Goal: Task Accomplishment & Management: Use online tool/utility

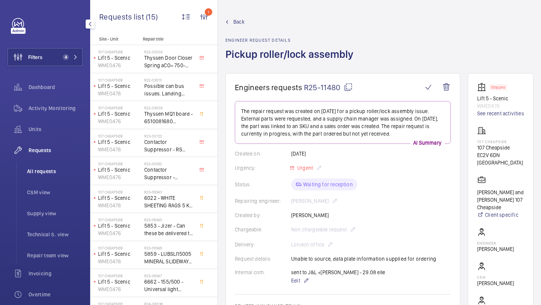
click at [44, 171] on span "All requests" at bounding box center [55, 172] width 56 height 8
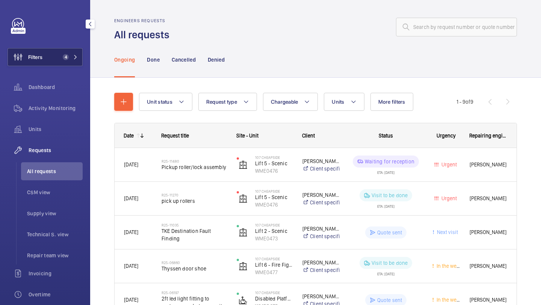
click at [68, 60] on button "Filters 4" at bounding box center [45, 57] width 75 height 18
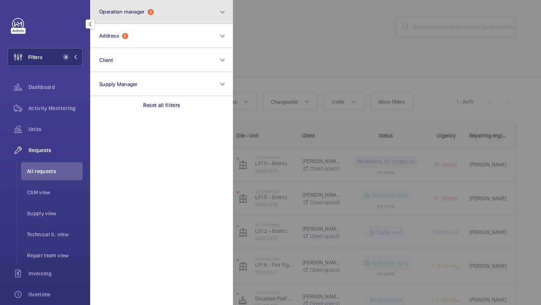
click at [200, 2] on button "Operation manager 2" at bounding box center [161, 12] width 143 height 24
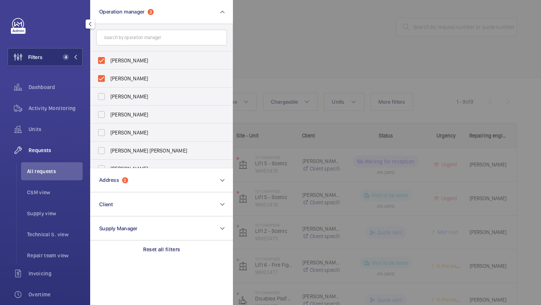
click at [262, 19] on div at bounding box center [503, 152] width 541 height 305
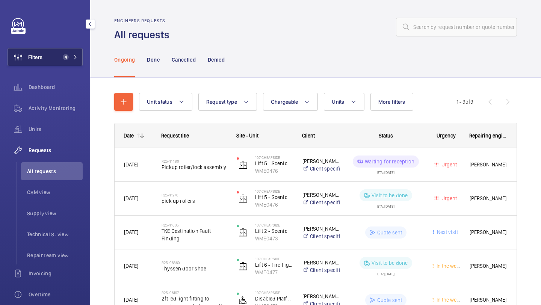
click at [61, 57] on span "4" at bounding box center [64, 57] width 9 height 6
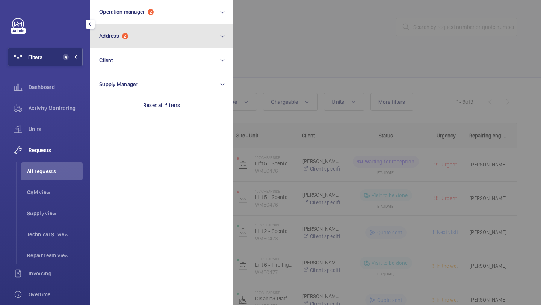
click at [107, 44] on button "Address 2" at bounding box center [161, 36] width 143 height 24
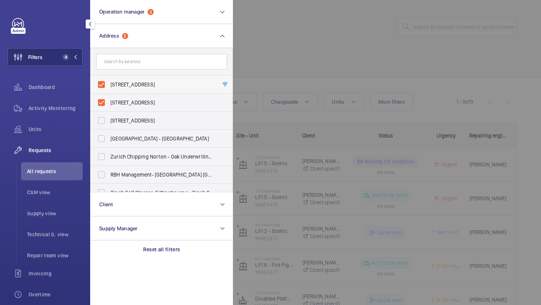
click at [112, 84] on span "107 Cheapside - 107 Cheapside, LONDON EC2V 6DN" at bounding box center [161, 85] width 103 height 8
click at [109, 84] on input "107 Cheapside - 107 Cheapside, LONDON EC2V 6DN" at bounding box center [101, 84] width 15 height 15
checkbox input "false"
click at [112, 94] on label "107 Cheapside - 107 Cheapside, LONDON EC2V 6DN" at bounding box center [156, 103] width 131 height 18
click at [109, 95] on input "107 Cheapside - 107 Cheapside, LONDON EC2V 6DN" at bounding box center [101, 102] width 15 height 15
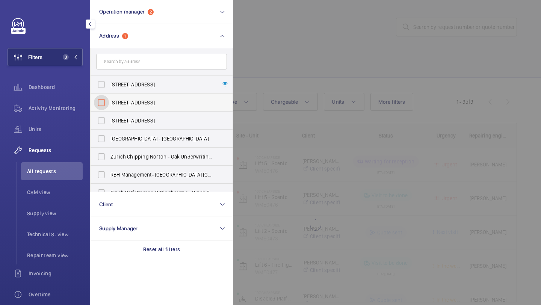
checkbox input "false"
click at [325, 22] on div at bounding box center [503, 152] width 541 height 305
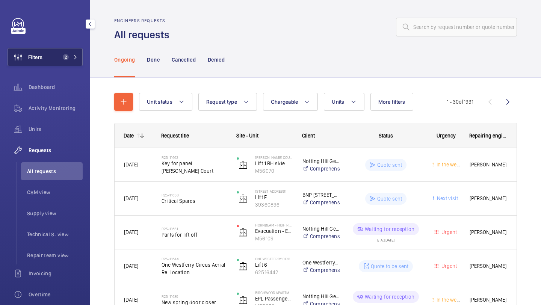
click at [68, 52] on button "Filters 2" at bounding box center [45, 57] width 75 height 18
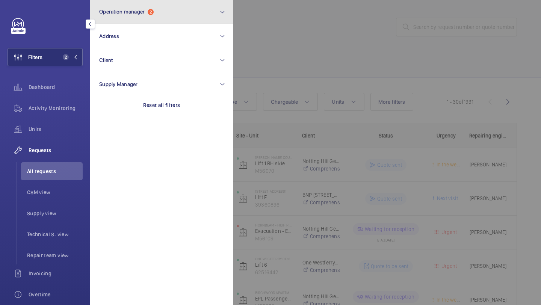
click at [131, 15] on button "Operation manager 2" at bounding box center [161, 12] width 143 height 24
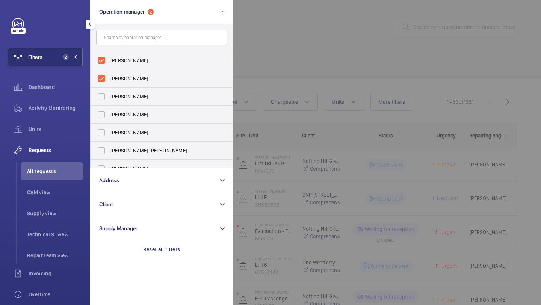
click at [291, 74] on div at bounding box center [503, 152] width 541 height 305
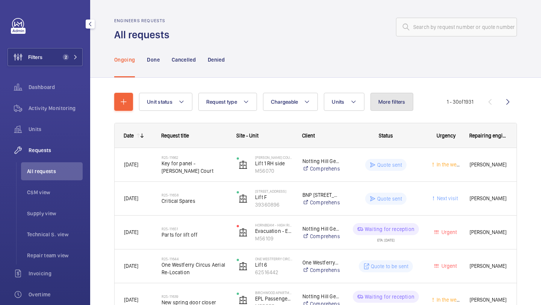
click at [390, 103] on span "More filters" at bounding box center [391, 102] width 27 height 6
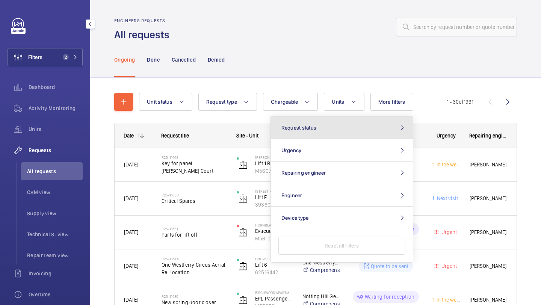
click at [363, 127] on button "Request status" at bounding box center [342, 127] width 142 height 23
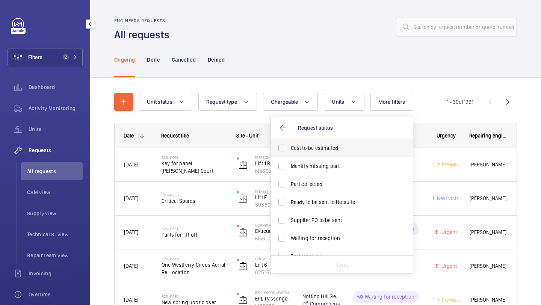
click at [341, 151] on span "Cost to be estimated" at bounding box center [342, 148] width 103 height 8
click at [289, 151] on input "Cost to be estimated" at bounding box center [281, 147] width 15 height 15
checkbox input "true"
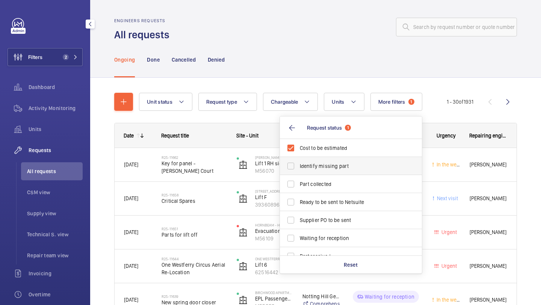
click at [337, 164] on span "Identify missing part" at bounding box center [351, 166] width 103 height 8
click at [298, 164] on input "Identify missing part" at bounding box center [290, 166] width 15 height 15
checkbox input "true"
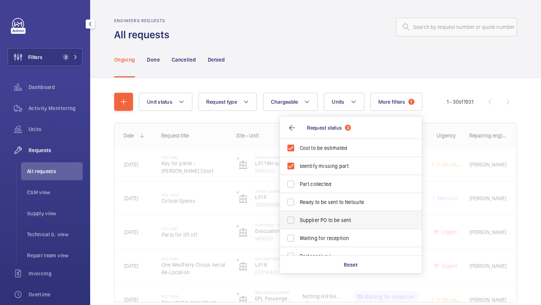
click at [320, 215] on label "Supplier PO to be sent" at bounding box center [345, 220] width 131 height 18
click at [298, 215] on input "Supplier PO to be sent" at bounding box center [290, 220] width 15 height 15
checkbox input "true"
click at [319, 208] on label "Ready to be sent to Netsuite" at bounding box center [345, 202] width 131 height 18
click at [298, 208] on input "Ready to be sent to Netsuite" at bounding box center [290, 202] width 15 height 15
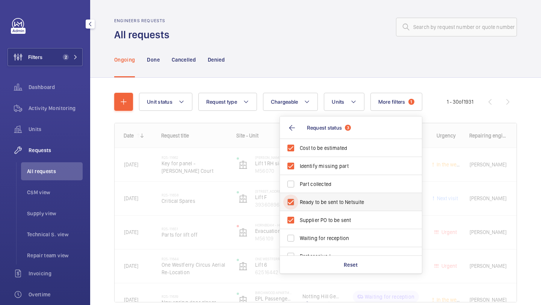
checkbox input "true"
click at [295, 50] on div "Ongoing Done Cancelled Denied" at bounding box center [315, 60] width 403 height 36
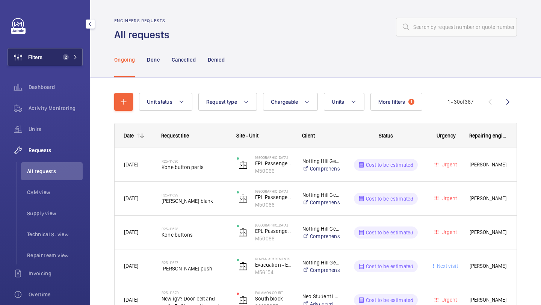
click at [43, 53] on button "Filters 2" at bounding box center [45, 57] width 75 height 18
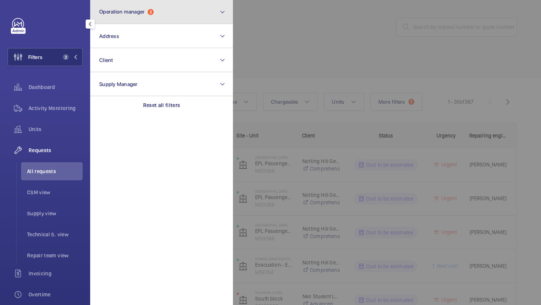
click at [140, 18] on button "Operation manager 2" at bounding box center [161, 12] width 143 height 24
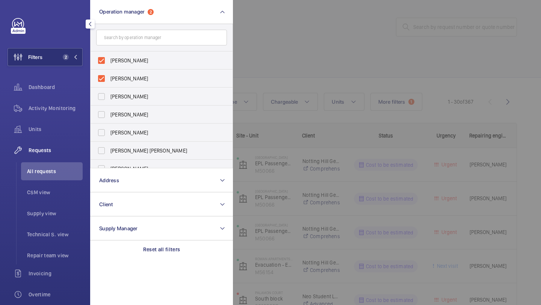
click at [275, 60] on div at bounding box center [503, 152] width 541 height 305
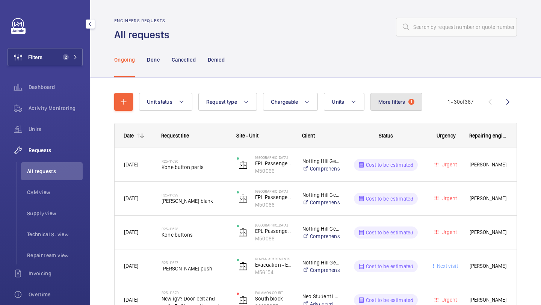
click at [411, 102] on span "1" at bounding box center [411, 102] width 6 height 6
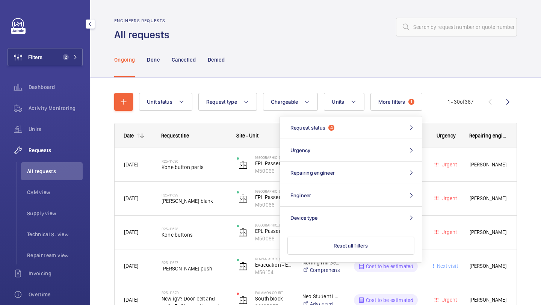
click at [348, 56] on div "Ongoing Done Cancelled Denied" at bounding box center [315, 60] width 403 height 36
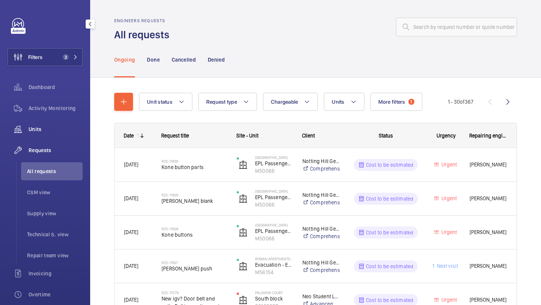
click at [62, 135] on div "Units" at bounding box center [45, 129] width 75 height 18
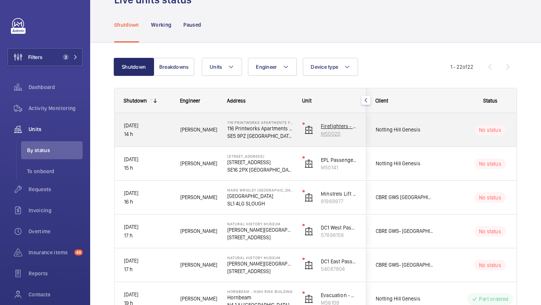
scroll to position [14, 0]
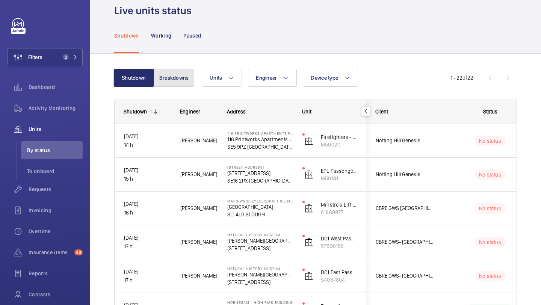
click at [181, 76] on button "Breakdowns" at bounding box center [174, 78] width 41 height 18
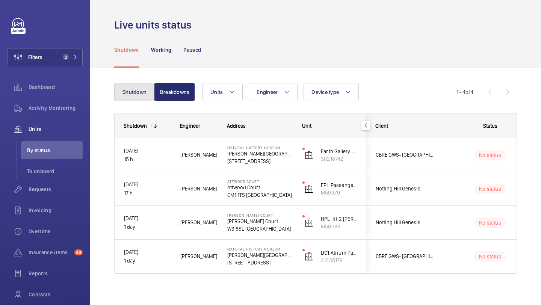
click at [143, 100] on button "Shutdown" at bounding box center [134, 92] width 41 height 18
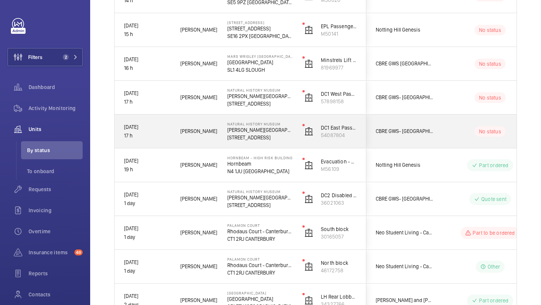
scroll to position [195, 0]
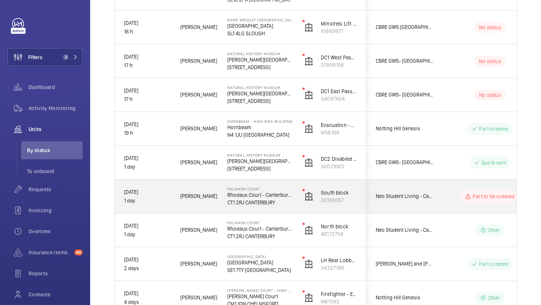
click at [394, 195] on span "Neo Student Living - Canterbury Palamon Court" at bounding box center [405, 196] width 58 height 9
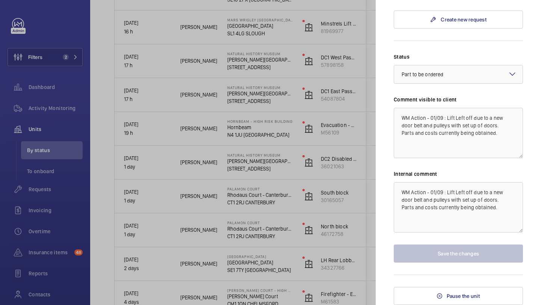
scroll to position [213, 0]
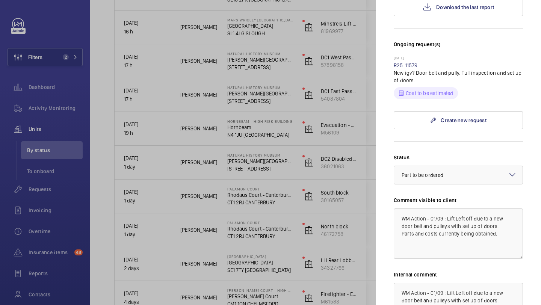
click at [345, 181] on div at bounding box center [270, 152] width 541 height 305
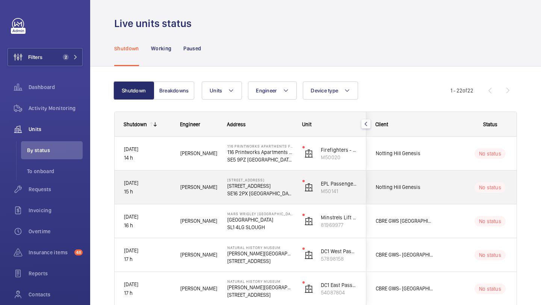
scroll to position [143, 0]
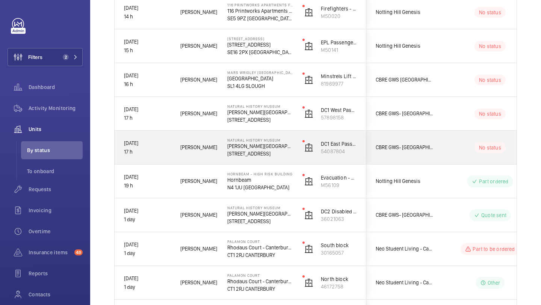
click at [415, 159] on div "CBRE GWS- [GEOGRAPHIC_DATA]" at bounding box center [400, 147] width 68 height 33
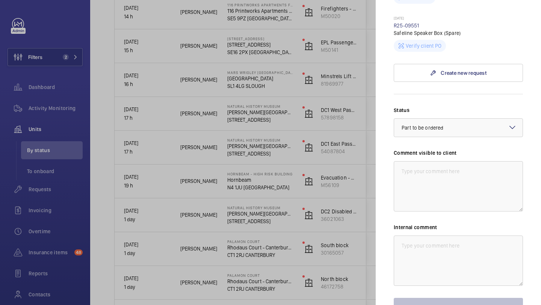
scroll to position [0, 0]
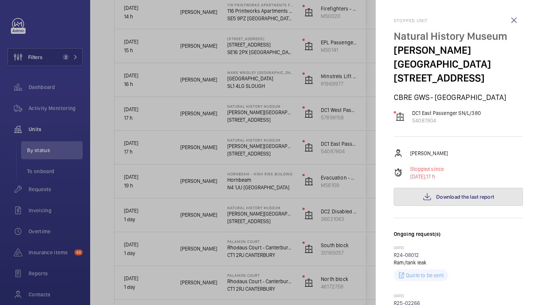
click at [444, 188] on button "Download the last report" at bounding box center [458, 197] width 129 height 18
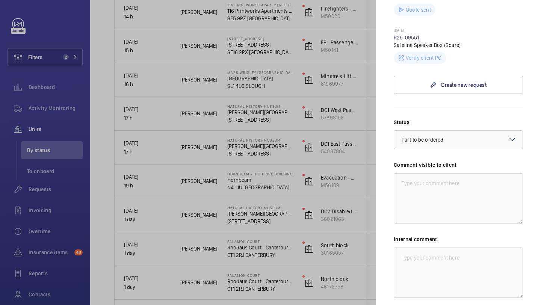
scroll to position [413, 0]
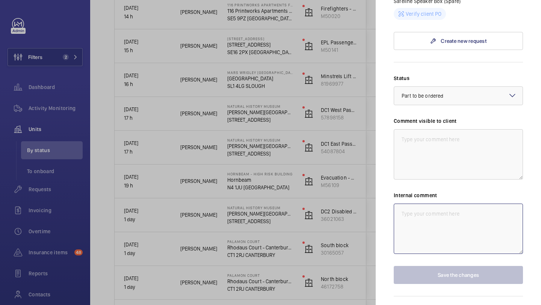
click at [418, 204] on textarea at bounding box center [458, 229] width 129 height 50
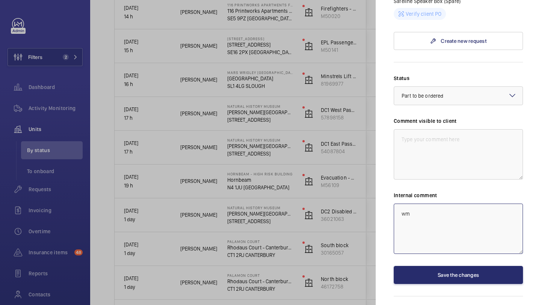
type textarea "w"
type textarea "W"
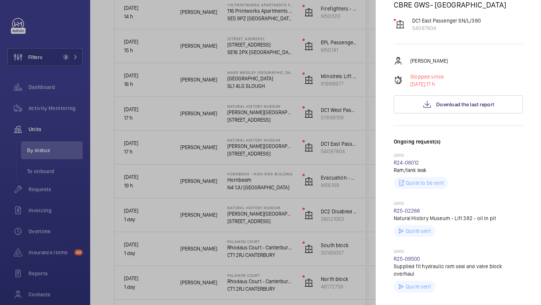
scroll to position [0, 0]
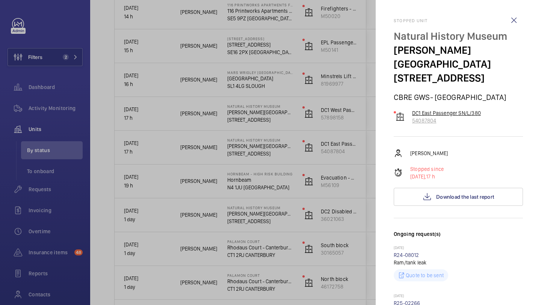
type textarea "X"
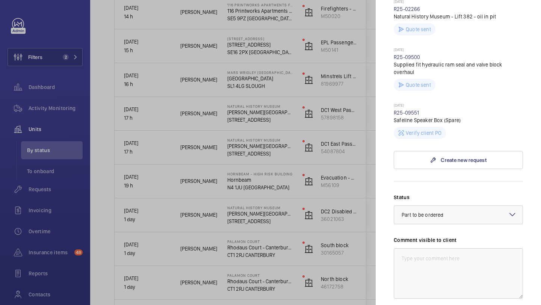
scroll to position [318, 0]
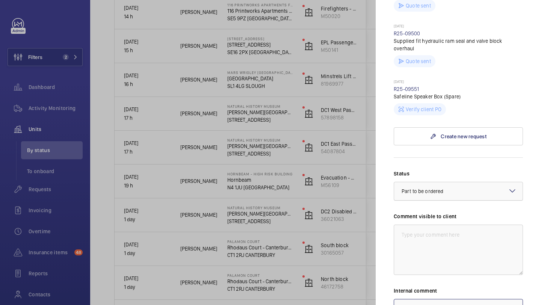
click at [426, 182] on div at bounding box center [458, 191] width 128 height 18
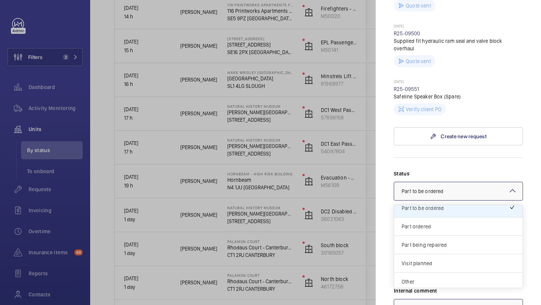
scroll to position [64, 0]
click at [427, 275] on span "Other" at bounding box center [458, 279] width 113 height 8
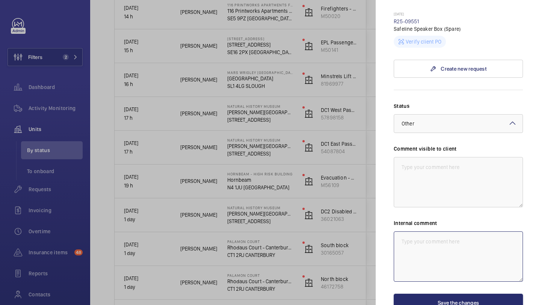
scroll to position [413, 0]
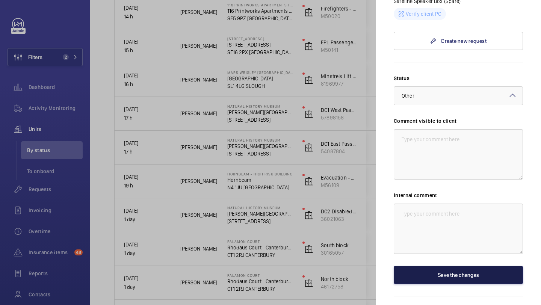
click at [427, 266] on button "Save the changes" at bounding box center [458, 275] width 129 height 18
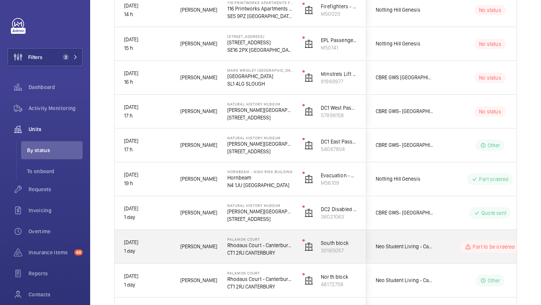
scroll to position [132, 0]
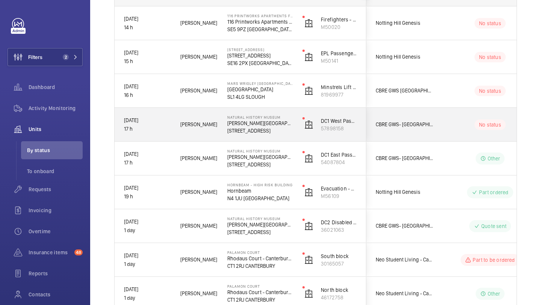
click at [421, 134] on div "CBRE GWS- Natural History Museum" at bounding box center [400, 125] width 67 height 24
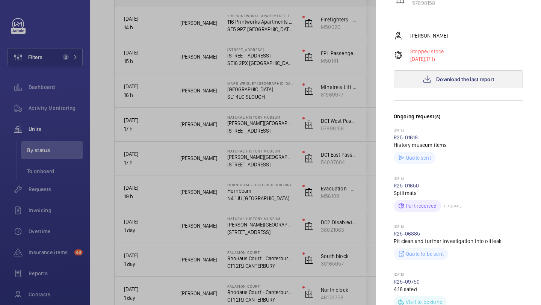
scroll to position [82, 0]
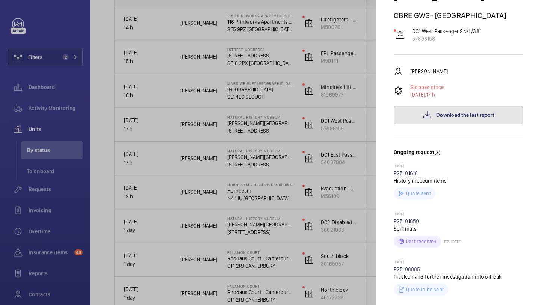
click at [442, 107] on button "Download the last report" at bounding box center [458, 115] width 129 height 18
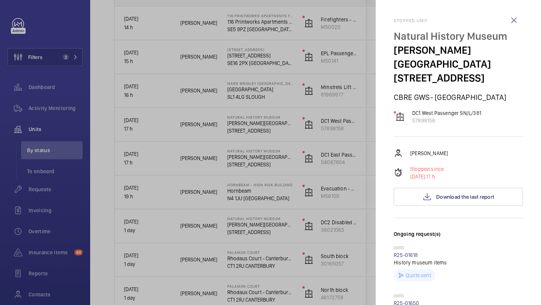
click at [311, 66] on div at bounding box center [270, 152] width 541 height 305
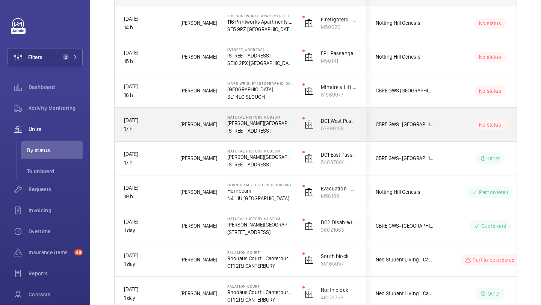
click at [424, 119] on div "CBRE GWS- Natural History Museum" at bounding box center [400, 125] width 67 height 24
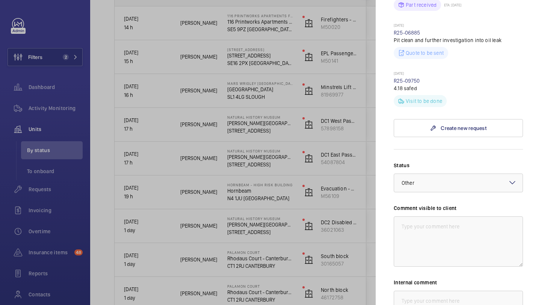
scroll to position [413, 0]
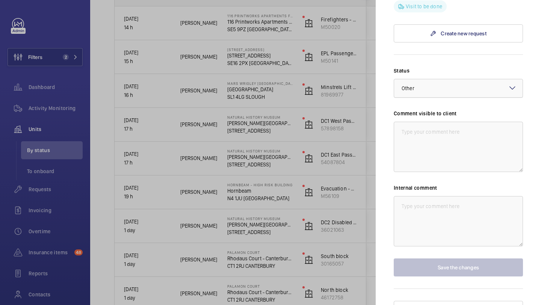
click at [428, 79] on div at bounding box center [458, 88] width 128 height 18
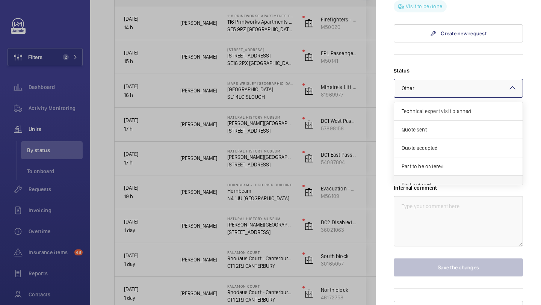
scroll to position [64, 0]
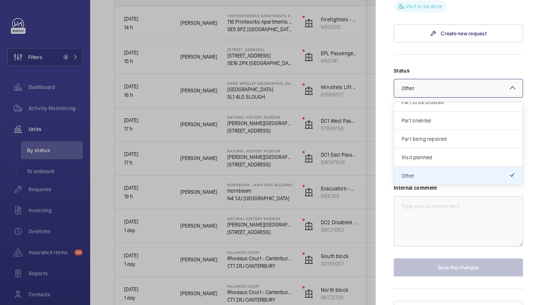
click at [428, 130] on div "Part being repaired" at bounding box center [458, 139] width 128 height 18
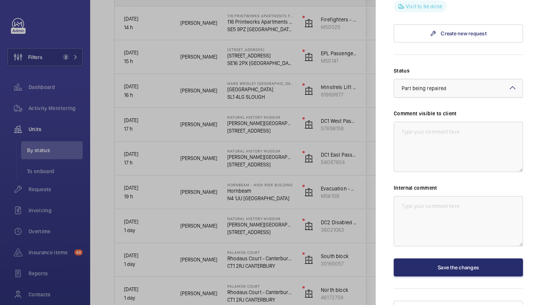
click at [439, 85] on div "× Part being repaired" at bounding box center [433, 89] width 63 height 8
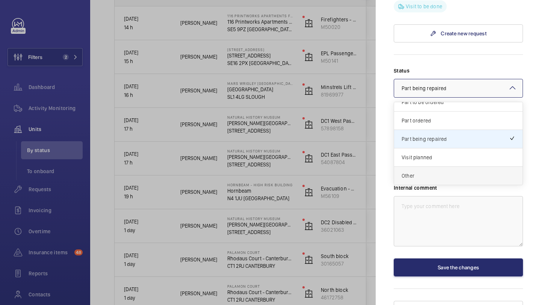
click at [426, 172] on span "Other" at bounding box center [458, 176] width 113 height 8
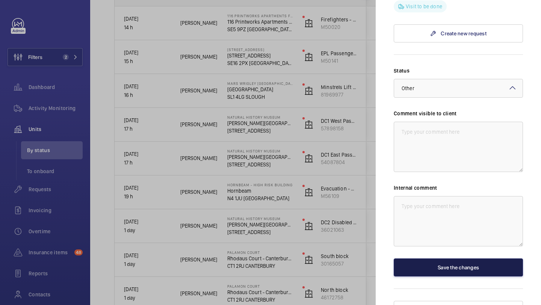
click at [428, 258] on button "Save the changes" at bounding box center [458, 267] width 129 height 18
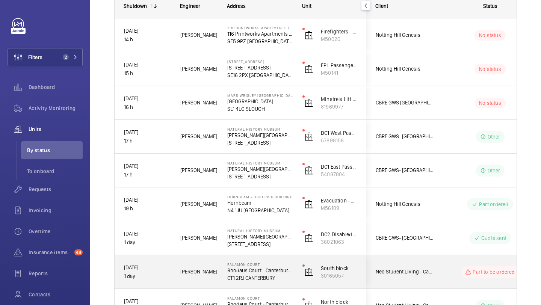
scroll to position [118, 0]
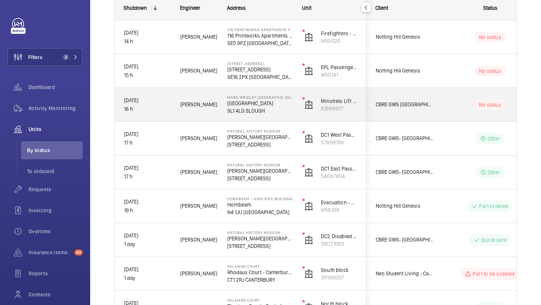
click at [421, 108] on span "CBRE GWS UK- Mars Wrigley UK" at bounding box center [405, 104] width 58 height 9
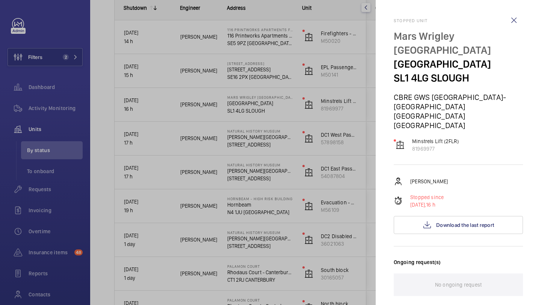
scroll to position [99, 0]
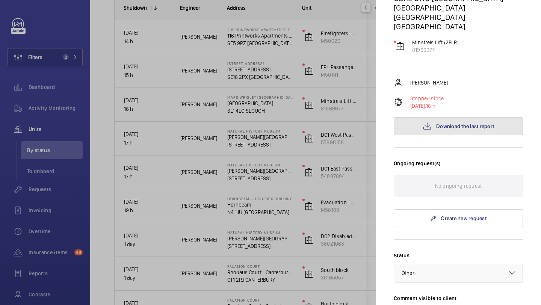
click at [439, 123] on span "Download the last report" at bounding box center [465, 126] width 58 height 6
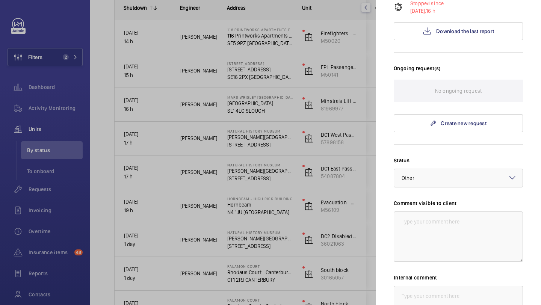
scroll to position [238, 0]
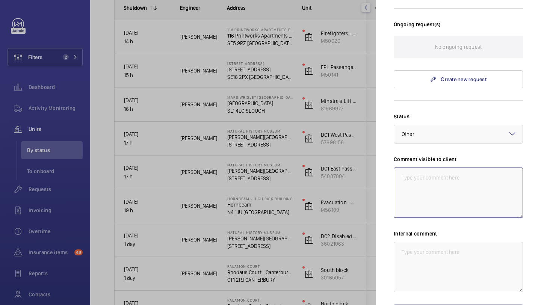
click at [420, 169] on textarea at bounding box center [458, 193] width 129 height 50
drag, startPoint x: 506, startPoint y: 132, endPoint x: 414, endPoint y: 130, distance: 92.1
click at [414, 168] on textarea "WM ACTION - Two engineers required, date TBC" at bounding box center [458, 193] width 129 height 50
click at [509, 168] on textarea "WM ACTION - Two engineers required, date TBC" at bounding box center [458, 193] width 129 height 50
click at [429, 168] on textarea "WM ACTION - Two engineers required, date TBC" at bounding box center [458, 193] width 129 height 50
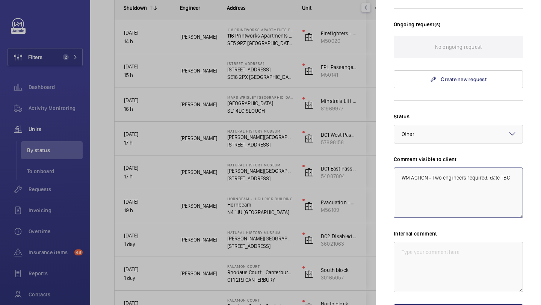
click at [430, 168] on textarea "WM ACTION - Two engineers required, date TBC" at bounding box center [458, 193] width 129 height 50
click at [428, 168] on textarea "WM ACTION - Two engineers required, date TBC" at bounding box center [458, 193] width 129 height 50
drag, startPoint x: 415, startPoint y: 145, endPoint x: 399, endPoint y: 131, distance: 21.8
click at [399, 168] on textarea "WM ACTION 03.09 - Two engineers required, date TBC" at bounding box center [458, 193] width 129 height 50
type textarea "WM ACTION 03.09 - Two engineers required, date TBC"
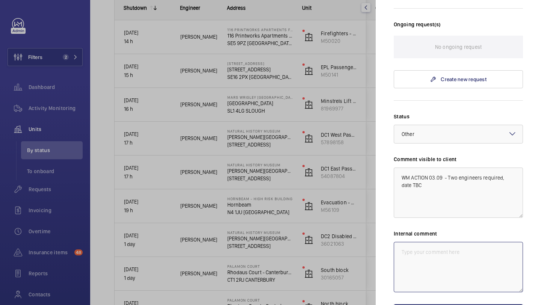
click at [411, 242] on textarea at bounding box center [458, 267] width 129 height 50
paste textarea "WM ACTION 03.09 - Two engineers required, date TBC"
type textarea "WM ACTION 03.09 - Two engineers required, date TBC - Elle"
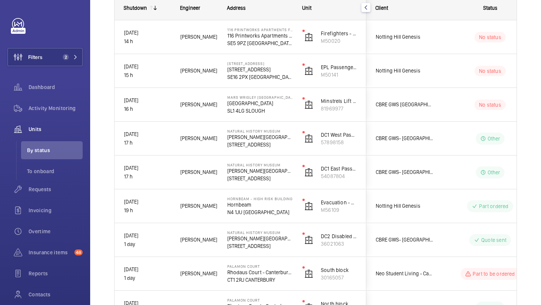
scroll to position [0, 0]
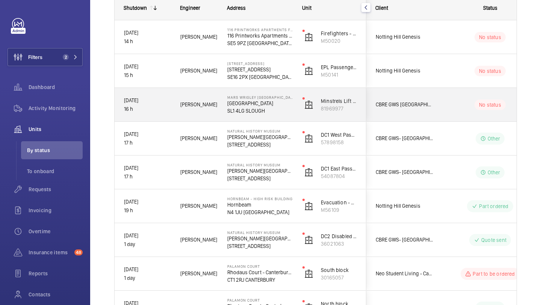
click at [428, 98] on div "CBRE GWS UK- Mars Wrigley UK" at bounding box center [400, 105] width 67 height 24
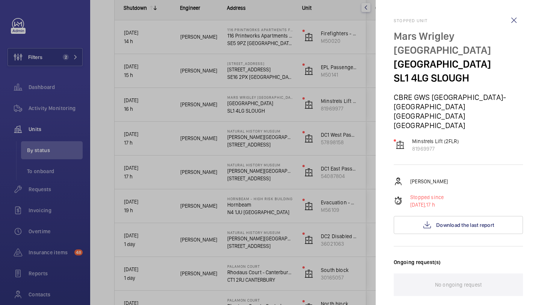
scroll to position [255, 0]
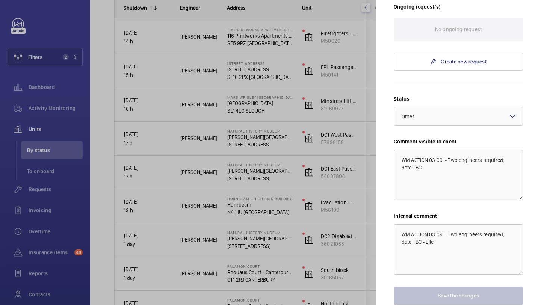
click at [436, 107] on div at bounding box center [458, 116] width 128 height 18
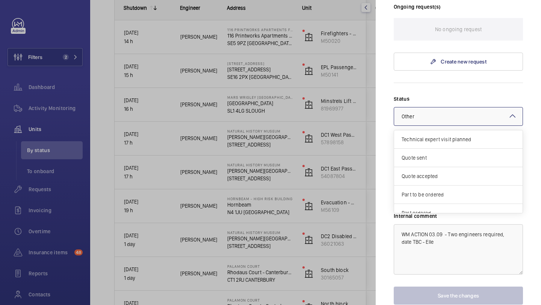
scroll to position [64, 0]
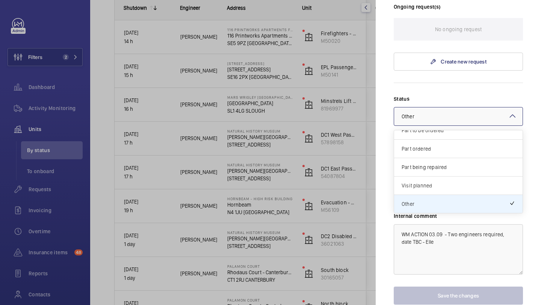
click at [430, 177] on div "Visit planned" at bounding box center [458, 186] width 128 height 18
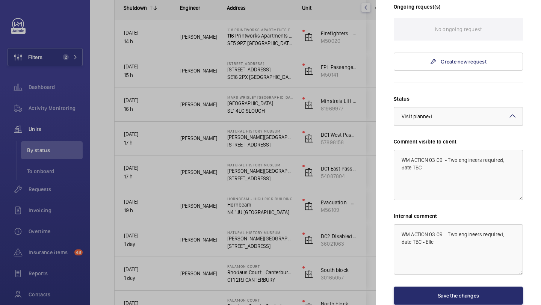
click at [426, 107] on div at bounding box center [458, 116] width 128 height 18
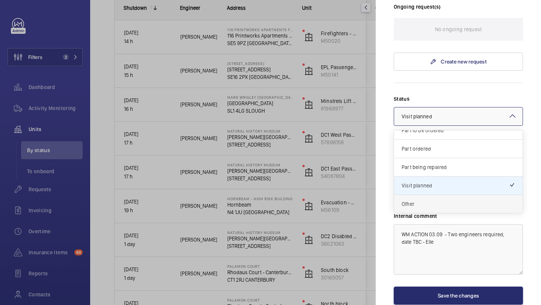
click at [420, 200] on span "Other" at bounding box center [458, 204] width 113 height 8
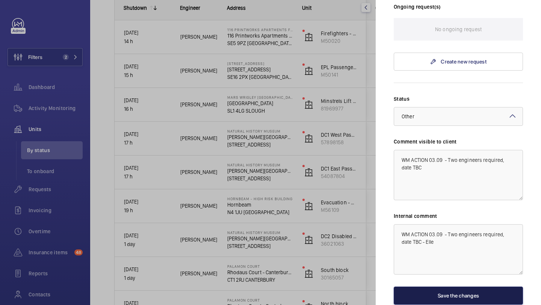
click at [432, 287] on button "Save the changes" at bounding box center [458, 296] width 129 height 18
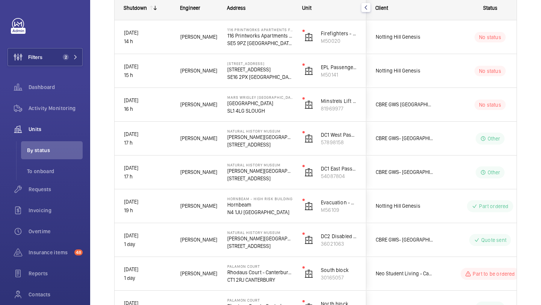
scroll to position [0, 0]
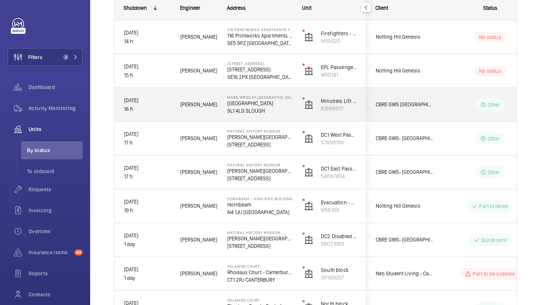
click at [429, 113] on div "CBRE GWS UK- Mars Wrigley UK" at bounding box center [400, 105] width 67 height 24
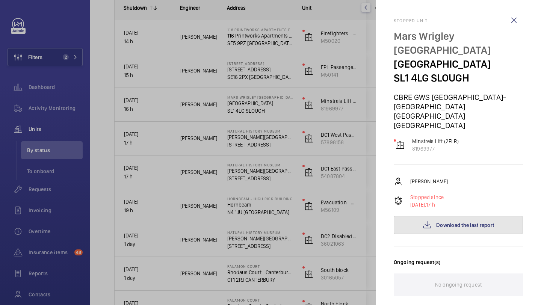
click at [432, 216] on button "Download the last report" at bounding box center [458, 225] width 129 height 18
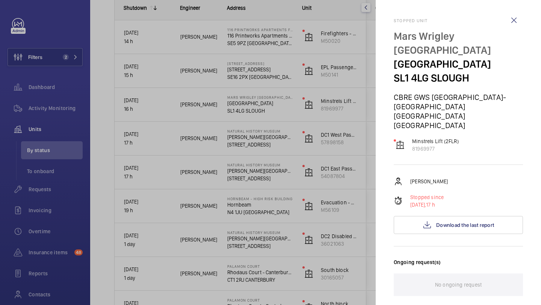
click at [341, 150] on div at bounding box center [270, 152] width 541 height 305
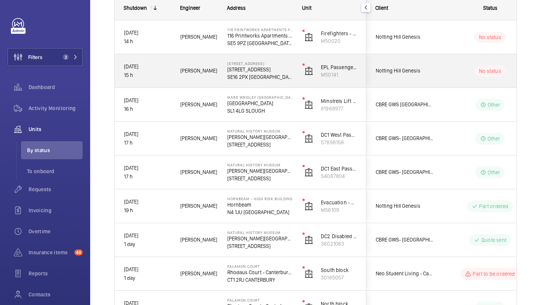
click at [401, 71] on span "Notting Hill Genesis" at bounding box center [405, 70] width 58 height 9
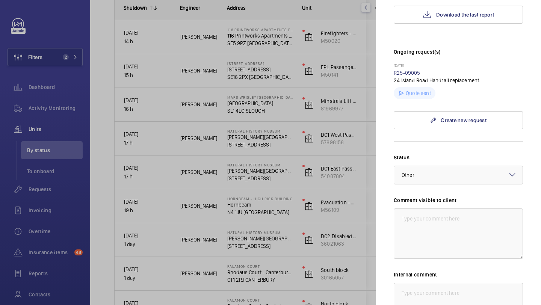
scroll to position [99, 0]
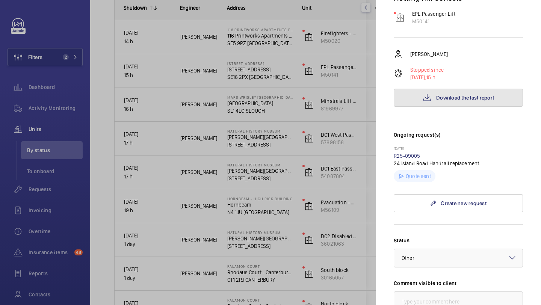
click at [426, 90] on button "Download the last report" at bounding box center [458, 98] width 129 height 18
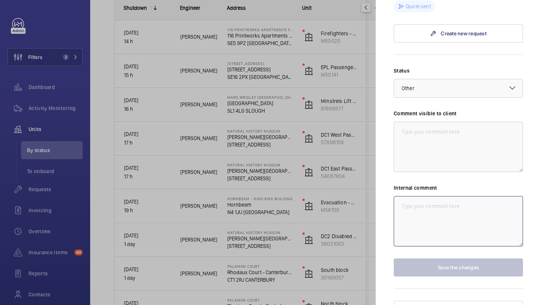
click at [422, 216] on textarea at bounding box center [458, 221] width 129 height 50
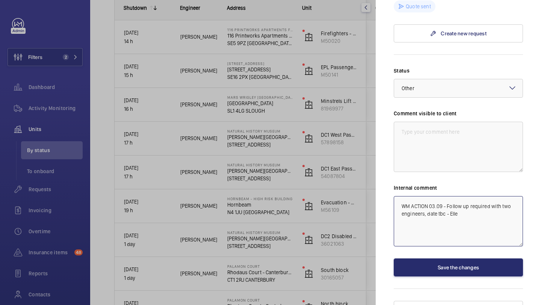
drag, startPoint x: 444, startPoint y: 201, endPoint x: 389, endPoint y: 187, distance: 57.1
click at [389, 187] on mat-sidenav "Stopped unit 24 Island Road 24 Island Road SE16 2PX LONDON Notting Hill Genesis…" at bounding box center [458, 152] width 165 height 305
type textarea "WM ACTION 03.09 - Follow up required with two engineers, date tbc - Elle"
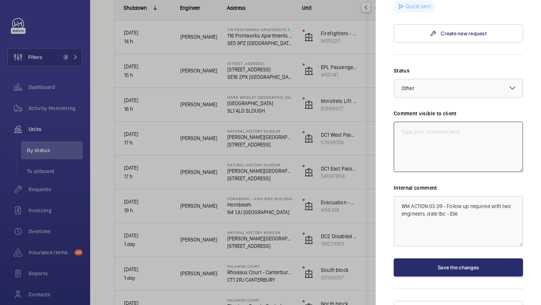
click at [403, 122] on textarea at bounding box center [458, 147] width 129 height 50
paste textarea "WM ACTION 03.09 - Follow up required with two engineers, date tbc"
type textarea "WM ACTION 03.09 - Follow up required with two engineers, date tbc"
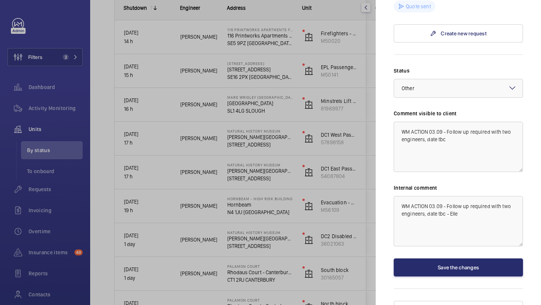
click at [426, 90] on div "Status Select a status × Other × Comment visible to client WM ACTION 03.09 - Fo…" at bounding box center [458, 172] width 129 height 210
click at [449, 258] on button "Save the changes" at bounding box center [458, 267] width 129 height 18
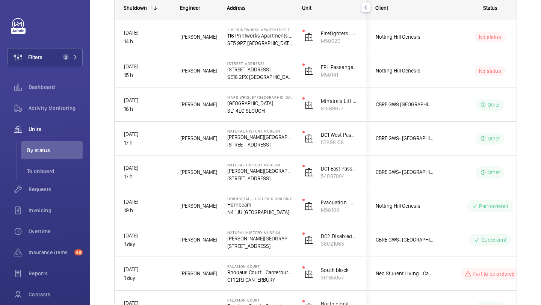
scroll to position [0, 0]
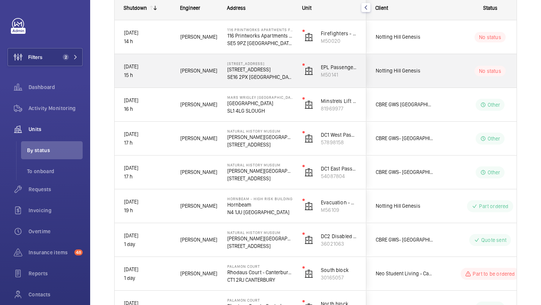
click at [429, 70] on span "Notting Hill Genesis" at bounding box center [405, 70] width 58 height 9
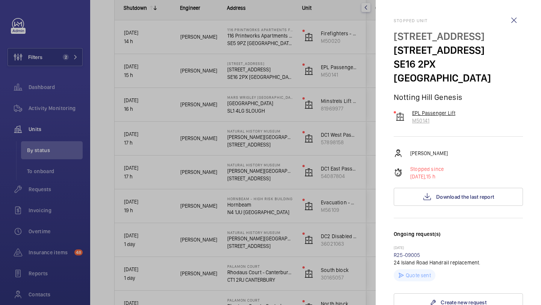
scroll to position [269, 0]
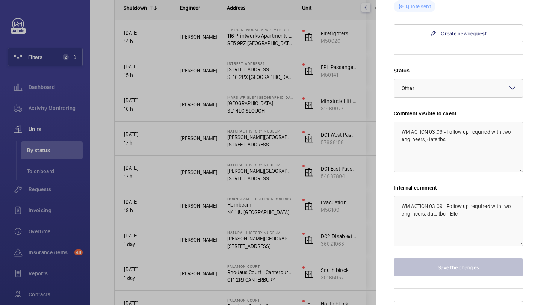
click at [439, 79] on div at bounding box center [458, 88] width 128 height 18
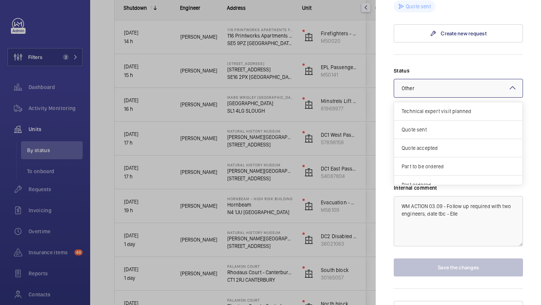
scroll to position [64, 0]
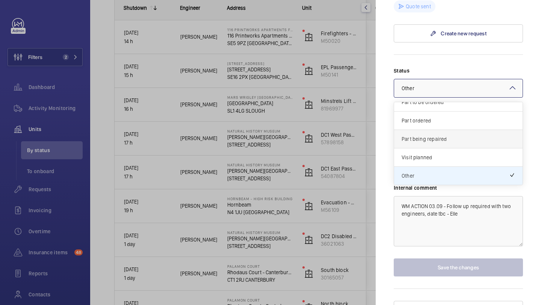
click at [436, 135] on span "Part being repaired" at bounding box center [458, 139] width 113 height 8
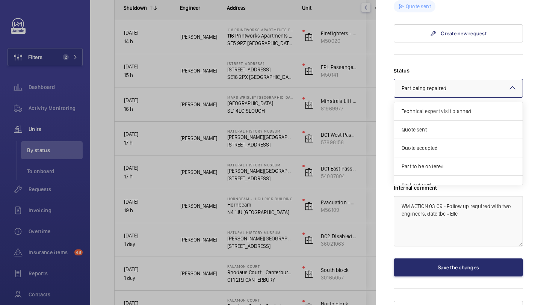
click at [441, 85] on span "Part being repaired" at bounding box center [424, 88] width 45 height 6
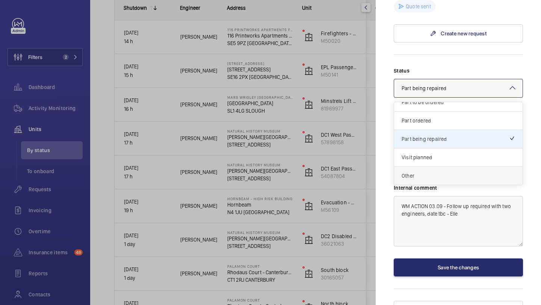
click at [437, 172] on span "Other" at bounding box center [458, 176] width 113 height 8
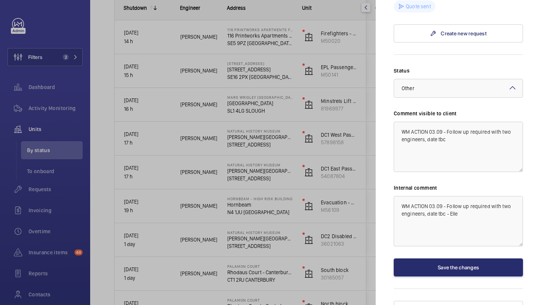
click at [438, 264] on div "Stopped unit 24 Island Road 24 Island Road SE16 2PX LONDON Notting Hill Genesis…" at bounding box center [458, 34] width 129 height 570
click at [438, 258] on button "Save the changes" at bounding box center [458, 267] width 129 height 18
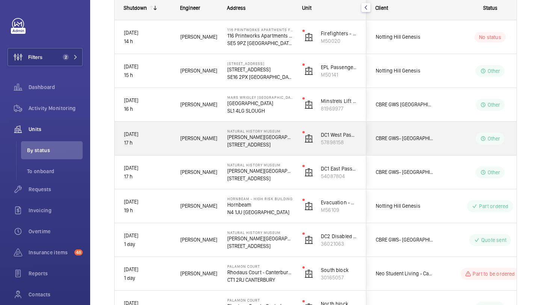
scroll to position [51, 0]
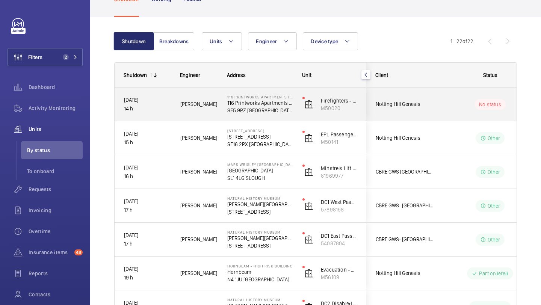
click at [412, 101] on span "Notting Hill Genesis" at bounding box center [405, 104] width 58 height 9
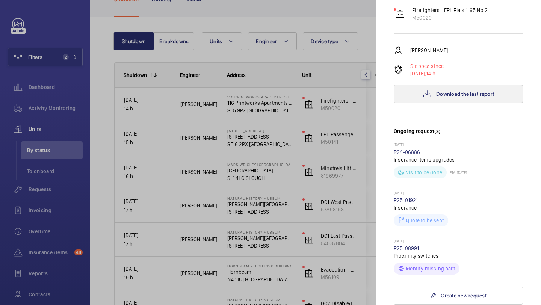
scroll to position [91, 0]
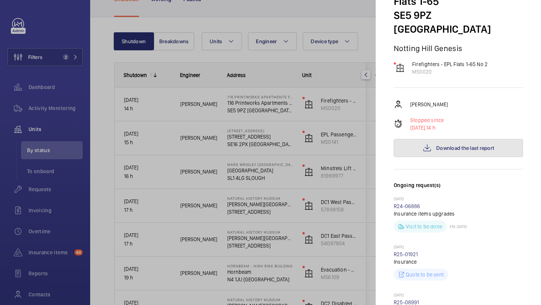
click at [455, 145] on span "Download the last report" at bounding box center [465, 148] width 58 height 6
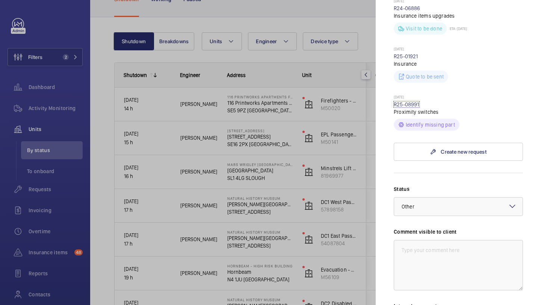
scroll to position [296, 0]
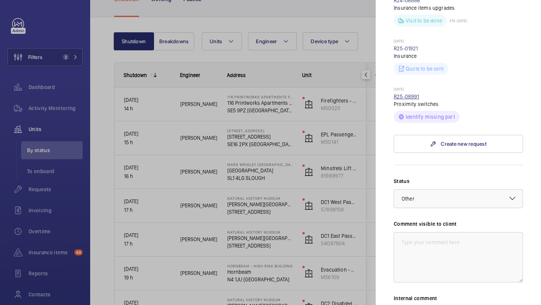
click at [414, 94] on link "R25-08991" at bounding box center [407, 97] width 26 height 6
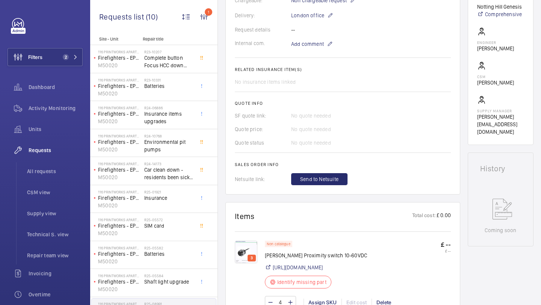
scroll to position [261, 0]
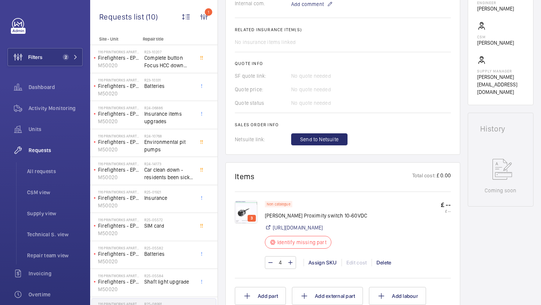
click at [246, 207] on img at bounding box center [246, 212] width 23 height 23
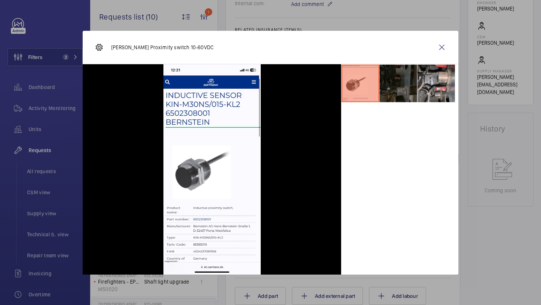
click at [390, 93] on li at bounding box center [398, 84] width 38 height 38
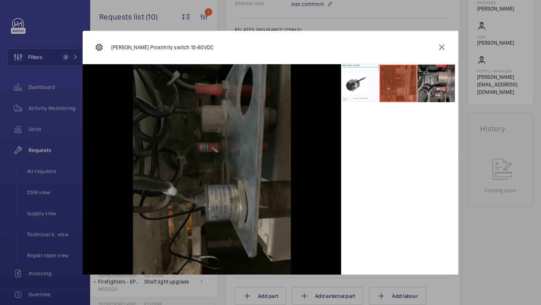
click at [435, 86] on li at bounding box center [436, 84] width 38 height 38
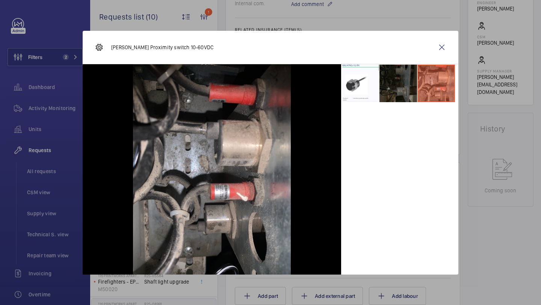
click at [403, 87] on li at bounding box center [398, 84] width 38 height 38
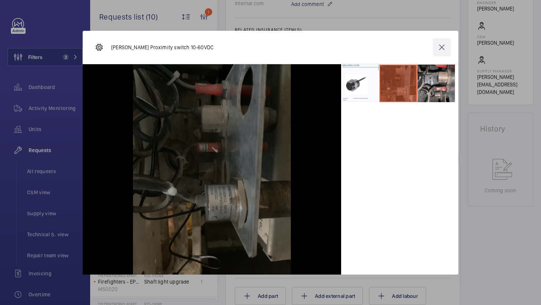
click at [438, 51] on wm-front-icon-button at bounding box center [442, 47] width 18 height 18
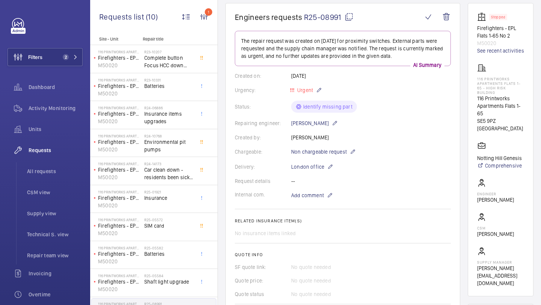
scroll to position [313, 0]
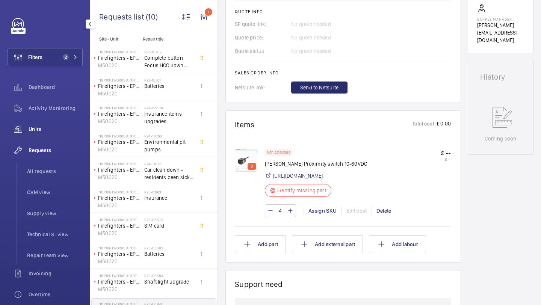
click at [58, 128] on span "Units" at bounding box center [56, 129] width 54 height 8
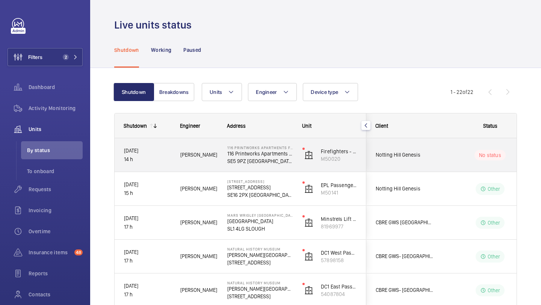
click at [408, 147] on div "Notting Hill Genesis" at bounding box center [400, 155] width 67 height 24
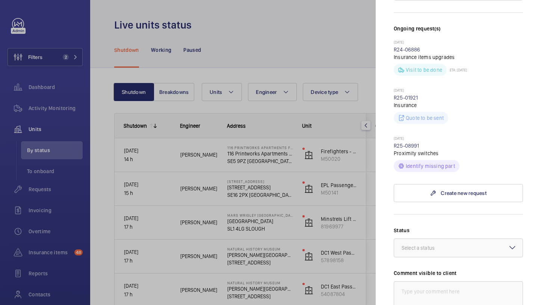
scroll to position [269, 0]
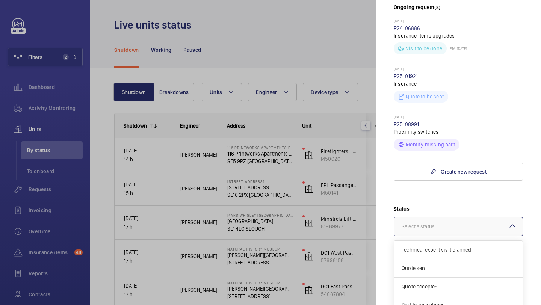
click at [417, 223] on div "Select a status" at bounding box center [428, 227] width 52 height 8
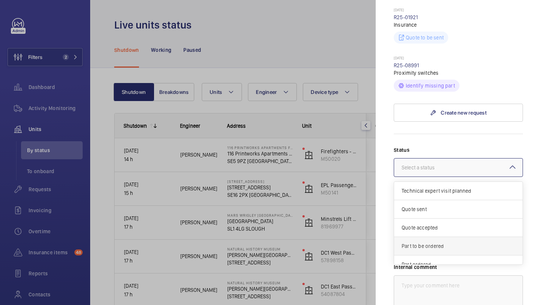
click at [418, 242] on span "Part to be ordered" at bounding box center [458, 246] width 113 height 8
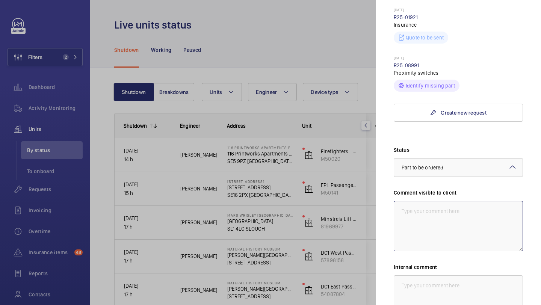
click at [418, 215] on textarea at bounding box center [458, 226] width 129 height 50
click at [427, 201] on textarea "WM ACTION - Part required, supply chain currently sourcing." at bounding box center [458, 226] width 129 height 50
drag, startPoint x: 445, startPoint y: 207, endPoint x: 399, endPoint y: 192, distance: 48.5
click at [399, 201] on textarea "WM ACTION 03.09 - Part required, supply chain currently sourcing." at bounding box center [458, 226] width 129 height 50
type textarea "WM ACTION 03.09 - Part required, supply chain currently sourcing."
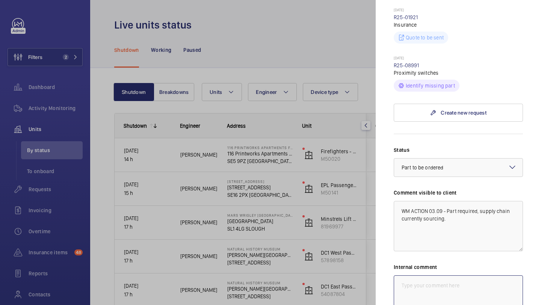
click at [420, 281] on textarea at bounding box center [458, 300] width 129 height 50
paste textarea "WM ACTION 03.09 - Part required, supply chain currently sourcing."
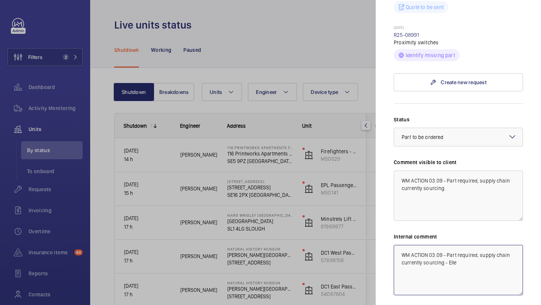
scroll to position [407, 0]
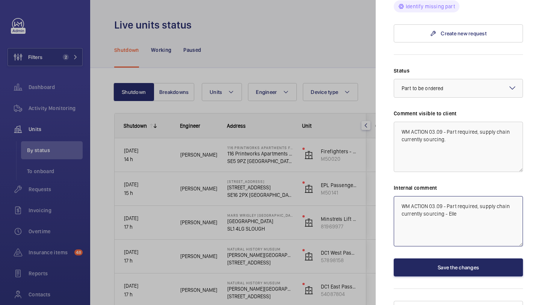
type textarea "WM ACTION 03.09 - Part required, supply chain currently sourcing - Elle"
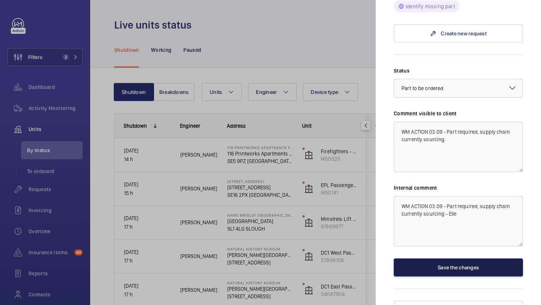
click at [424, 258] on button "Save the changes" at bounding box center [458, 267] width 129 height 18
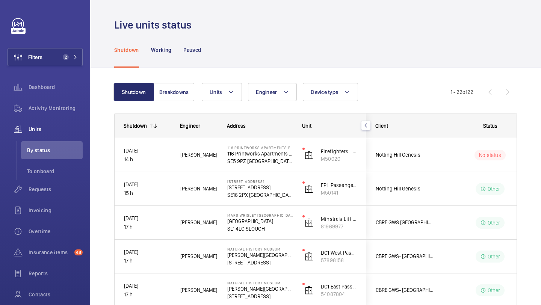
scroll to position [0, 0]
drag, startPoint x: 32, startPoint y: 59, endPoint x: 47, endPoint y: 54, distance: 16.3
click at [32, 59] on span "Filters" at bounding box center [35, 57] width 14 height 8
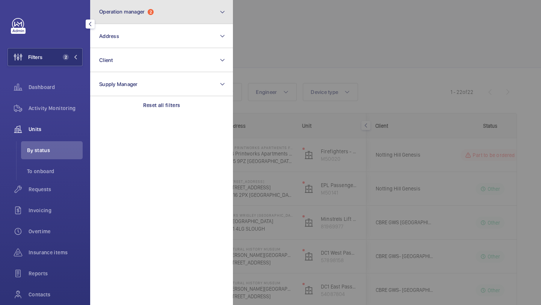
click at [99, 18] on button "Operation manager 2" at bounding box center [161, 12] width 143 height 24
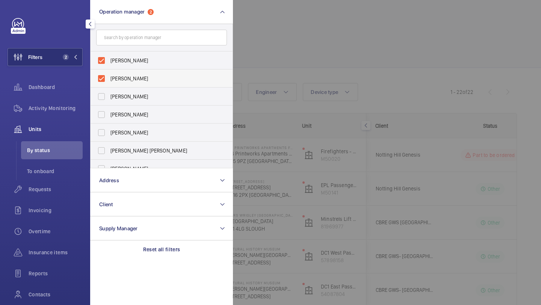
click at [130, 75] on span "[PERSON_NAME]" at bounding box center [161, 79] width 103 height 8
click at [109, 75] on input "[PERSON_NAME]" at bounding box center [101, 78] width 15 height 15
checkbox input "false"
click at [325, 52] on div at bounding box center [503, 152] width 541 height 305
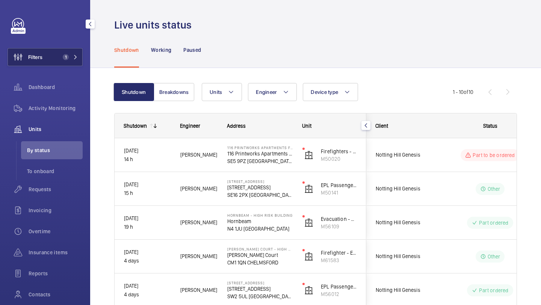
click at [68, 52] on button "Filters 1" at bounding box center [45, 57] width 75 height 18
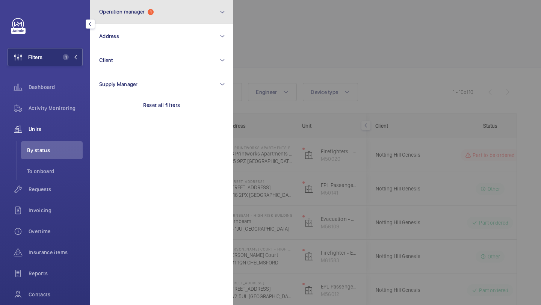
click at [124, 20] on button "Operation manager 1" at bounding box center [161, 12] width 143 height 24
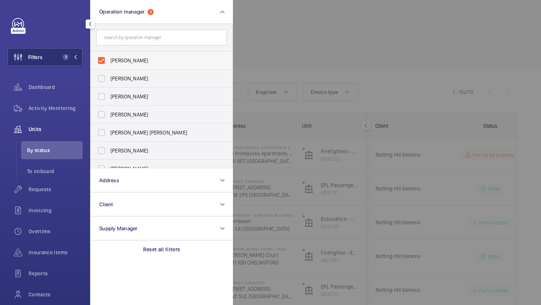
click at [122, 55] on label "[PERSON_NAME]" at bounding box center [156, 60] width 131 height 18
click at [109, 55] on input "[PERSON_NAME]" at bounding box center [101, 60] width 15 height 15
checkbox input "false"
click at [125, 38] on input "text" at bounding box center [161, 38] width 131 height 16
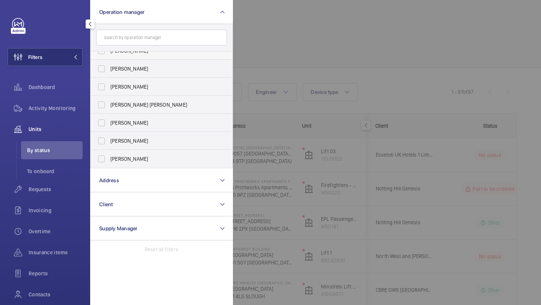
click at [130, 54] on span "John Smith" at bounding box center [161, 51] width 103 height 8
click at [109, 54] on input "John Smith" at bounding box center [101, 50] width 15 height 15
checkbox input "true"
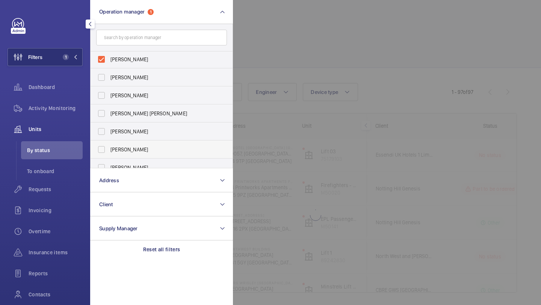
click at [132, 146] on span "[PERSON_NAME]" at bounding box center [161, 150] width 103 height 8
click at [109, 145] on input "[PERSON_NAME]" at bounding box center [101, 149] width 15 height 15
checkbox input "true"
click at [328, 20] on div at bounding box center [503, 152] width 541 height 305
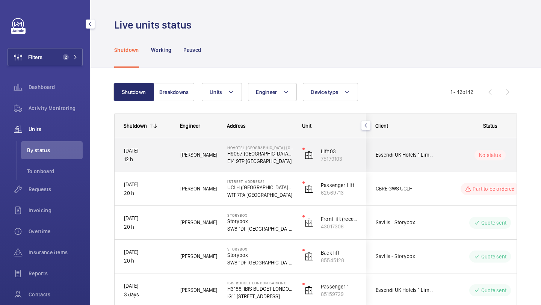
click at [388, 150] on div "Essendi UK Hotels 1 Limited" at bounding box center [400, 155] width 67 height 24
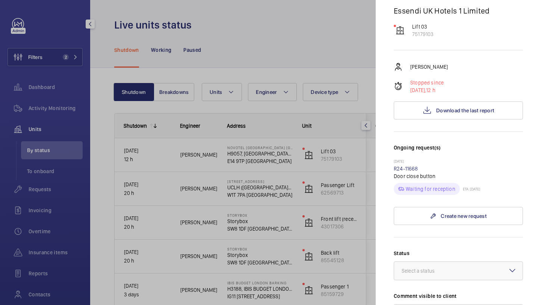
scroll to position [136, 0]
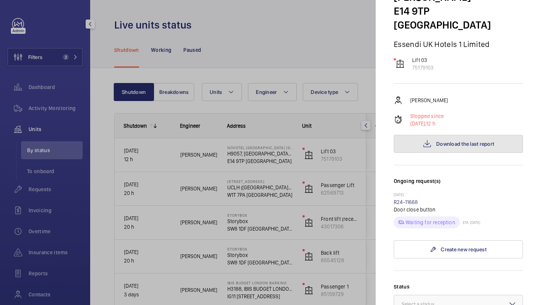
click at [456, 135] on button "Download the last report" at bounding box center [458, 144] width 129 height 18
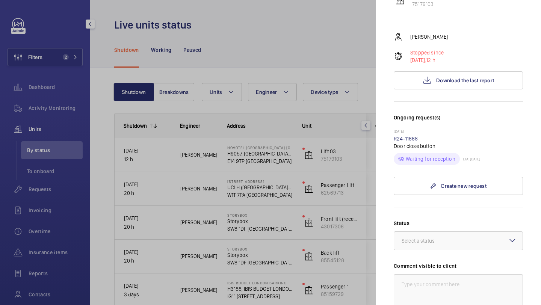
scroll to position [200, 0]
click at [427, 237] on div "Select a status" at bounding box center [428, 241] width 52 height 8
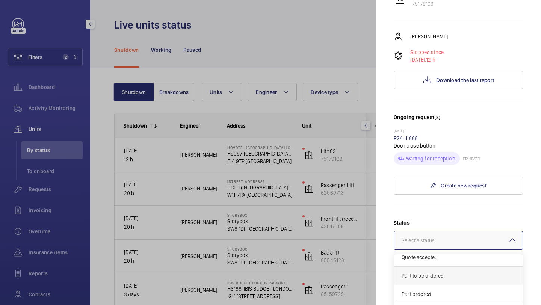
scroll to position [43, 0]
click at [421, 266] on div "Part to be ordered" at bounding box center [458, 275] width 128 height 18
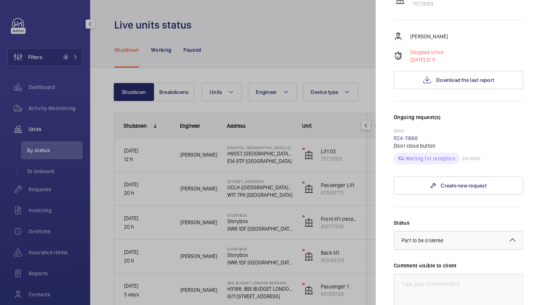
click at [414, 237] on span "Part to be ordered" at bounding box center [423, 240] width 42 height 6
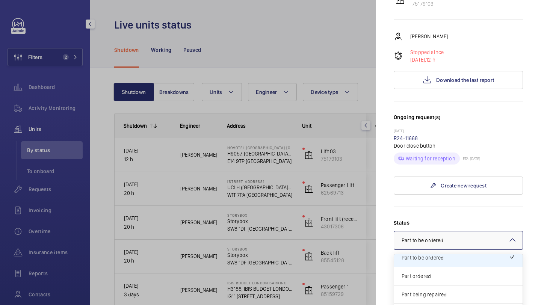
scroll to position [64, 0]
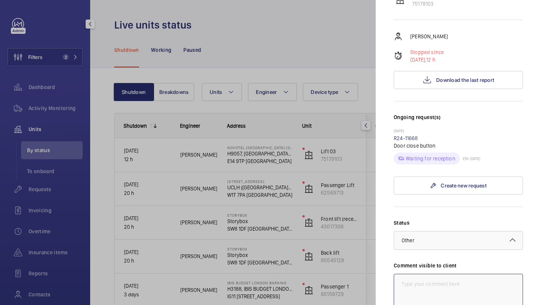
click at [429, 274] on textarea at bounding box center [458, 299] width 129 height 50
drag, startPoint x: 478, startPoint y: 229, endPoint x: 378, endPoint y: 229, distance: 99.9
click at [379, 229] on mat-sidenav "Stopped unit NOVOTEL LONDON CANARY WHARF H9057, NOVOTEL LONDON CANARY WHARF, 40…" at bounding box center [458, 152] width 165 height 305
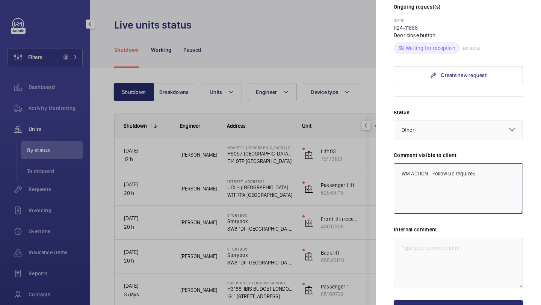
type textarea "WM ACTION - Follow up required"
click at [417, 238] on textarea at bounding box center [458, 263] width 129 height 50
paste textarea "WM ACTION - Follow up required"
type textarea "WM ACTION - Follow up required"
click at [423, 300] on button "Save the changes" at bounding box center [458, 309] width 129 height 18
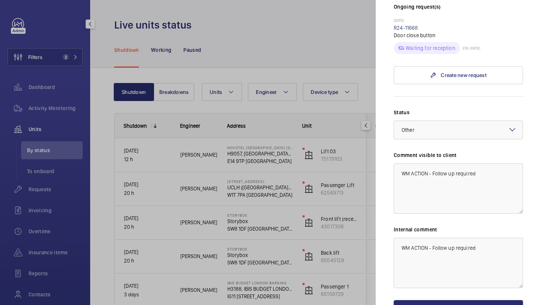
scroll to position [0, 0]
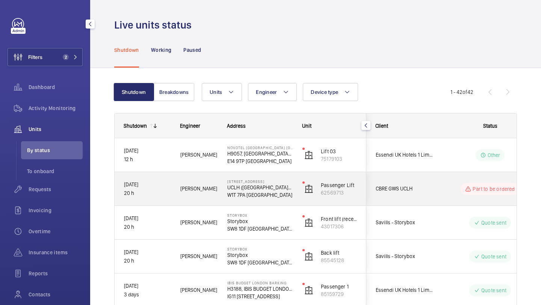
click at [412, 193] on div "CBRE GWS UCLH" at bounding box center [400, 189] width 67 height 24
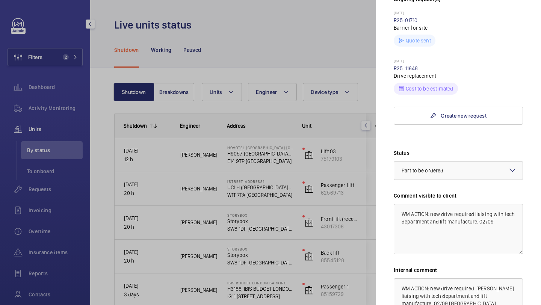
scroll to position [95, 0]
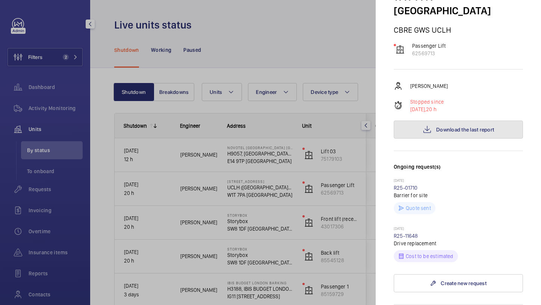
click at [447, 127] on span "Download the last report" at bounding box center [465, 130] width 58 height 6
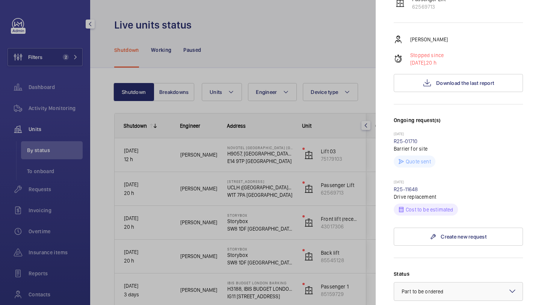
scroll to position [145, 0]
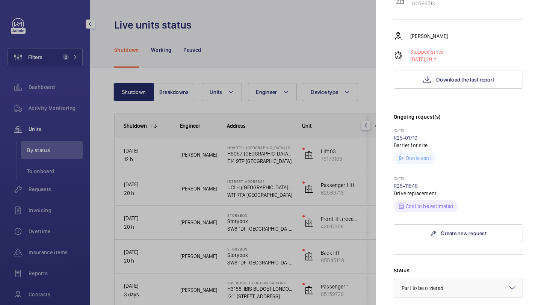
drag, startPoint x: 418, startPoint y: 159, endPoint x: 393, endPoint y: 159, distance: 25.6
click at [393, 159] on mat-sidenav "Stopped unit 179a Tottenham Court Road UCLH (Fitzrovia) 179a Tottenham Court Ro…" at bounding box center [458, 152] width 165 height 305
copy link "R25-11648"
click at [328, 83] on div at bounding box center [270, 152] width 541 height 305
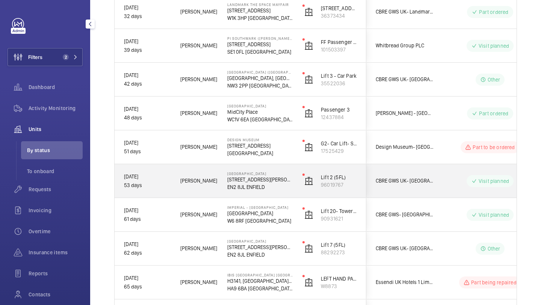
scroll to position [1290, 0]
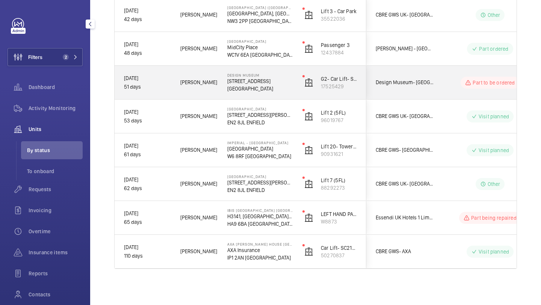
click at [403, 79] on span "Design Museum- London" at bounding box center [405, 82] width 58 height 9
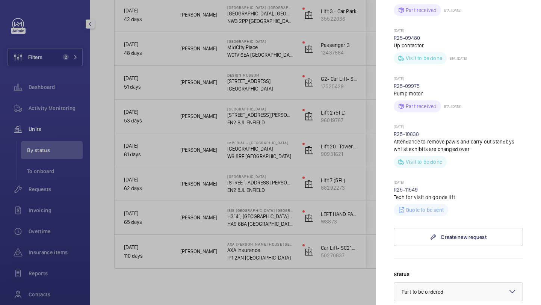
scroll to position [487, 0]
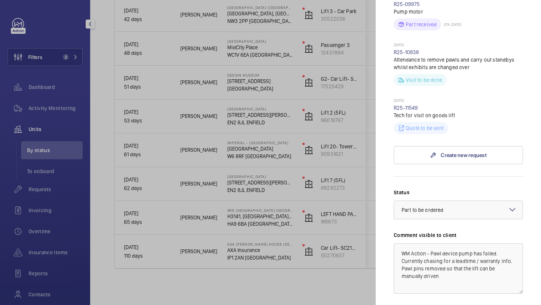
click at [347, 136] on div at bounding box center [270, 152] width 541 height 305
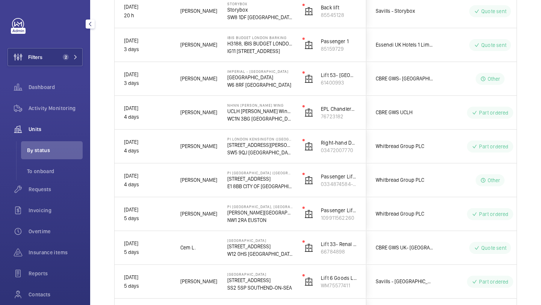
scroll to position [12, 0]
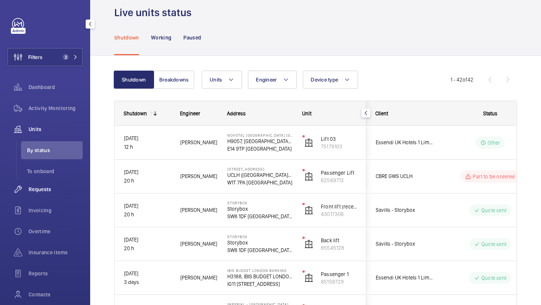
click at [53, 189] on span "Requests" at bounding box center [56, 190] width 54 height 8
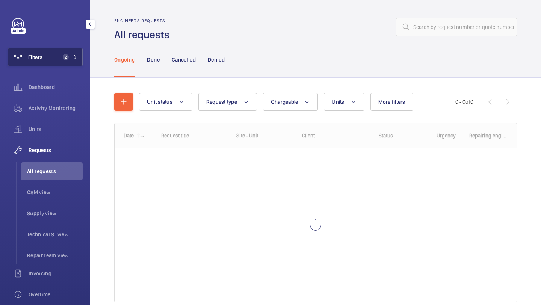
click at [63, 54] on span "2" at bounding box center [64, 57] width 9 height 6
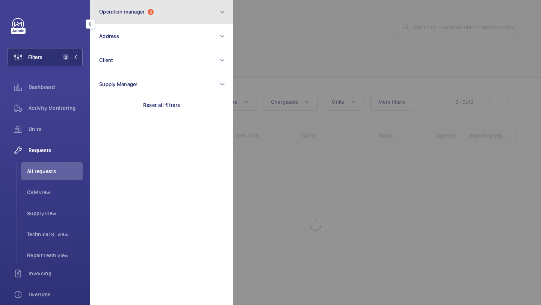
click at [142, 21] on button "Operation manager 2" at bounding box center [161, 12] width 143 height 24
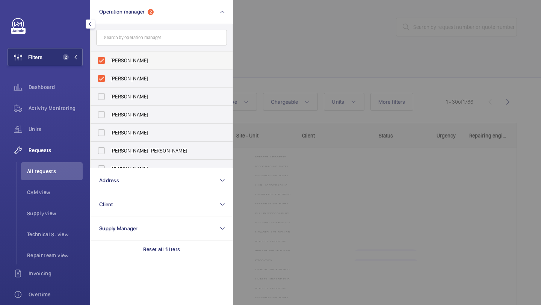
click at [130, 65] on label "John Smith" at bounding box center [156, 60] width 131 height 18
click at [109, 65] on input "John Smith" at bounding box center [101, 60] width 15 height 15
checkbox input "false"
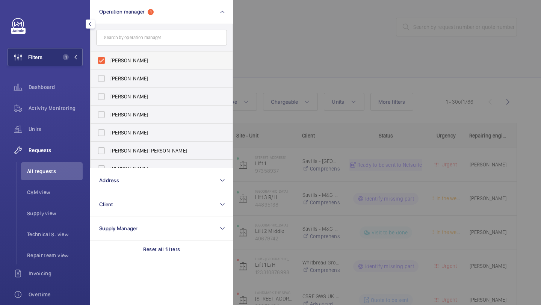
click at [130, 64] on span "[PERSON_NAME]" at bounding box center [161, 61] width 103 height 8
click at [109, 64] on input "[PERSON_NAME]" at bounding box center [101, 60] width 15 height 15
checkbox input "false"
click at [297, 32] on div at bounding box center [503, 152] width 541 height 305
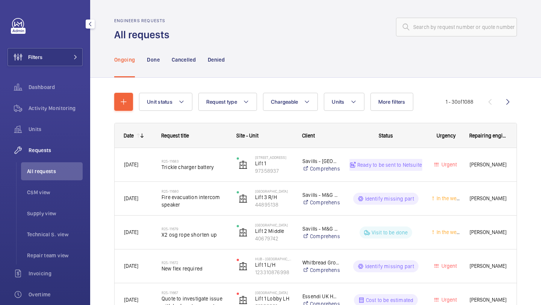
click at [60, 42] on div "Filters Dashboard Activity Monitoring Units Requests All requests CSM view Supp…" at bounding box center [45, 204] width 75 height 373
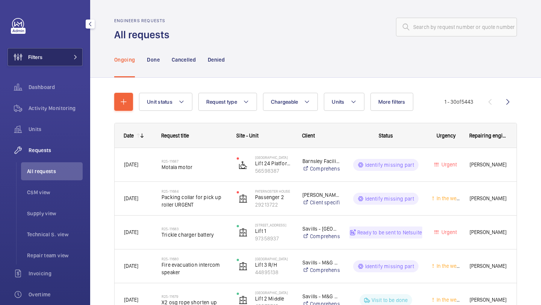
click at [58, 51] on button "Filters" at bounding box center [45, 57] width 75 height 18
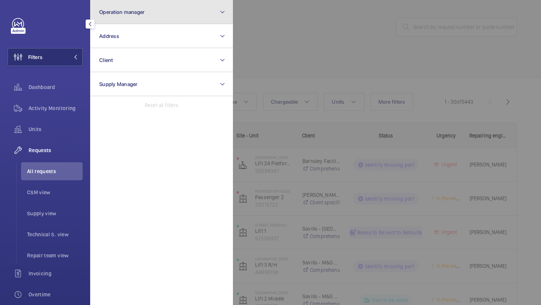
click at [121, 4] on button "Operation manager" at bounding box center [161, 12] width 143 height 24
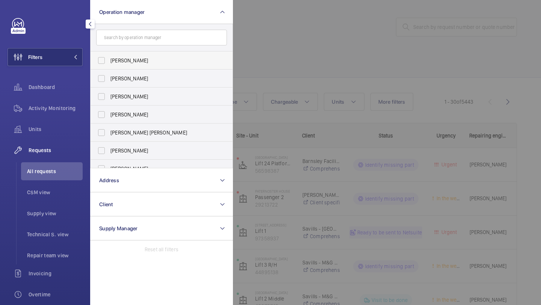
click at [127, 58] on span "Abby Archer" at bounding box center [161, 61] width 103 height 8
click at [109, 58] on input "Abby Archer" at bounding box center [101, 60] width 15 height 15
checkbox input "true"
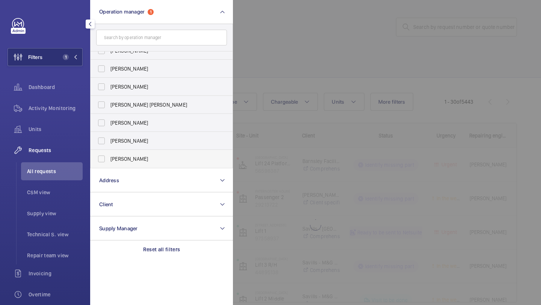
click at [137, 154] on label "[PERSON_NAME]" at bounding box center [156, 159] width 131 height 18
click at [109, 154] on input "[PERSON_NAME]" at bounding box center [101, 158] width 15 height 15
checkbox input "true"
click at [287, 49] on div at bounding box center [503, 152] width 541 height 305
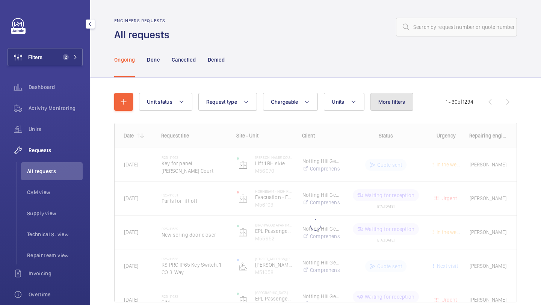
click at [387, 100] on span "More filters" at bounding box center [391, 102] width 27 height 6
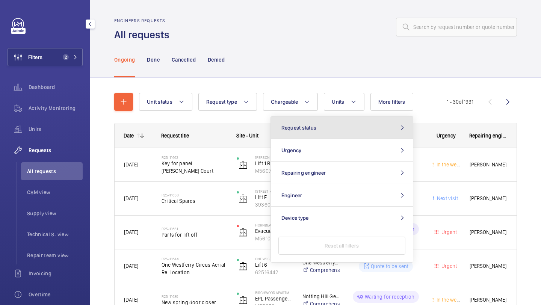
click at [327, 125] on button "Request status" at bounding box center [342, 127] width 142 height 23
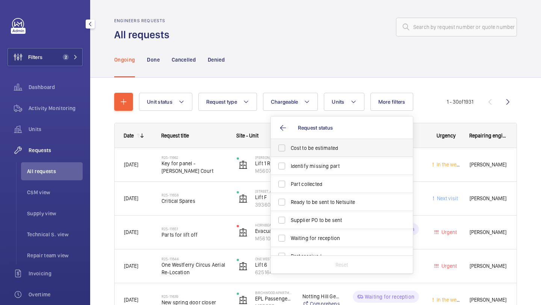
click at [319, 145] on span "Cost to be estimated" at bounding box center [342, 148] width 103 height 8
click at [289, 145] on input "Cost to be estimated" at bounding box center [281, 147] width 15 height 15
checkbox input "true"
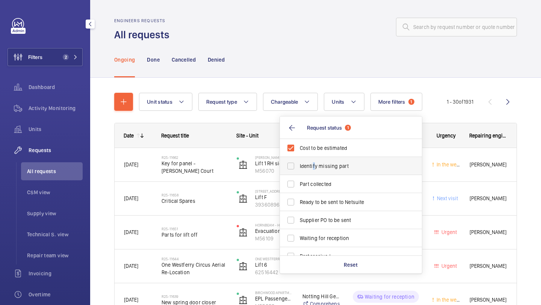
click at [313, 167] on span "Identify missing part" at bounding box center [351, 166] width 103 height 8
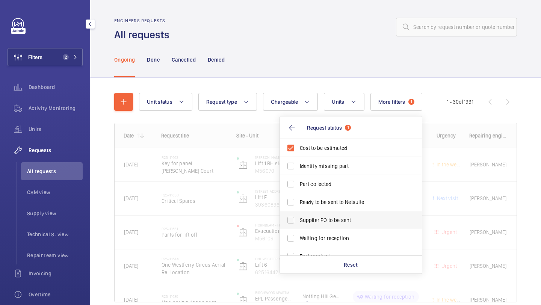
click at [310, 212] on label "Supplier PO to be sent" at bounding box center [345, 220] width 131 height 18
click at [298, 213] on input "Supplier PO to be sent" at bounding box center [290, 220] width 15 height 15
checkbox input "true"
click at [310, 206] on label "Ready to be sent to Netsuite" at bounding box center [345, 202] width 131 height 18
click at [298, 206] on input "Ready to be sent to Netsuite" at bounding box center [290, 202] width 15 height 15
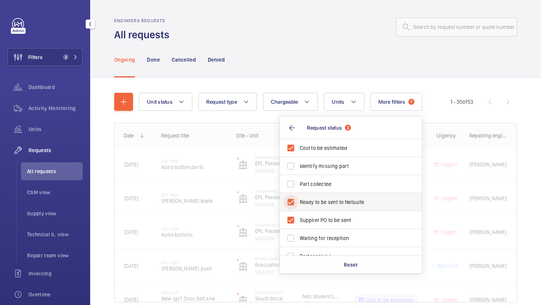
checkbox input "true"
click at [313, 163] on span "Identify missing part" at bounding box center [351, 166] width 103 height 8
click at [298, 163] on input "Identify missing part" at bounding box center [290, 166] width 15 height 15
checkbox input "true"
click at [296, 64] on div "Ongoing Done Cancelled Denied" at bounding box center [315, 60] width 403 height 36
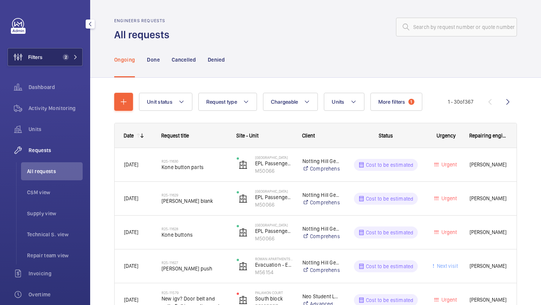
click at [51, 63] on button "Filters 2" at bounding box center [45, 57] width 75 height 18
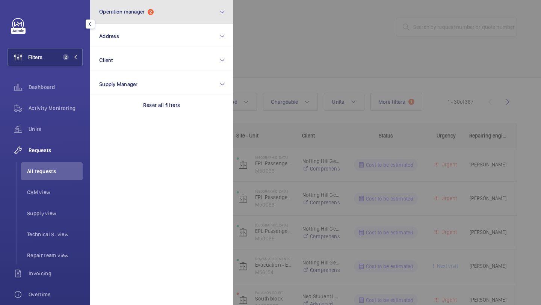
click at [147, 15] on span "Operation manager 2" at bounding box center [126, 12] width 54 height 6
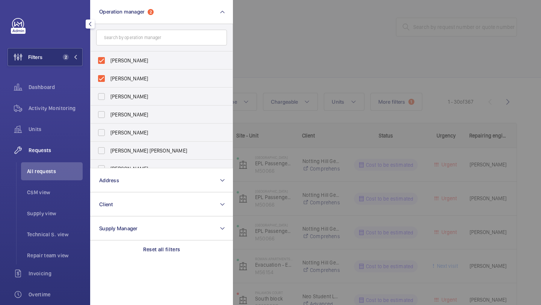
click at [281, 27] on div at bounding box center [503, 152] width 541 height 305
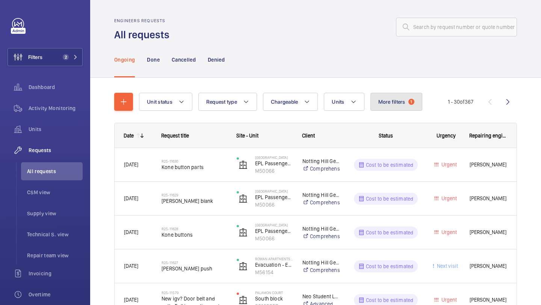
click at [379, 110] on button "More filters 1" at bounding box center [396, 102] width 52 height 18
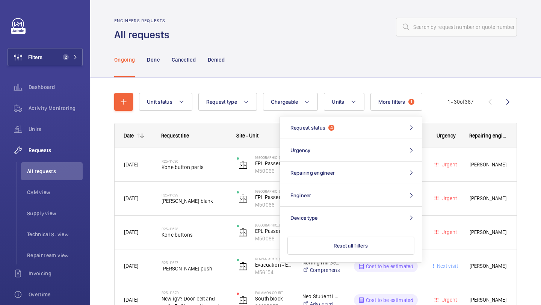
click at [326, 69] on div "Ongoing Done Cancelled Denied" at bounding box center [315, 60] width 403 height 36
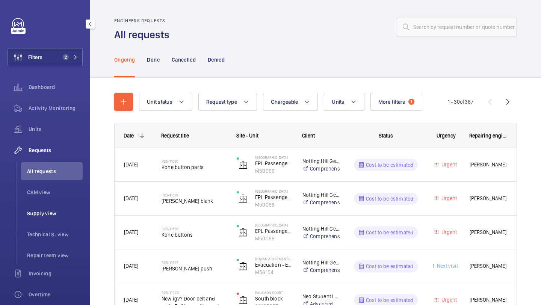
click at [69, 216] on span "Supply view" at bounding box center [55, 214] width 56 height 8
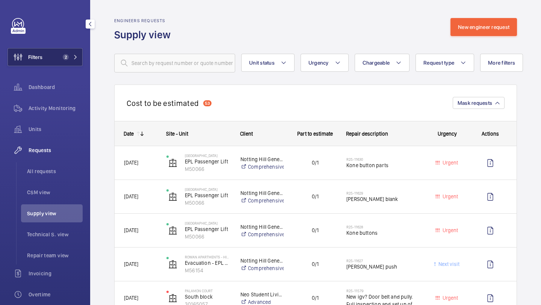
click at [65, 55] on span "2" at bounding box center [66, 57] width 6 height 6
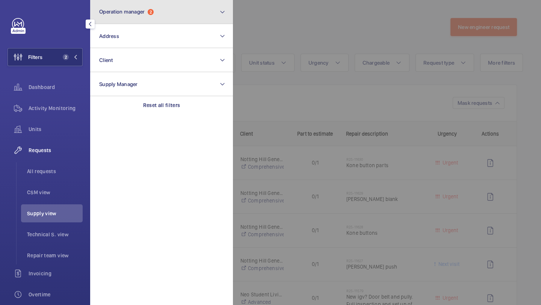
click at [141, 23] on button "Operation manager 2" at bounding box center [161, 12] width 143 height 24
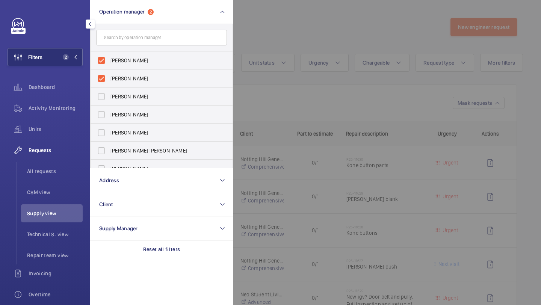
click at [305, 56] on div at bounding box center [503, 152] width 541 height 305
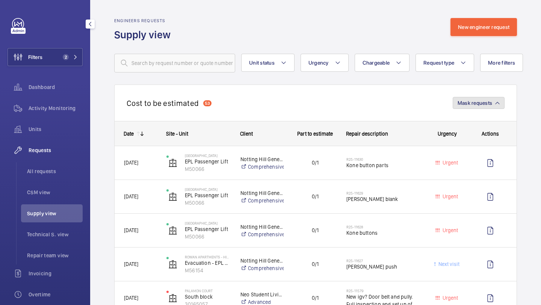
click at [481, 104] on span "Mask requests" at bounding box center [475, 103] width 35 height 6
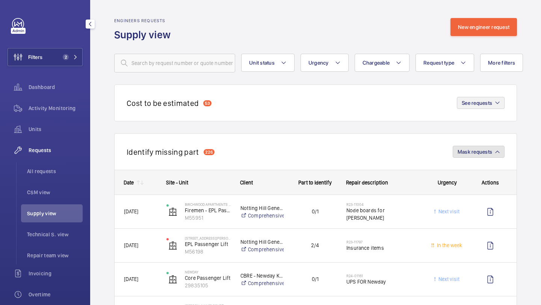
click at [470, 153] on span "Mask requests" at bounding box center [475, 152] width 35 height 6
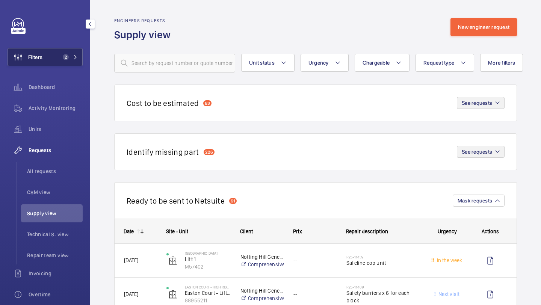
click at [59, 56] on button "Filters 2" at bounding box center [45, 57] width 75 height 18
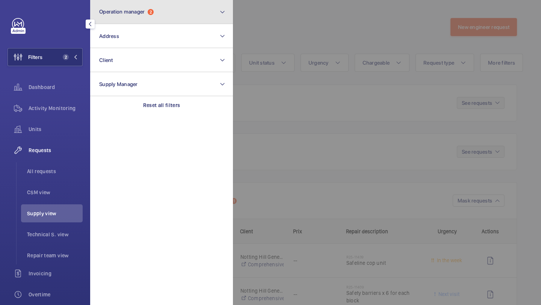
click at [122, 13] on span "Operation manager" at bounding box center [121, 12] width 45 height 6
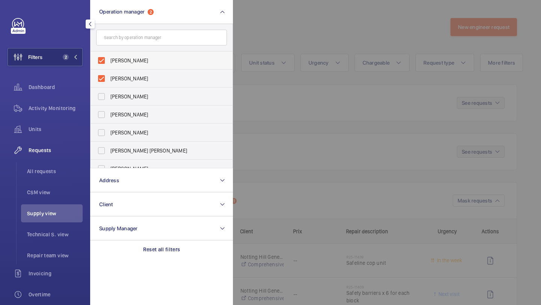
click at [122, 57] on span "[PERSON_NAME]" at bounding box center [161, 61] width 103 height 8
click at [109, 57] on input "[PERSON_NAME]" at bounding box center [101, 60] width 15 height 15
checkbox input "false"
click at [124, 62] on span "Alex Waterman" at bounding box center [161, 61] width 103 height 8
click at [109, 62] on input "[PERSON_NAME]" at bounding box center [101, 60] width 15 height 15
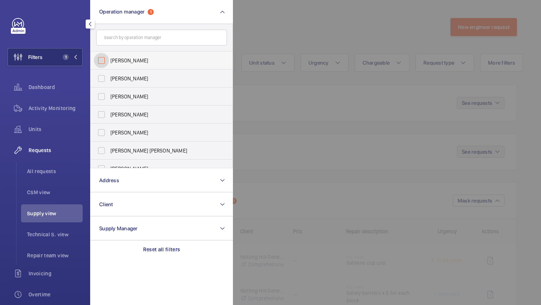
checkbox input "false"
click at [64, 176] on li "All requests" at bounding box center [52, 171] width 62 height 18
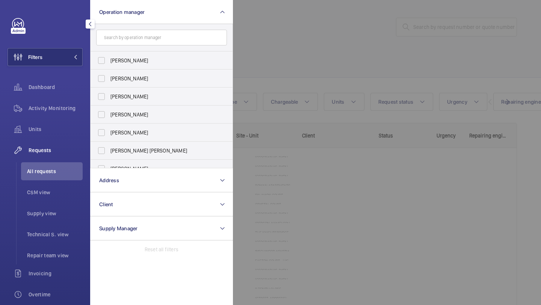
click at [289, 64] on div at bounding box center [503, 152] width 541 height 305
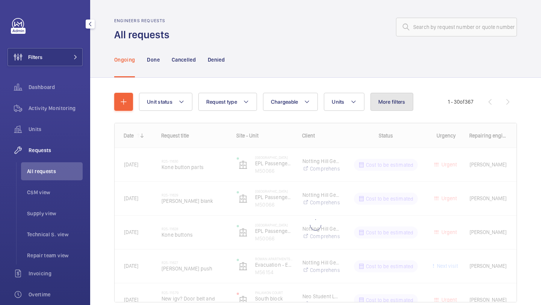
click at [395, 102] on span "More filters" at bounding box center [391, 102] width 27 height 6
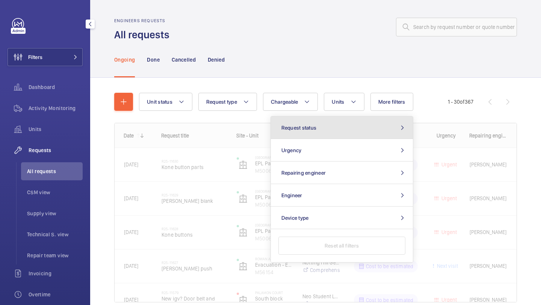
click at [347, 130] on button "Request status" at bounding box center [342, 127] width 142 height 23
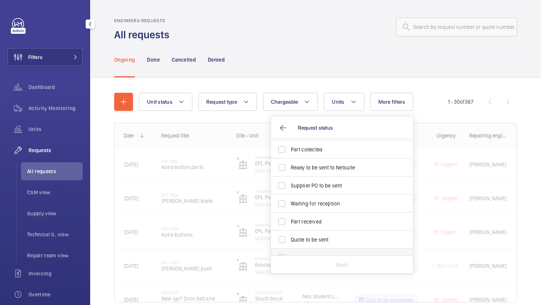
scroll to position [32, 0]
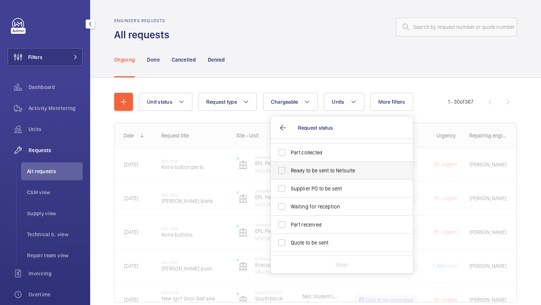
click at [320, 172] on span "Ready to be sent to Netsuite" at bounding box center [342, 171] width 103 height 8
click at [289, 172] on input "Ready to be sent to Netsuite" at bounding box center [281, 170] width 15 height 15
checkbox input "true"
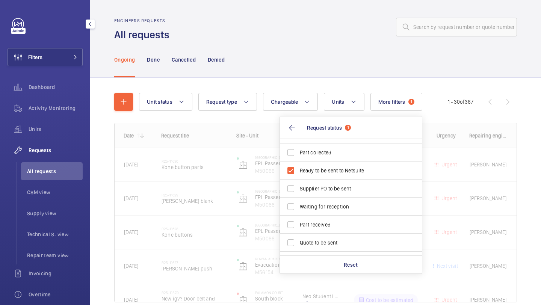
click at [311, 43] on div "Ongoing Done Cancelled Denied" at bounding box center [315, 60] width 403 height 36
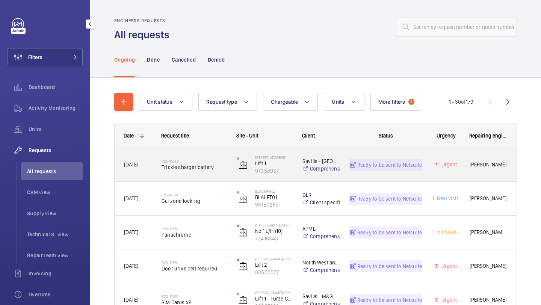
click at [213, 163] on span "Trickle charger battery" at bounding box center [194, 167] width 65 height 8
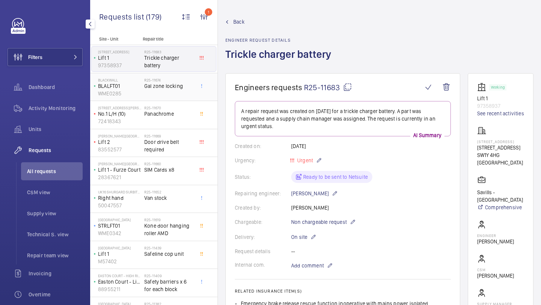
click at [171, 88] on span "Gal zone locking" at bounding box center [169, 86] width 50 height 8
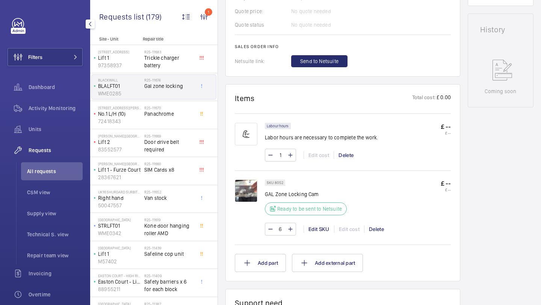
scroll to position [340, 0]
click at [184, 107] on h2 "R25-11670" at bounding box center [169, 108] width 50 height 5
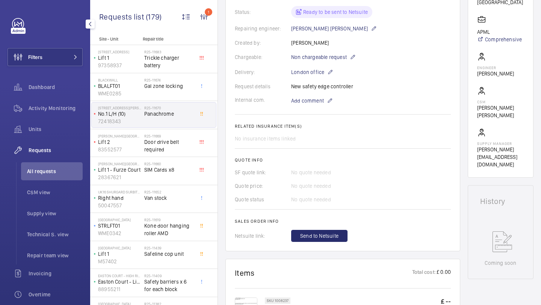
scroll to position [97, 0]
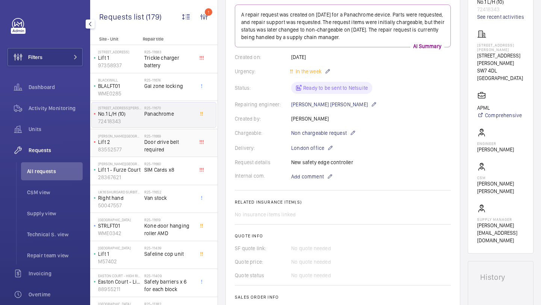
click at [157, 146] on span "Door drive belt required" at bounding box center [169, 145] width 50 height 15
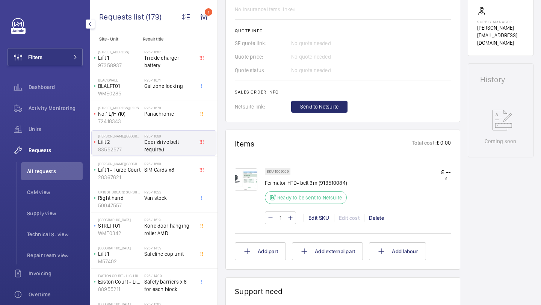
scroll to position [54, 0]
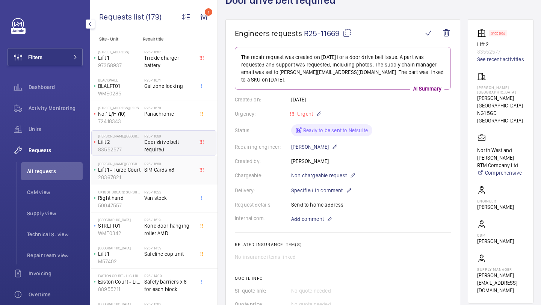
click at [187, 162] on h2 "R25-11660" at bounding box center [169, 164] width 50 height 5
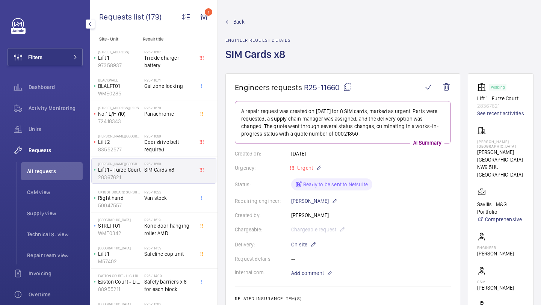
drag, startPoint x: 340, startPoint y: 89, endPoint x: 304, endPoint y: 88, distance: 35.7
click at [304, 88] on span "R25-11660" at bounding box center [328, 87] width 48 height 9
copy span "R25-11660"
drag, startPoint x: 339, startPoint y: 88, endPoint x: 304, endPoint y: 88, distance: 34.6
click at [304, 88] on span "R25-11660" at bounding box center [328, 87] width 48 height 9
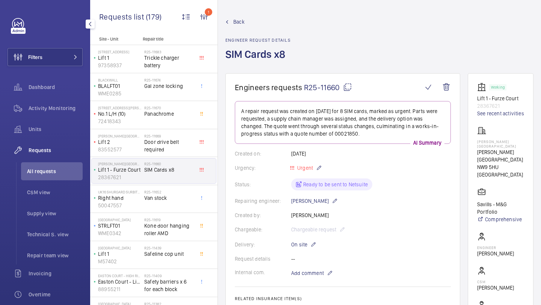
copy span "R25-11660"
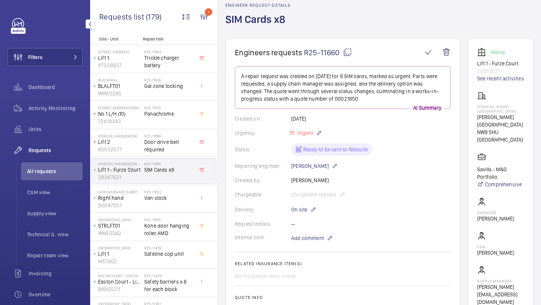
scroll to position [60, 0]
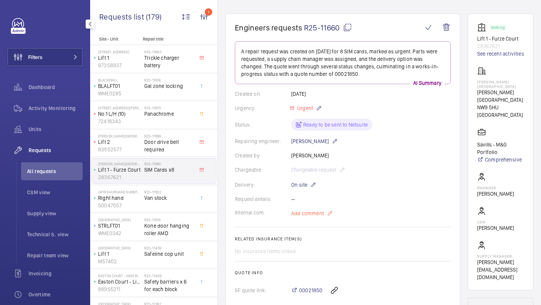
click at [314, 210] on span "Add comment" at bounding box center [307, 214] width 33 height 8
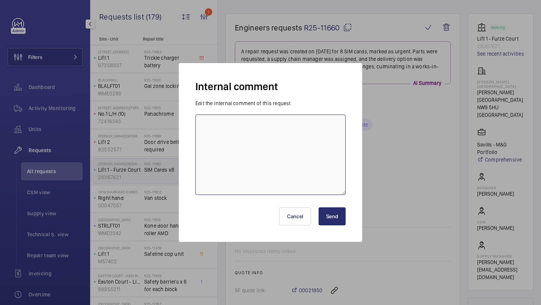
click at [281, 182] on textarea at bounding box center [270, 155] width 150 height 80
type textarea "s"
type textarea "a"
type textarea "Lacey ordering 01/09"
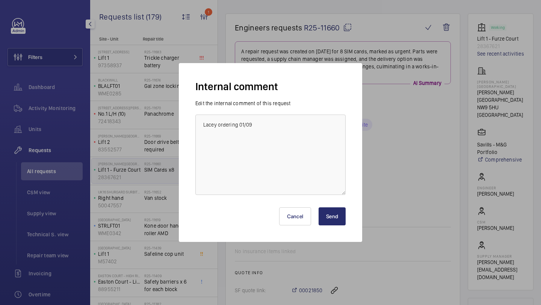
click at [323, 220] on button "Send" at bounding box center [332, 216] width 27 height 18
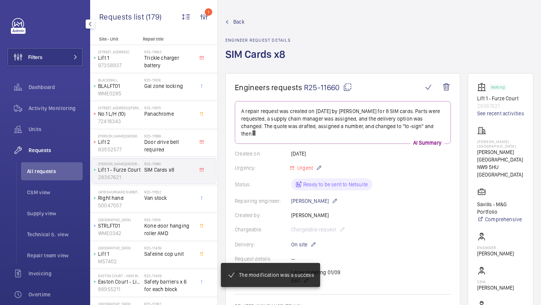
click at [181, 204] on div "R25-11652 Van stock" at bounding box center [169, 201] width 50 height 22
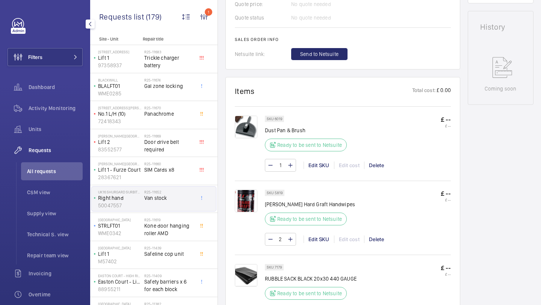
scroll to position [474, 0]
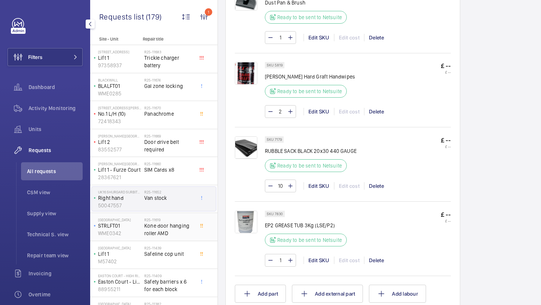
click at [171, 230] on span "Kone door hanging roller AMD" at bounding box center [169, 229] width 50 height 15
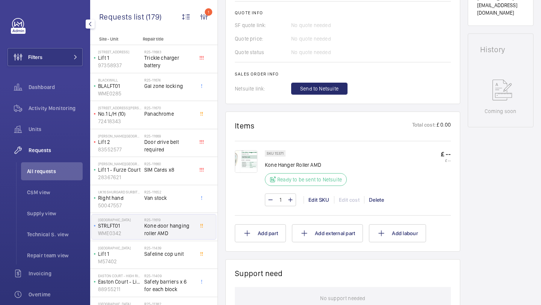
scroll to position [320, 0]
click at [251, 157] on img at bounding box center [246, 161] width 23 height 23
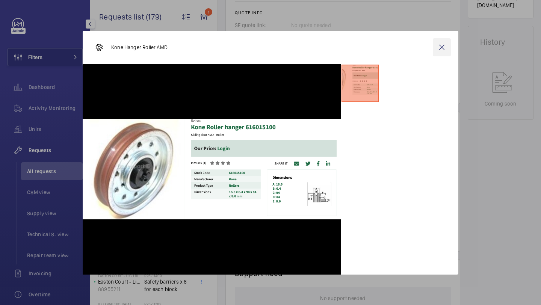
click at [433, 46] on wm-front-icon-button at bounding box center [442, 47] width 18 height 18
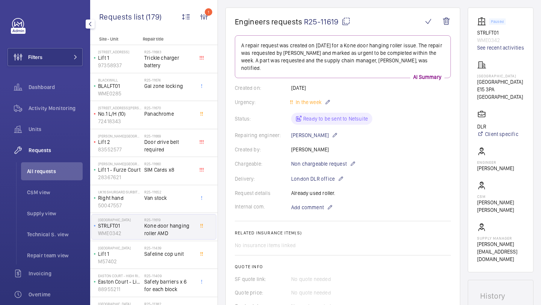
scroll to position [39, 0]
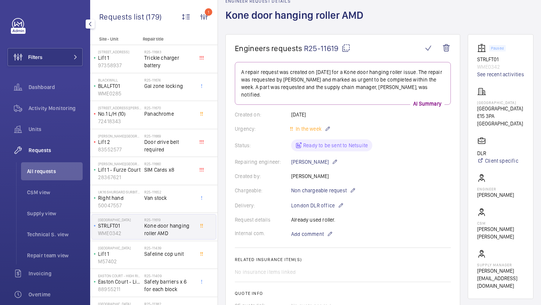
drag, startPoint x: 338, startPoint y: 49, endPoint x: 304, endPoint y: 49, distance: 34.2
click at [304, 49] on span "R25-11619" at bounding box center [327, 48] width 47 height 9
copy span "R25-11619"
type textarea "R25-11619"
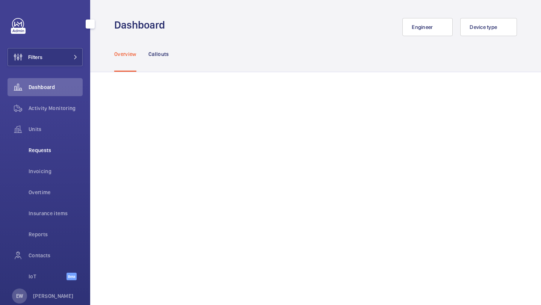
click at [42, 145] on div "Requests" at bounding box center [45, 150] width 75 height 18
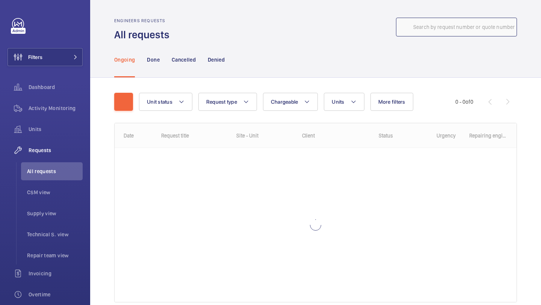
click at [462, 34] on input "text" at bounding box center [456, 27] width 121 height 19
paste input "R25-11648"
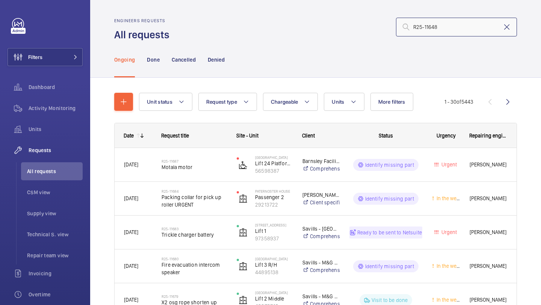
type input "R25-11648"
click at [506, 28] on mat-icon at bounding box center [506, 27] width 9 height 9
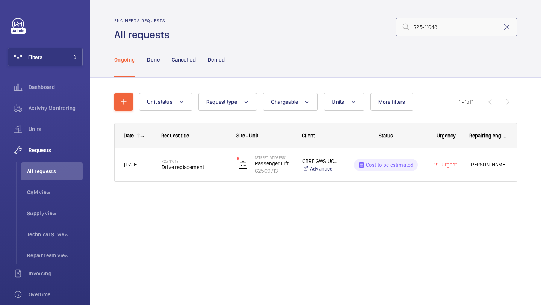
type input "R25-11648"
click at [204, 155] on div "R25-11648 Drive replacement" at bounding box center [194, 165] width 65 height 22
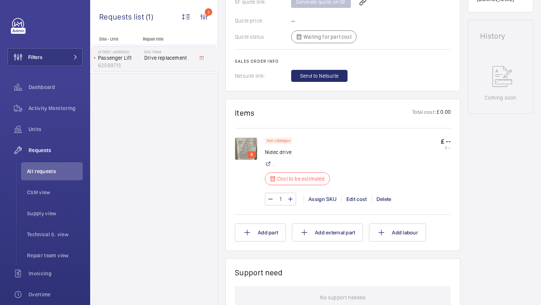
scroll to position [348, 0]
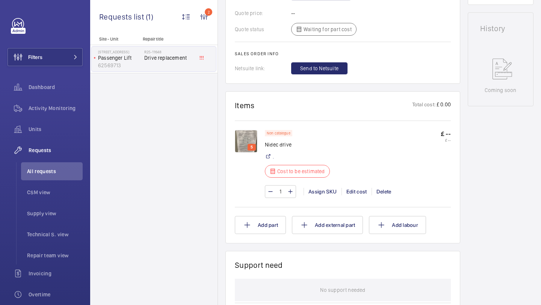
click at [241, 142] on img at bounding box center [246, 141] width 23 height 23
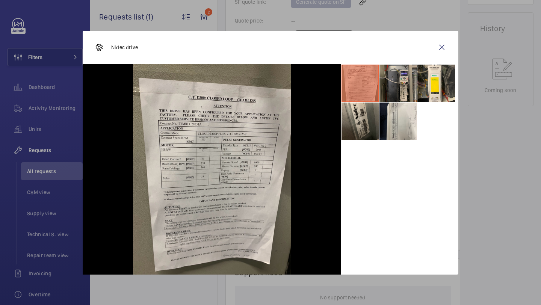
click at [382, 81] on li at bounding box center [398, 84] width 38 height 38
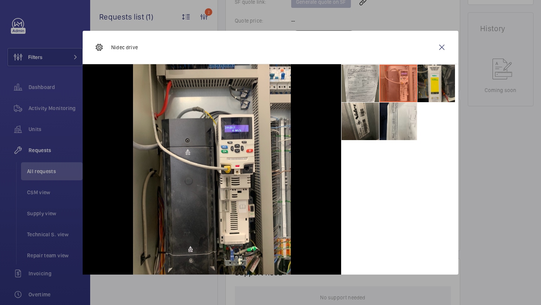
click at [424, 74] on li at bounding box center [436, 84] width 38 height 38
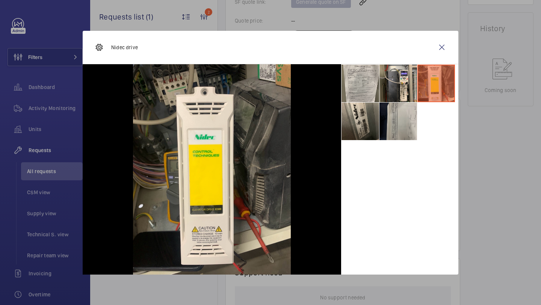
click at [389, 128] on li at bounding box center [398, 122] width 38 height 38
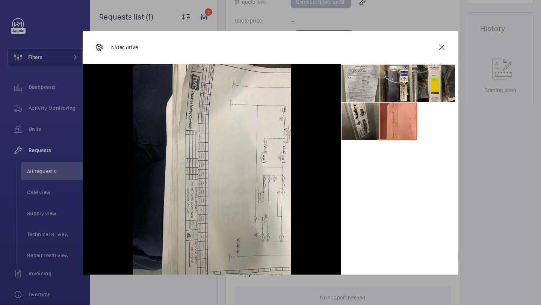
click at [417, 67] on li at bounding box center [436, 84] width 38 height 38
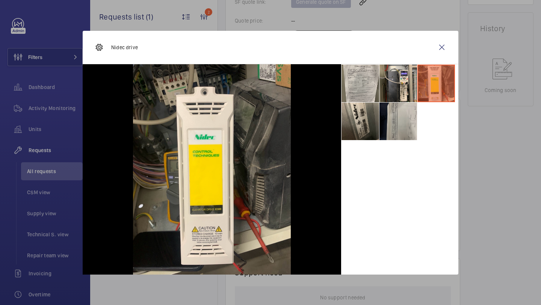
click at [388, 115] on li at bounding box center [398, 122] width 38 height 38
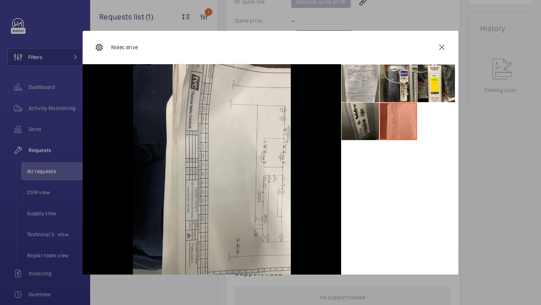
click at [365, 115] on li at bounding box center [360, 122] width 38 height 38
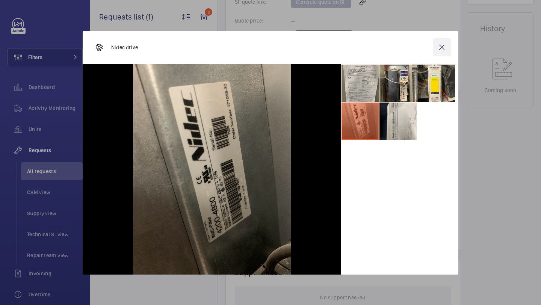
click at [443, 44] on wm-front-icon-button at bounding box center [442, 47] width 18 height 18
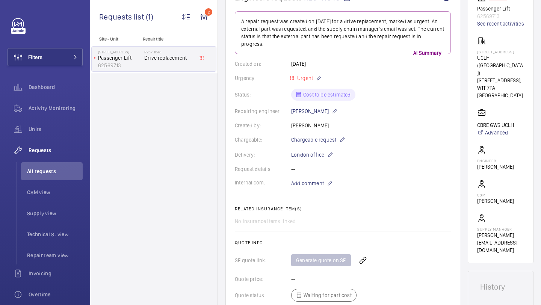
scroll to position [12, 0]
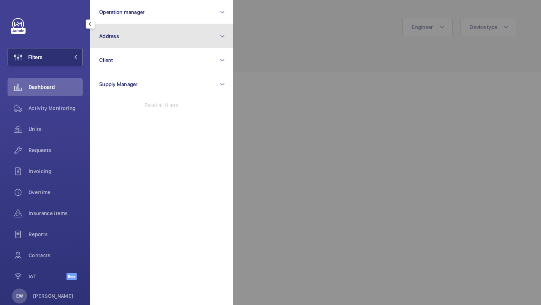
click at [115, 27] on button "Address" at bounding box center [161, 36] width 143 height 24
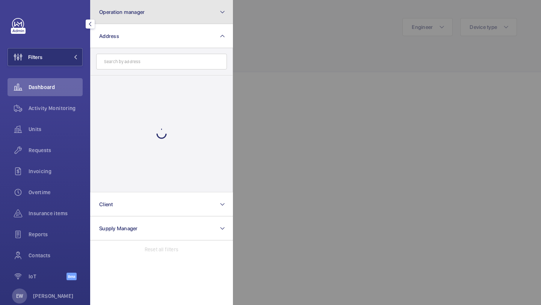
click at [116, 22] on button "Operation manager" at bounding box center [161, 12] width 143 height 24
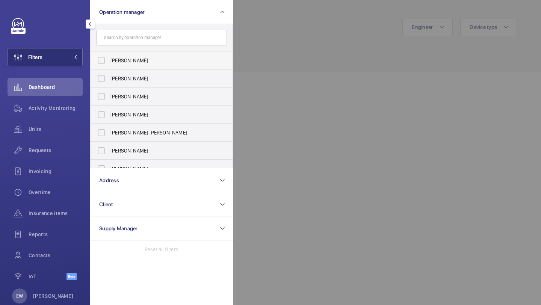
click at [115, 56] on label "[PERSON_NAME]" at bounding box center [156, 60] width 131 height 18
click at [109, 56] on input "[PERSON_NAME]" at bounding box center [101, 60] width 15 height 15
checkbox input "true"
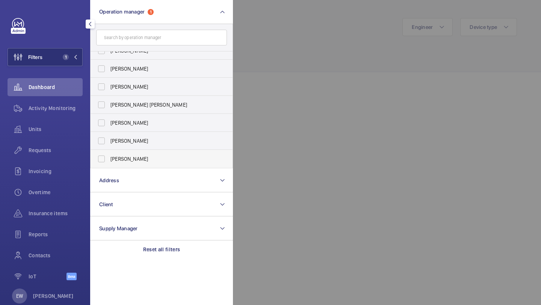
click at [118, 154] on label "[PERSON_NAME]" at bounding box center [156, 159] width 131 height 18
click at [109, 154] on input "[PERSON_NAME]" at bounding box center [101, 158] width 15 height 15
checkbox input "true"
click at [48, 131] on span "Units" at bounding box center [56, 129] width 54 height 8
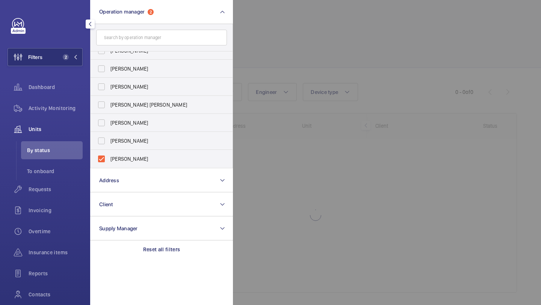
click at [312, 40] on div at bounding box center [503, 152] width 541 height 305
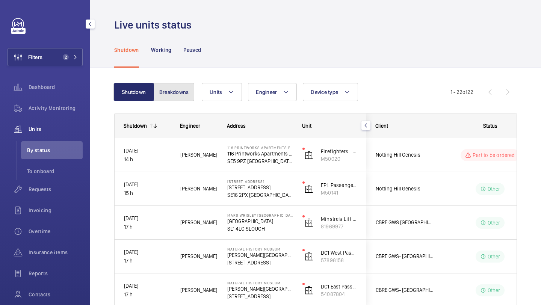
click at [167, 91] on button "Breakdowns" at bounding box center [174, 92] width 41 height 18
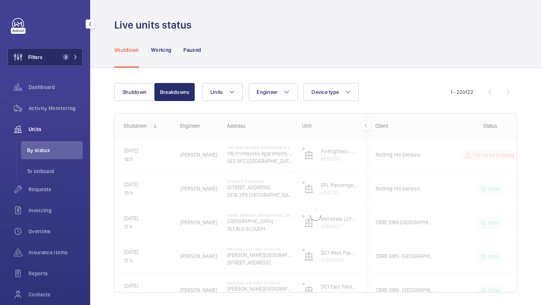
click at [51, 53] on button "Filters 2" at bounding box center [45, 57] width 75 height 18
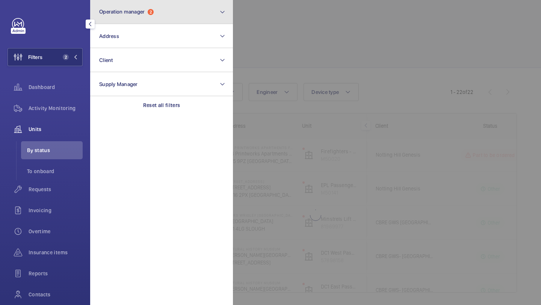
click at [146, 13] on span "Operation manager 2" at bounding box center [126, 12] width 54 height 6
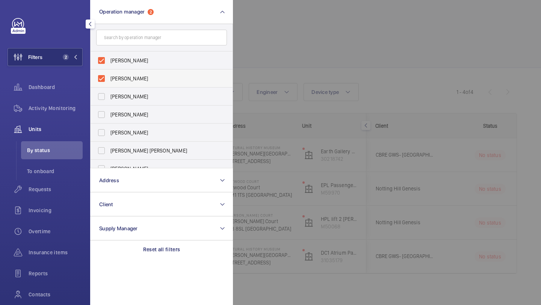
click at [133, 76] on span "Alex Waterman" at bounding box center [161, 79] width 103 height 8
click at [109, 76] on input "Alex Waterman" at bounding box center [101, 78] width 15 height 15
checkbox input "false"
click at [290, 57] on div at bounding box center [503, 152] width 541 height 305
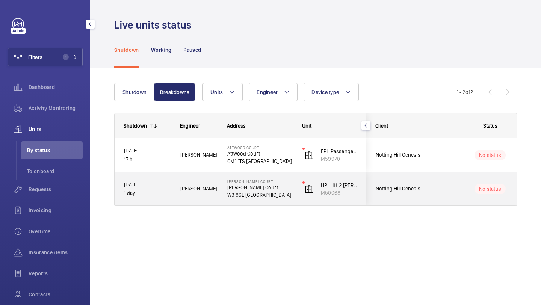
click at [409, 186] on span "Notting Hill Genesis" at bounding box center [405, 188] width 58 height 9
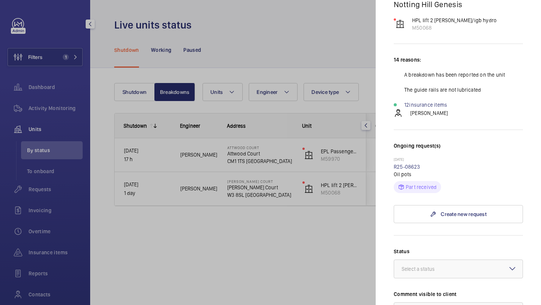
scroll to position [251, 0]
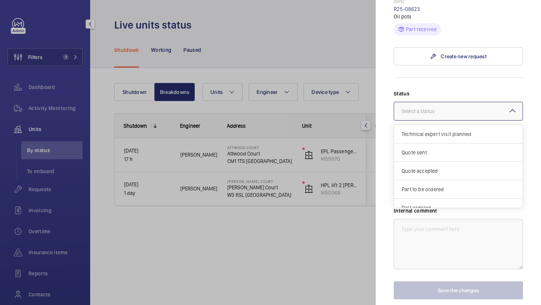
click at [417, 107] on div "Select a status" at bounding box center [428, 111] width 52 height 8
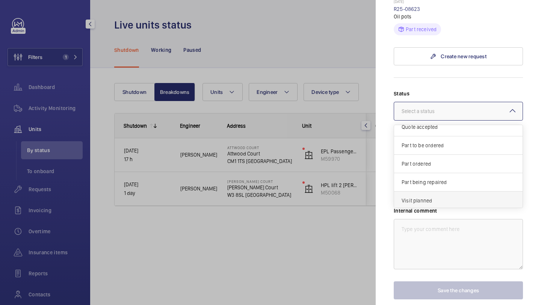
scroll to position [50, 0]
click at [415, 185] on div "Visit planned" at bounding box center [458, 194] width 128 height 18
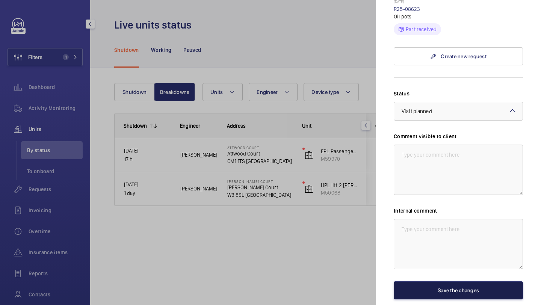
click at [429, 281] on button "Save the changes" at bounding box center [458, 290] width 129 height 18
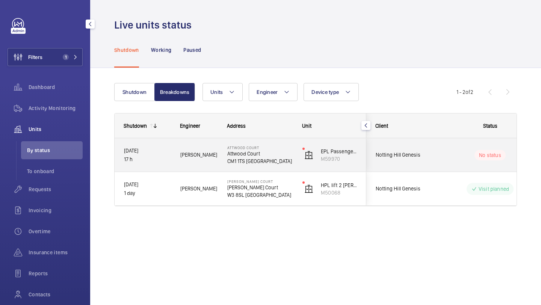
click at [429, 163] on div "Notting Hill Genesis" at bounding box center [400, 155] width 67 height 24
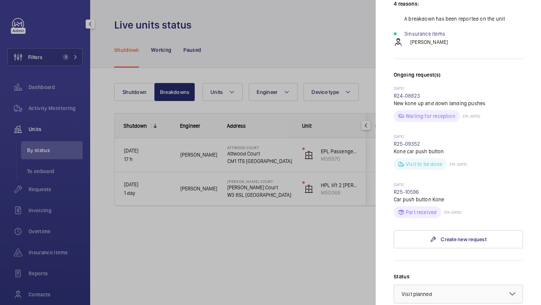
scroll to position [355, 0]
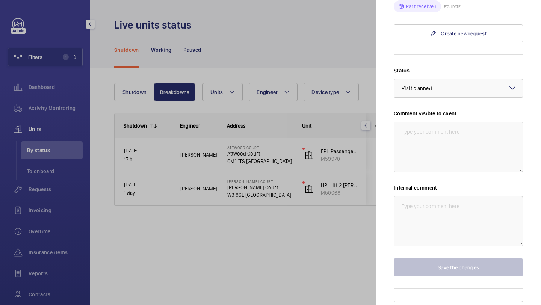
click at [443, 85] on div "× Visit planned" at bounding box center [426, 89] width 49 height 8
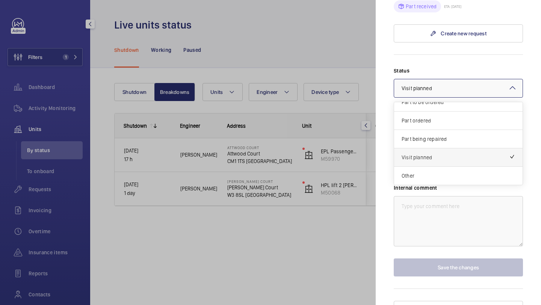
click at [437, 154] on span "Visit planned" at bounding box center [455, 158] width 107 height 8
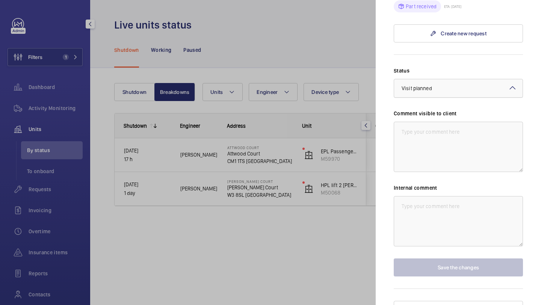
click at [443, 81] on div at bounding box center [458, 88] width 128 height 18
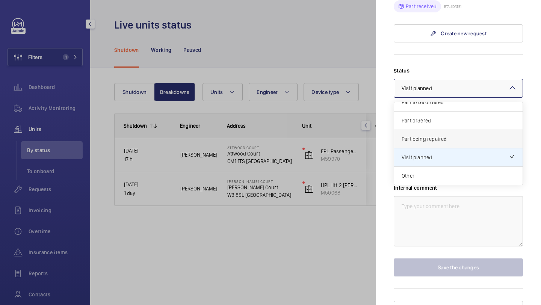
click at [443, 133] on div "Part being repaired" at bounding box center [458, 139] width 128 height 18
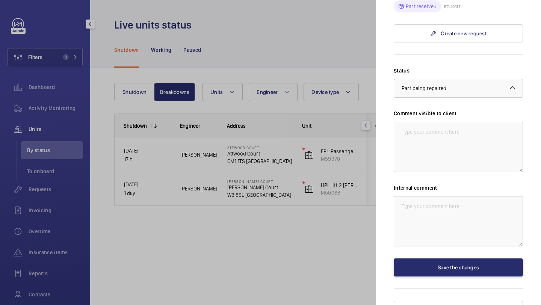
click at [439, 85] on div "× Part being repaired" at bounding box center [433, 89] width 63 height 8
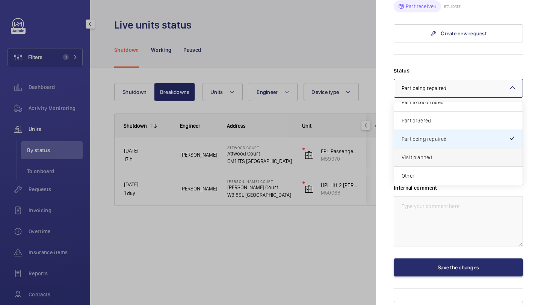
click at [437, 148] on div "Visit planned" at bounding box center [458, 157] width 128 height 18
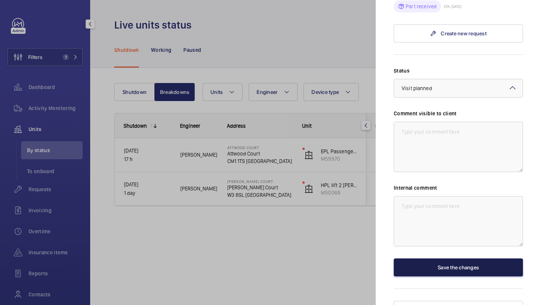
click at [436, 258] on button "Save the changes" at bounding box center [458, 267] width 129 height 18
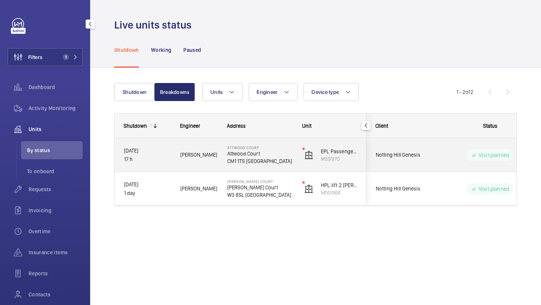
click at [450, 162] on div "Visit planned" at bounding box center [485, 155] width 103 height 27
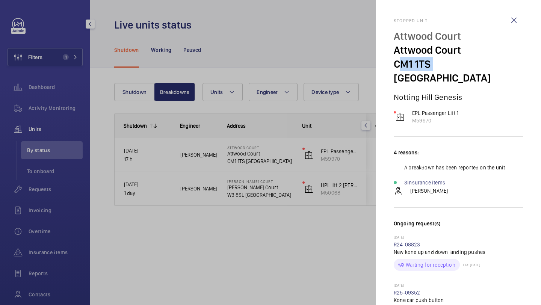
drag, startPoint x: 430, startPoint y: 63, endPoint x: 394, endPoint y: 63, distance: 36.8
click at [394, 63] on p "CM1 1TS LONDON" at bounding box center [458, 71] width 129 height 28
copy p "CM1 1TS"
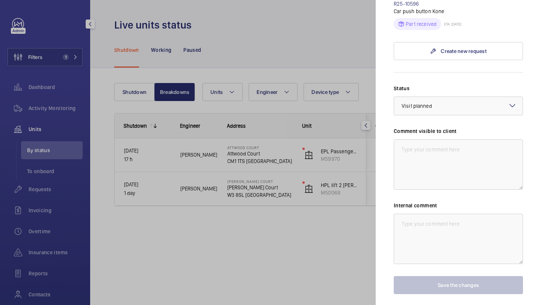
scroll to position [355, 0]
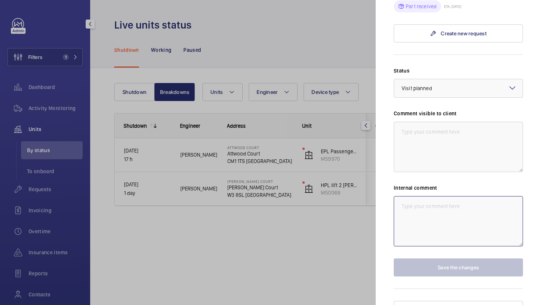
click at [425, 202] on textarea at bounding box center [458, 221] width 129 height 50
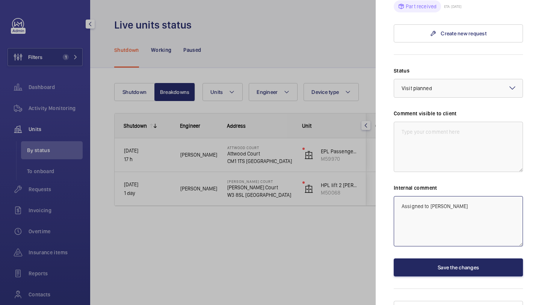
type textarea "Assigned to Terry"
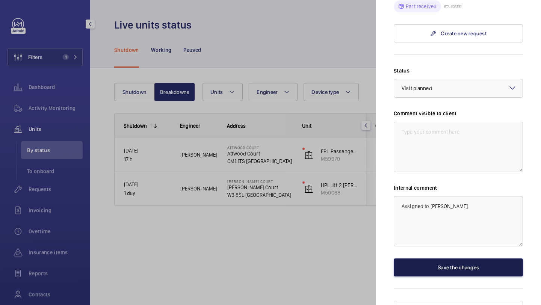
click at [436, 258] on button "Save the changes" at bounding box center [458, 267] width 129 height 18
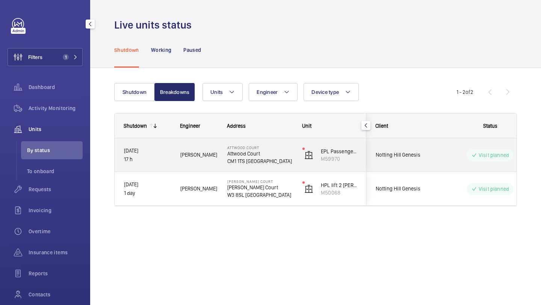
click at [419, 151] on span "Notting Hill Genesis" at bounding box center [405, 155] width 58 height 9
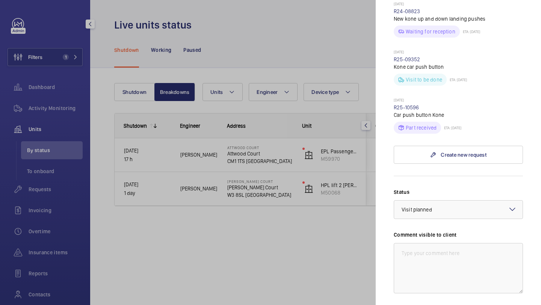
scroll to position [236, 0]
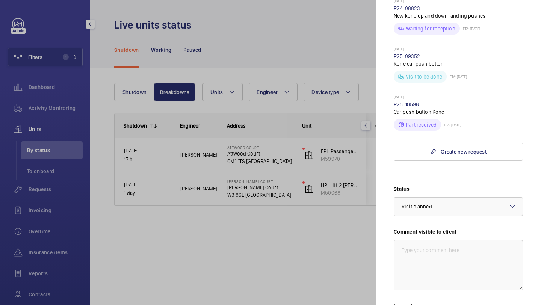
click at [378, 172] on mat-sidenav "Stopped unit Attwood Court Attwood Court CM1 1TS LONDON Notting Hill Genesis EP…" at bounding box center [458, 152] width 165 height 305
click at [352, 222] on div at bounding box center [270, 152] width 541 height 305
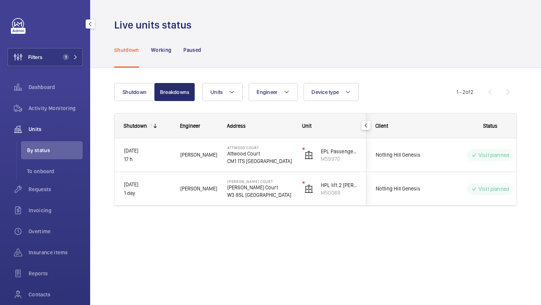
scroll to position [0, 0]
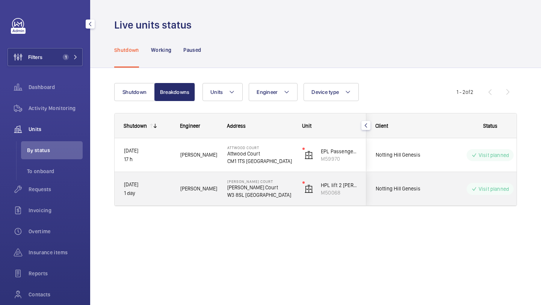
click at [407, 201] on div "Notting Hill Genesis" at bounding box center [400, 188] width 68 height 33
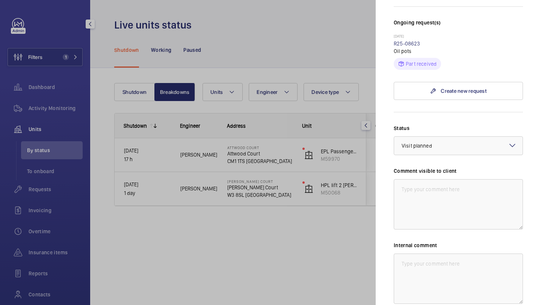
scroll to position [273, 0]
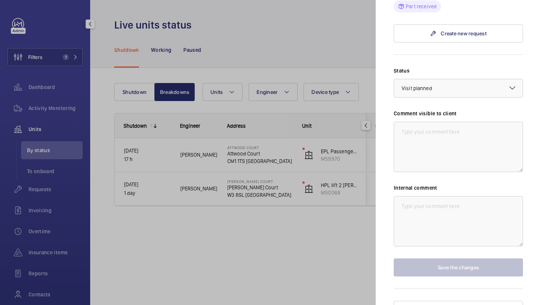
click at [381, 213] on mat-sidenav "Stopped unit Sidney Miller Court Sidney Miller Court W3 8SL LONDON Notting Hill…" at bounding box center [458, 152] width 165 height 305
click at [341, 154] on div at bounding box center [270, 152] width 541 height 305
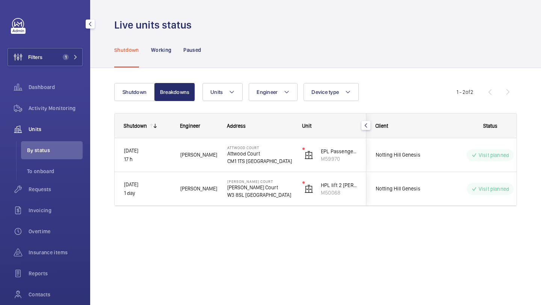
click at [393, 154] on mat-sidenav-container "Filters 1 Dashboard Activity Monitoring Units By status To onboard Requests Inv…" at bounding box center [270, 152] width 541 height 305
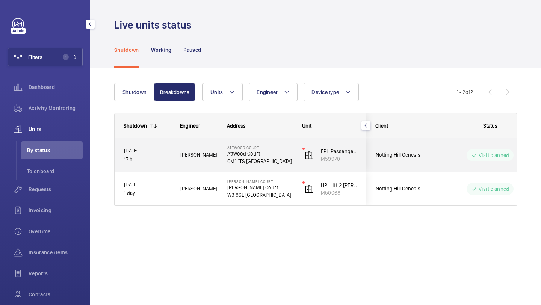
click at [388, 180] on div "Notting Hill Genesis" at bounding box center [400, 189] width 67 height 24
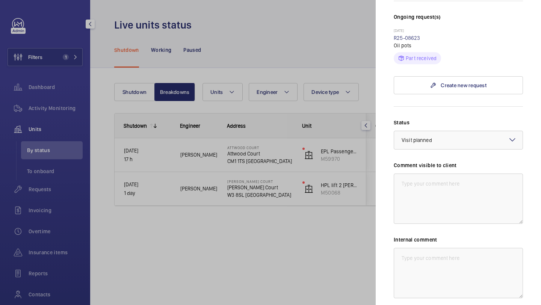
scroll to position [273, 0]
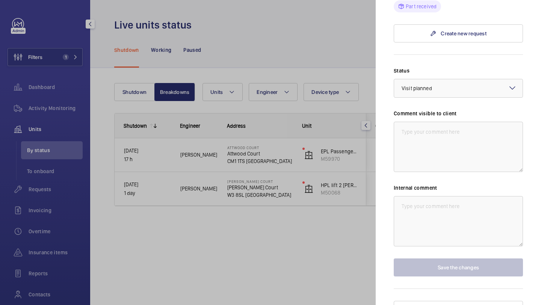
click at [336, 236] on div at bounding box center [270, 152] width 541 height 305
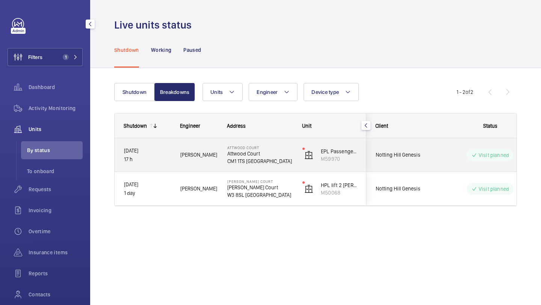
click at [414, 161] on div "Notting Hill Genesis" at bounding box center [400, 155] width 67 height 24
click at [414, 160] on mat-sidenav-container "Filters 1 Dashboard Activity Monitoring Units By status To onboard Requests Inv…" at bounding box center [270, 152] width 541 height 305
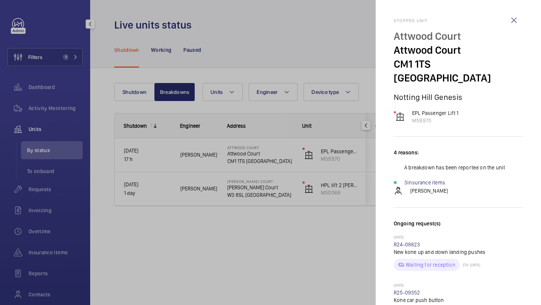
scroll to position [355, 0]
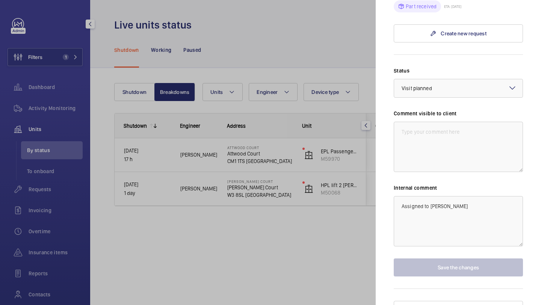
click at [352, 187] on div at bounding box center [270, 152] width 541 height 305
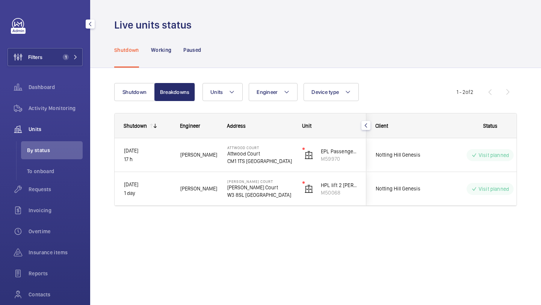
scroll to position [0, 0]
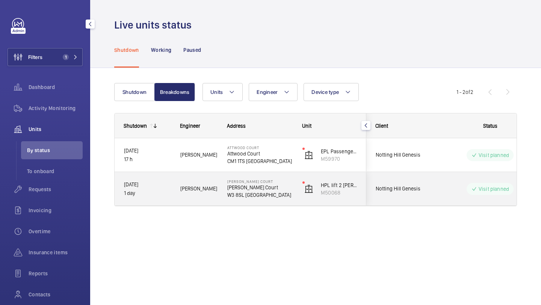
click at [404, 187] on span "Notting Hill Genesis" at bounding box center [405, 188] width 58 height 9
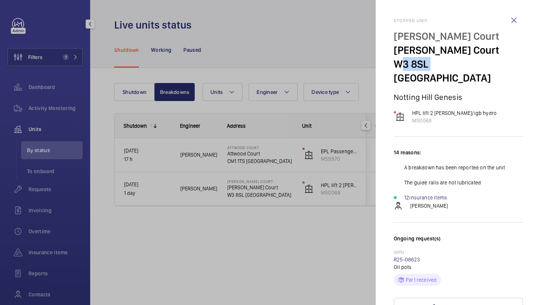
drag, startPoint x: 428, startPoint y: 68, endPoint x: 390, endPoint y: 66, distance: 38.0
click at [390, 67] on mat-sidenav "Stopped unit Sidney Miller Court Sidney Miller Court W3 8SL LONDON Notting Hill…" at bounding box center [458, 152] width 165 height 305
copy p "W3 8SL"
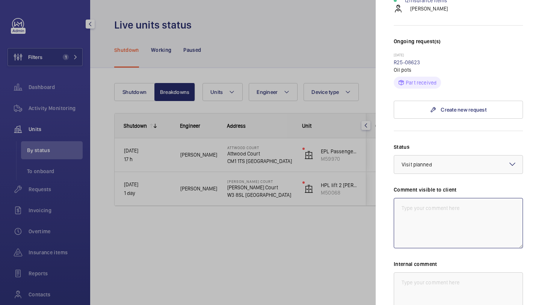
click at [462, 201] on textarea at bounding box center [458, 223] width 129 height 50
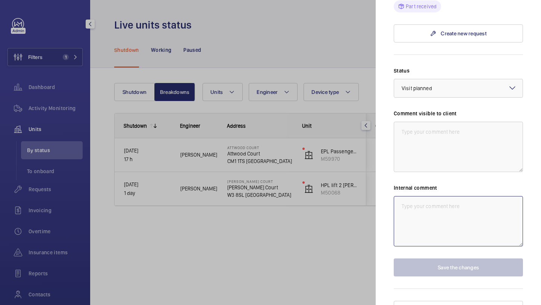
click at [441, 225] on textarea at bounding box center [458, 221] width 129 height 50
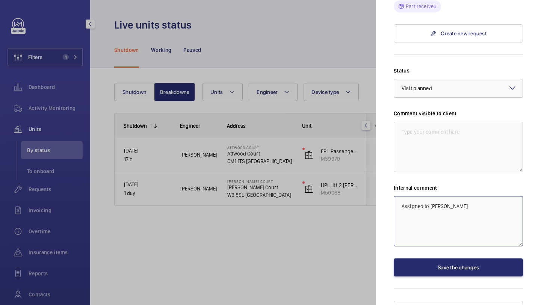
type textarea "Assigned to Miguel"
click at [456, 285] on div "Stopped unit Sidney Miller Court Sidney Miller Court W3 8SL LONDON Notting Hill…" at bounding box center [458, 32] width 129 height 574
click at [456, 266] on div "Stopped unit Sidney Miller Court Sidney Miller Court W3 8SL LONDON Notting Hill…" at bounding box center [458, 32] width 129 height 574
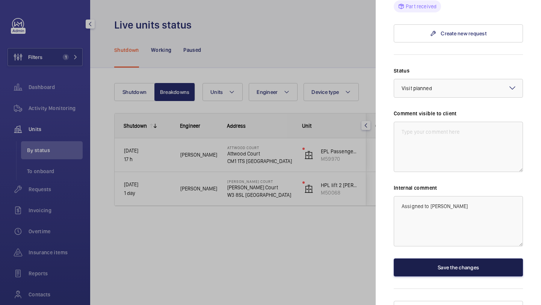
click at [451, 261] on button "Save the changes" at bounding box center [458, 267] width 129 height 18
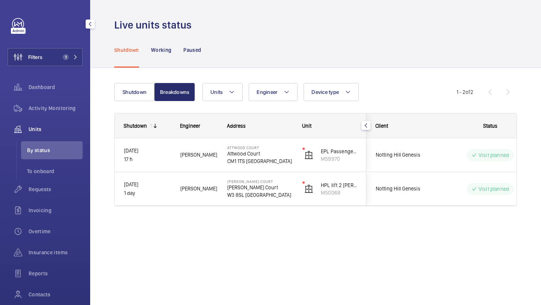
scroll to position [0, 0]
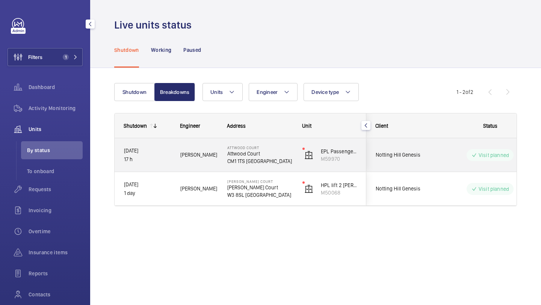
click at [443, 166] on div "Visit planned" at bounding box center [485, 155] width 103 height 27
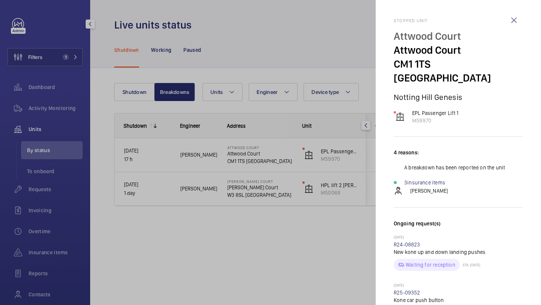
scroll to position [303, 0]
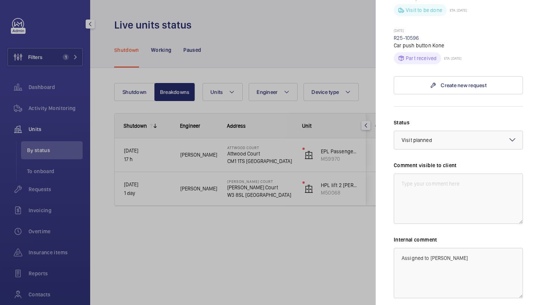
click at [363, 244] on div at bounding box center [270, 152] width 541 height 305
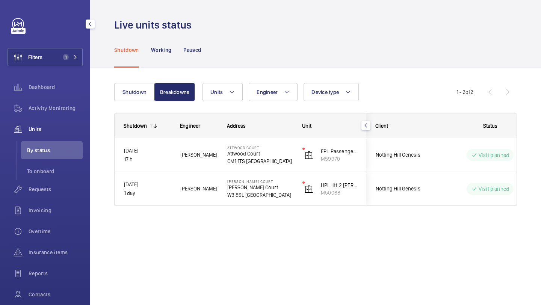
scroll to position [0, 0]
click at [414, 192] on div at bounding box center [270, 152] width 541 height 305
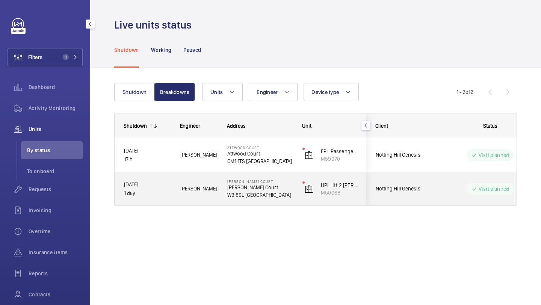
click at [414, 192] on span "Notting Hill Genesis" at bounding box center [405, 188] width 58 height 9
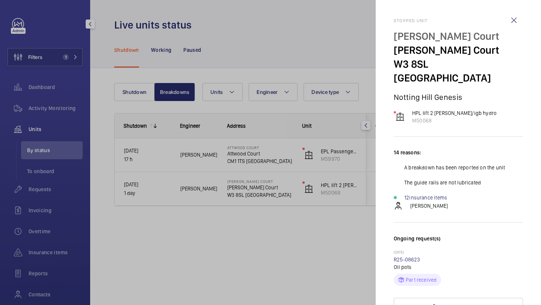
scroll to position [273, 0]
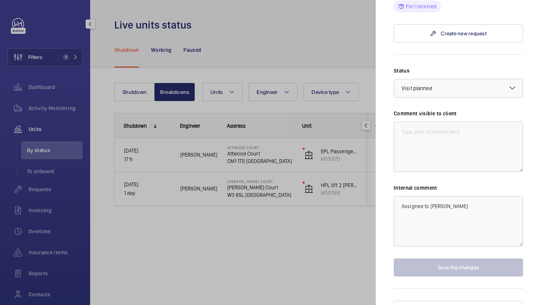
click at [361, 208] on div at bounding box center [270, 152] width 541 height 305
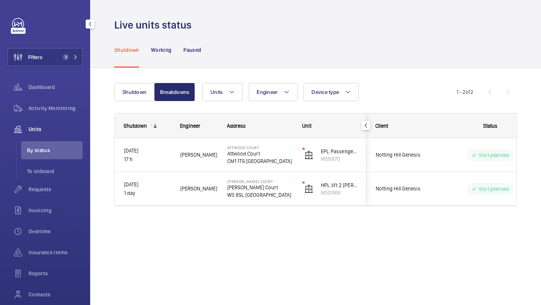
scroll to position [0, 0]
click at [72, 52] on button "Filters 1" at bounding box center [45, 57] width 75 height 18
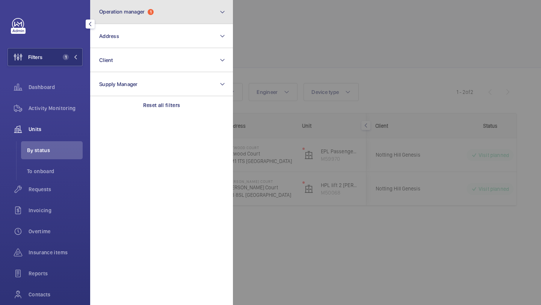
click at [133, 23] on button "Operation manager 1" at bounding box center [161, 12] width 143 height 24
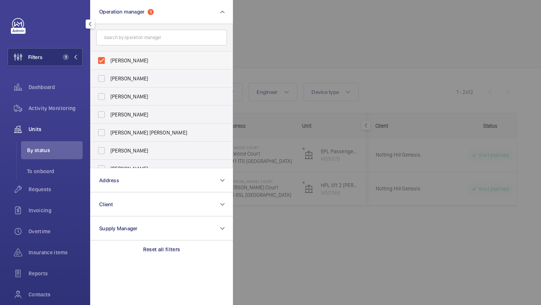
click at [132, 57] on span "[PERSON_NAME]" at bounding box center [161, 61] width 103 height 8
click at [109, 57] on input "[PERSON_NAME]" at bounding box center [101, 60] width 15 height 15
checkbox input "false"
click at [270, 57] on div at bounding box center [503, 152] width 541 height 305
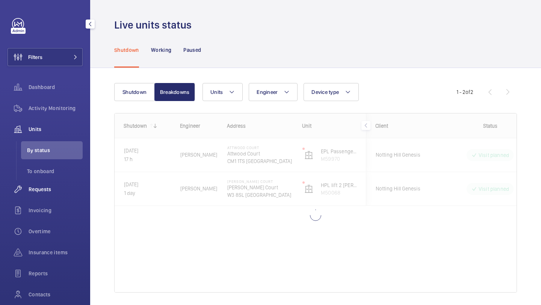
click at [62, 192] on span "Requests" at bounding box center [56, 190] width 54 height 8
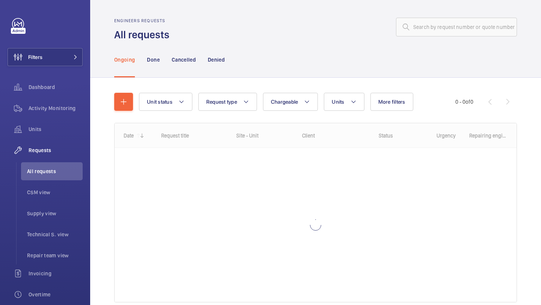
click at [262, 54] on div "Ongoing Done Cancelled Denied" at bounding box center [315, 60] width 403 height 36
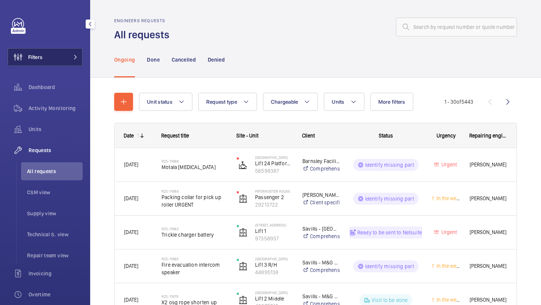
click at [56, 65] on button "Filters" at bounding box center [45, 57] width 75 height 18
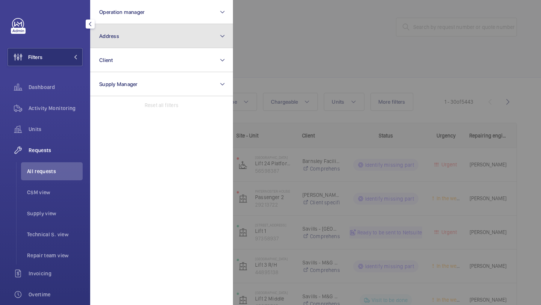
click at [131, 43] on button "Address" at bounding box center [161, 36] width 143 height 24
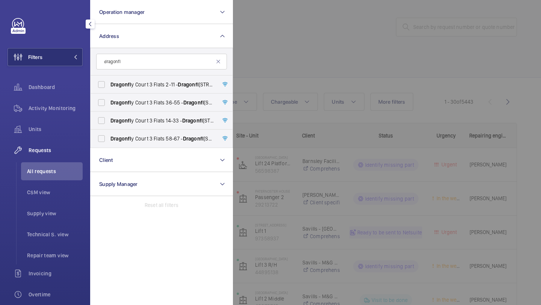
type input "dragonfl"
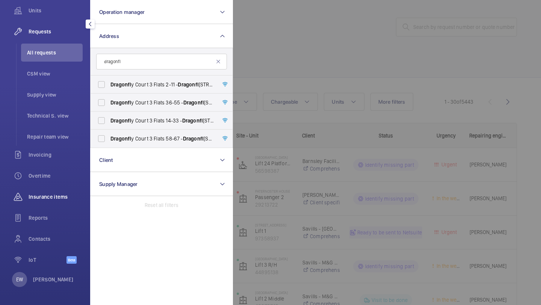
click at [66, 196] on span "Insurance items" at bounding box center [56, 197] width 54 height 8
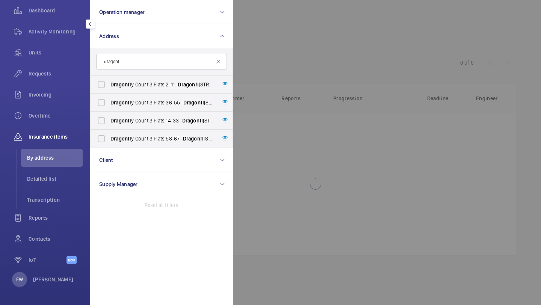
scroll to position [77, 0]
click at [61, 198] on span "Transcription" at bounding box center [55, 200] width 56 height 8
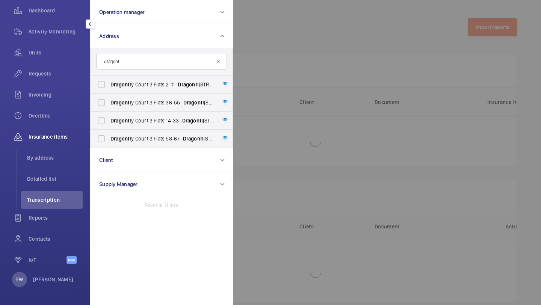
click at [282, 59] on div at bounding box center [503, 152] width 541 height 305
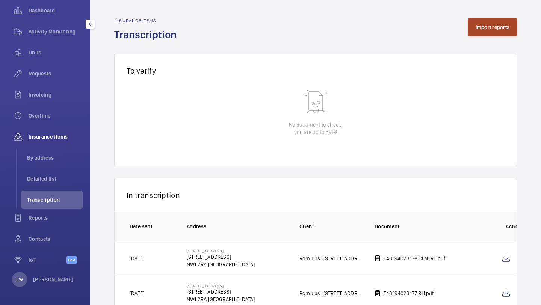
click at [491, 30] on button "Import reports" at bounding box center [492, 27] width 49 height 18
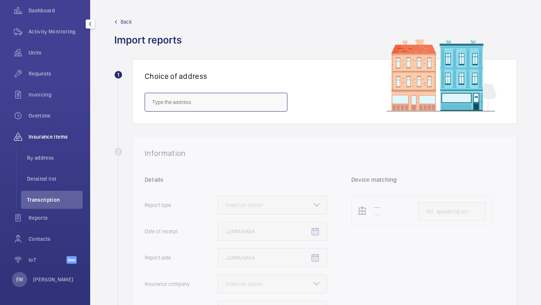
click at [213, 98] on input "text" at bounding box center [216, 102] width 143 height 19
paste input "NW9 5UW"
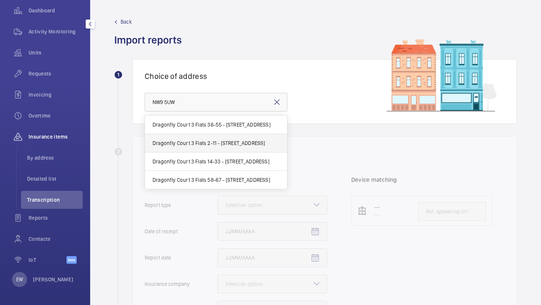
click at [204, 142] on span "Dragonfly Court 3 Flats 2-11 - Dragonfly Court 3 Flats 2-11, LONDON NW9 5UW" at bounding box center [209, 143] width 113 height 8
type input "Dragonfly Court 3 Flats 2-11 - Dragonfly Court 3 Flats 2-11, LONDON NW9 5UW"
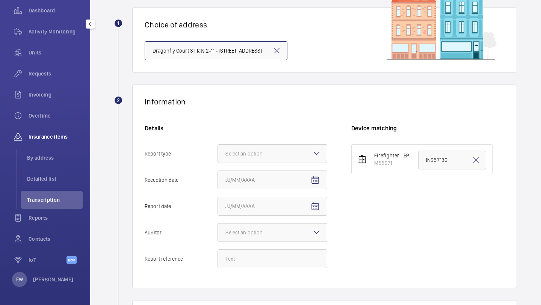
scroll to position [96, 0]
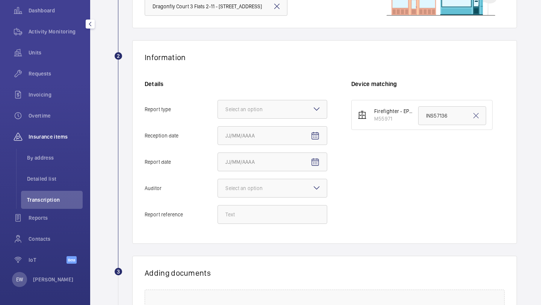
click at [254, 98] on div "Details Report type Select an option Reception date Report date Auditor Select …" at bounding box center [248, 155] width 207 height 151
click at [254, 104] on div at bounding box center [272, 109] width 109 height 18
click at [218, 104] on input "Report type Select an option" at bounding box center [218, 109] width 0 height 18
click at [249, 131] on span "Insurance company" at bounding box center [272, 132] width 94 height 8
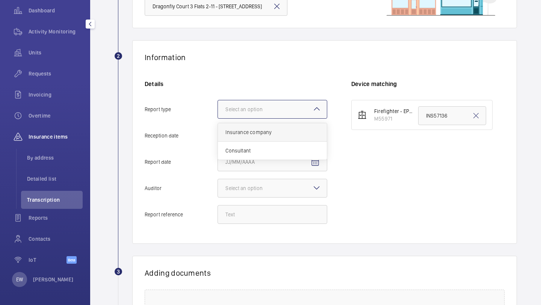
click at [218, 118] on input "Report type Select an option Insurance company Consultant" at bounding box center [218, 109] width 0 height 18
click at [311, 131] on mat-icon "Open calendar" at bounding box center [315, 135] width 9 height 9
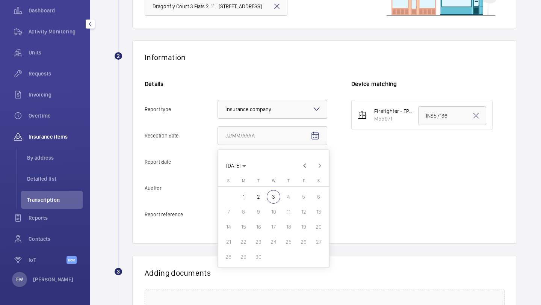
click at [260, 200] on span "2" at bounding box center [259, 197] width 14 height 14
type input "9/2/2025"
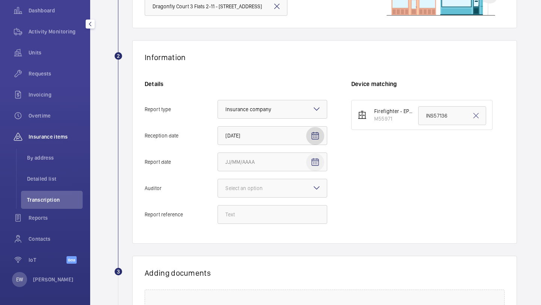
click at [316, 159] on mat-icon "Open calendar" at bounding box center [315, 162] width 9 height 9
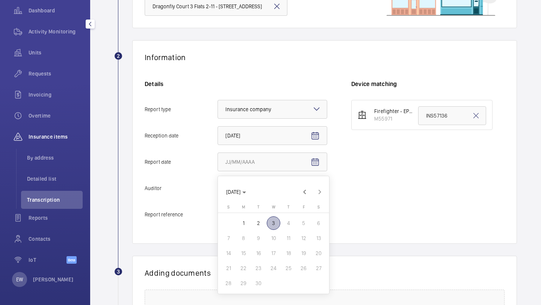
click at [242, 228] on span "1" at bounding box center [244, 223] width 14 height 14
type input "9/1/2025"
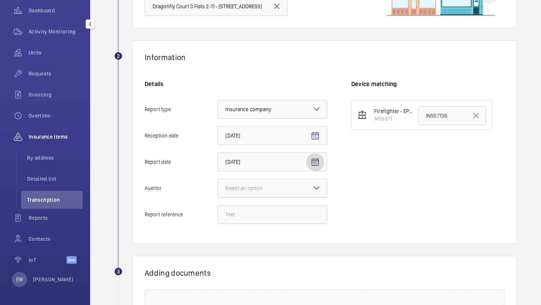
click at [284, 192] on div at bounding box center [272, 188] width 109 height 18
click at [218, 192] on input "Auditor Select an option" at bounding box center [218, 188] width 0 height 18
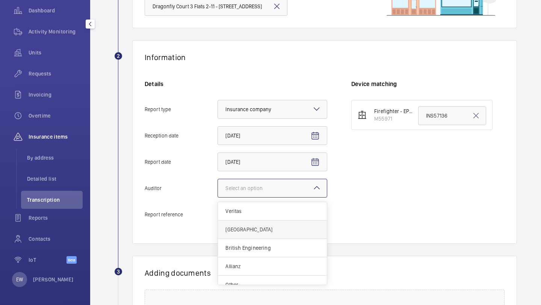
scroll to position [9, 0]
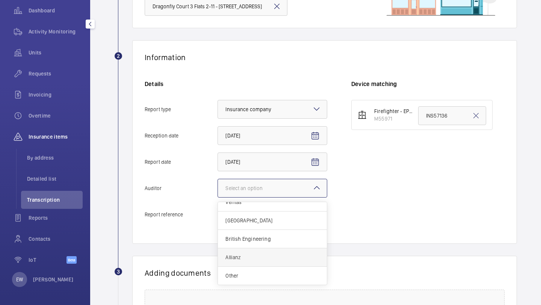
click at [258, 257] on span "Allianz" at bounding box center [272, 258] width 94 height 8
click at [218, 197] on input "Auditor Select an option Veritas Zurich British Engineering Allianz Other" at bounding box center [218, 188] width 0 height 18
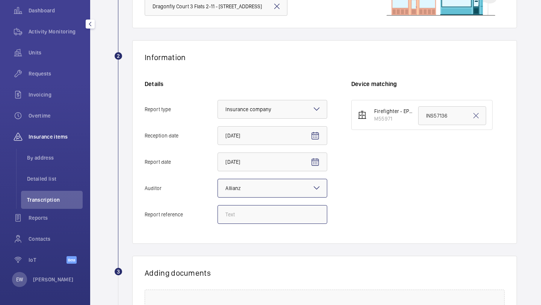
click at [236, 211] on input "Report reference" at bounding box center [272, 214] width 110 height 19
paste input "INS65518"
type input "INS65518"
click at [446, 110] on input "INS57136" at bounding box center [452, 115] width 68 height 19
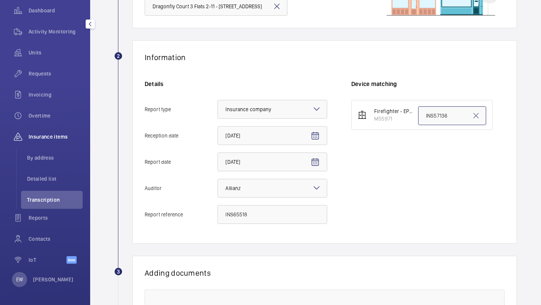
click at [446, 110] on input "INS57136" at bounding box center [452, 115] width 68 height 19
paste input "65518"
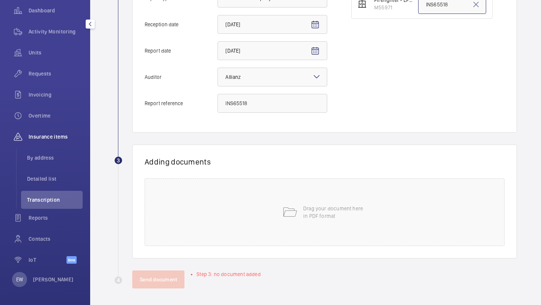
scroll to position [208, 0]
type input "INS65518"
click at [286, 193] on div "Drag your document here in PDF format" at bounding box center [325, 211] width 360 height 68
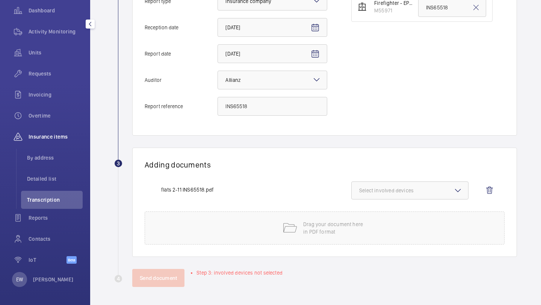
scroll to position [204, 0]
click at [424, 192] on span "Select involved devices" at bounding box center [409, 191] width 101 height 8
click at [402, 211] on span "M55971" at bounding box center [411, 214] width 78 height 8
click at [370, 211] on input "M55971" at bounding box center [362, 214] width 15 height 15
checkbox input "true"
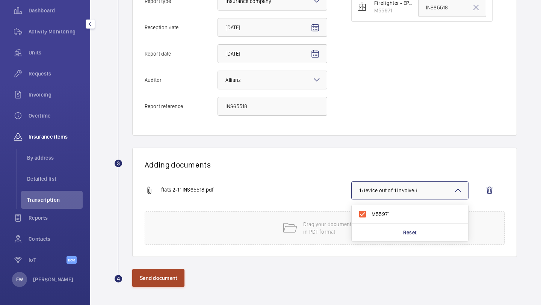
click at [139, 277] on button "Send document" at bounding box center [158, 278] width 52 height 18
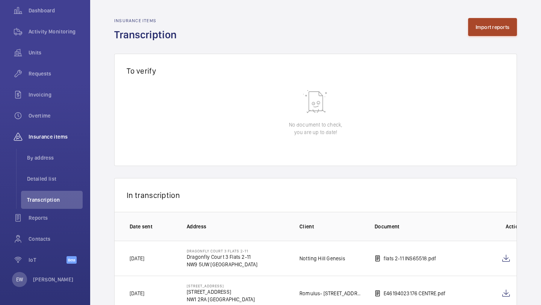
click at [483, 27] on button "Import reports" at bounding box center [492, 27] width 49 height 18
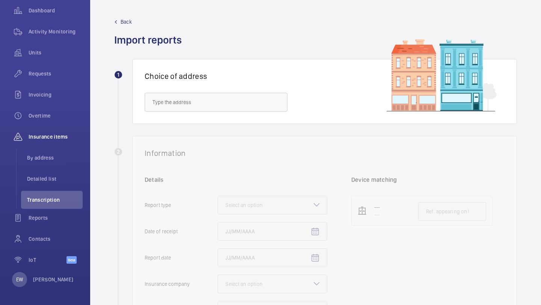
click at [200, 91] on div "Choice of address" at bounding box center [324, 91] width 385 height 65
click at [199, 97] on input "text" at bounding box center [216, 102] width 143 height 19
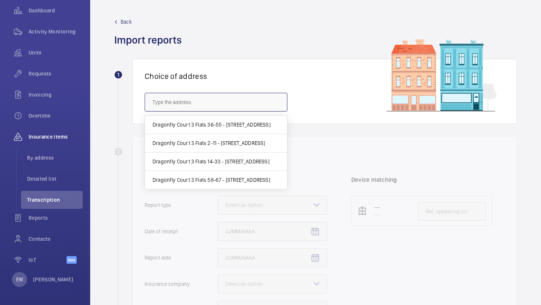
paste input "INS65518"
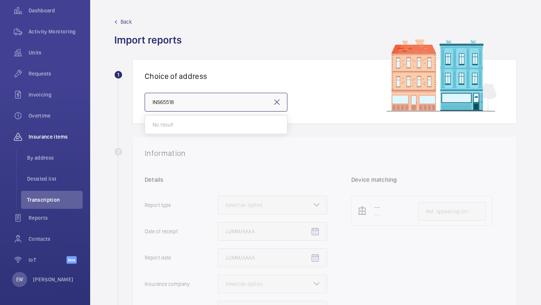
click at [183, 97] on input "INS65518" at bounding box center [216, 102] width 143 height 19
click at [183, 98] on input "INS65518" at bounding box center [216, 102] width 143 height 19
paste input "NW9 5UW"
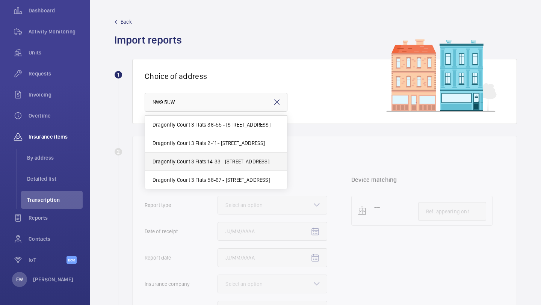
click at [201, 163] on span "Dragonfly Court 3 Flats 14-33 - Dragonfly Court 3 Flats 14-33, LONDON NW9 5UW" at bounding box center [211, 162] width 117 height 8
type input "Dragonfly Court 3 Flats 14-33 - Dragonfly Court 3 Flats 14-33, LONDON NW9 5UW"
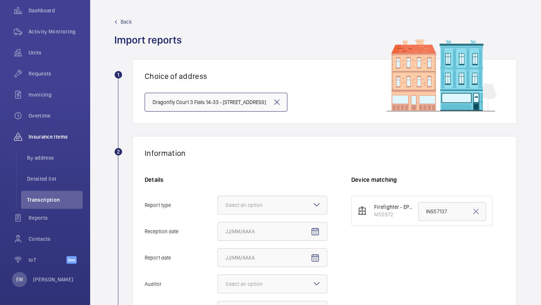
scroll to position [139, 0]
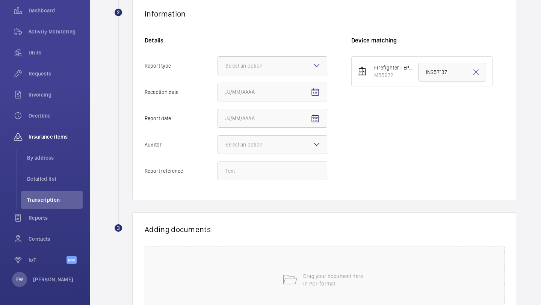
click at [257, 68] on div "Select an option" at bounding box center [253, 66] width 56 height 8
click at [218, 68] on input "Report type Select an option" at bounding box center [218, 66] width 0 height 18
click at [255, 87] on span "Insurance company" at bounding box center [272, 89] width 94 height 8
click at [218, 75] on input "Report type Select an option Insurance company Consultant" at bounding box center [218, 66] width 0 height 18
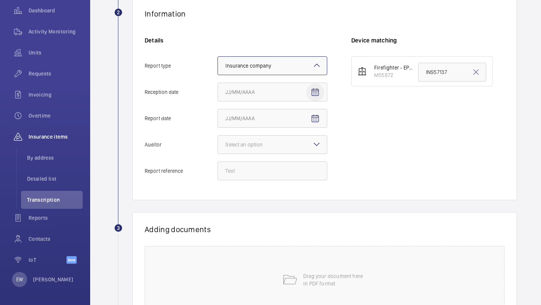
click at [310, 90] on span "Open calendar" at bounding box center [315, 92] width 18 height 18
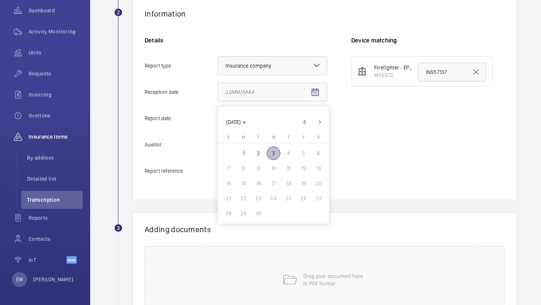
click at [246, 155] on span "1" at bounding box center [244, 153] width 14 height 14
type input "9/1/2025"
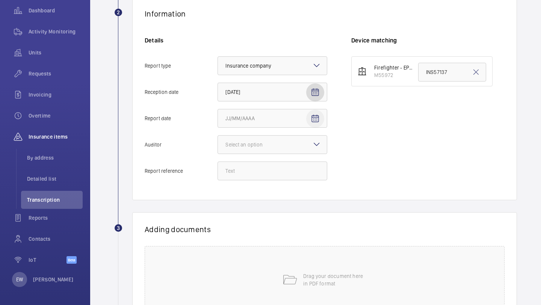
click at [317, 123] on mat-icon "Open calendar" at bounding box center [315, 118] width 9 height 9
click at [262, 178] on span "2" at bounding box center [259, 180] width 14 height 14
type input "9/2/2025"
click at [308, 137] on div at bounding box center [272, 145] width 109 height 18
click at [218, 137] on input "Auditor Select an option" at bounding box center [218, 145] width 0 height 18
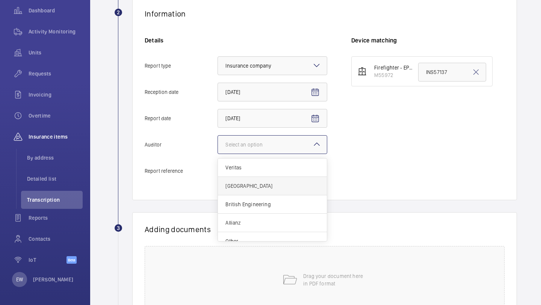
scroll to position [9, 0]
click at [262, 216] on span "Allianz" at bounding box center [272, 214] width 94 height 8
click at [218, 154] on input "Auditor Select an option Veritas Zurich British Engineering Allianz Other" at bounding box center [218, 145] width 0 height 18
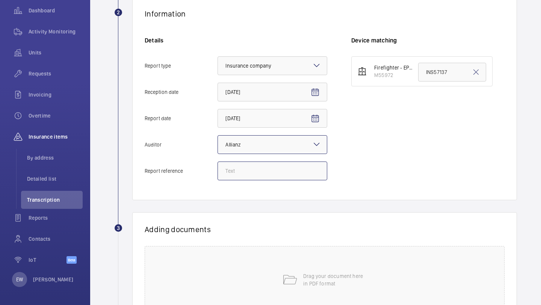
click at [249, 171] on input "Report reference" at bounding box center [272, 171] width 110 height 19
paste input "INS65517"
type input "INS65517"
click at [443, 68] on input "INS57137" at bounding box center [452, 72] width 68 height 19
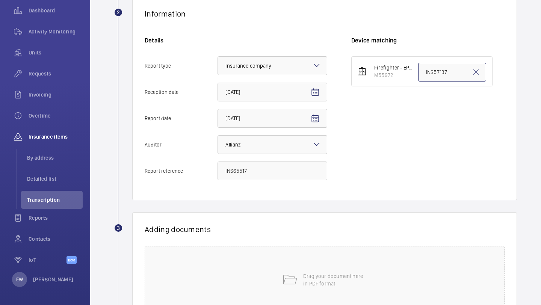
click at [443, 68] on input "INS57137" at bounding box center [452, 72] width 68 height 19
paste input "6551"
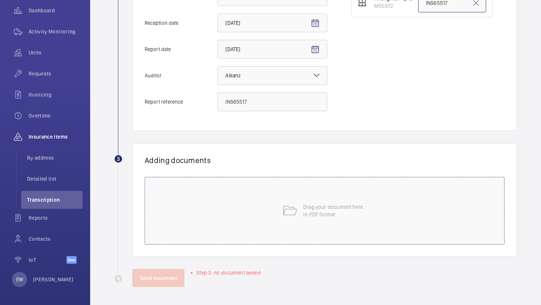
type input "INS65517"
click at [319, 189] on div "Drag your document here in PDF format" at bounding box center [325, 211] width 360 height 68
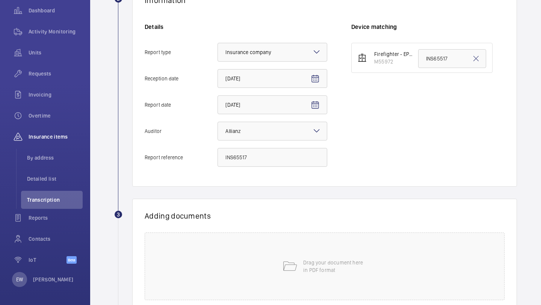
scroll to position [84, 0]
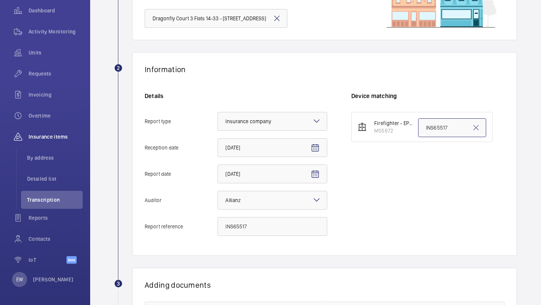
click at [438, 130] on input "INS65517" at bounding box center [452, 127] width 68 height 19
click at [249, 223] on input "INS65517" at bounding box center [272, 226] width 110 height 19
click at [249, 224] on input "INS65517" at bounding box center [272, 226] width 110 height 19
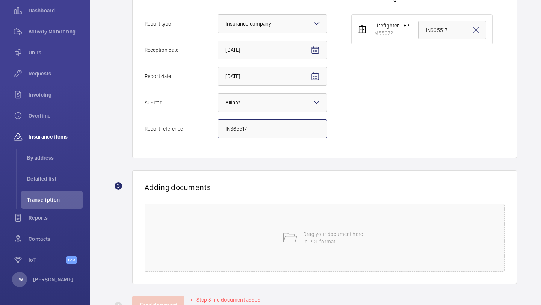
scroll to position [208, 0]
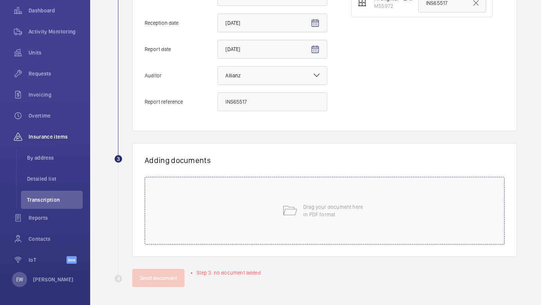
click at [291, 207] on mat-icon at bounding box center [289, 210] width 15 height 15
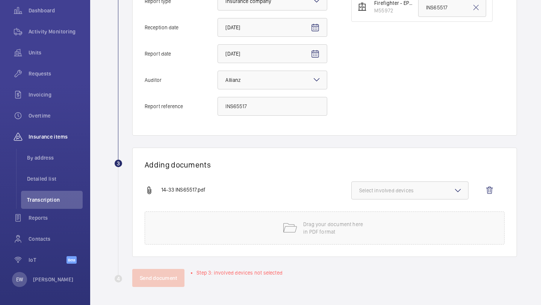
scroll to position [204, 0]
click at [405, 190] on span "Select involved devices" at bounding box center [409, 191] width 101 height 8
click at [390, 213] on span "M55972" at bounding box center [411, 214] width 78 height 8
click at [370, 213] on input "M55972" at bounding box center [362, 214] width 15 height 15
checkbox input "true"
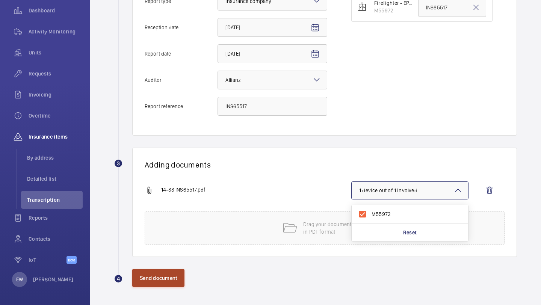
click at [162, 280] on button "Send document" at bounding box center [158, 278] width 52 height 18
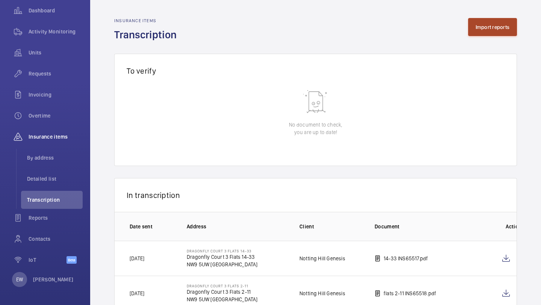
click at [488, 25] on button "Import reports" at bounding box center [492, 27] width 49 height 18
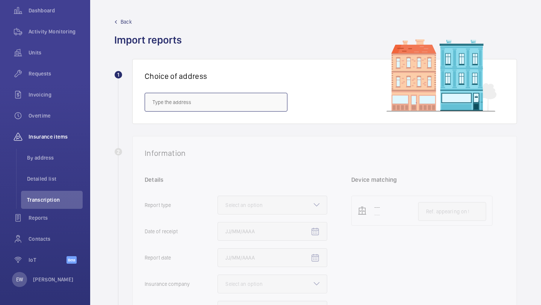
click at [252, 99] on input "text" at bounding box center [216, 102] width 143 height 19
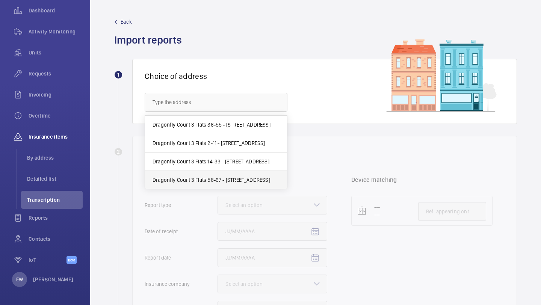
click at [213, 178] on span "Dragonfly Court 3 Flats 58-67 - Dragonfly Court 3 Flats 58-67, LONDON NW9 5UW" at bounding box center [212, 180] width 118 height 8
type input "Dragonfly Court 3 Flats 58-67 - Dragonfly Court 3 Flats 58-67, LONDON NW9 5UW"
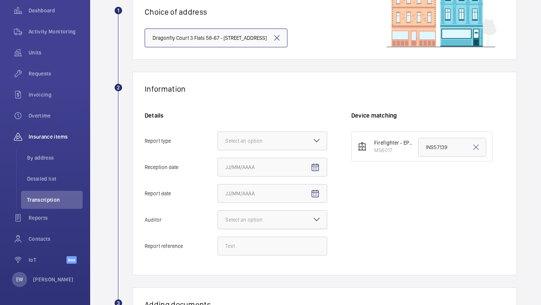
scroll to position [115, 0]
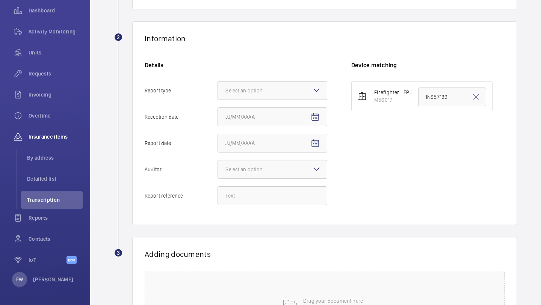
click at [269, 97] on div at bounding box center [272, 91] width 109 height 18
click at [218, 97] on input "Report type Select an option" at bounding box center [218, 91] width 0 height 18
click at [259, 122] on div "Insurance company" at bounding box center [272, 113] width 109 height 18
click at [218, 100] on input "Report type Select an option Insurance company Consultant" at bounding box center [218, 91] width 0 height 18
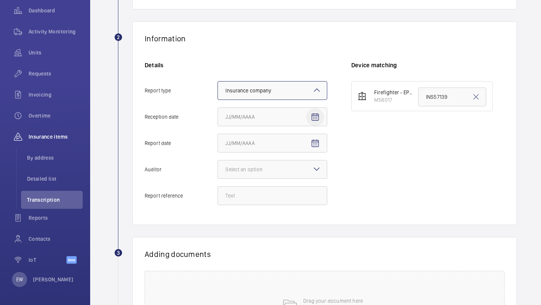
click at [318, 120] on mat-icon "Open calendar" at bounding box center [315, 117] width 9 height 9
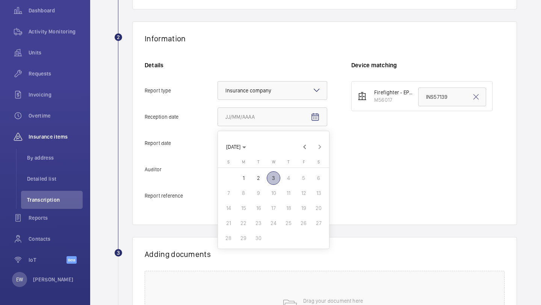
click at [257, 180] on span "2" at bounding box center [259, 178] width 14 height 14
type input "9/2/2025"
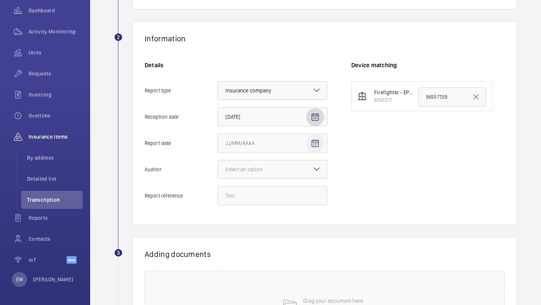
click at [313, 142] on mat-icon "Open calendar" at bounding box center [315, 143] width 9 height 9
click at [245, 206] on span "1" at bounding box center [244, 205] width 14 height 14
type input "9/1/2025"
click at [301, 174] on div at bounding box center [272, 169] width 109 height 18
click at [218, 174] on input "Auditor Select an option" at bounding box center [218, 169] width 0 height 18
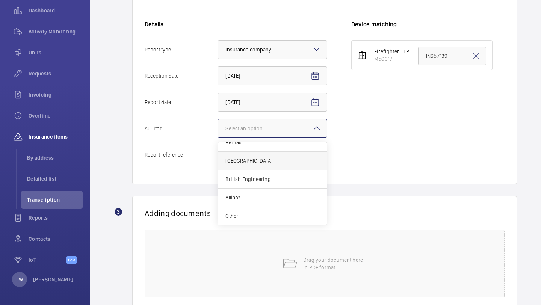
scroll to position [157, 0]
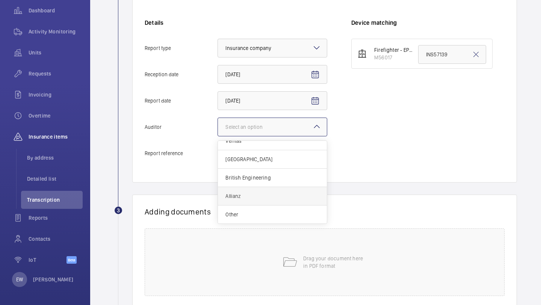
click at [267, 198] on span "Allianz" at bounding box center [272, 196] width 94 height 8
click at [218, 136] on input "Auditor Select an option Veritas Zurich British Engineering Allianz Other" at bounding box center [218, 127] width 0 height 18
click at [275, 115] on div "Details Report type Select an option × Insurance company × Reception date 9/2/2…" at bounding box center [248, 94] width 207 height 151
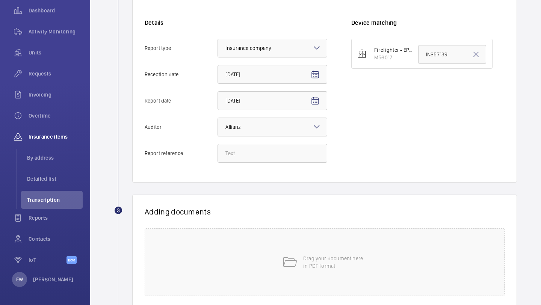
click at [274, 120] on div at bounding box center [272, 127] width 109 height 18
click at [218, 120] on input "Auditor Select an option × Allianz ×" at bounding box center [218, 127] width 0 height 18
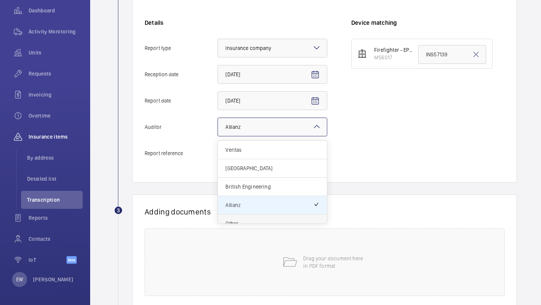
click at [244, 217] on div "Other" at bounding box center [272, 223] width 109 height 18
click at [218, 136] on input "Auditor Select an option × Allianz × Veritas Zurich British Engineering Allianz…" at bounding box center [218, 127] width 0 height 18
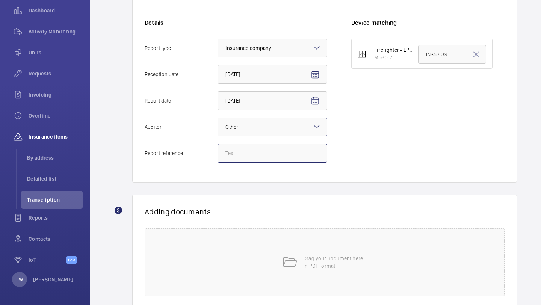
click at [297, 147] on input "Report reference" at bounding box center [272, 153] width 110 height 19
paste input "INS65520"
type input "INS65520"
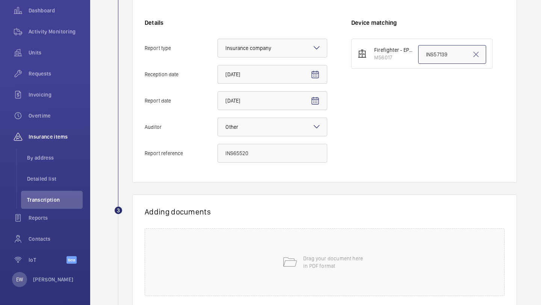
click at [426, 57] on input "INS57139" at bounding box center [452, 54] width 68 height 19
paste input "65520"
type input "INS65520"
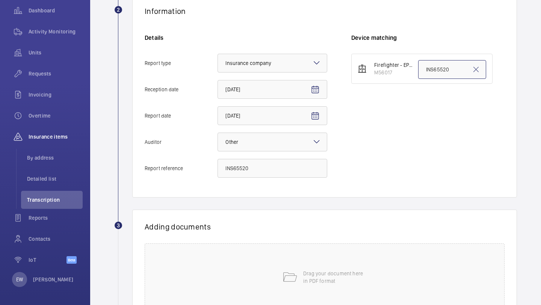
scroll to position [208, 0]
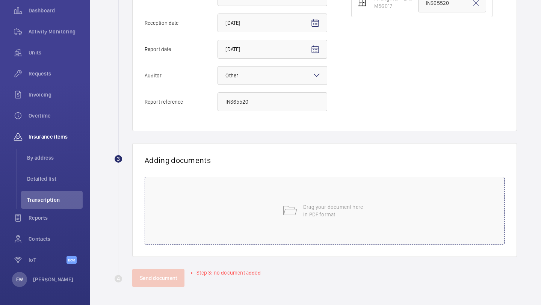
click at [274, 243] on div "Drag your document here in PDF format" at bounding box center [325, 211] width 360 height 68
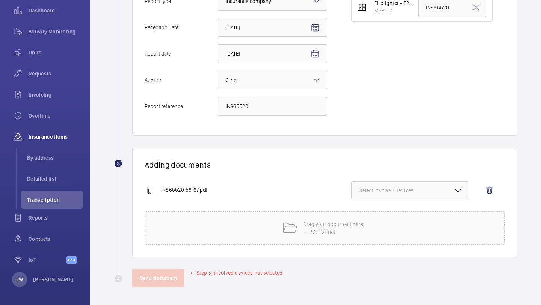
scroll to position [204, 0]
click at [430, 180] on div "Adding documents INS65520 58-67.pdf Select involved devices Drag your document …" at bounding box center [324, 202] width 385 height 109
click at [428, 185] on button "Select involved devices" at bounding box center [409, 190] width 117 height 18
click at [395, 209] on label "M56017" at bounding box center [404, 214] width 105 height 18
click at [370, 209] on input "M56017" at bounding box center [362, 214] width 15 height 15
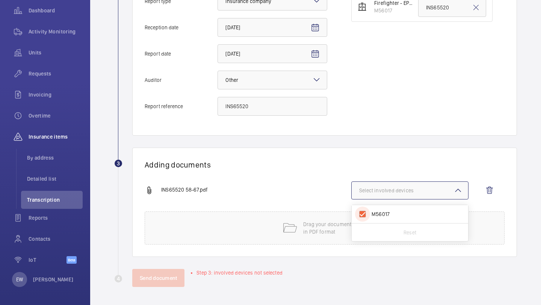
checkbox input "true"
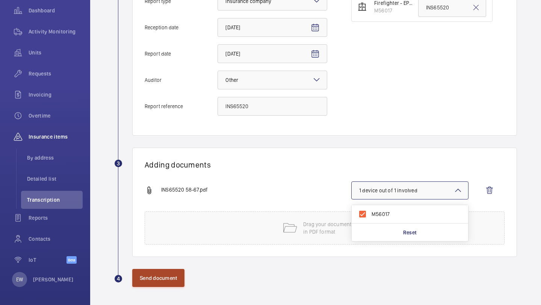
click at [174, 276] on button "Send document" at bounding box center [158, 278] width 52 height 18
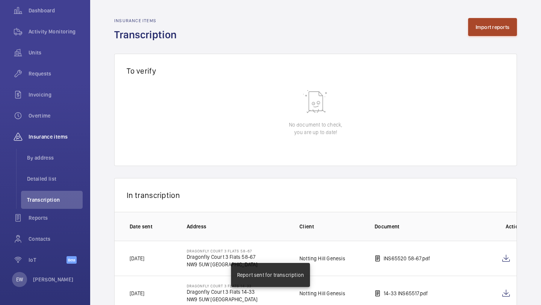
click at [495, 24] on button "Import reports" at bounding box center [492, 27] width 49 height 18
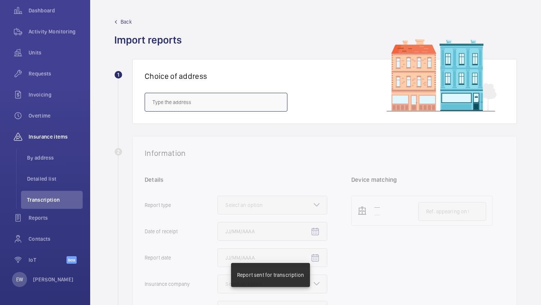
click at [217, 99] on input "text" at bounding box center [216, 102] width 143 height 19
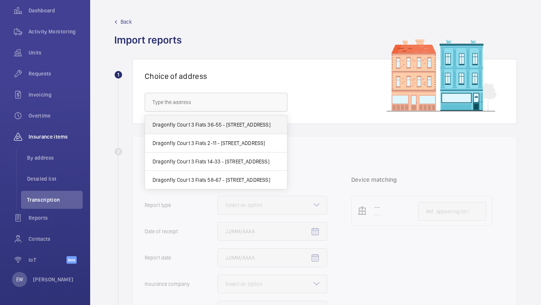
click at [217, 120] on mat-option "Dragonfly Court 3 Flats 36-55 - Dragonfly Court 3 Flats 36-55, LONDON NW9 5UW" at bounding box center [216, 125] width 142 height 18
type input "Dragonfly Court 3 Flats 36-55 - Dragonfly Court 3 Flats 36-55, LONDON NW9 5UW"
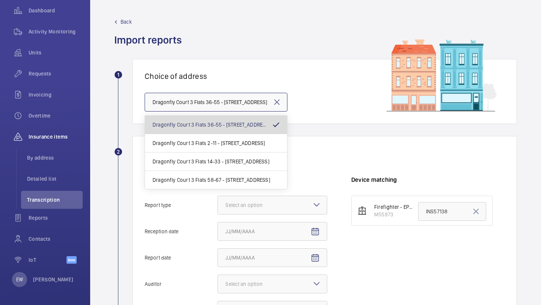
scroll to position [0, 63]
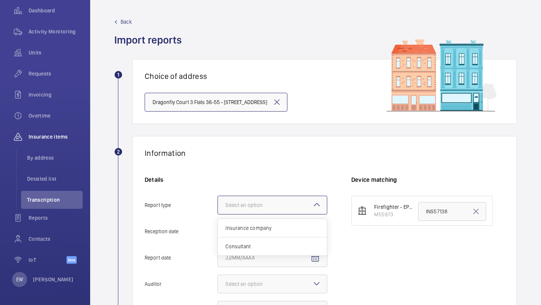
click at [265, 196] on div at bounding box center [272, 205] width 109 height 18
click at [218, 196] on input "Report type Select an option Insurance company Consultant" at bounding box center [218, 205] width 0 height 18
click at [254, 223] on div "Insurance company" at bounding box center [272, 228] width 109 height 18
click at [218, 214] on input "Report type Select an option Insurance company Consultant" at bounding box center [218, 205] width 0 height 18
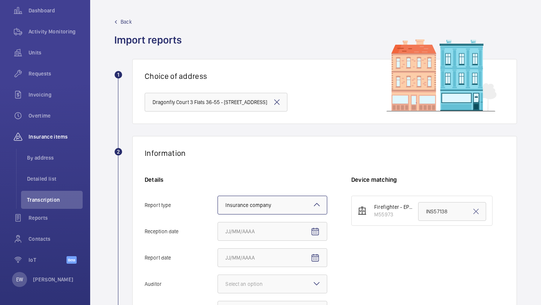
scroll to position [108, 0]
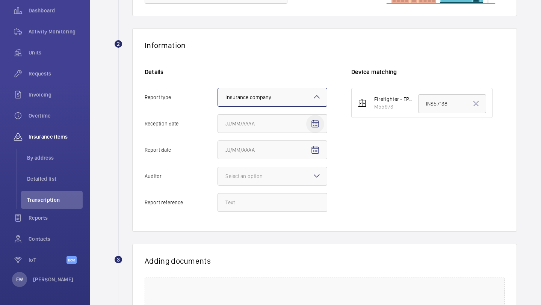
click at [316, 126] on mat-icon "Open calendar" at bounding box center [315, 123] width 9 height 9
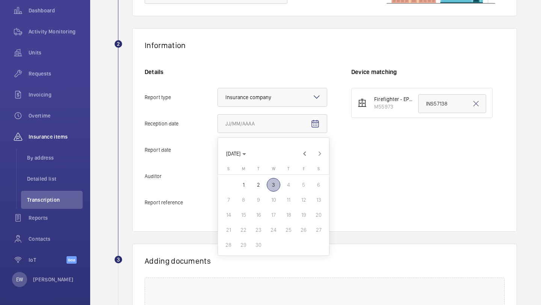
click at [261, 189] on span "2" at bounding box center [259, 185] width 14 height 14
type input "9/2/2025"
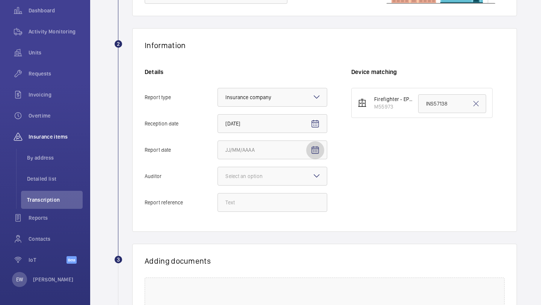
click at [318, 151] on mat-icon "Open calendar" at bounding box center [315, 150] width 9 height 9
click at [247, 213] on span "1" at bounding box center [244, 211] width 14 height 14
type input "9/1/2025"
click at [270, 178] on div "Select an option" at bounding box center [253, 176] width 56 height 8
click at [218, 178] on input "Auditor Select an option" at bounding box center [218, 176] width 0 height 18
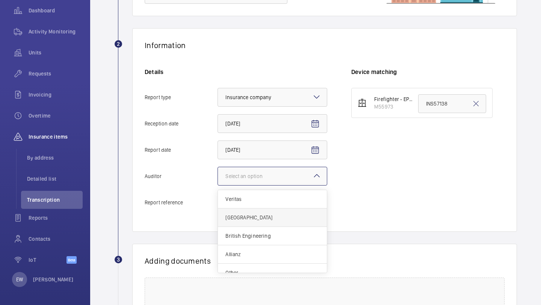
scroll to position [9, 0]
click at [242, 266] on span "Other" at bounding box center [272, 264] width 94 height 8
click at [218, 185] on input "Auditor Select an option Veritas Zurich British Engineering Allianz Other" at bounding box center [218, 176] width 0 height 18
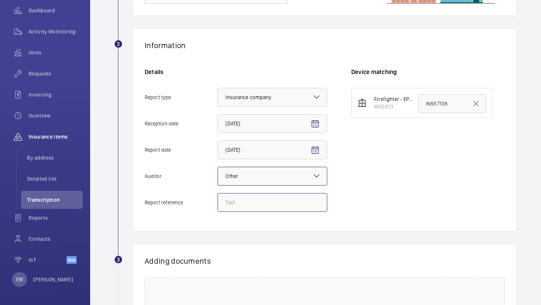
click at [253, 198] on input "Report reference" at bounding box center [272, 202] width 110 height 19
paste input "INS65519"
type input "INS65519"
click at [447, 104] on input "INS57138" at bounding box center [452, 103] width 68 height 19
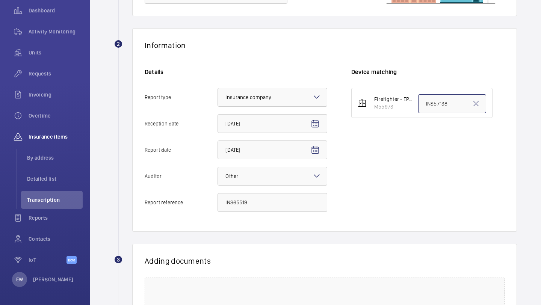
paste input "65519"
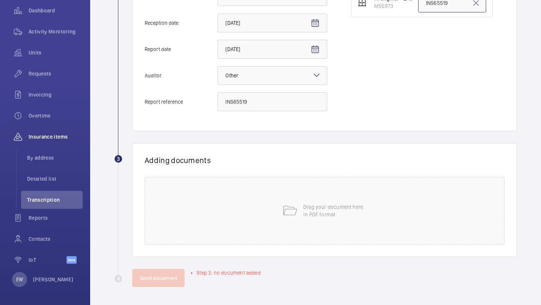
type input "INS65519"
click at [313, 183] on div "Drag your document here in PDF format" at bounding box center [325, 211] width 360 height 68
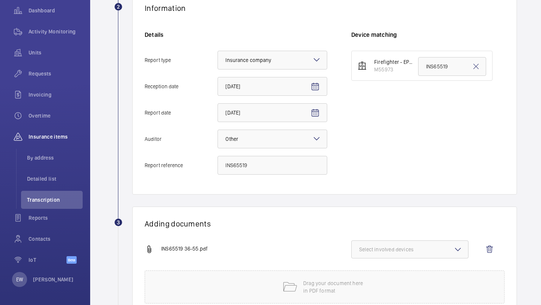
scroll to position [204, 0]
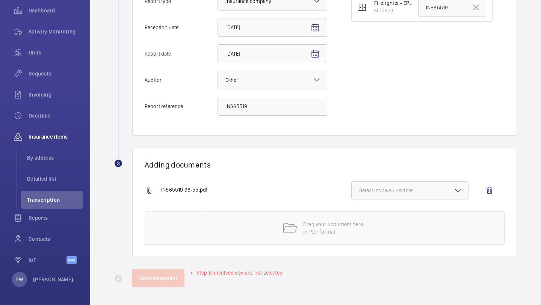
click at [394, 195] on button "Select involved devices" at bounding box center [409, 190] width 117 height 18
click at [387, 210] on label "M55973" at bounding box center [404, 214] width 105 height 18
click at [370, 210] on input "M55973" at bounding box center [362, 214] width 15 height 15
checkbox input "true"
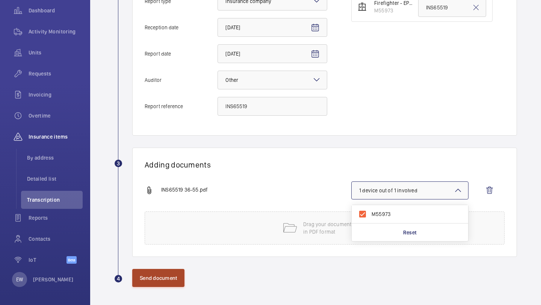
click at [173, 276] on button "Send document" at bounding box center [158, 278] width 52 height 18
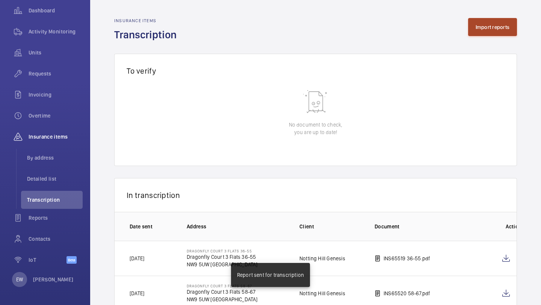
click at [479, 32] on button "Import reports" at bounding box center [492, 27] width 49 height 18
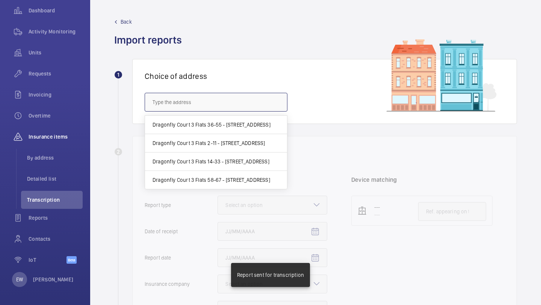
click at [249, 107] on input "text" at bounding box center [216, 102] width 143 height 19
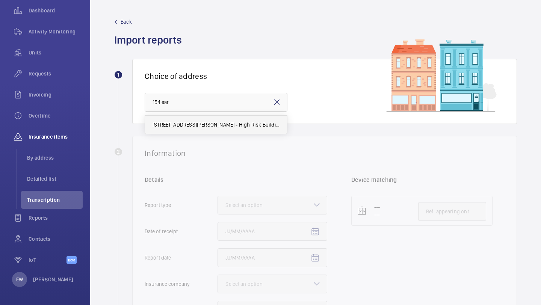
click at [239, 125] on span "154 Earls Court Road - High Risk Building - 154 Earls Court Road, LONDON SW5 9RQ" at bounding box center [216, 125] width 127 height 8
type input "154 Earls Court Road - High Risk Building - 154 Earls Court Road, LONDON SW5 9RQ"
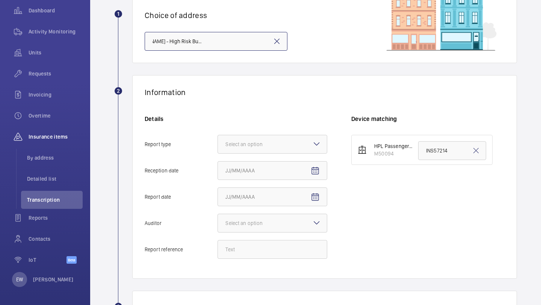
scroll to position [154, 0]
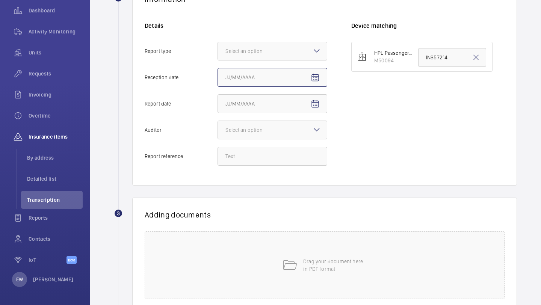
click at [260, 71] on input "Reception date" at bounding box center [272, 77] width 110 height 19
click at [263, 51] on div "Select an option" at bounding box center [253, 51] width 56 height 8
click at [218, 51] on input "Report type Select an option" at bounding box center [218, 51] width 0 height 18
click at [263, 67] on div "Insurance company" at bounding box center [272, 74] width 109 height 18
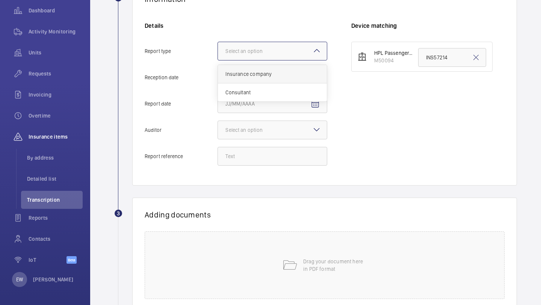
click at [218, 60] on input "Report type Select an option Insurance company Consultant" at bounding box center [218, 51] width 0 height 18
click at [317, 76] on mat-icon "Open calendar" at bounding box center [315, 77] width 9 height 9
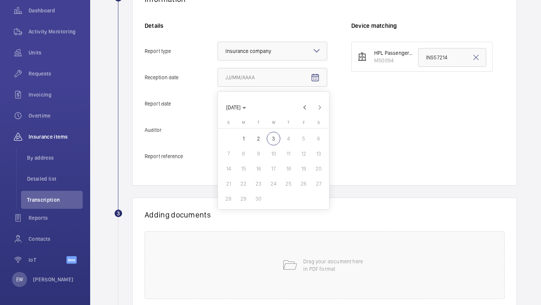
click at [260, 136] on span "2" at bounding box center [259, 139] width 14 height 14
type input "9/2/2025"
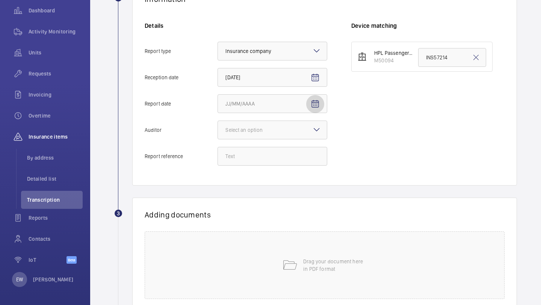
click at [317, 110] on span "Open calendar" at bounding box center [315, 104] width 18 height 18
click at [246, 163] on span "1" at bounding box center [244, 165] width 14 height 14
type input "9/1/2025"
click at [264, 136] on div at bounding box center [272, 130] width 109 height 18
click at [218, 136] on input "Auditor Select an option" at bounding box center [218, 130] width 0 height 18
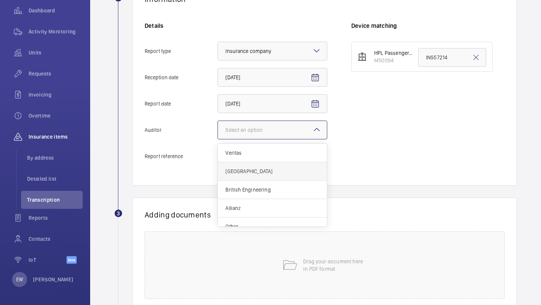
scroll to position [9, 0]
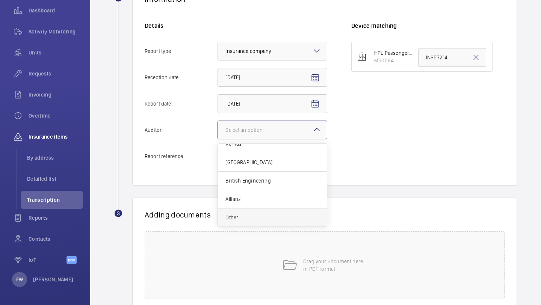
click at [249, 215] on span "Other" at bounding box center [272, 218] width 94 height 8
click at [218, 139] on input "Auditor Select an option Veritas Zurich British Engineering Allianz Other" at bounding box center [218, 130] width 0 height 18
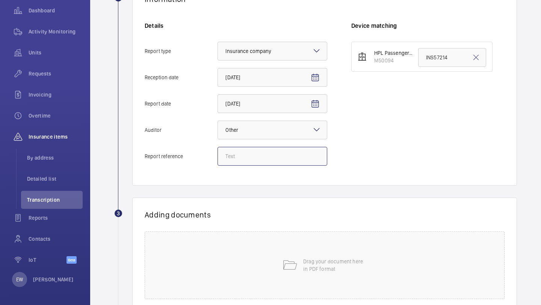
click at [271, 165] on input "Report reference" at bounding box center [272, 156] width 110 height 19
paste input "INS67005"
type input "INS67005"
click at [436, 63] on input "INS57214" at bounding box center [452, 57] width 68 height 19
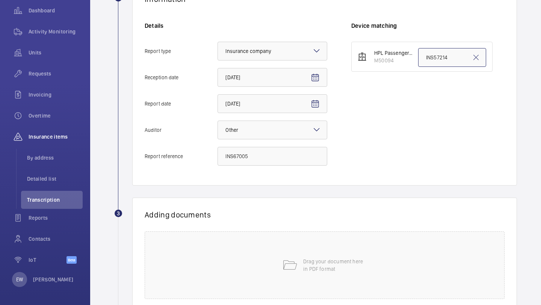
paste input "67005"
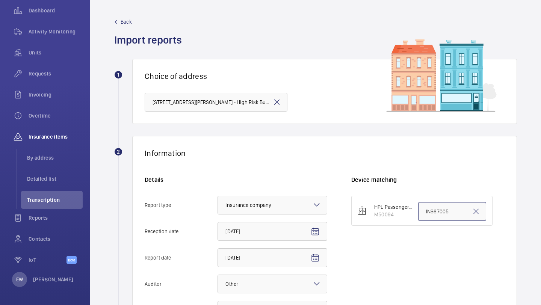
type input "INS67005"
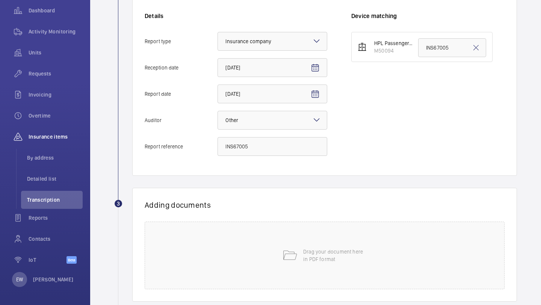
scroll to position [208, 0]
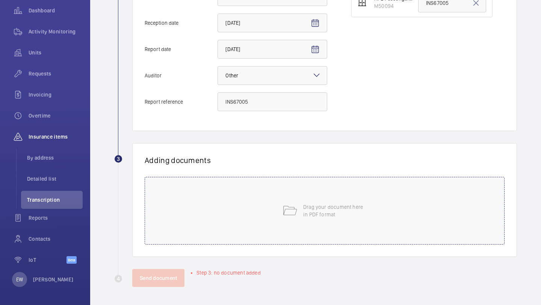
click at [295, 228] on div "Drag your document here in PDF format" at bounding box center [325, 211] width 360 height 68
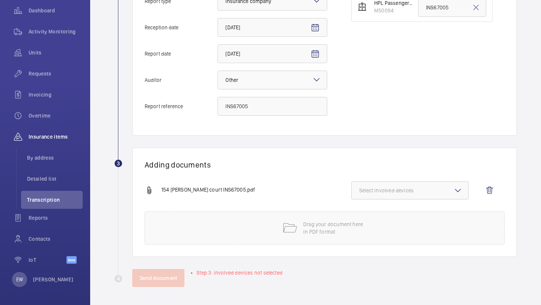
scroll to position [204, 0]
click at [411, 175] on div "Adding documents 154 earls court INS67005.pdf Select involved devices Drag your…" at bounding box center [324, 202] width 385 height 109
click at [409, 188] on span "Select involved devices" at bounding box center [409, 191] width 101 height 8
click at [389, 209] on label "M50094" at bounding box center [404, 214] width 105 height 18
click at [370, 209] on input "M50094" at bounding box center [362, 214] width 15 height 15
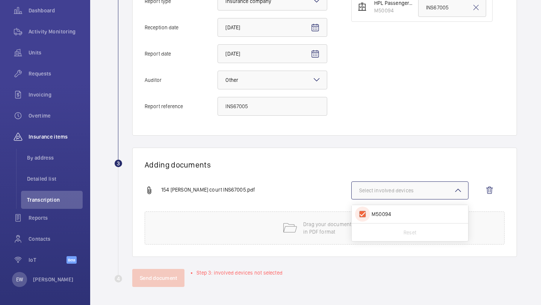
checkbox input "true"
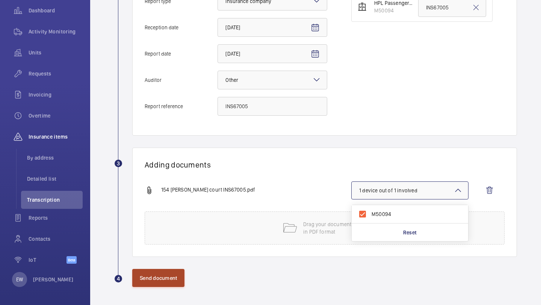
click at [165, 274] on button "Send document" at bounding box center [158, 278] width 52 height 18
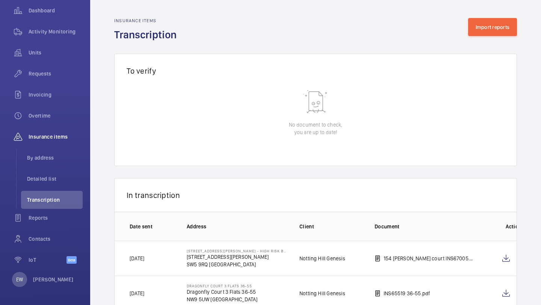
click at [480, 36] on div "Insurance items Transcription Import reports" at bounding box center [315, 30] width 403 height 24
click at [468, 33] on button "Import reports" at bounding box center [492, 27] width 49 height 18
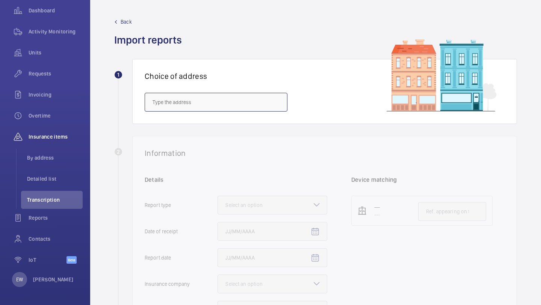
click at [207, 103] on input "text" at bounding box center [216, 102] width 143 height 19
click at [185, 126] on span "Winnowers Court - Winnowers Court, LONDON SS4 1EL" at bounding box center [199, 125] width 92 height 8
type input "Winnowers Court - Winnowers Court, LONDON SS4 1EL"
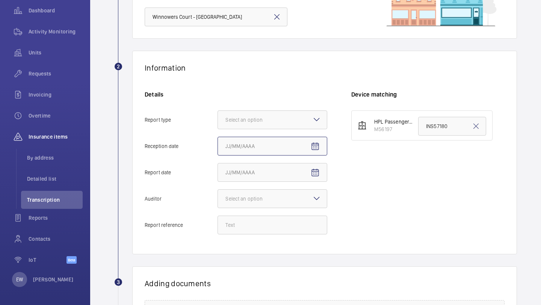
click at [234, 155] on input "Reception date" at bounding box center [272, 146] width 110 height 19
click at [234, 137] on input "Reception date" at bounding box center [272, 146] width 110 height 19
click at [234, 124] on div at bounding box center [272, 120] width 109 height 18
click at [218, 124] on input "Report type Select an option" at bounding box center [218, 120] width 0 height 18
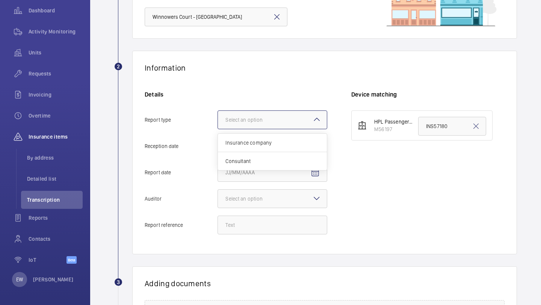
click at [239, 138] on div "Insurance company" at bounding box center [272, 143] width 109 height 18
click at [218, 129] on input "Report type Select an option Insurance company Consultant" at bounding box center [218, 120] width 0 height 18
click at [317, 139] on span "Open calendar" at bounding box center [315, 146] width 18 height 18
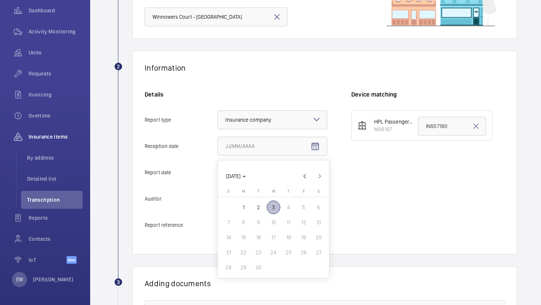
click at [261, 207] on span "2" at bounding box center [259, 208] width 14 height 14
type input "9/2/2025"
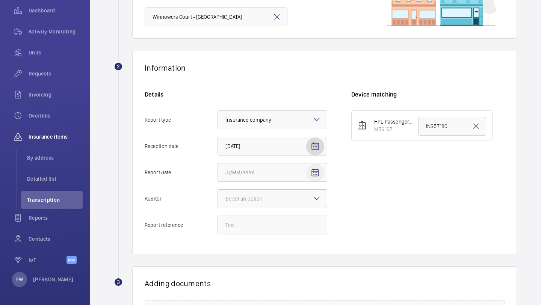
click at [311, 174] on mat-icon "Open calendar" at bounding box center [315, 172] width 9 height 9
click at [249, 95] on span "1" at bounding box center [244, 92] width 14 height 14
type input "9/1/2025"
click at [261, 196] on div "Select an option" at bounding box center [253, 199] width 56 height 8
click at [218, 196] on input "Auditor Select an option" at bounding box center [218, 199] width 0 height 18
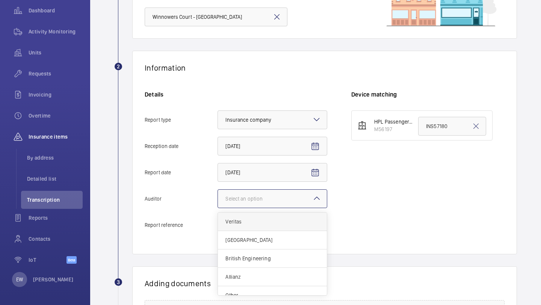
scroll to position [9, 0]
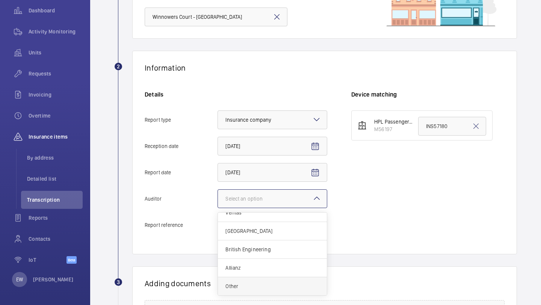
click at [254, 284] on span "Other" at bounding box center [272, 286] width 94 height 8
click at [218, 208] on input "Auditor Select an option Veritas Zurich British Engineering Allianz Other" at bounding box center [218, 199] width 0 height 18
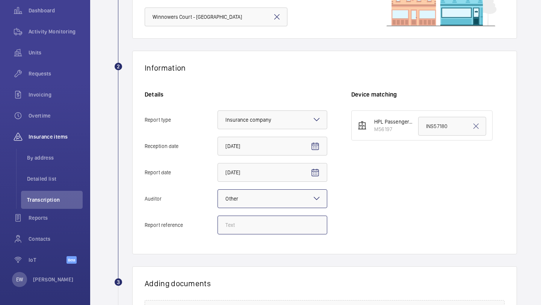
click at [255, 231] on input "Report reference" at bounding box center [272, 225] width 110 height 19
paste input "INS66177"
type input "INS66177"
click at [435, 135] on input "INS57180" at bounding box center [452, 126] width 68 height 19
click at [435, 125] on input "INS57180" at bounding box center [452, 126] width 68 height 19
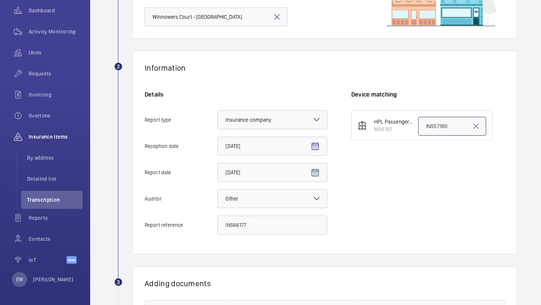
click at [435, 125] on input "INS57180" at bounding box center [452, 126] width 68 height 19
paste input "66177"
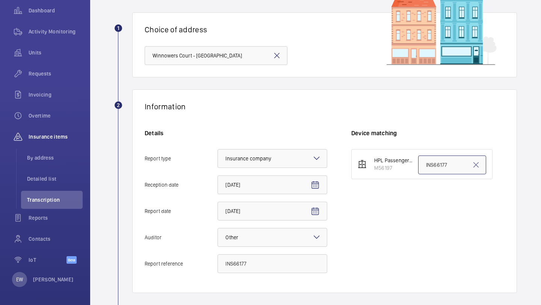
scroll to position [40, 0]
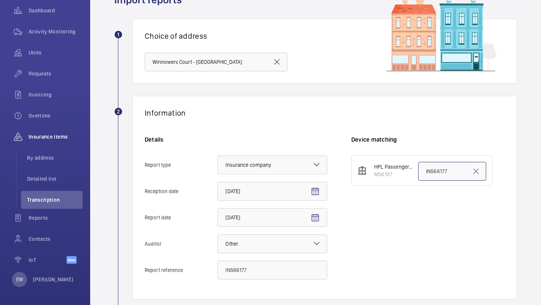
type input "INS66177"
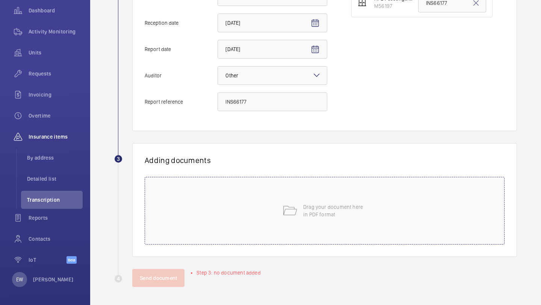
click at [289, 213] on mat-icon at bounding box center [289, 210] width 15 height 15
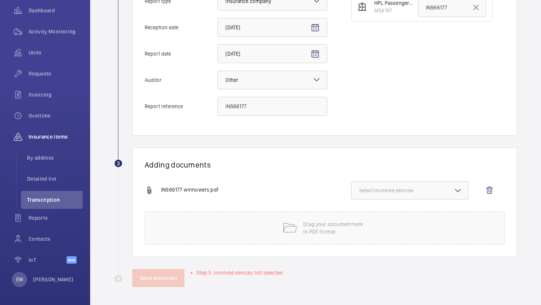
scroll to position [204, 0]
click at [402, 181] on button "Select involved devices" at bounding box center [409, 190] width 117 height 18
click at [375, 207] on label "M56197" at bounding box center [404, 214] width 105 height 18
click at [370, 207] on input "M56197" at bounding box center [362, 214] width 15 height 15
checkbox input "true"
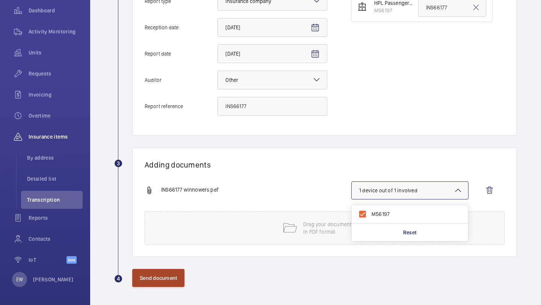
click at [153, 274] on button "Send document" at bounding box center [158, 278] width 52 height 18
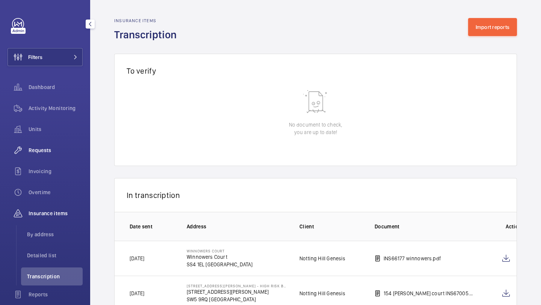
click at [36, 153] on span "Requests" at bounding box center [56, 150] width 54 height 8
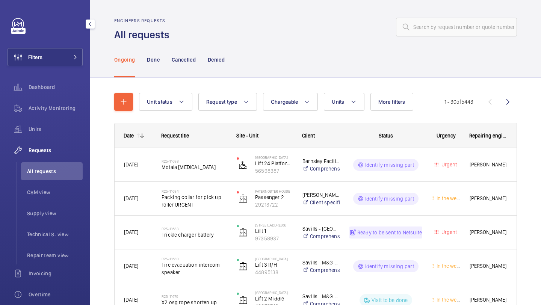
click at [56, 176] on li "All requests" at bounding box center [52, 171] width 62 height 18
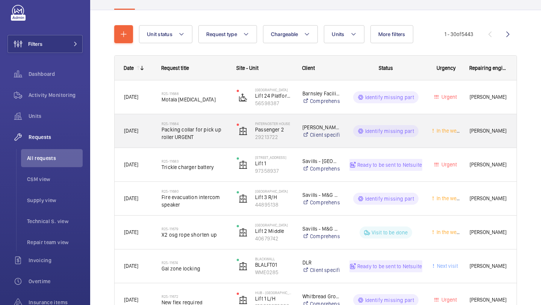
scroll to position [68, 0]
click at [172, 137] on span "Packing collar for pick up roller URGENT" at bounding box center [194, 132] width 65 height 15
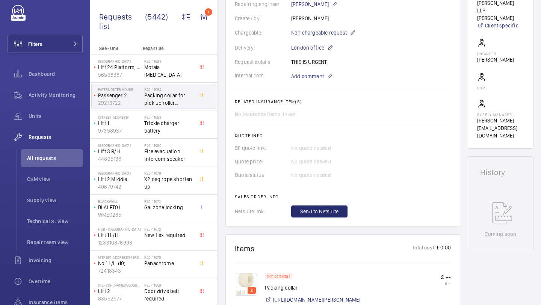
scroll to position [325, 0]
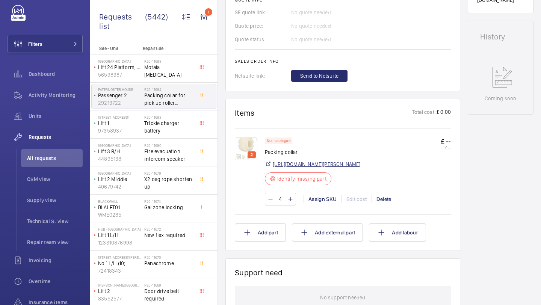
click at [308, 167] on link "https://www.reeley.co.uk/products/nylon-lock-roller-3?keyword=19195" at bounding box center [317, 164] width 88 height 8
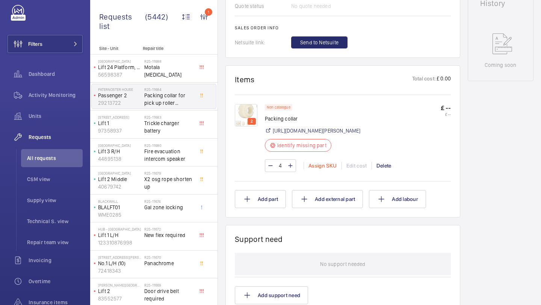
click at [321, 165] on div "Assign SKU" at bounding box center [323, 166] width 38 height 8
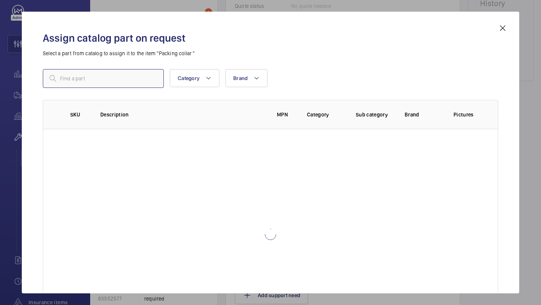
click at [82, 74] on input "text" at bounding box center [103, 78] width 121 height 19
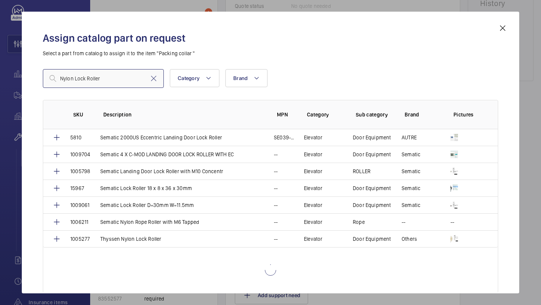
scroll to position [225, 0]
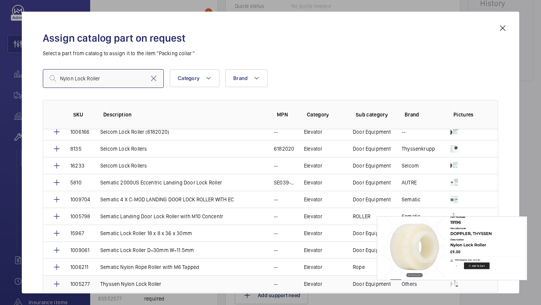
type input "Nylon Lock Roller"
click at [454, 283] on img at bounding box center [454, 284] width 8 height 8
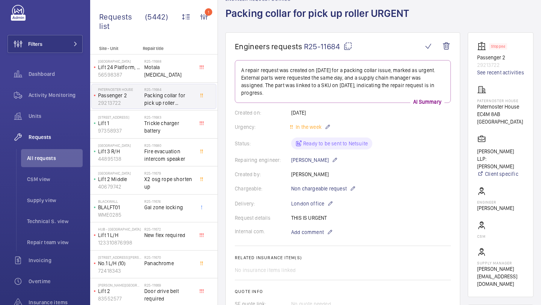
scroll to position [44, 0]
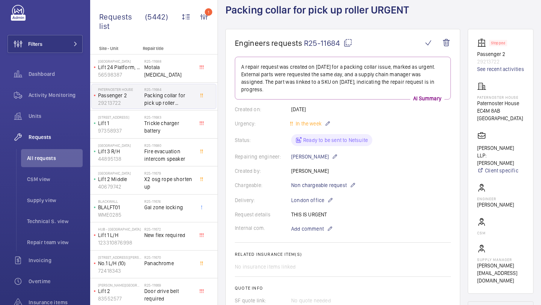
drag, startPoint x: 340, startPoint y: 45, endPoint x: 305, endPoint y: 43, distance: 35.0
click at [305, 43] on span "R25-11684" at bounding box center [328, 42] width 48 height 9
copy span "R25-11684"
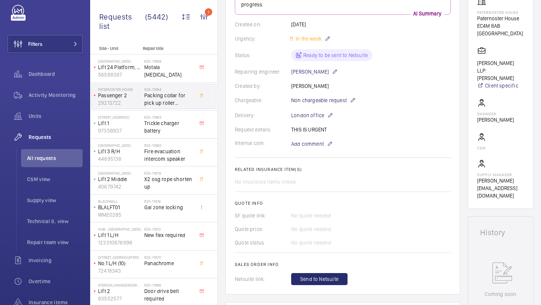
scroll to position [211, 0]
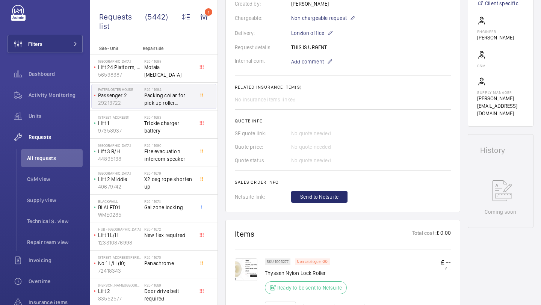
click at [319, 68] on wm-front-card-body "A repair request was created on 2025-09-02 for a packing collar issue, marked a…" at bounding box center [343, 46] width 216 height 313
click at [319, 64] on span "Add comment" at bounding box center [307, 62] width 33 height 8
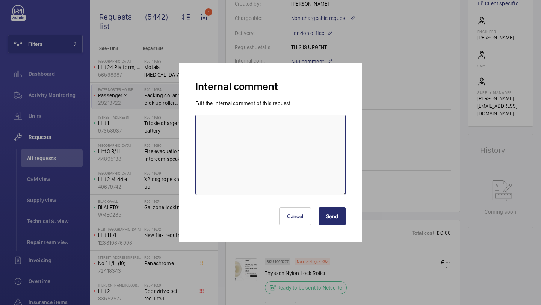
click at [282, 124] on textarea at bounding box center [270, 155] width 150 height 80
type textarea "p"
type textarea "Lacey ordering 01/09"
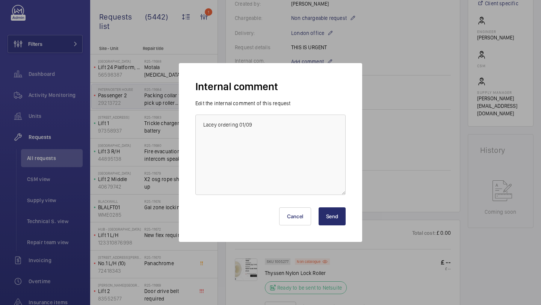
click at [333, 212] on button "Send" at bounding box center [332, 216] width 27 height 18
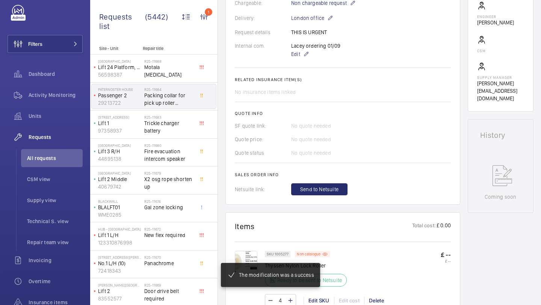
scroll to position [234, 0]
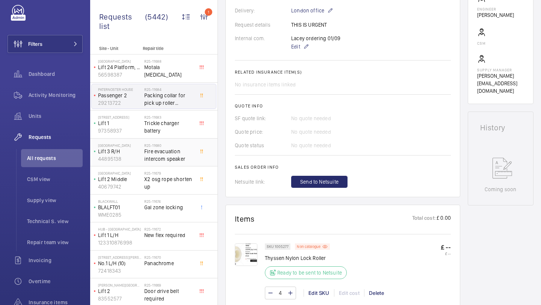
click at [154, 148] on span "Fire evacuation intercom speaker" at bounding box center [169, 155] width 50 height 15
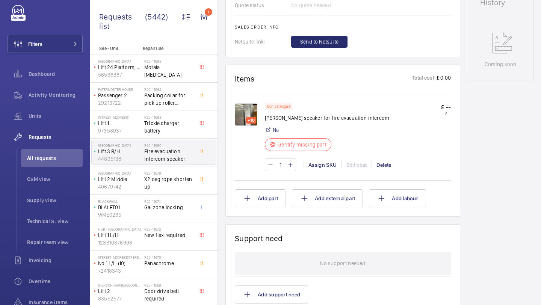
scroll to position [374, 0]
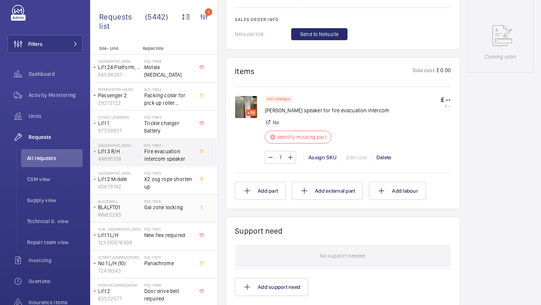
click at [174, 201] on h2 "R25-11674" at bounding box center [169, 201] width 50 height 5
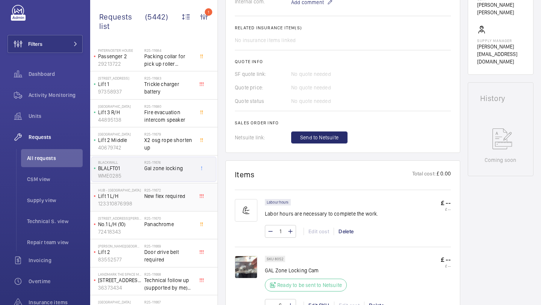
scroll to position [39, 0]
click at [173, 204] on div "R25-11672 New flex required" at bounding box center [169, 199] width 50 height 22
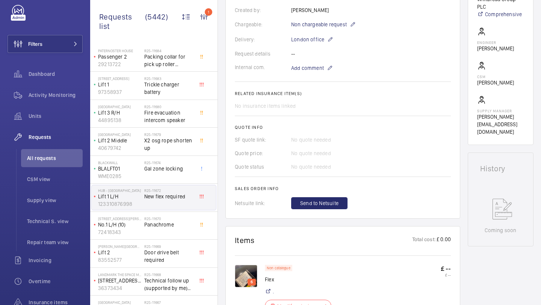
scroll to position [290, 0]
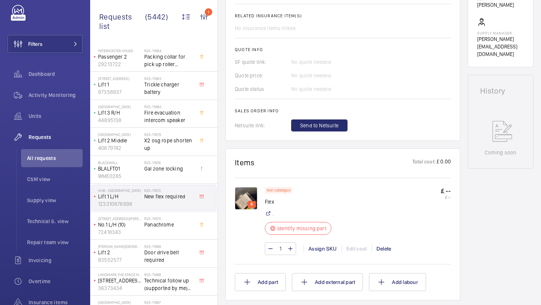
click at [250, 187] on img at bounding box center [246, 198] width 23 height 23
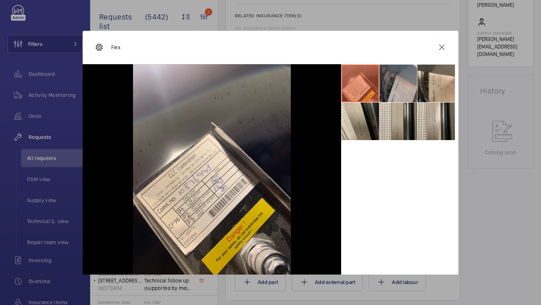
click at [399, 72] on li at bounding box center [398, 84] width 38 height 38
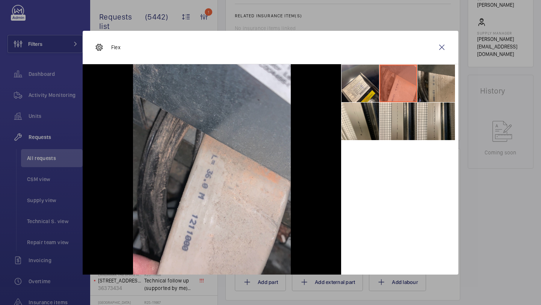
click at [435, 84] on li at bounding box center [436, 84] width 38 height 38
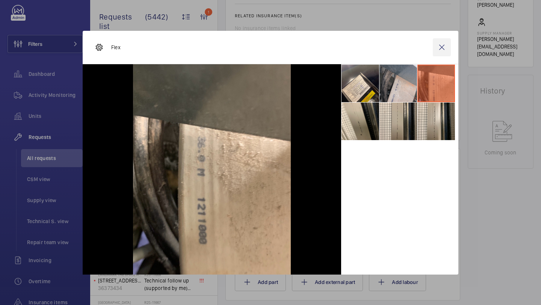
click at [442, 51] on wm-front-icon-button at bounding box center [442, 47] width 18 height 18
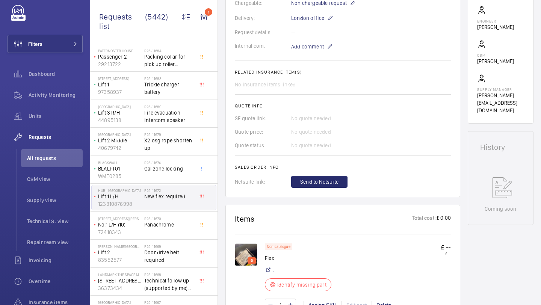
scroll to position [235, 0]
click at [167, 222] on span "Panachrome" at bounding box center [169, 225] width 50 height 8
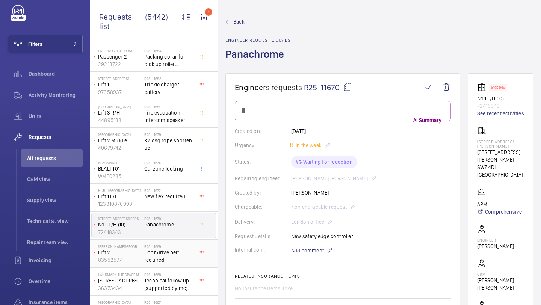
click at [172, 253] on span "Door drive belt required" at bounding box center [169, 256] width 50 height 15
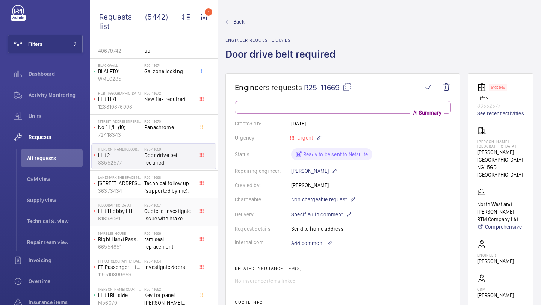
scroll to position [136, 0]
click at [175, 253] on div "Marbles House Right Hand Passenger (Looking from outside main gate) 66554851 R2…" at bounding box center [153, 241] width 127 height 28
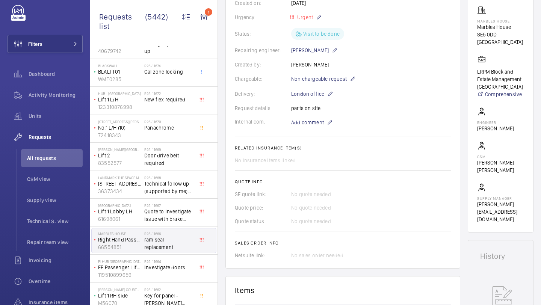
scroll to position [157, 0]
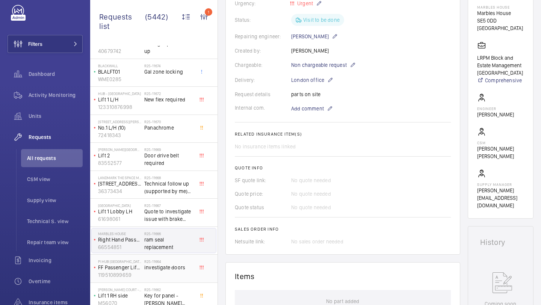
click at [190, 265] on span "investigate doors" at bounding box center [169, 268] width 50 height 8
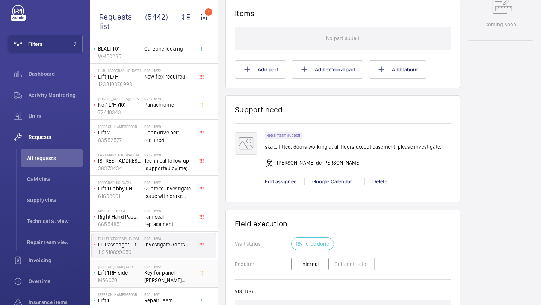
scroll to position [160, 0]
click at [156, 269] on span "Key for panel - [PERSON_NAME] Court" at bounding box center [169, 274] width 50 height 15
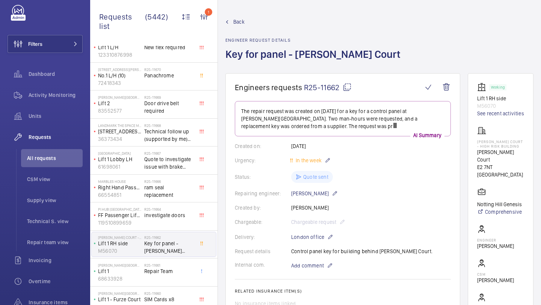
scroll to position [190, 0]
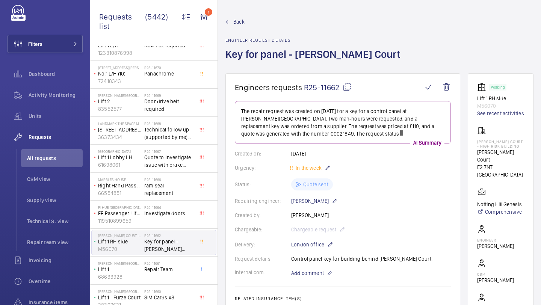
click at [156, 269] on span "Repair Team" at bounding box center [169, 270] width 50 height 8
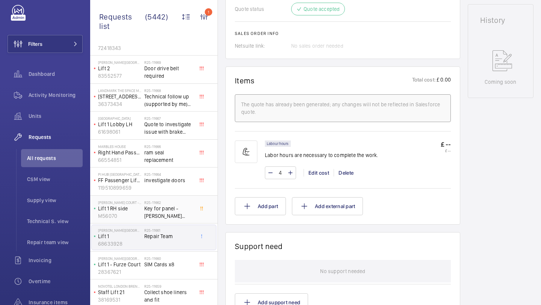
scroll to position [369, 0]
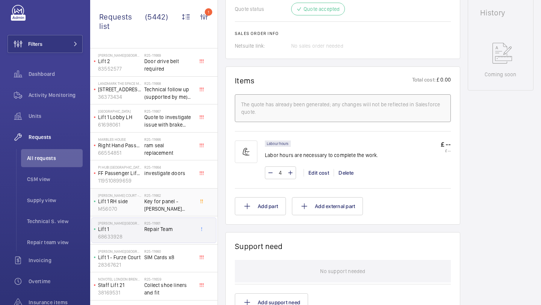
click at [147, 251] on h2 "R25-11660" at bounding box center [169, 251] width 50 height 5
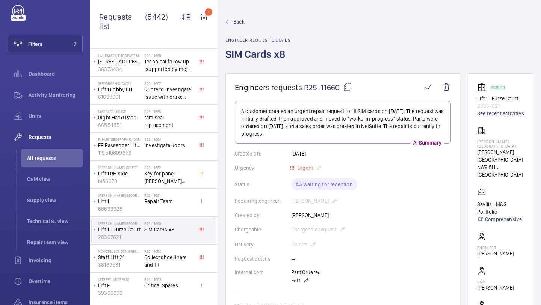
scroll to position [262, 0]
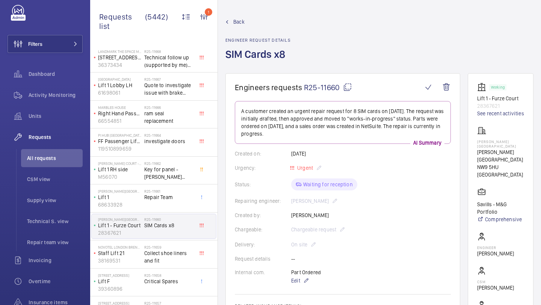
click at [147, 249] on span "Collect shoe liners and fit" at bounding box center [169, 256] width 50 height 15
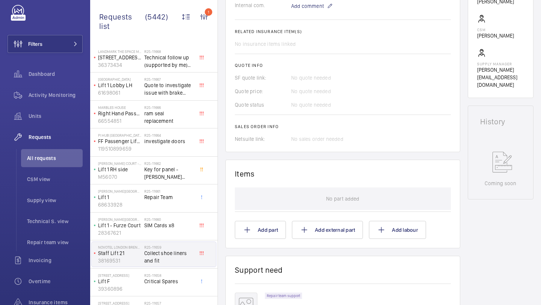
scroll to position [371, 0]
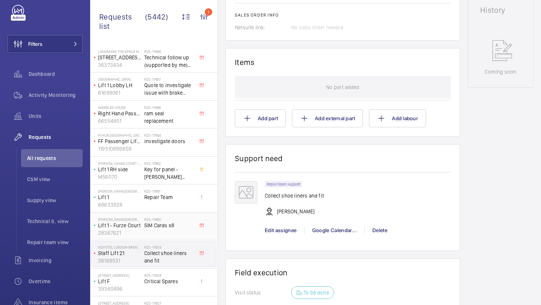
click at [178, 230] on div "R25-11660 SIM Cards x8" at bounding box center [169, 228] width 50 height 22
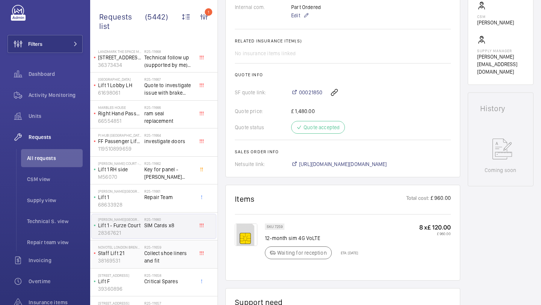
scroll to position [291, 0]
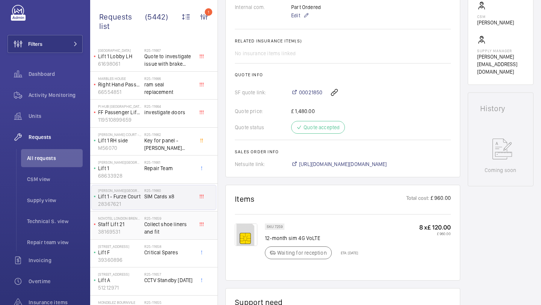
click at [170, 258] on div "R25-11658 Critical Spares" at bounding box center [169, 255] width 50 height 22
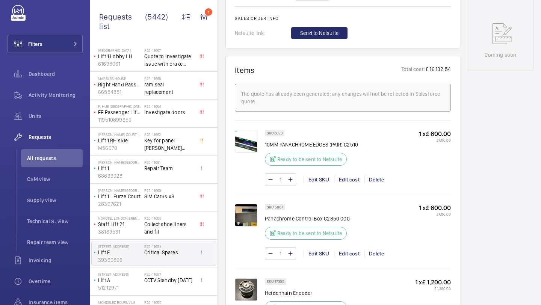
scroll to position [337, 0]
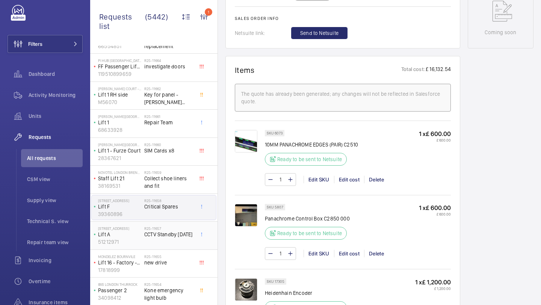
scroll to position [498, 0]
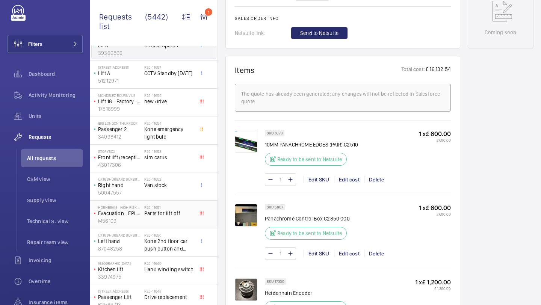
click at [159, 221] on div "R25-11651 Parts for lift off" at bounding box center [169, 216] width 50 height 22
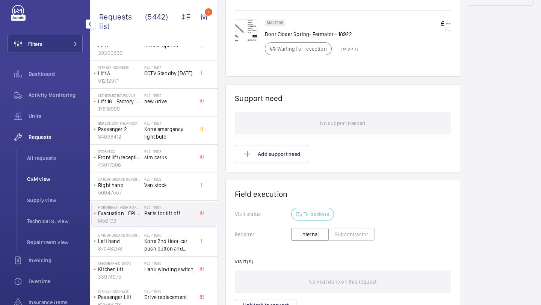
scroll to position [446, 0]
click at [48, 167] on li "All requests" at bounding box center [52, 158] width 62 height 18
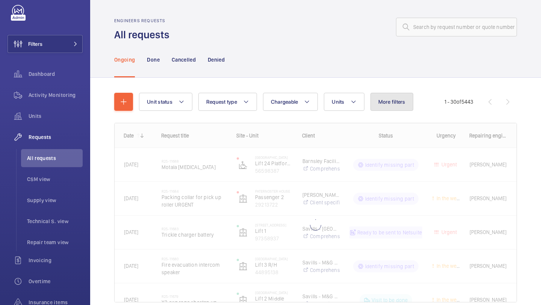
click at [388, 109] on button "More filters" at bounding box center [391, 102] width 43 height 18
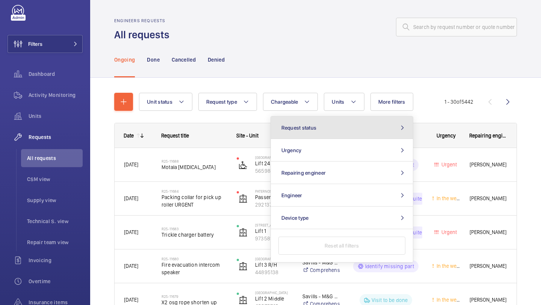
click at [358, 123] on button "Request status" at bounding box center [342, 127] width 142 height 23
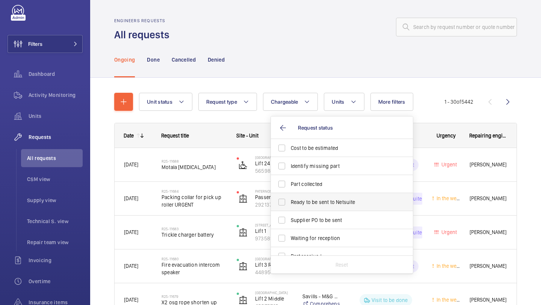
click at [317, 199] on span "Ready to be sent to Netsuite" at bounding box center [342, 202] width 103 height 8
click at [289, 199] on input "Ready to be sent to Netsuite" at bounding box center [281, 202] width 15 height 15
checkbox input "true"
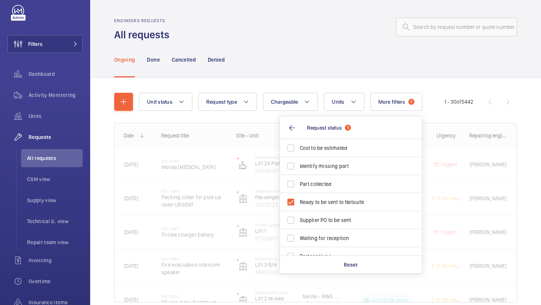
click at [353, 4] on wm-front-admin-header "Engineers requests All requests" at bounding box center [315, 21] width 451 height 42
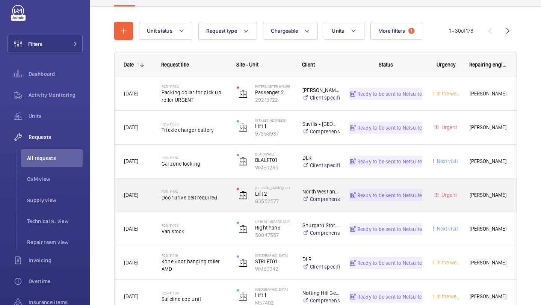
scroll to position [95, 0]
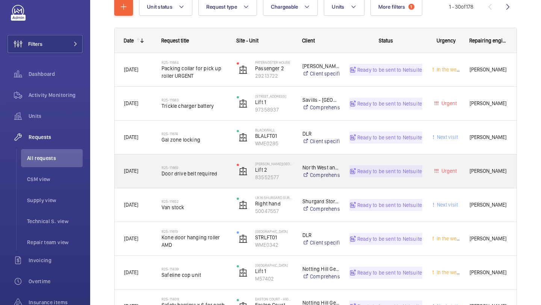
click at [208, 181] on div "R25-11669 Door drive belt required" at bounding box center [194, 171] width 65 height 22
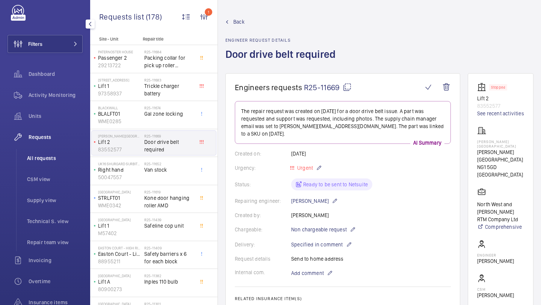
click at [61, 153] on li "All requests" at bounding box center [52, 158] width 62 height 18
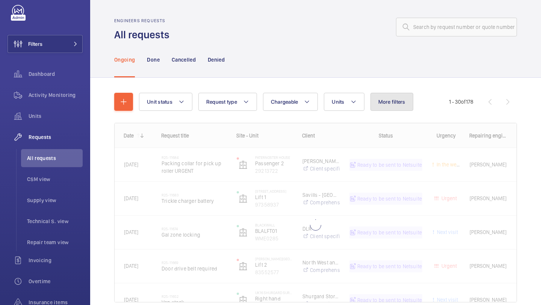
click at [397, 100] on span "More filters" at bounding box center [391, 102] width 27 height 6
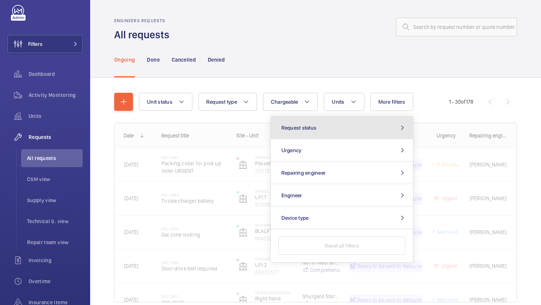
click at [347, 129] on button "Request status" at bounding box center [342, 127] width 142 height 23
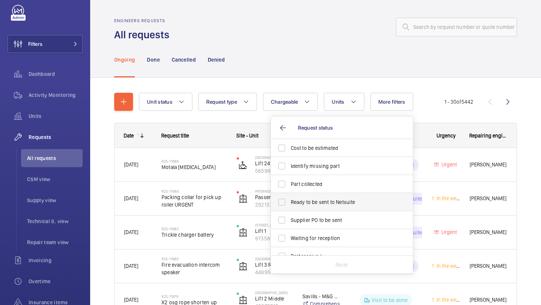
click at [318, 201] on span "Ready to be sent to Netsuite" at bounding box center [342, 202] width 103 height 8
click at [289, 201] on input "Ready to be sent to Netsuite" at bounding box center [281, 202] width 15 height 15
checkbox input "true"
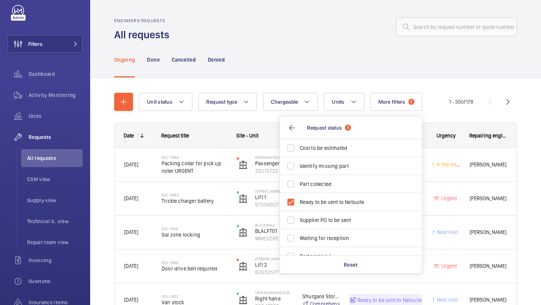
click at [287, 46] on div "Ongoing Done Cancelled Denied" at bounding box center [315, 60] width 403 height 36
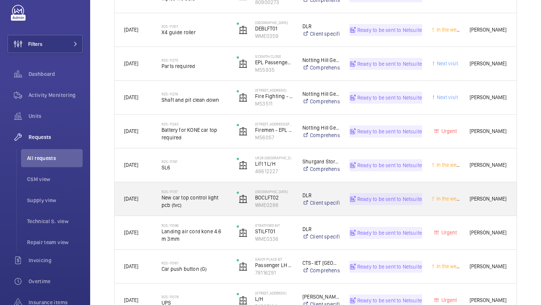
scroll to position [440, 0]
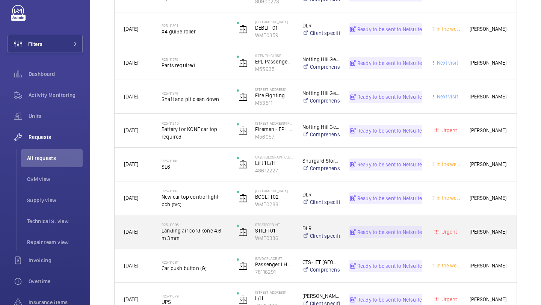
click at [199, 228] on span "Landing air cord kone 4.6 m 3mm" at bounding box center [194, 234] width 65 height 15
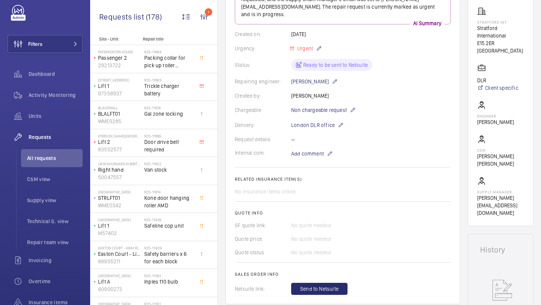
scroll to position [73, 0]
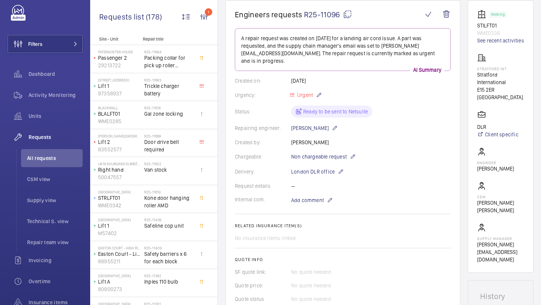
drag, startPoint x: 340, startPoint y: 15, endPoint x: 305, endPoint y: 14, distance: 35.3
click at [305, 14] on span "R25-11096" at bounding box center [328, 14] width 48 height 9
copy span "R25-11096"
click at [314, 196] on span "Add comment" at bounding box center [307, 200] width 33 height 8
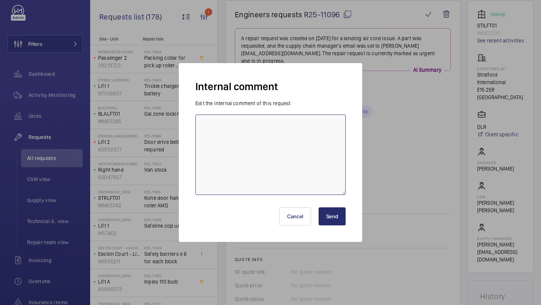
click at [309, 154] on textarea at bounding box center [270, 155] width 150 height 80
type textarea "lacey ordering 01/09"
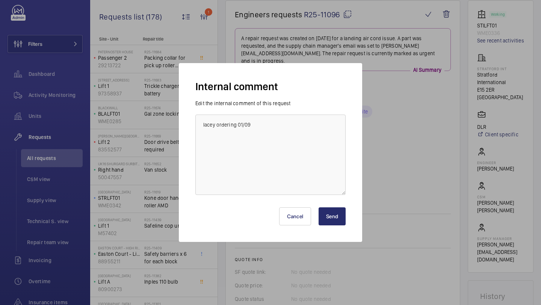
click at [338, 214] on button "Send" at bounding box center [332, 216] width 27 height 18
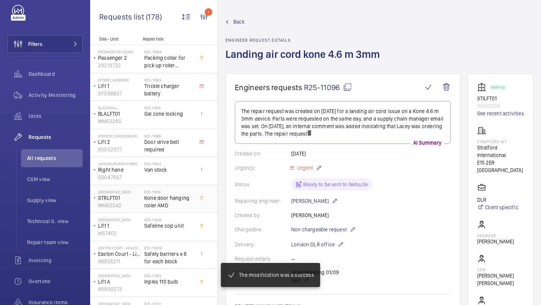
click at [184, 191] on h2 "R25-11619" at bounding box center [169, 192] width 50 height 5
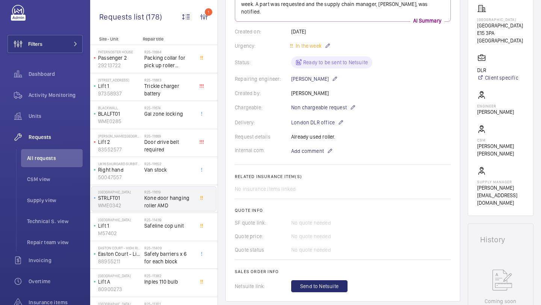
scroll to position [213, 0]
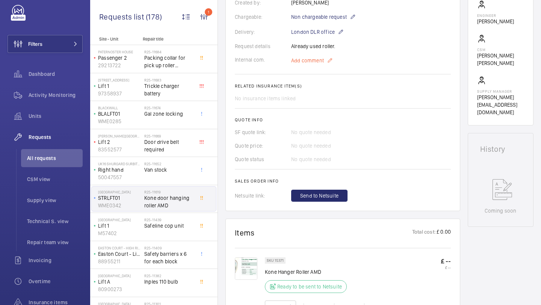
click at [314, 57] on span "Add comment" at bounding box center [307, 61] width 33 height 8
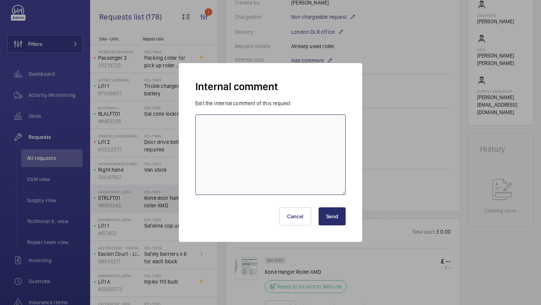
click at [273, 133] on textarea at bounding box center [270, 155] width 150 height 80
type textarea "Lacey ordering 01.09"
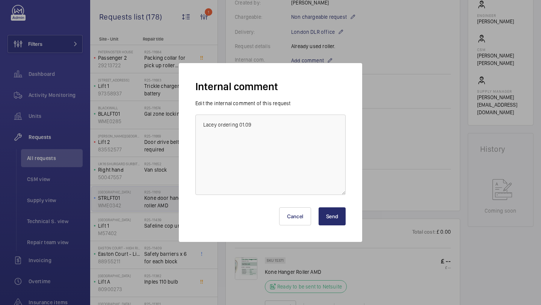
click at [325, 211] on button "Send" at bounding box center [332, 216] width 27 height 18
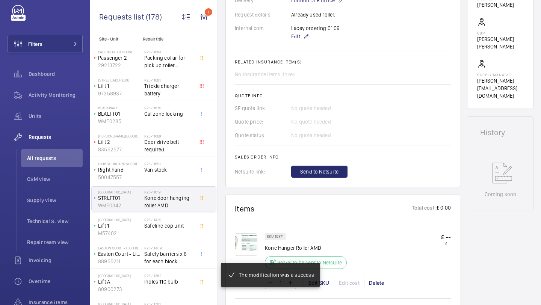
click at [249, 240] on img at bounding box center [246, 244] width 23 height 23
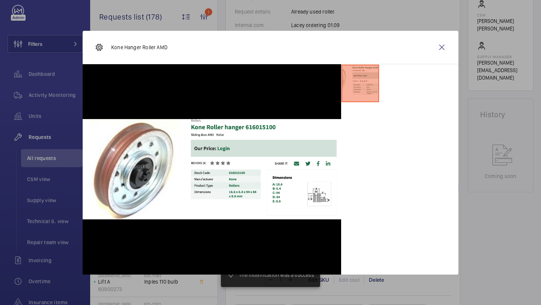
scroll to position [247, 0]
click at [444, 50] on wm-front-icon-button at bounding box center [442, 47] width 18 height 18
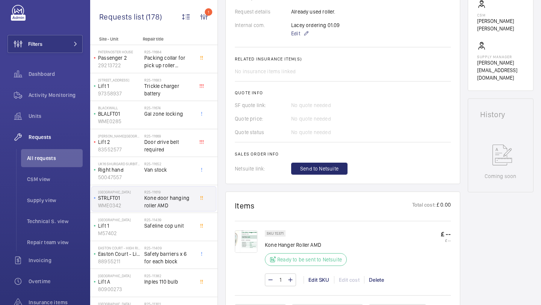
scroll to position [0, 0]
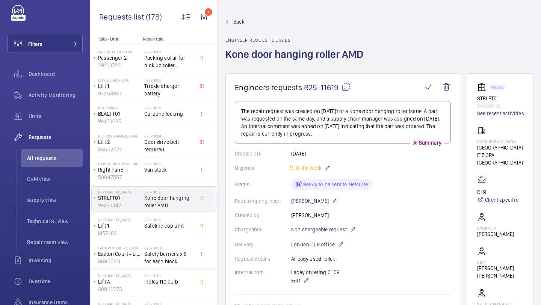
drag, startPoint x: 338, startPoint y: 89, endPoint x: 303, endPoint y: 88, distance: 35.3
click at [303, 88] on h1 "Engineers requests R25-11619" at bounding box center [329, 87] width 188 height 9
copy span "R25-11619"
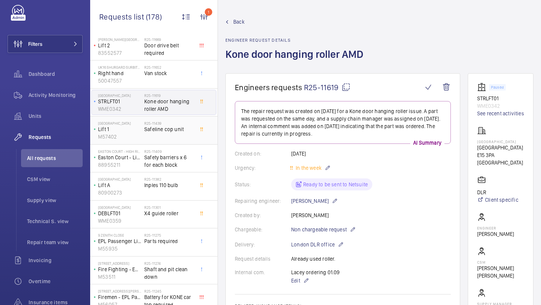
scroll to position [101, 0]
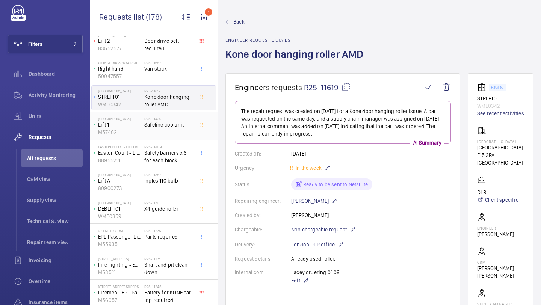
click at [181, 219] on div "R25-11301 X4 guide roller" at bounding box center [169, 212] width 50 height 22
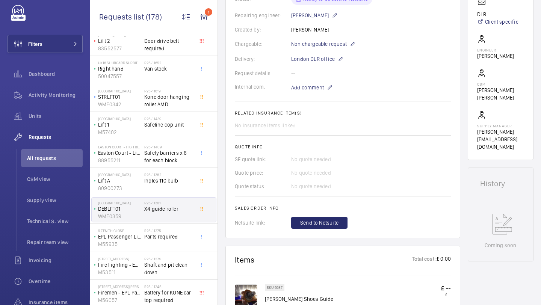
scroll to position [366, 0]
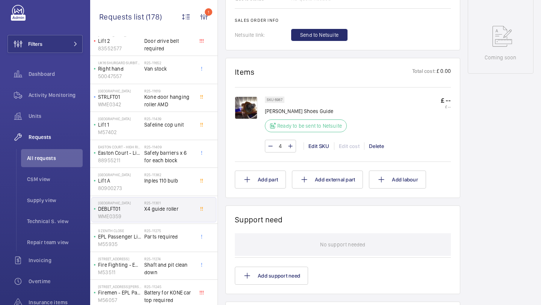
click at [254, 106] on img at bounding box center [246, 108] width 23 height 23
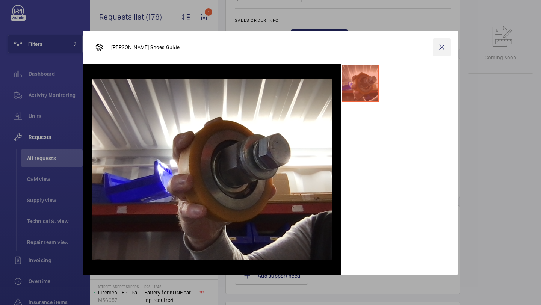
click at [439, 46] on wm-front-icon-button at bounding box center [442, 47] width 18 height 18
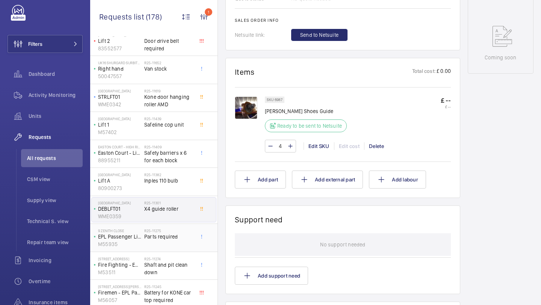
click at [172, 240] on span "Parts required" at bounding box center [169, 237] width 50 height 8
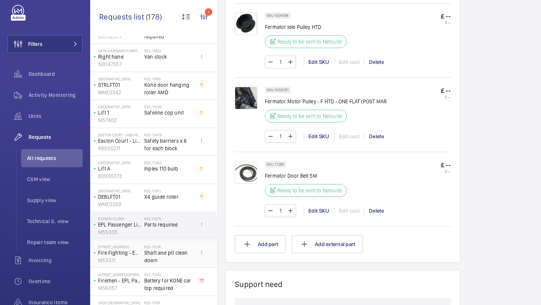
scroll to position [114, 0]
click at [185, 270] on div "R25-11245 Battery for KONE car top required" at bounding box center [170, 281] width 53 height 25
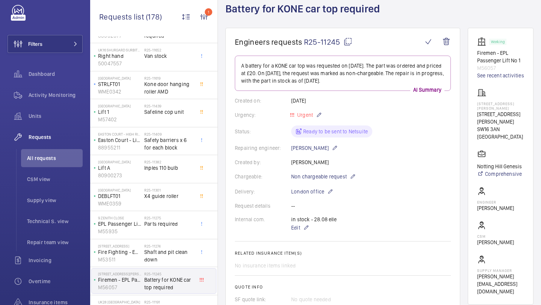
scroll to position [163, 0]
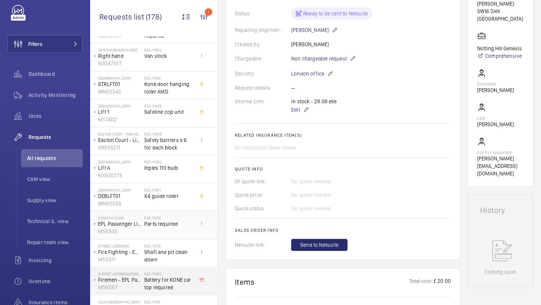
click at [177, 235] on div "R25-11275 Parts required" at bounding box center [169, 227] width 50 height 22
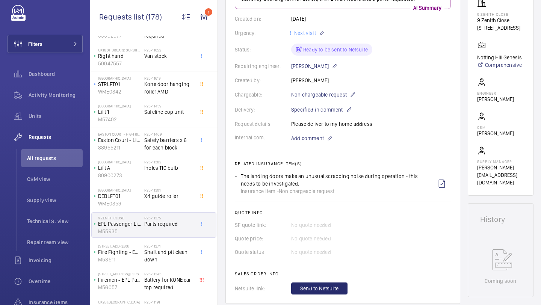
scroll to position [127, 0]
click at [185, 257] on span "Shaft and pit clean down" at bounding box center [169, 255] width 50 height 15
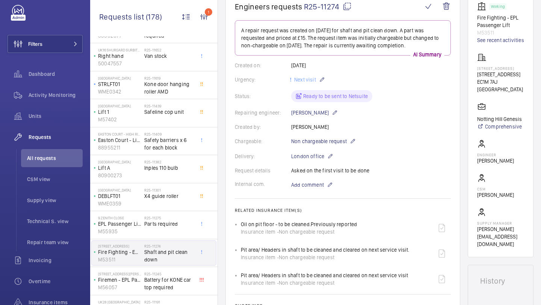
scroll to position [8, 0]
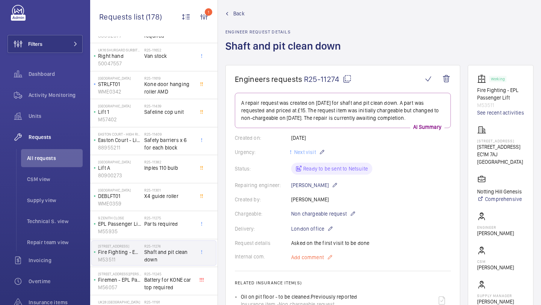
click at [308, 256] on span "Add comment" at bounding box center [307, 258] width 33 height 8
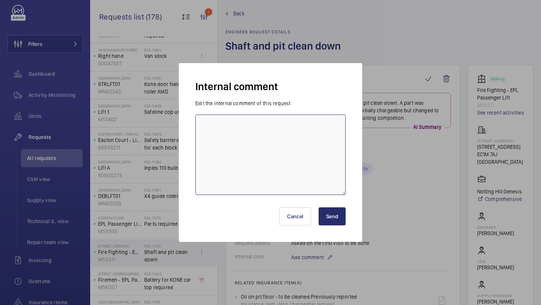
click at [290, 160] on textarea at bounding box center [270, 155] width 150 height 80
type textarea "Lacey ordering 01.09"
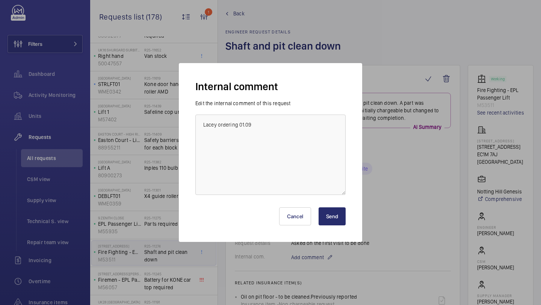
click at [343, 212] on button "Send" at bounding box center [332, 216] width 27 height 18
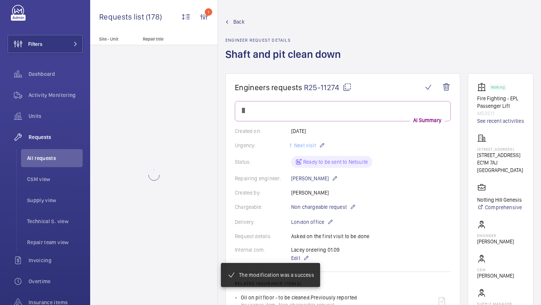
scroll to position [0, 0]
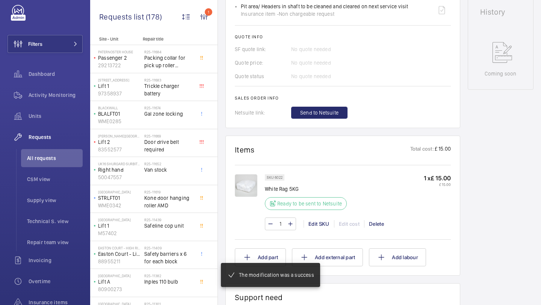
click at [248, 180] on img at bounding box center [246, 185] width 23 height 23
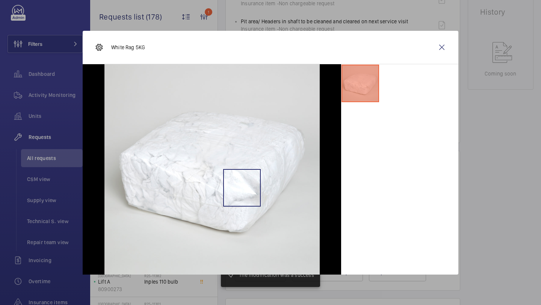
scroll to position [365, 0]
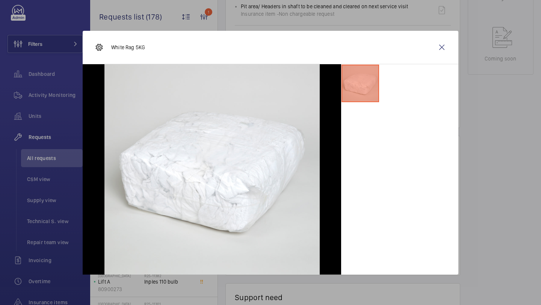
drag, startPoint x: 143, startPoint y: 47, endPoint x: 111, endPoint y: 46, distance: 32.3
click at [110, 46] on div "White Rag 5KG" at bounding box center [120, 47] width 50 height 18
click at [437, 44] on wm-front-icon-button at bounding box center [442, 47] width 18 height 18
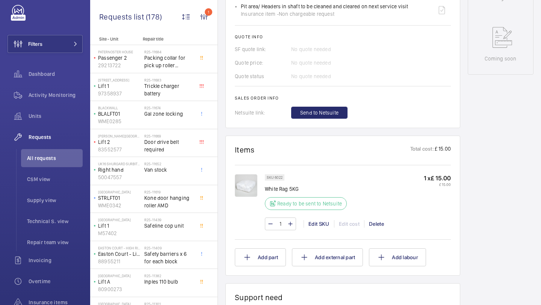
scroll to position [0, 0]
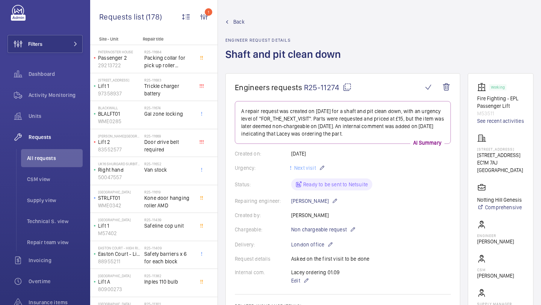
drag, startPoint x: 340, startPoint y: 86, endPoint x: 305, endPoint y: 87, distance: 34.6
click at [305, 87] on span "R25-11274" at bounding box center [328, 87] width 48 height 9
copy span "R25-11274"
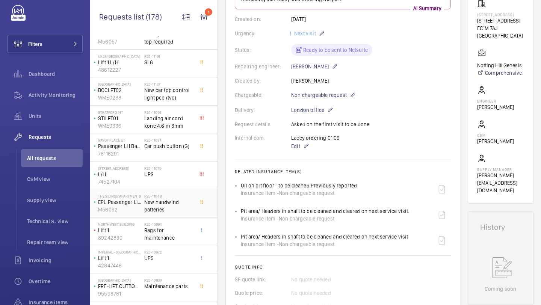
scroll to position [365, 0]
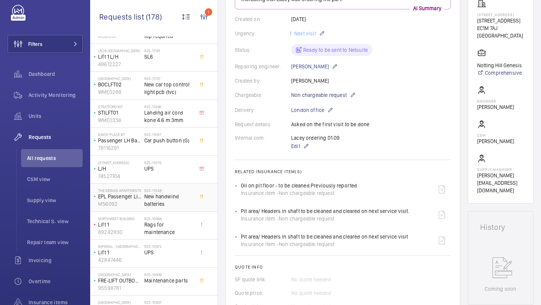
click at [177, 221] on span "Rags for maintenance" at bounding box center [169, 228] width 50 height 15
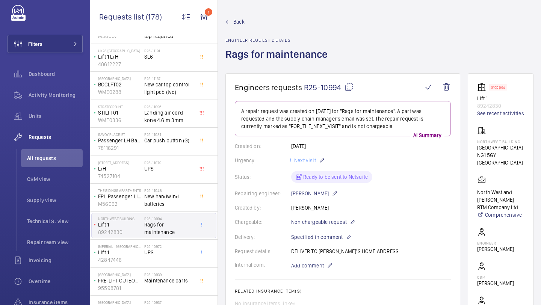
drag, startPoint x: 341, startPoint y: 90, endPoint x: 305, endPoint y: 86, distance: 36.3
click at [305, 86] on span "R25-10994" at bounding box center [329, 87] width 50 height 9
copy span "R25-10994"
type textarea "R25-10994"
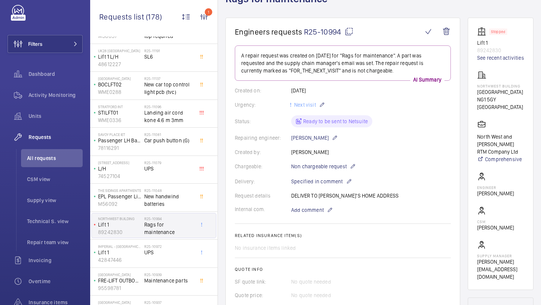
scroll to position [86, 0]
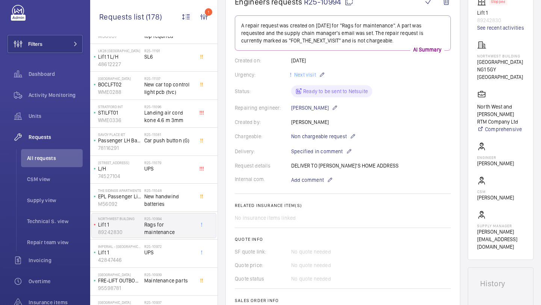
click at [313, 173] on wm-front-card-body "A repair request was created on 2025-08-15 for "Rags for maintenance". A part w…" at bounding box center [343, 168] width 216 height 306
click at [310, 181] on span "Add comment" at bounding box center [307, 180] width 33 height 8
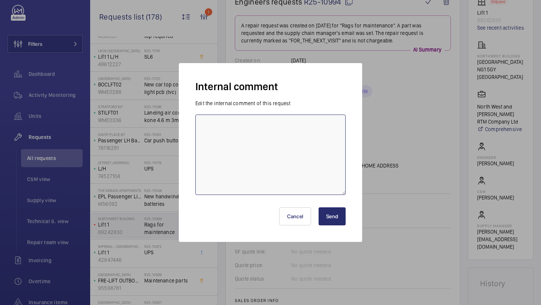
click at [293, 162] on textarea at bounding box center [270, 155] width 150 height 80
type textarea "Lacey ordering 01.09"
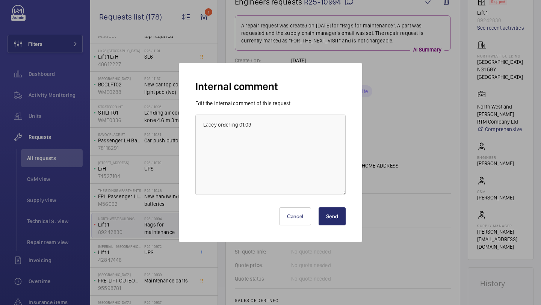
click at [334, 216] on button "Send" at bounding box center [332, 216] width 27 height 18
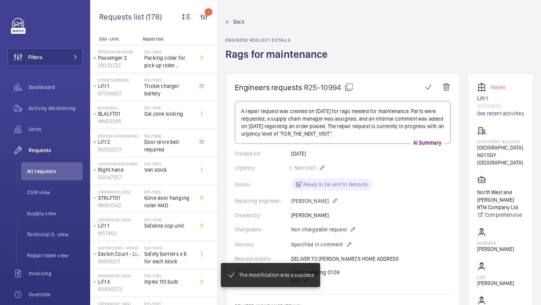
scroll to position [13, 0]
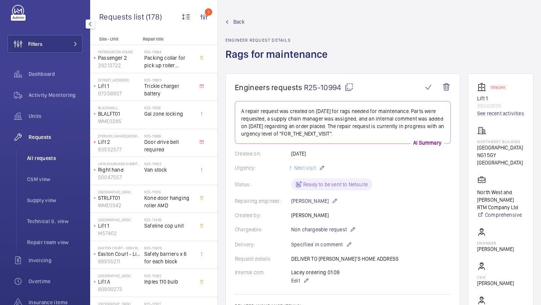
click at [61, 165] on li "All requests" at bounding box center [52, 158] width 62 height 18
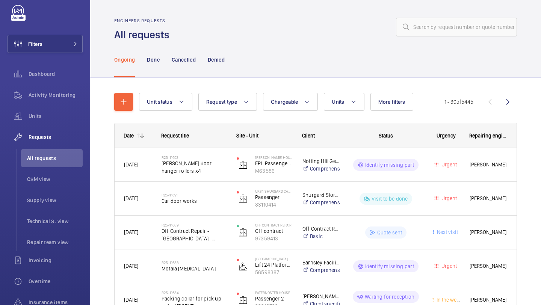
click at [410, 27] on mat-icon at bounding box center [406, 27] width 9 height 9
click at [411, 27] on input "text" at bounding box center [456, 27] width 121 height 19
paste input "R25-05369"
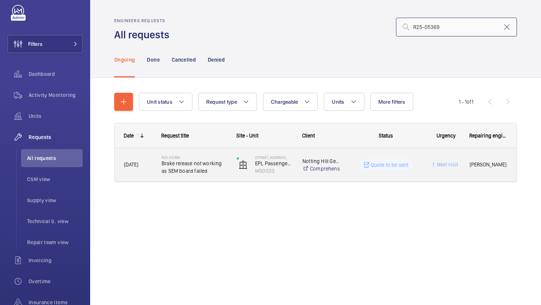
type input "R25-05369"
click at [201, 160] on span "Brake release not working as SEM board failed" at bounding box center [194, 167] width 65 height 15
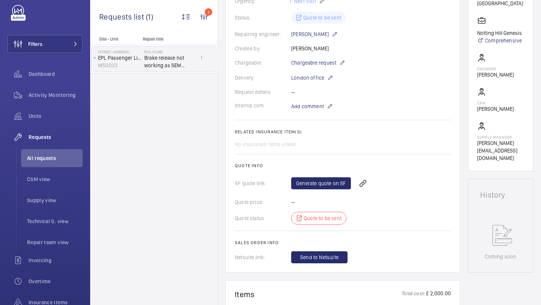
scroll to position [115, 0]
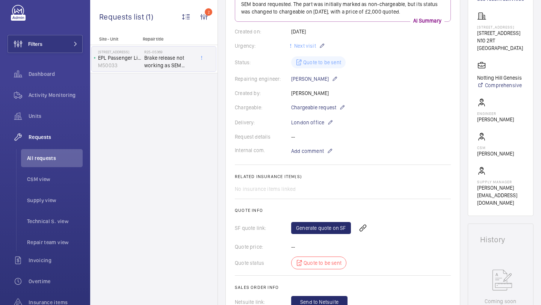
click at [317, 143] on wm-front-card-body "A repair request was created on [DATE] for a brake release issue, with a [PERSO…" at bounding box center [343, 147] width 216 height 322
click at [315, 146] on p "Add comment" at bounding box center [319, 150] width 56 height 9
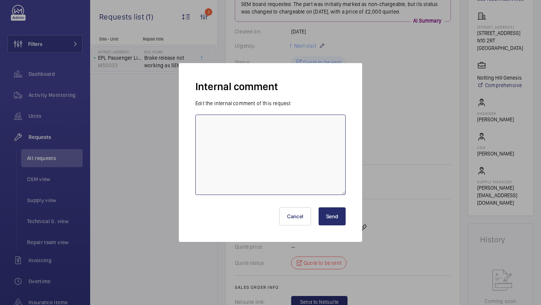
click at [295, 127] on textarea at bounding box center [270, 155] width 150 height 80
type textarea "awaiting quote from [PERSON_NAME] + [PERSON_NAME] 02.09 elle"
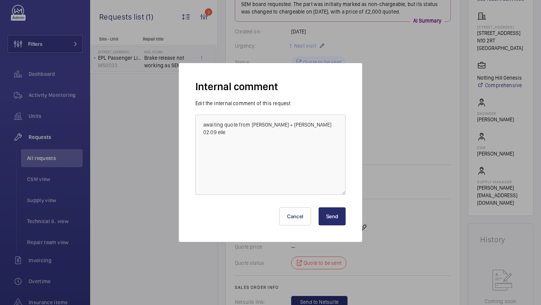
click at [335, 224] on button "Send" at bounding box center [332, 216] width 27 height 18
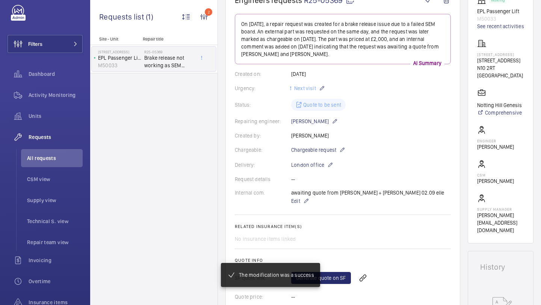
scroll to position [89, 0]
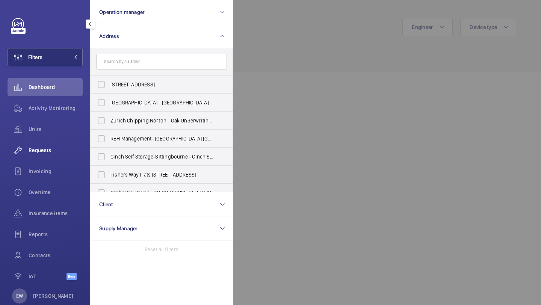
click at [59, 142] on div "Requests" at bounding box center [45, 150] width 75 height 18
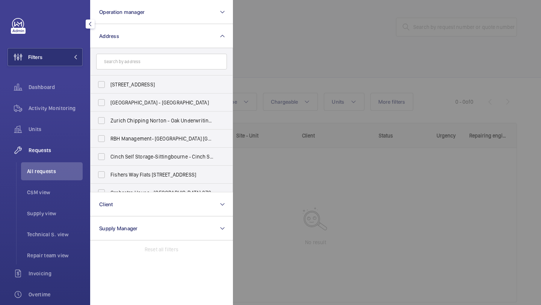
click at [306, 40] on div at bounding box center [503, 152] width 541 height 305
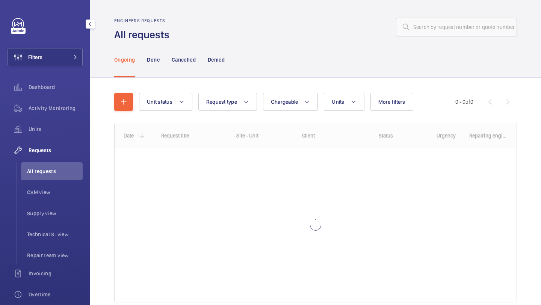
click at [393, 40] on div "Engineers requests All requests" at bounding box center [315, 30] width 403 height 24
drag, startPoint x: 404, startPoint y: 38, endPoint x: 420, endPoint y: 28, distance: 18.6
click at [420, 28] on div "Engineers requests All requests" at bounding box center [315, 30] width 403 height 24
click at [420, 28] on input "text" at bounding box center [456, 27] width 121 height 19
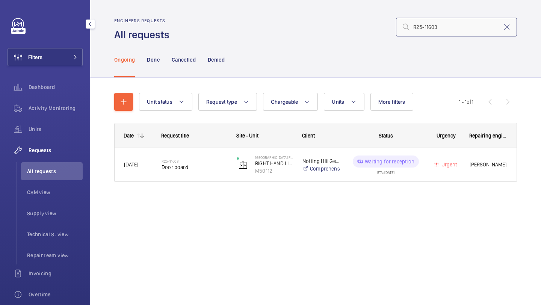
type input "R25-11603"
click at [213, 169] on span "Door board" at bounding box center [194, 167] width 65 height 8
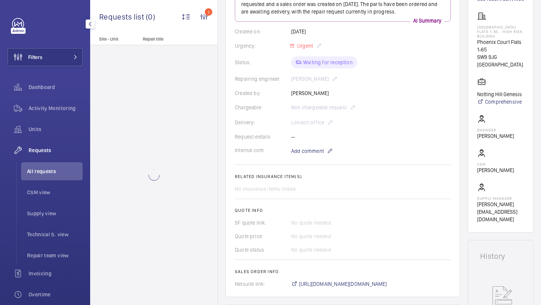
scroll to position [287, 0]
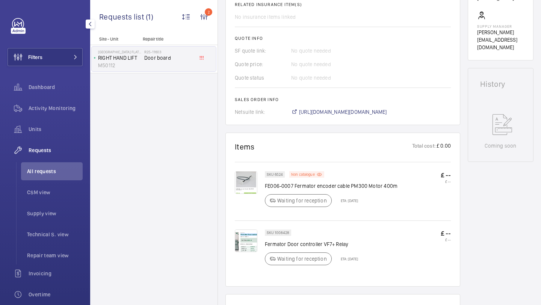
scroll to position [178, 0]
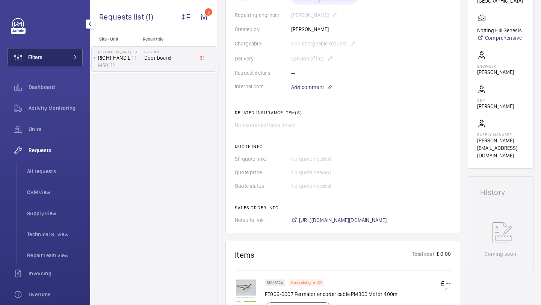
click at [68, 59] on button "Filters" at bounding box center [45, 57] width 75 height 18
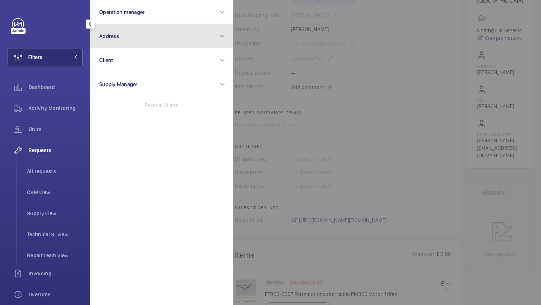
click at [116, 32] on button "Address" at bounding box center [161, 36] width 143 height 24
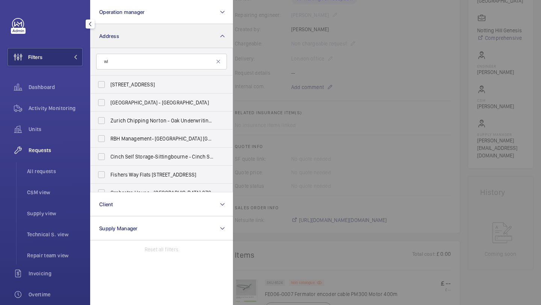
type input "w"
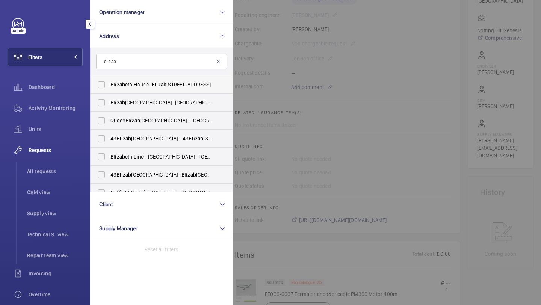
type input "elizab"
click at [137, 89] on label "Elizab eth House - [GEOGRAPHIC_DATA]" at bounding box center [156, 85] width 131 height 18
click at [109, 89] on input "Elizab eth House - [GEOGRAPHIC_DATA]" at bounding box center [101, 84] width 15 height 15
checkbox input "true"
click at [41, 173] on span "All requests" at bounding box center [55, 172] width 56 height 8
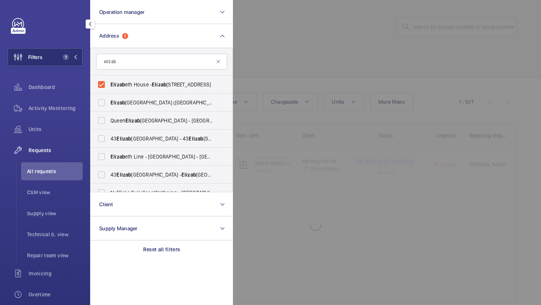
click at [295, 32] on div at bounding box center [503, 152] width 541 height 305
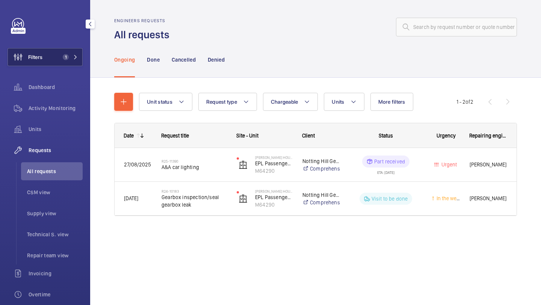
click at [66, 62] on button "Filters 1" at bounding box center [45, 57] width 75 height 18
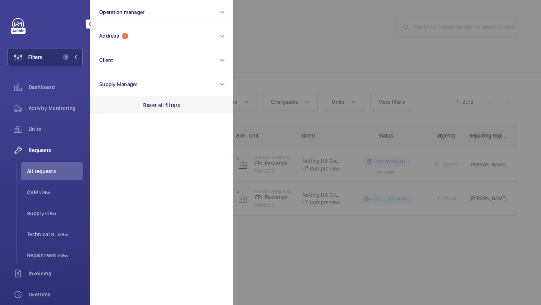
click at [153, 103] on p "Reset all filters" at bounding box center [161, 105] width 37 height 8
click at [306, 26] on div at bounding box center [503, 152] width 541 height 305
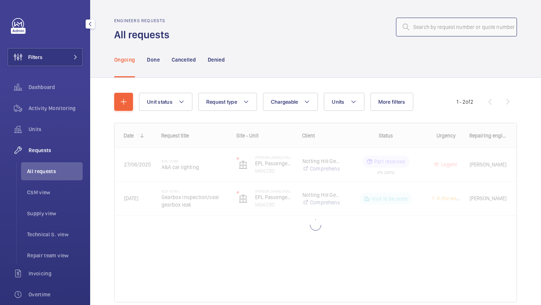
click at [437, 32] on input "text" at bounding box center [456, 27] width 121 height 19
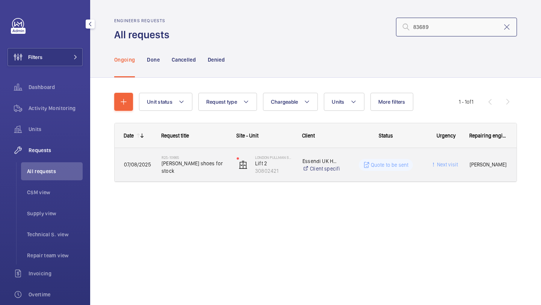
type input "83689"
click at [203, 164] on span "[PERSON_NAME] shoes for stock" at bounding box center [194, 167] width 65 height 15
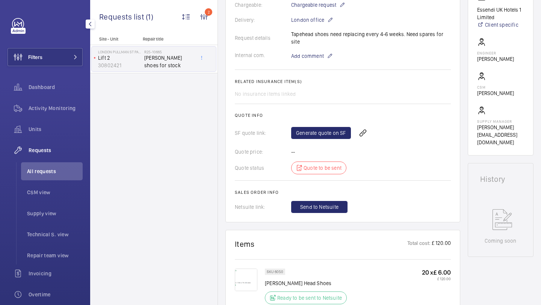
scroll to position [289, 0]
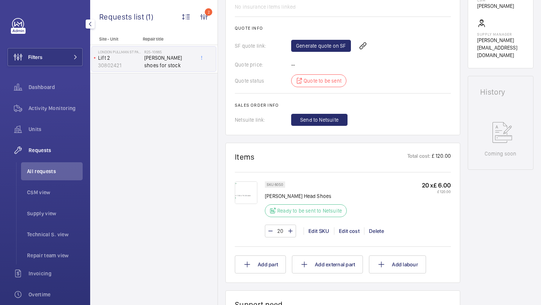
click at [242, 185] on img at bounding box center [246, 192] width 23 height 23
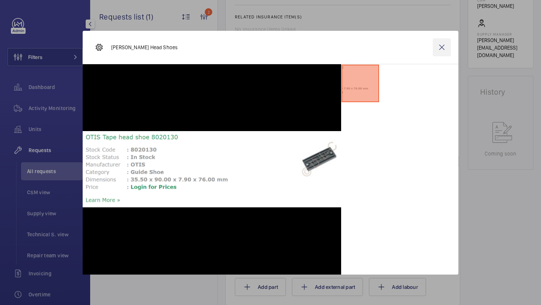
scroll to position [312, 0]
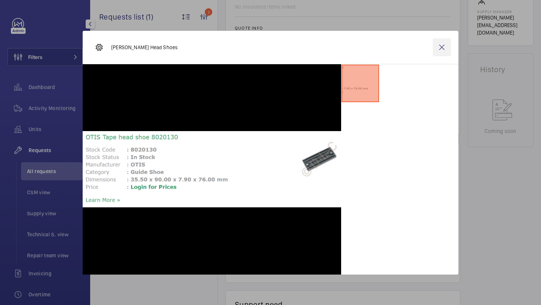
click at [440, 44] on wm-front-icon-button at bounding box center [442, 47] width 18 height 18
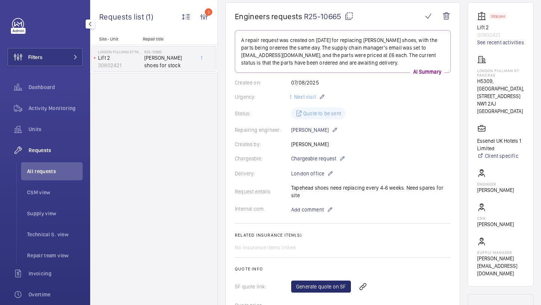
scroll to position [139, 0]
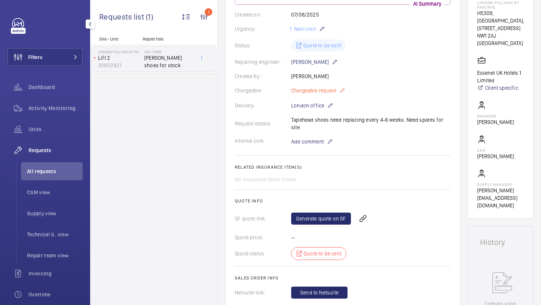
click at [332, 88] on span "Chargeable request" at bounding box center [313, 91] width 45 height 8
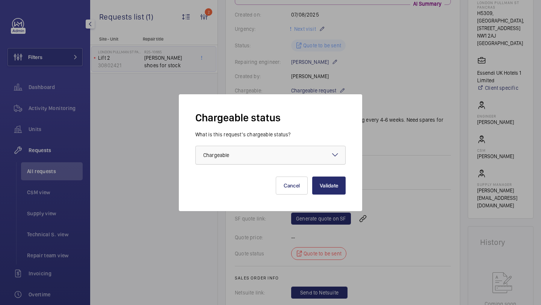
click at [284, 153] on div at bounding box center [271, 155] width 150 height 18
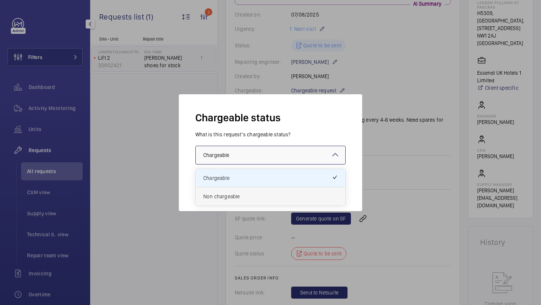
click at [272, 196] on span "Non chargeable" at bounding box center [270, 197] width 134 height 8
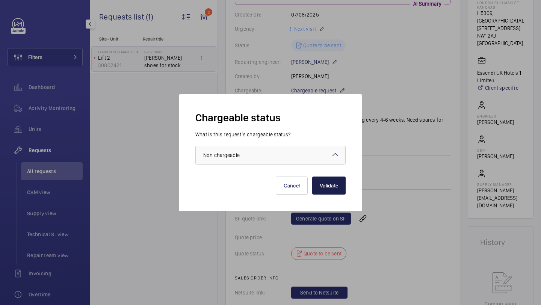
click at [325, 182] on button "Validate" at bounding box center [328, 186] width 33 height 18
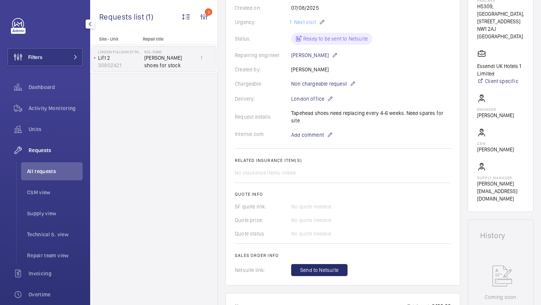
scroll to position [138, 0]
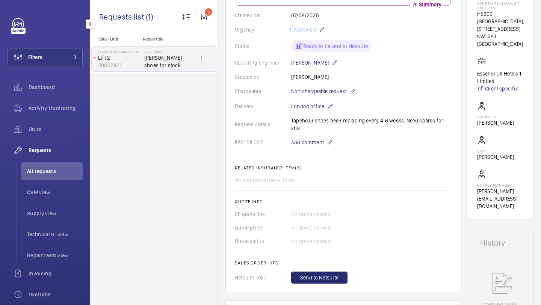
click at [322, 97] on wm-front-card-body "A repair request was created on [DATE] to replace [PERSON_NAME] shoes for stock…" at bounding box center [343, 123] width 216 height 321
click at [322, 95] on p "Non chargeable request" at bounding box center [323, 91] width 65 height 9
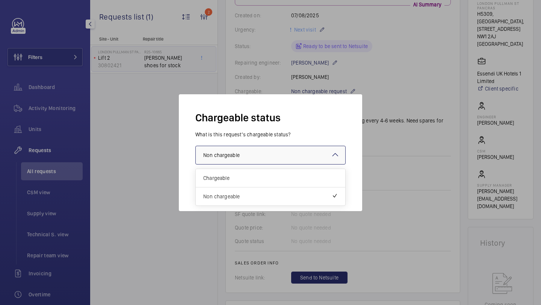
click at [272, 158] on div at bounding box center [271, 155] width 150 height 18
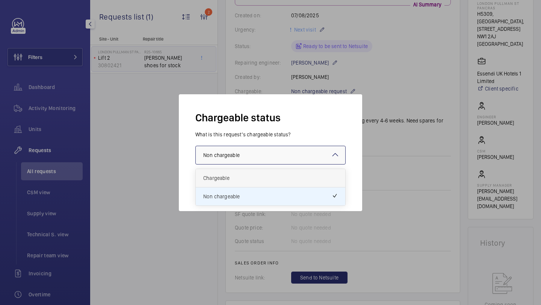
click at [265, 182] on div "Chargeable" at bounding box center [271, 178] width 150 height 18
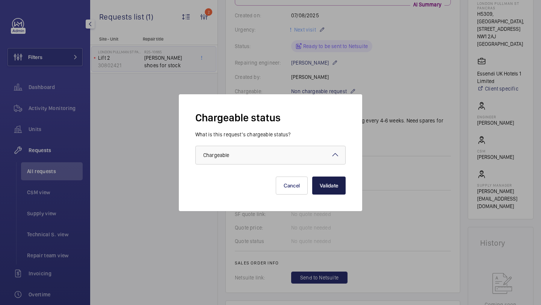
click at [329, 184] on button "Validate" at bounding box center [328, 186] width 33 height 18
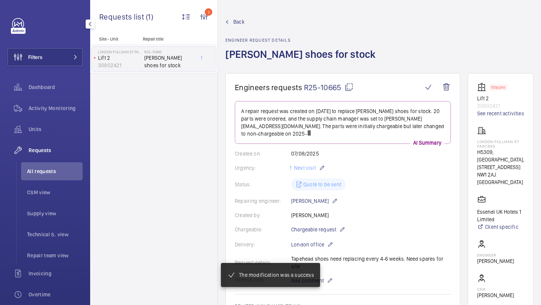
drag, startPoint x: 343, startPoint y: 89, endPoint x: 305, endPoint y: 88, distance: 37.2
click at [305, 88] on span "R25-10665" at bounding box center [329, 87] width 50 height 9
copy span "R25-10665"
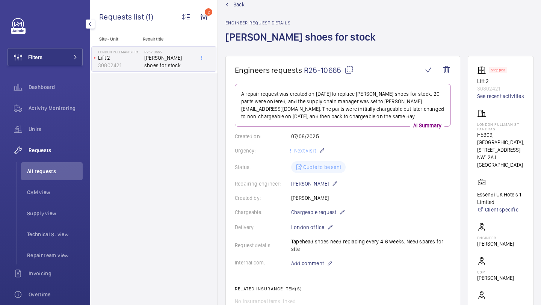
scroll to position [18, 0]
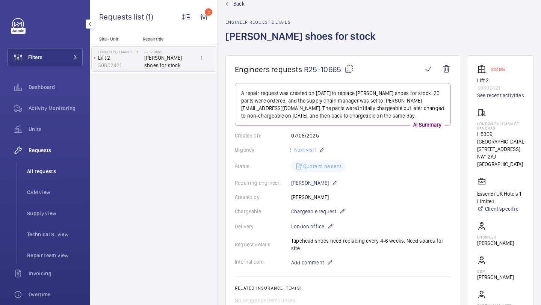
click at [56, 171] on span "All requests" at bounding box center [55, 172] width 56 height 8
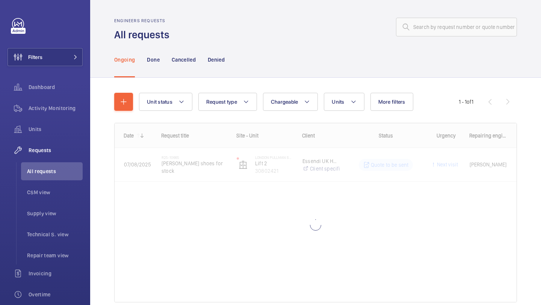
click at [459, 17] on wm-front-admin-header "Engineers requests All requests" at bounding box center [315, 21] width 451 height 42
click at [454, 27] on input "text" at bounding box center [456, 27] width 121 height 19
paste input "R25-11387"
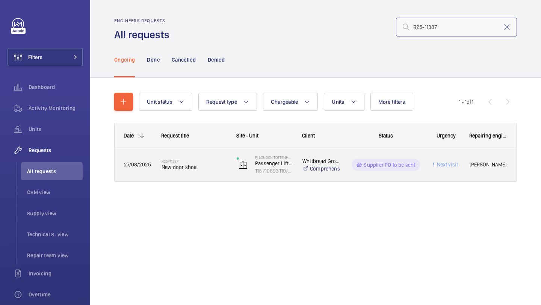
type input "R25-11387"
click at [204, 153] on div "R25-11387 New door shoe" at bounding box center [190, 165] width 74 height 34
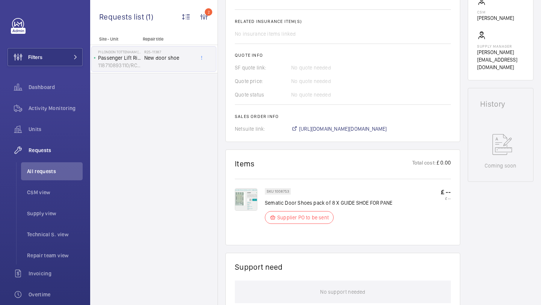
scroll to position [285, 0]
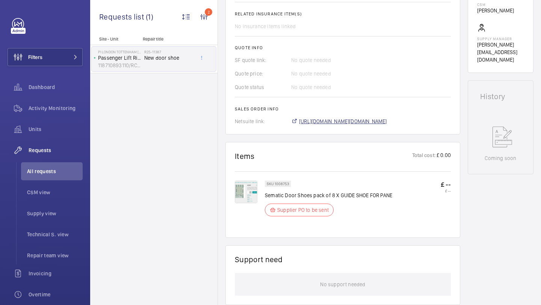
click at [330, 123] on span "[URL][DOMAIN_NAME][DOMAIN_NAME]" at bounding box center [343, 122] width 88 height 8
click at [239, 199] on img at bounding box center [246, 192] width 23 height 23
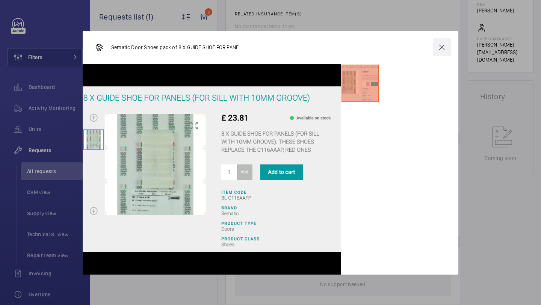
click at [441, 45] on wm-front-icon-button at bounding box center [442, 47] width 18 height 18
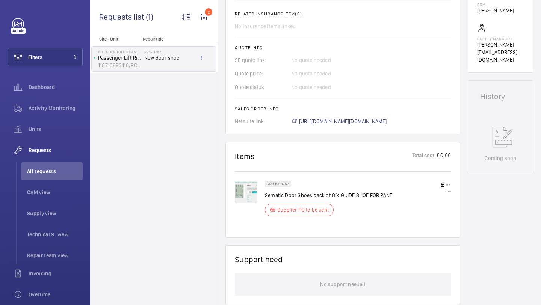
scroll to position [0, 0]
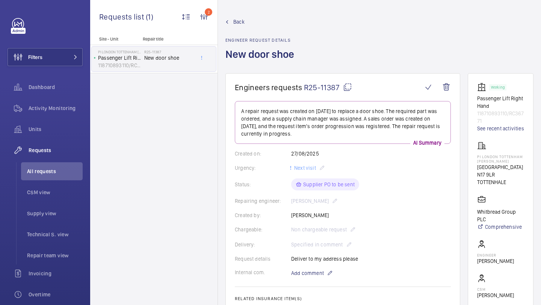
drag, startPoint x: 339, startPoint y: 86, endPoint x: 304, endPoint y: 86, distance: 34.9
click at [304, 86] on span "R25-11387" at bounding box center [328, 87] width 48 height 9
copy span "R25-11387"
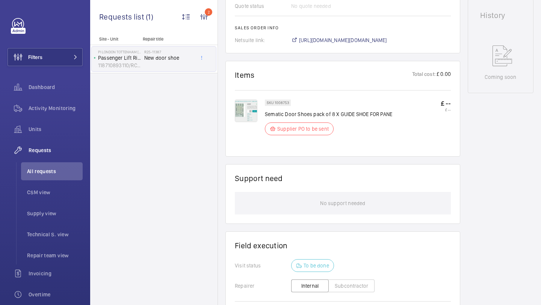
click at [252, 99] on div "SKU 1008753 Sematic Door Shoes pack of 8 X GUIDE SHOE FOR PANE Supplier PO to b…" at bounding box center [343, 118] width 216 height 57
click at [252, 107] on img at bounding box center [246, 111] width 23 height 23
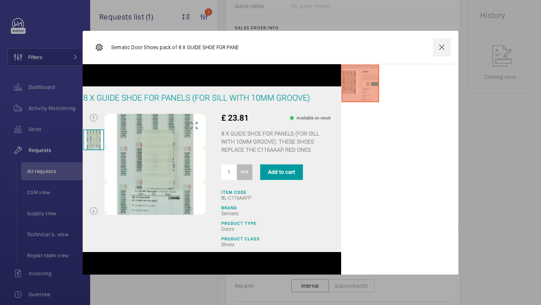
click at [443, 47] on wm-front-icon-button at bounding box center [442, 47] width 18 height 18
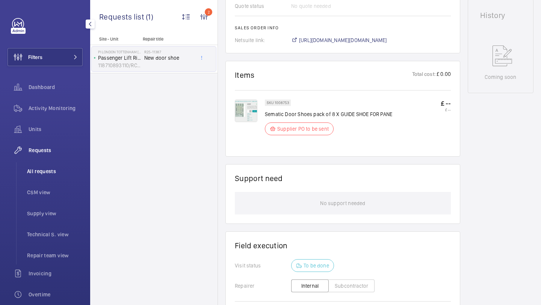
click at [39, 172] on span "All requests" at bounding box center [55, 172] width 56 height 8
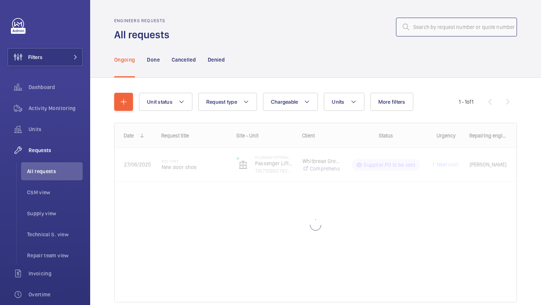
click at [444, 25] on input "text" at bounding box center [456, 27] width 121 height 19
paste input "R25-10481"
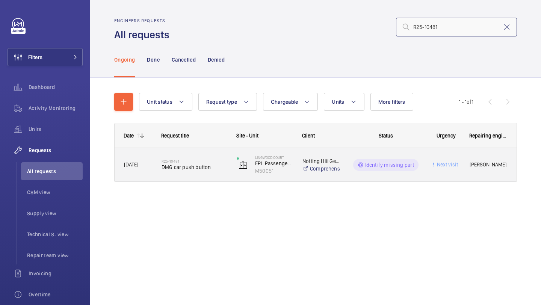
type input "R25-10481"
click at [185, 162] on h2 "R25-10481" at bounding box center [194, 161] width 65 height 5
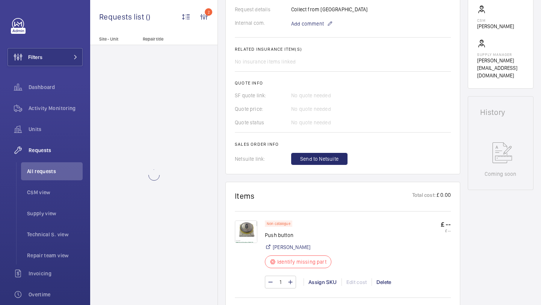
scroll to position [226, 0]
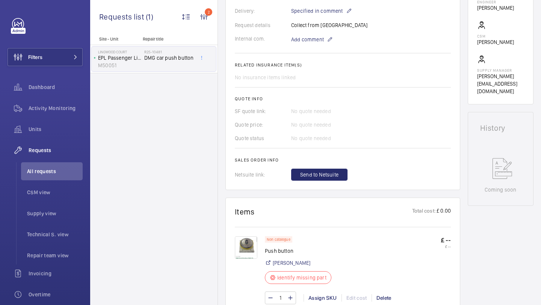
click at [248, 254] on img at bounding box center [246, 247] width 23 height 23
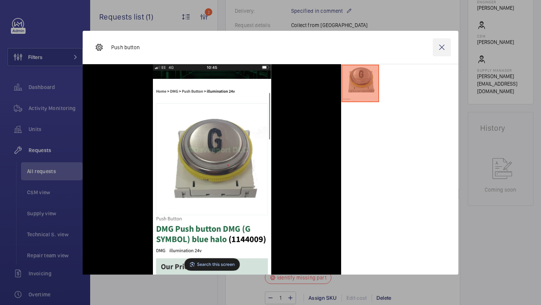
click at [443, 41] on wm-front-icon-button at bounding box center [442, 47] width 18 height 18
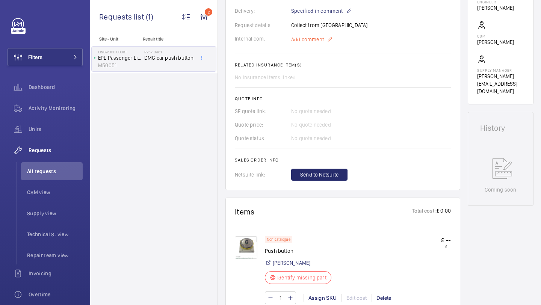
click at [317, 40] on span "Add comment" at bounding box center [307, 40] width 33 height 8
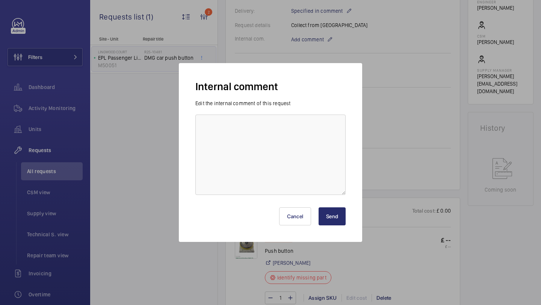
click at [287, 113] on div "Edit the internal comment of this request" at bounding box center [270, 147] width 150 height 95
click at [279, 125] on textarea at bounding box center [270, 155] width 150 height 80
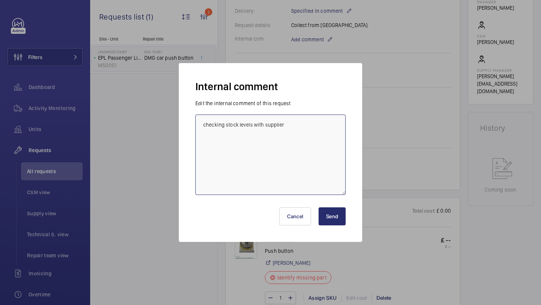
type textarea "checking stock levels with supplier"
click at [335, 208] on button "Send" at bounding box center [332, 216] width 27 height 18
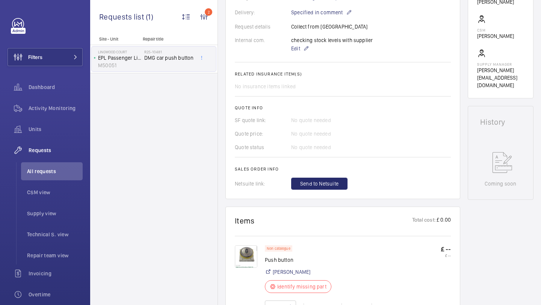
scroll to position [237, 0]
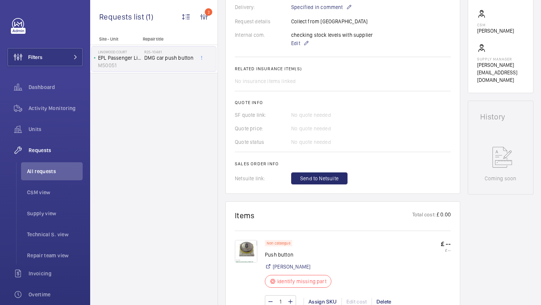
click at [248, 243] on img at bounding box center [246, 251] width 23 height 23
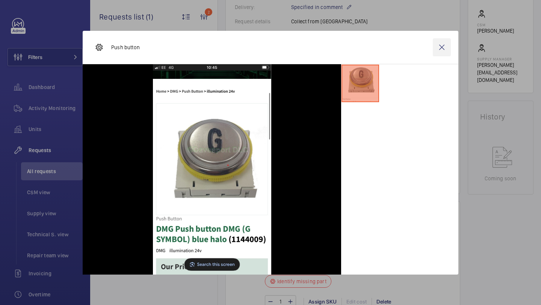
click at [437, 47] on wm-front-icon-button at bounding box center [442, 47] width 18 height 18
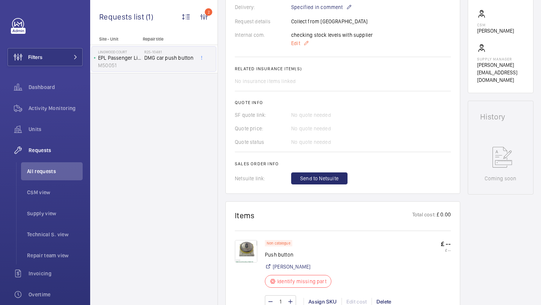
click at [305, 41] on mat-icon at bounding box center [306, 43] width 6 height 9
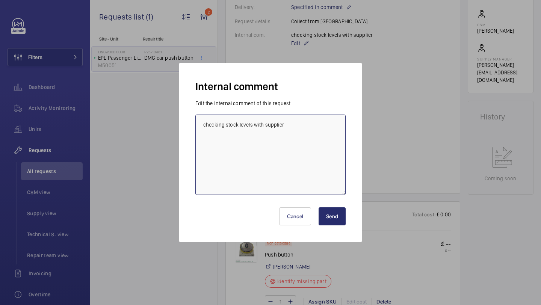
click at [301, 133] on textarea "checking stock levels with supplier" at bounding box center [270, 155] width 150 height 80
drag, startPoint x: 224, startPoint y: 140, endPoint x: 196, endPoint y: 140, distance: 27.0
click at [196, 140] on textarea "checking stock levels with supplier emailed shorts and [PERSON_NAME]" at bounding box center [270, 155] width 150 height 80
click at [310, 139] on textarea "checking stock levels with supplier awaiting quotes from shorts and [PERSON_NAM…" at bounding box center [270, 155] width 150 height 80
type textarea "checking stock levels with supplier awaiting quotes from shorts and [PERSON_NAM…"
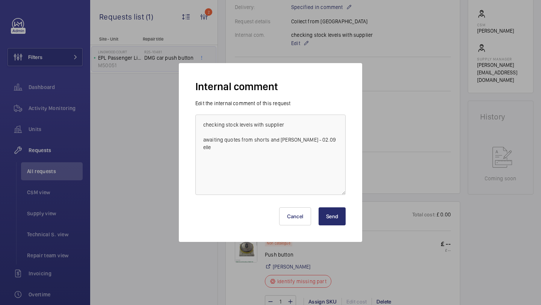
click at [336, 221] on button "Send" at bounding box center [332, 216] width 27 height 18
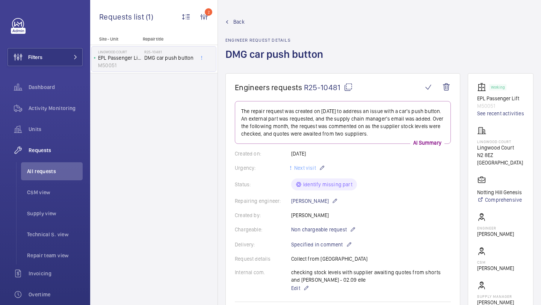
scroll to position [5, 0]
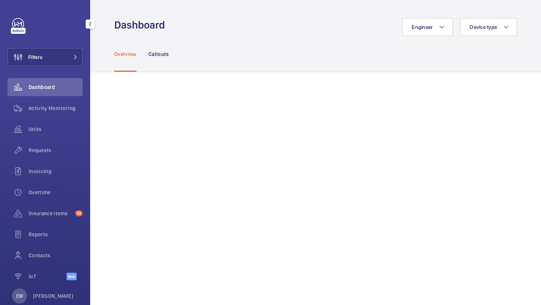
click at [60, 44] on div "Filters Dashboard Activity Monitoring Units Requests Invoicing Overtime Insuran…" at bounding box center [45, 153] width 75 height 270
click at [76, 48] on div "Filters Dashboard Activity Monitoring Units Requests Invoicing Overtime Insuran…" at bounding box center [45, 153] width 75 height 270
click at [78, 51] on button "Filters" at bounding box center [45, 57] width 75 height 18
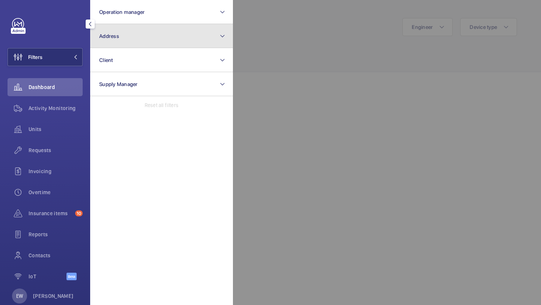
click at [102, 44] on button "Address" at bounding box center [161, 36] width 143 height 24
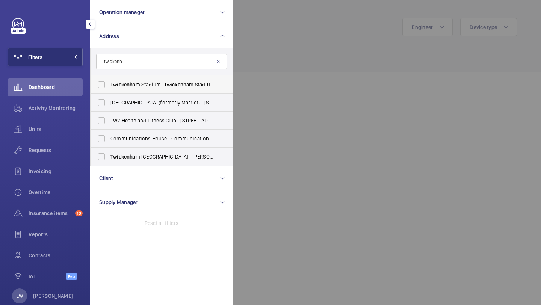
type input "twickenh"
click at [122, 82] on span "Twickenh" at bounding box center [121, 85] width 22 height 6
click at [109, 82] on input "[GEOGRAPHIC_DATA] - [GEOGRAPHIC_DATA], [GEOGRAPHIC_DATA] AM TW2 7BA" at bounding box center [101, 84] width 15 height 15
checkbox input "true"
drag, startPoint x: 55, startPoint y: 146, endPoint x: 71, endPoint y: 138, distance: 18.0
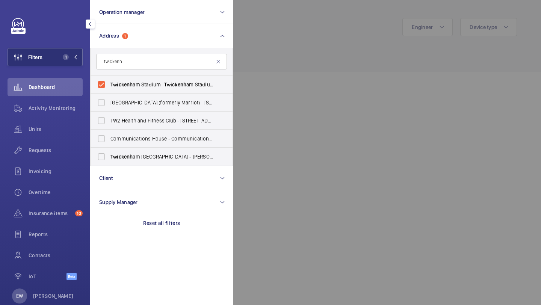
click at [55, 146] on span "Requests" at bounding box center [56, 150] width 54 height 8
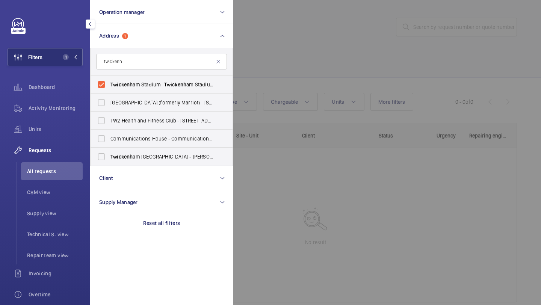
click at [278, 77] on div at bounding box center [503, 152] width 541 height 305
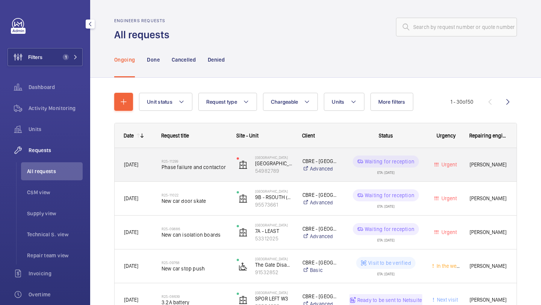
click at [211, 158] on div "R25-11299 Phase failure and contactor" at bounding box center [194, 165] width 65 height 22
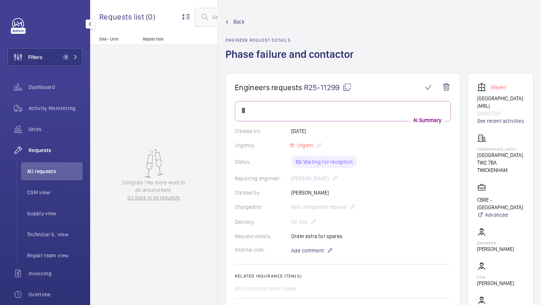
scroll to position [258, 0]
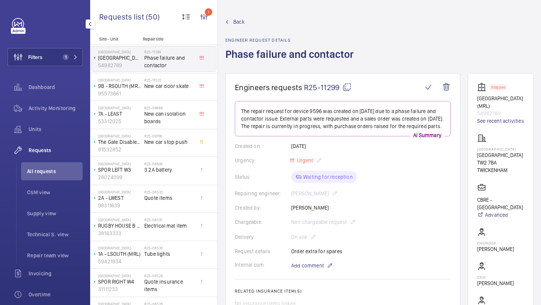
scroll to position [183, 0]
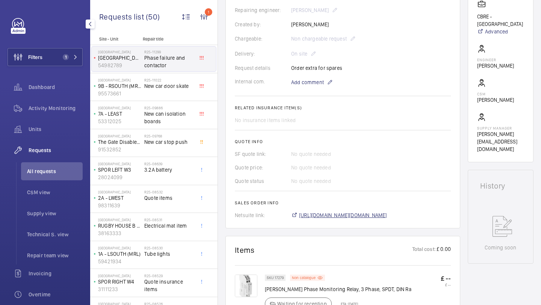
click at [320, 219] on span "[URL][DOMAIN_NAME][DOMAIN_NAME]" at bounding box center [343, 215] width 88 height 8
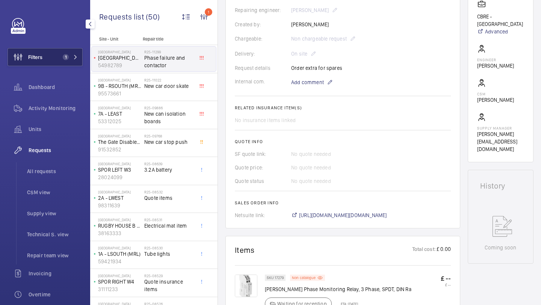
click at [62, 60] on button "Filters 1" at bounding box center [45, 57] width 75 height 18
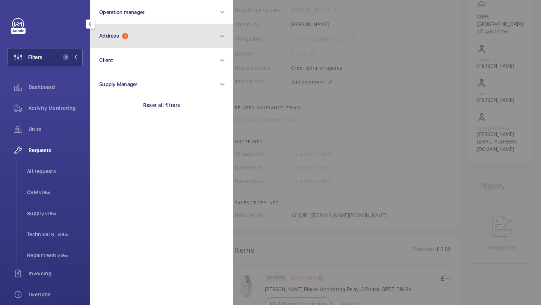
click at [111, 42] on button "Address 1" at bounding box center [161, 36] width 143 height 24
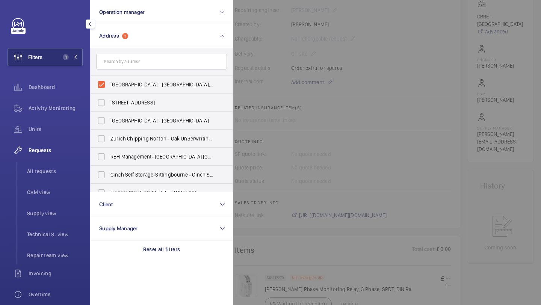
click at [112, 83] on span "[GEOGRAPHIC_DATA] - [GEOGRAPHIC_DATA], [GEOGRAPHIC_DATA] 7BA" at bounding box center [161, 85] width 103 height 8
click at [109, 83] on input "[GEOGRAPHIC_DATA] - [GEOGRAPHIC_DATA], [GEOGRAPHIC_DATA] 7BA" at bounding box center [101, 84] width 15 height 15
checkbox input "false"
click at [59, 170] on span "All requests" at bounding box center [55, 172] width 56 height 8
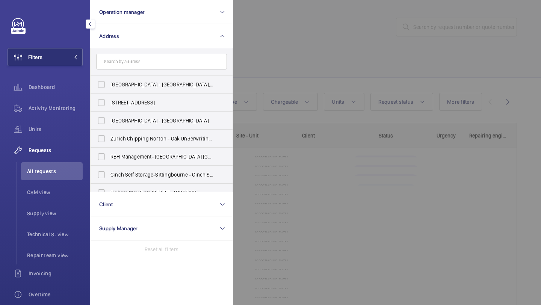
click at [336, 5] on div at bounding box center [503, 152] width 541 height 305
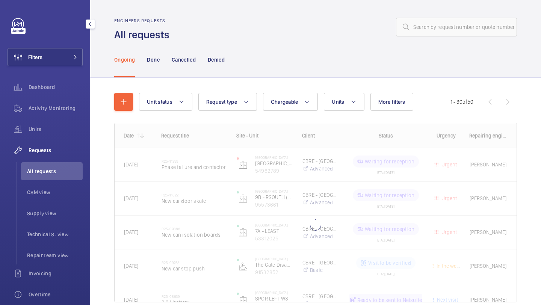
click at [420, 9] on wm-front-admin-header "Engineers requests All requests" at bounding box center [315, 21] width 451 height 42
click at [420, 20] on input "text" at bounding box center [456, 27] width 121 height 19
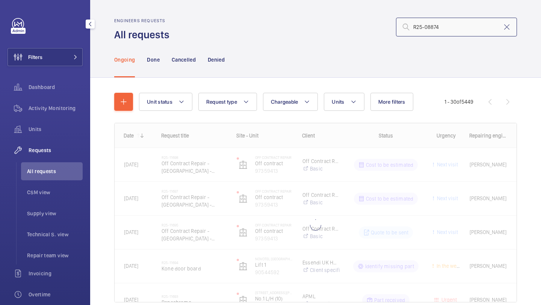
type input "R25-08874"
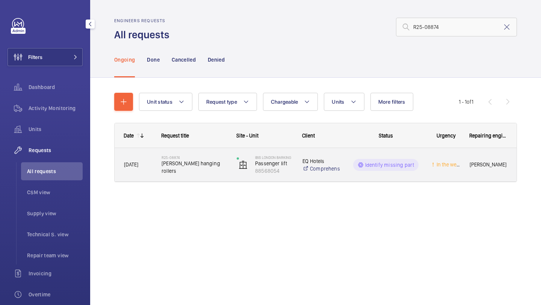
click at [192, 160] on h2 "R25-08874" at bounding box center [194, 157] width 65 height 5
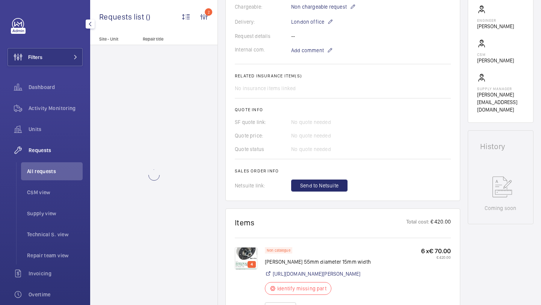
scroll to position [299, 0]
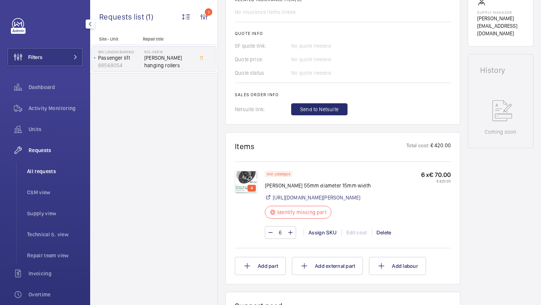
click at [30, 169] on span "All requests" at bounding box center [55, 172] width 56 height 8
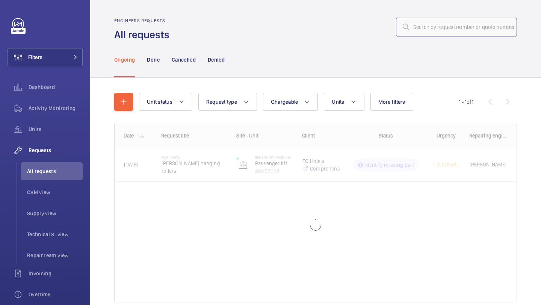
click at [448, 27] on input "text" at bounding box center [456, 27] width 121 height 19
paste input "R25-03753"
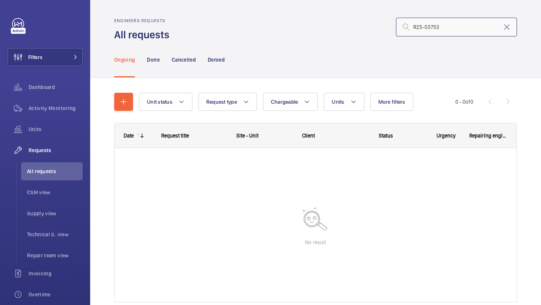
click at [501, 29] on input "R25-03753" at bounding box center [456, 27] width 121 height 19
type input "R25-03753"
click at [519, 25] on wm-front-admin-header "Engineers requests All requests R25-03753" at bounding box center [315, 21] width 451 height 42
click at [513, 25] on input "R25-03753" at bounding box center [456, 27] width 121 height 19
click at [507, 25] on mat-icon at bounding box center [506, 27] width 9 height 9
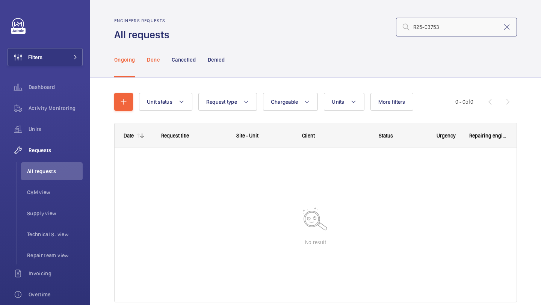
type input "R25-03753"
click at [155, 57] on p "Done" at bounding box center [153, 60] width 12 height 8
click at [135, 59] on nav "Ongoing Done Cancelled Denied" at bounding box center [169, 60] width 110 height 36
click at [131, 60] on p "Ongoing" at bounding box center [124, 60] width 21 height 8
click at [46, 198] on li "CSM view" at bounding box center [52, 192] width 62 height 18
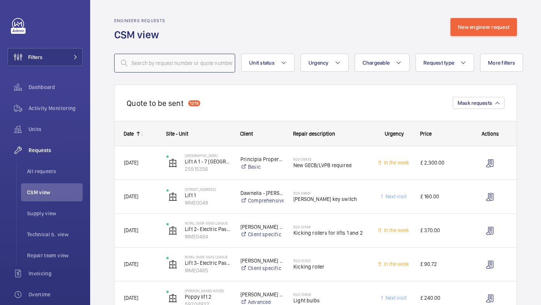
click at [176, 56] on input "text" at bounding box center [174, 63] width 121 height 19
click at [47, 175] on span "All requests" at bounding box center [55, 172] width 56 height 8
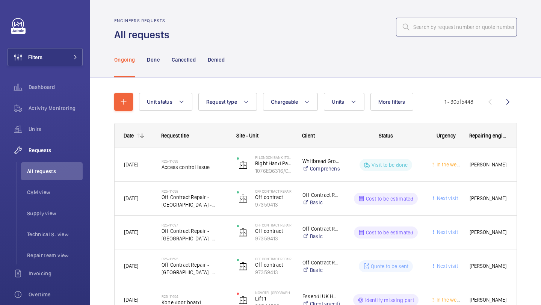
click at [414, 32] on input "text" at bounding box center [456, 27] width 121 height 19
paste input "R25-03753"
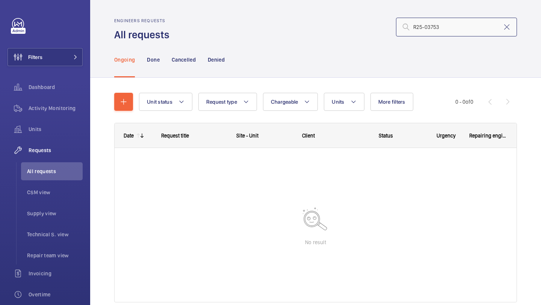
type input "R25-03753"
click at [414, 29] on input "R25-03753" at bounding box center [456, 27] width 121 height 19
click at [434, 28] on input "R25-03753" at bounding box center [456, 27] width 121 height 19
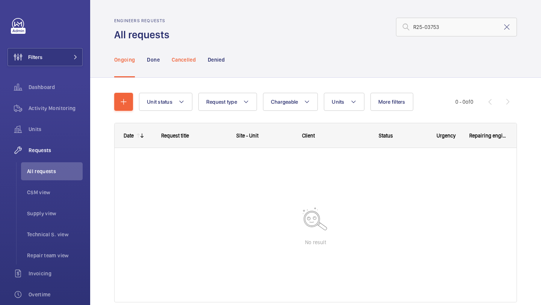
click at [181, 62] on p "Cancelled" at bounding box center [184, 60] width 24 height 8
click at [150, 60] on p "Done" at bounding box center [153, 60] width 12 height 8
click at [128, 58] on p "Ongoing" at bounding box center [124, 60] width 21 height 8
click at [221, 59] on p "Denied" at bounding box center [216, 60] width 17 height 8
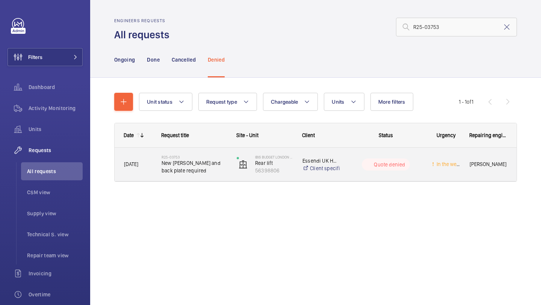
click at [199, 158] on h2 "R25-03753" at bounding box center [194, 157] width 65 height 5
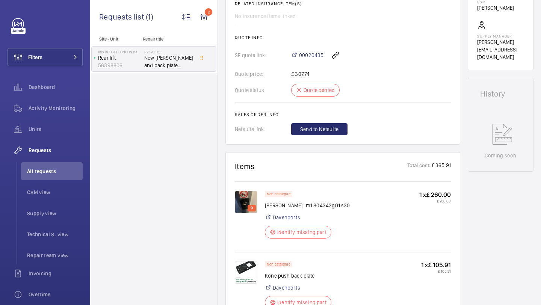
scroll to position [306, 0]
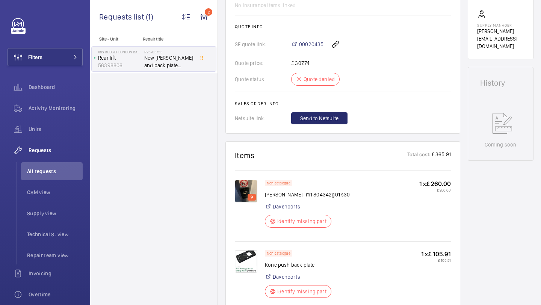
click at [252, 183] on img at bounding box center [246, 191] width 23 height 23
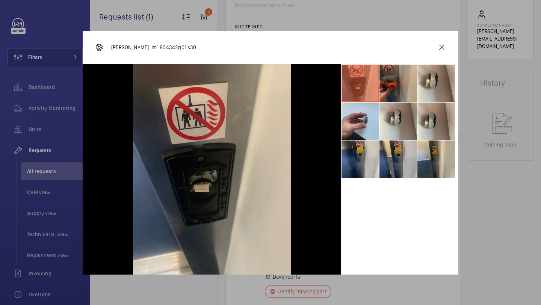
click at [393, 94] on li at bounding box center [398, 84] width 38 height 38
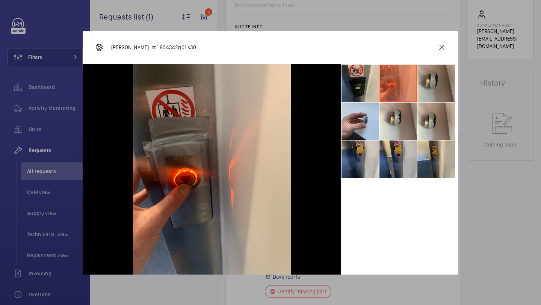
click at [432, 88] on li at bounding box center [436, 84] width 38 height 38
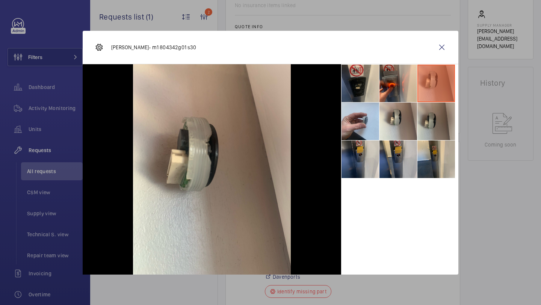
click at [424, 113] on li at bounding box center [436, 122] width 38 height 38
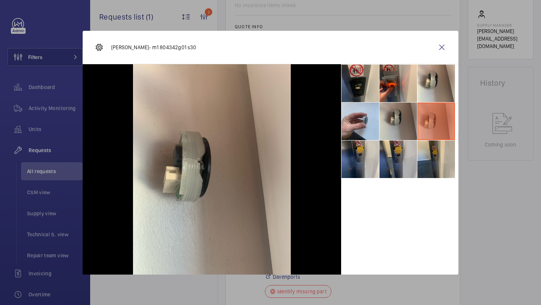
click at [403, 117] on li at bounding box center [398, 122] width 38 height 38
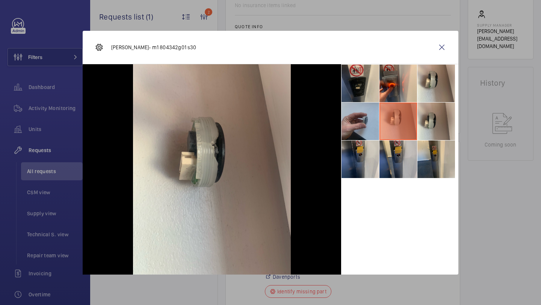
click at [370, 124] on li at bounding box center [360, 122] width 38 height 38
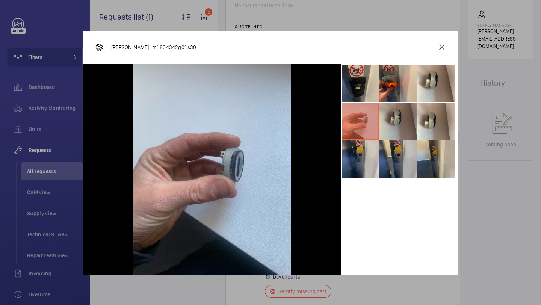
click at [395, 120] on li at bounding box center [398, 122] width 38 height 38
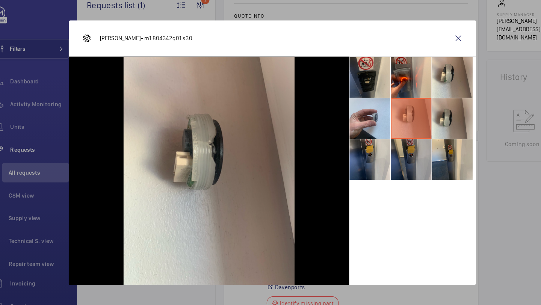
click at [385, 157] on li at bounding box center [398, 159] width 38 height 38
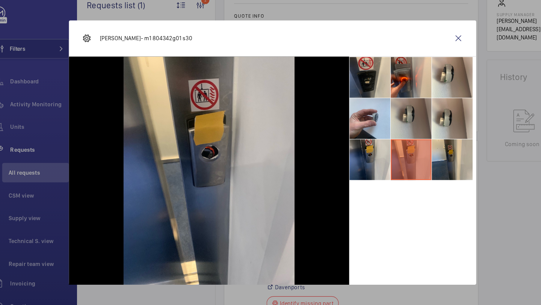
click at [406, 121] on li at bounding box center [398, 122] width 38 height 38
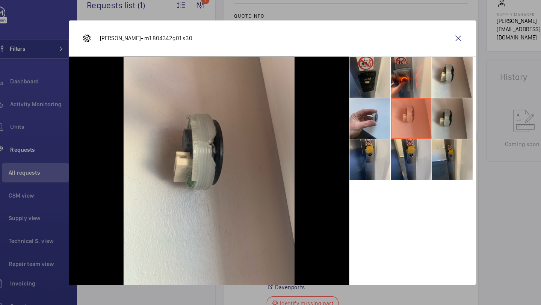
click at [439, 110] on li at bounding box center [436, 122] width 38 height 38
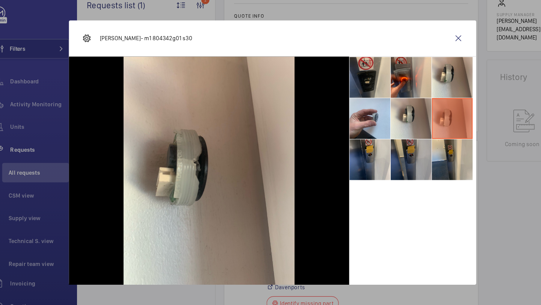
click at [396, 154] on li at bounding box center [398, 159] width 38 height 38
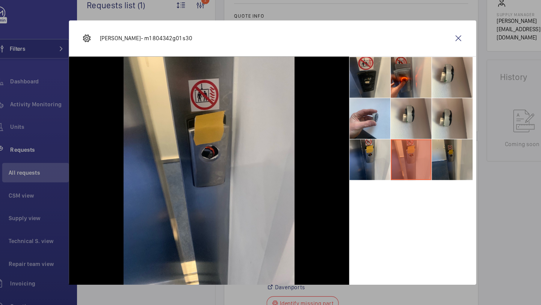
click at [421, 158] on li at bounding box center [436, 159] width 38 height 38
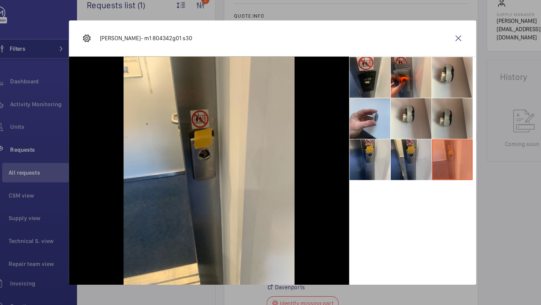
click at [418, 130] on li at bounding box center [436, 122] width 38 height 38
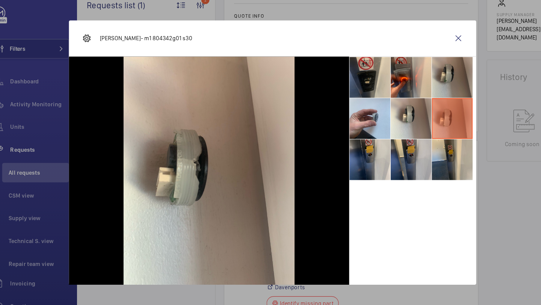
click at [419, 88] on li at bounding box center [436, 84] width 38 height 38
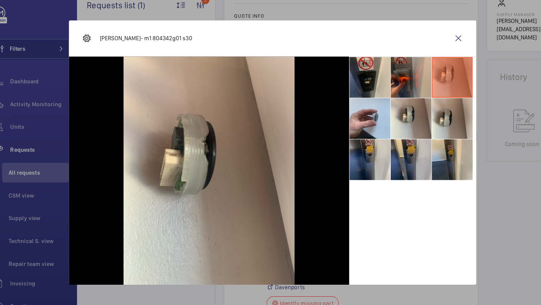
click at [401, 88] on li at bounding box center [398, 84] width 38 height 38
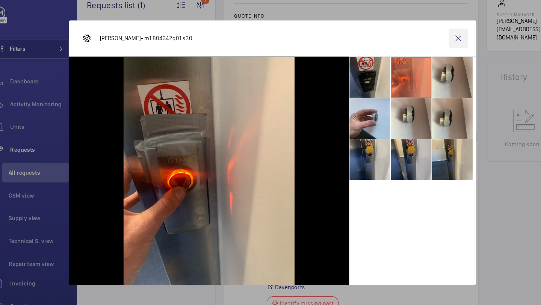
click at [433, 53] on wm-front-icon-button at bounding box center [442, 47] width 18 height 18
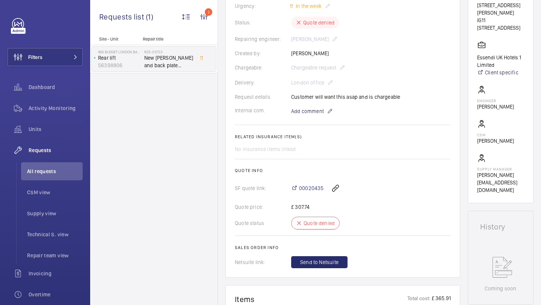
scroll to position [335, 0]
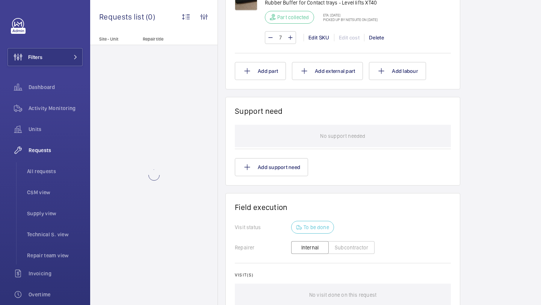
scroll to position [391, 0]
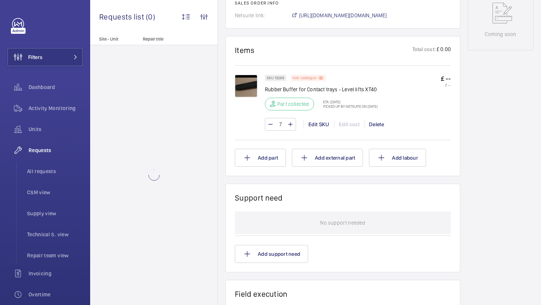
click at [297, 79] on p "Non catalogue" at bounding box center [305, 78] width 24 height 3
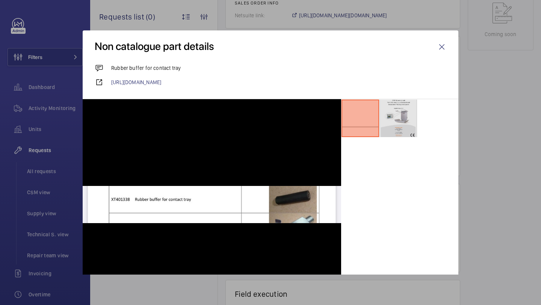
click at [392, 112] on li at bounding box center [398, 119] width 38 height 38
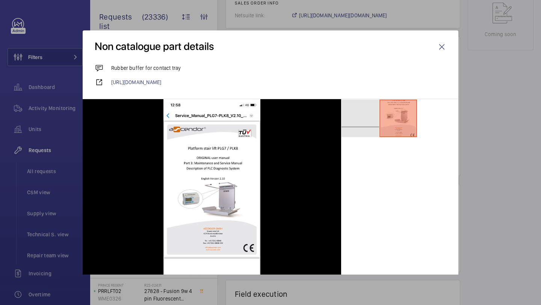
click at [353, 112] on li at bounding box center [360, 119] width 38 height 38
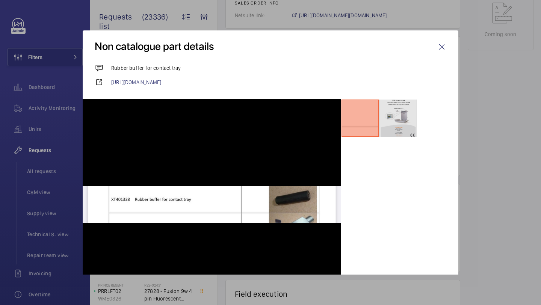
click at [398, 110] on li at bounding box center [398, 119] width 38 height 38
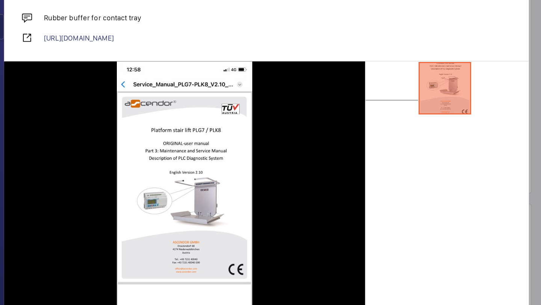
scroll to position [22, 0]
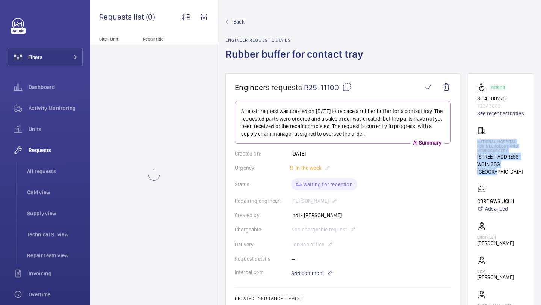
drag, startPoint x: 522, startPoint y: 172, endPoint x: 477, endPoint y: 150, distance: 49.6
click at [477, 150] on wm-front-card "Working SL14 T002751 72343683 See recent activities National Hospital for Neuro…" at bounding box center [501, 206] width 66 height 266
copy div "National Hospital for Neurology and Neurosurgery [STREET_ADDRESS]"
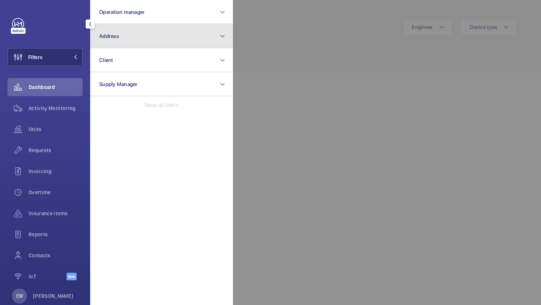
click at [111, 45] on button "Address" at bounding box center [161, 36] width 143 height 24
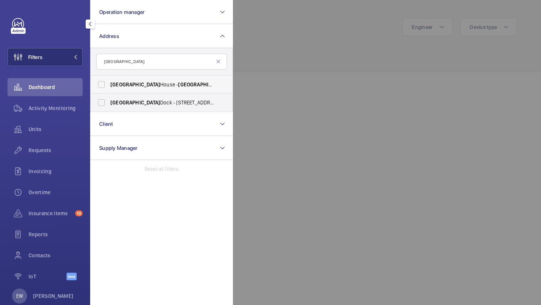
type input "[GEOGRAPHIC_DATA]"
click at [145, 82] on span "[PERSON_NAME][STREET_ADDRESS][PERSON_NAME]" at bounding box center [161, 85] width 103 height 8
click at [109, 82] on input "[PERSON_NAME][STREET_ADDRESS][PERSON_NAME]" at bounding box center [101, 84] width 15 height 15
checkbox input "true"
click at [52, 144] on div "Requests" at bounding box center [45, 150] width 75 height 18
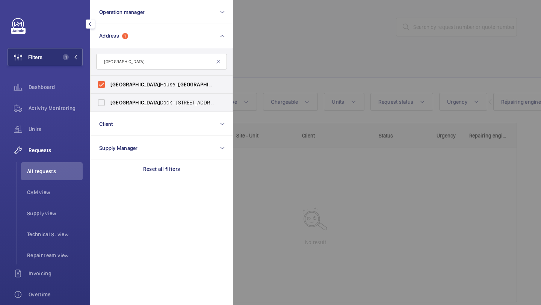
click at [302, 44] on div at bounding box center [503, 152] width 541 height 305
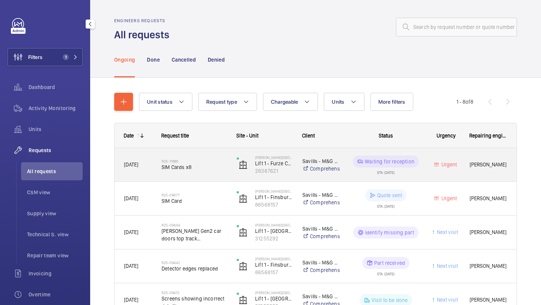
click at [221, 157] on div "R25-11660 SIM Cards x8" at bounding box center [194, 165] width 65 height 22
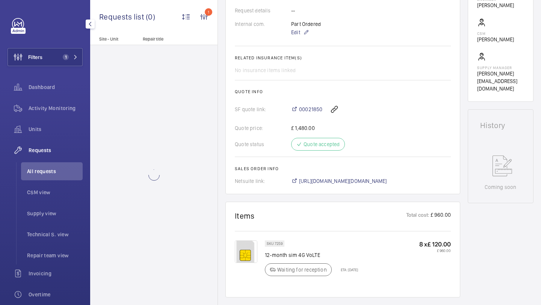
scroll to position [272, 0]
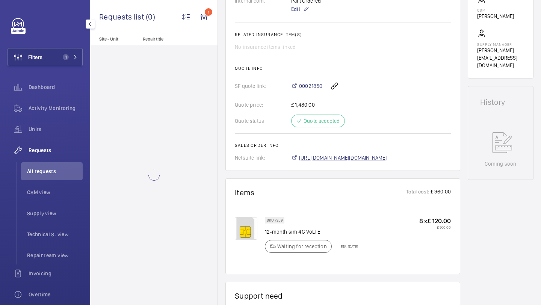
click at [313, 157] on span "[URL][DOMAIN_NAME][DOMAIN_NAME]" at bounding box center [343, 158] width 88 height 8
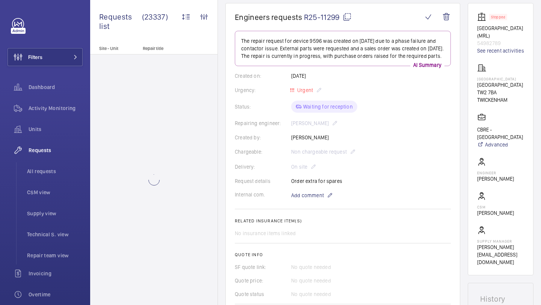
scroll to position [168, 0]
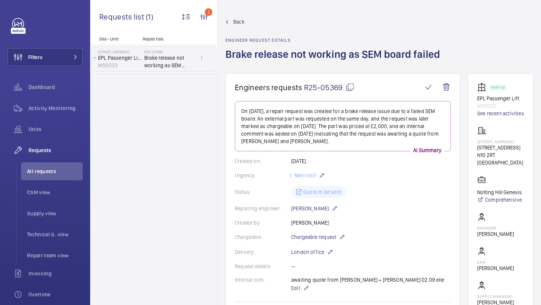
scroll to position [89, 0]
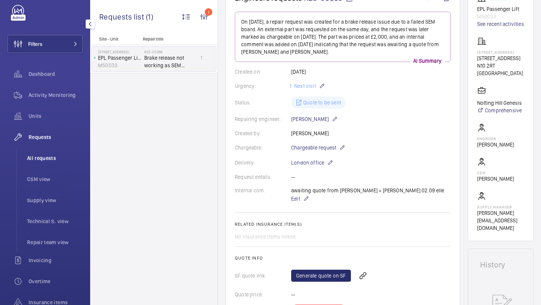
click at [51, 163] on li "All requests" at bounding box center [52, 158] width 62 height 18
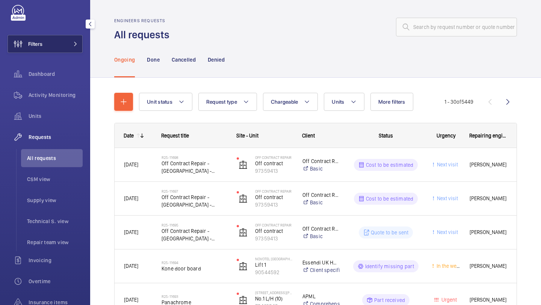
click at [66, 43] on button "Filters" at bounding box center [45, 44] width 75 height 18
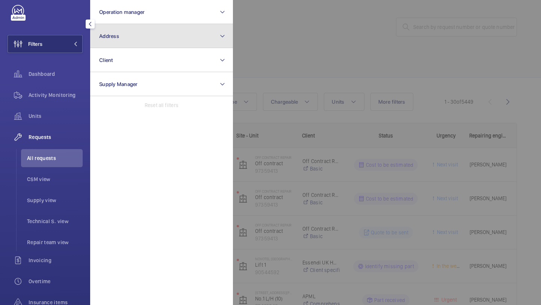
click at [119, 31] on button "Address" at bounding box center [161, 36] width 143 height 24
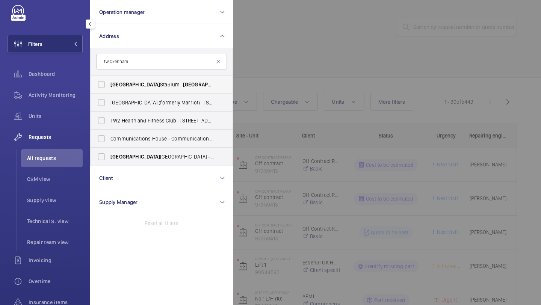
type input "twickenham"
click at [123, 88] on span "[GEOGRAPHIC_DATA]" at bounding box center [135, 85] width 50 height 6
click at [109, 88] on input "[GEOGRAPHIC_DATA] - [GEOGRAPHIC_DATA], [GEOGRAPHIC_DATA] 7BA" at bounding box center [101, 84] width 15 height 15
checkbox input "true"
click at [269, 97] on div at bounding box center [503, 152] width 541 height 305
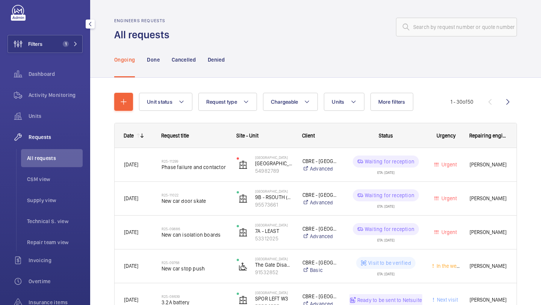
click at [380, 108] on button "More filters" at bounding box center [391, 102] width 43 height 18
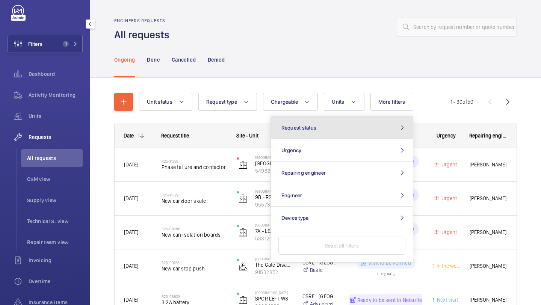
click at [357, 127] on button "Request status" at bounding box center [342, 127] width 142 height 23
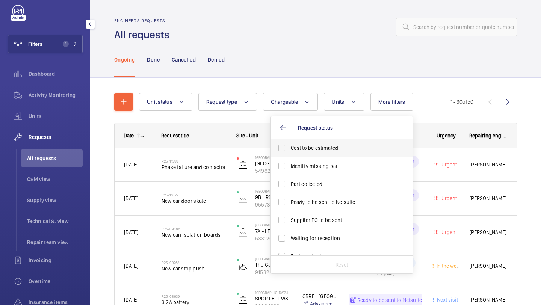
click at [338, 145] on span "Cost to be estimated" at bounding box center [342, 148] width 103 height 8
click at [289, 145] on input "Cost to be estimated" at bounding box center [281, 147] width 15 height 15
checkbox input "true"
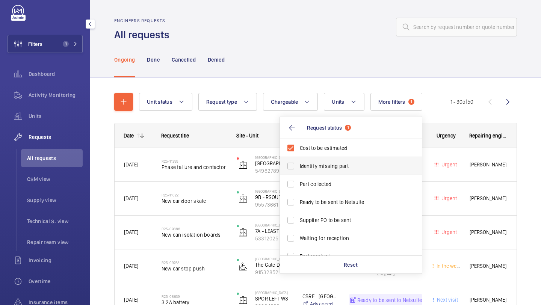
click at [330, 165] on span "Identify missing part" at bounding box center [351, 166] width 103 height 8
click at [298, 165] on input "Identify missing part" at bounding box center [290, 166] width 15 height 15
checkbox input "true"
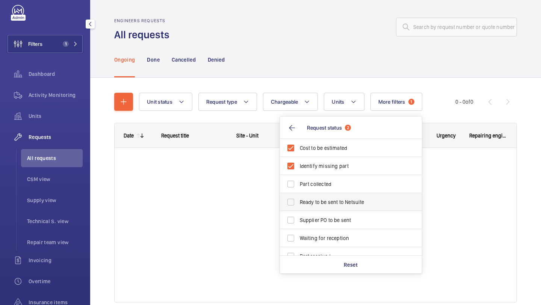
click at [322, 209] on label "Ready to be sent to Netsuite" at bounding box center [345, 202] width 131 height 18
click at [298, 209] on input "Ready to be sent to Netsuite" at bounding box center [290, 202] width 15 height 15
checkbox input "true"
click at [322, 219] on span "Supplier PO to be sent" at bounding box center [351, 220] width 103 height 8
click at [298, 219] on input "Supplier PO to be sent" at bounding box center [290, 220] width 15 height 15
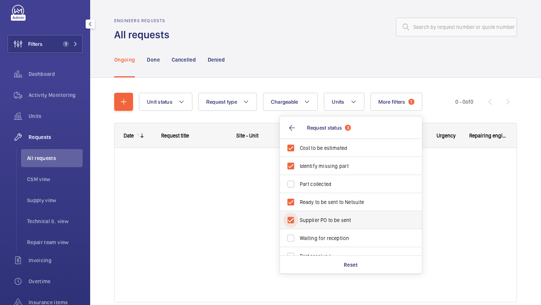
checkbox input "true"
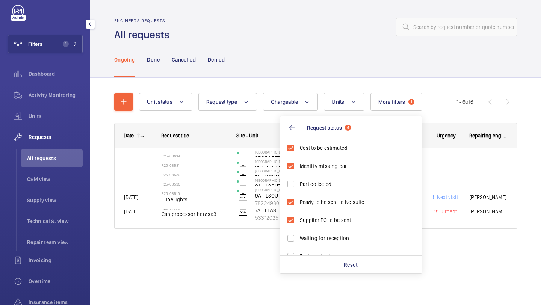
click at [311, 64] on div "Ongoing Done Cancelled Denied" at bounding box center [315, 60] width 403 height 36
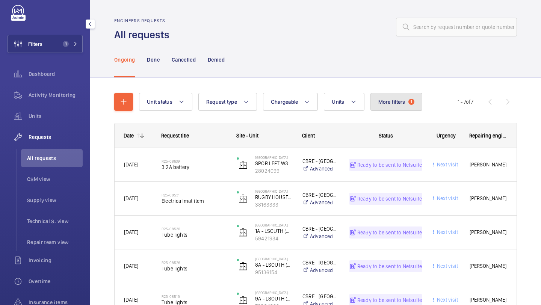
click at [392, 103] on span "More filters" at bounding box center [391, 102] width 27 height 6
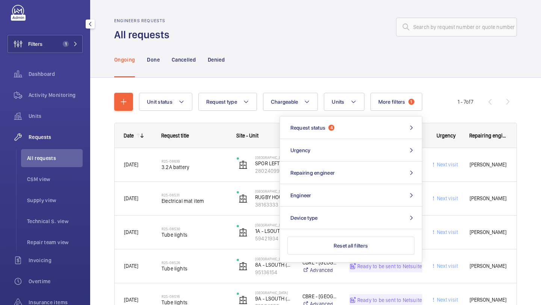
click at [69, 34] on div "Filters 1 Dashboard Activity Monitoring Units Requests All requests CSM view Su…" at bounding box center [45, 191] width 75 height 373
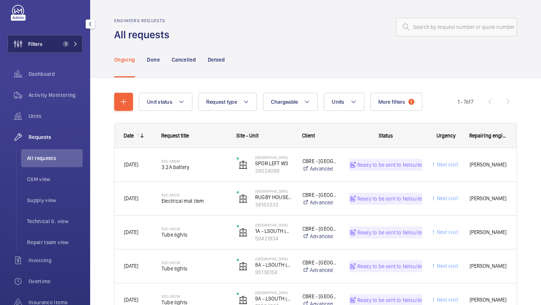
click at [60, 45] on span "1" at bounding box center [64, 44] width 9 height 6
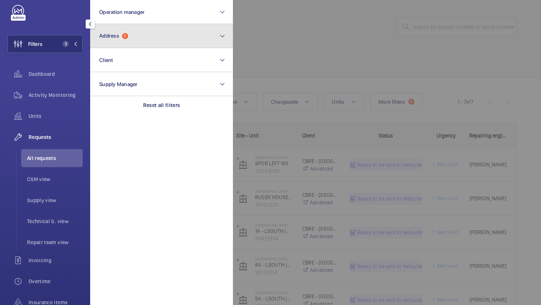
click at [132, 33] on button "Address 1" at bounding box center [161, 36] width 143 height 24
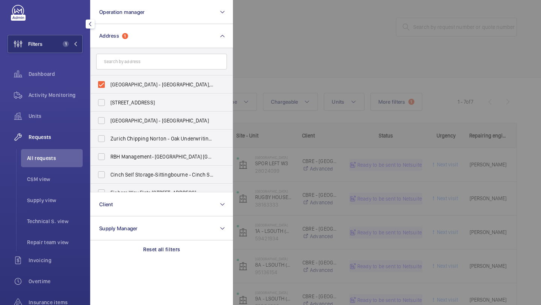
click at [280, 86] on div at bounding box center [503, 152] width 541 height 305
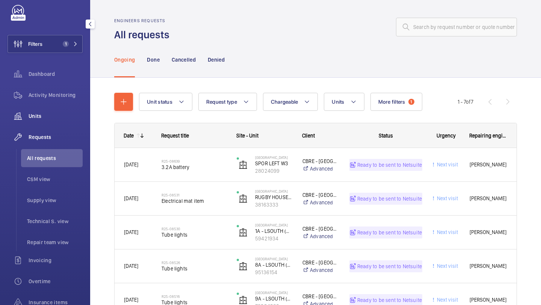
click at [68, 110] on div "Units" at bounding box center [45, 116] width 75 height 18
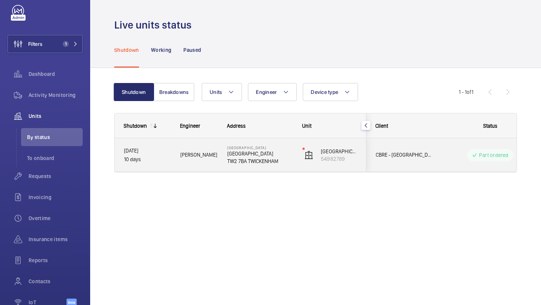
click at [406, 155] on span "CBRE - [GEOGRAPHIC_DATA]" at bounding box center [405, 155] width 58 height 9
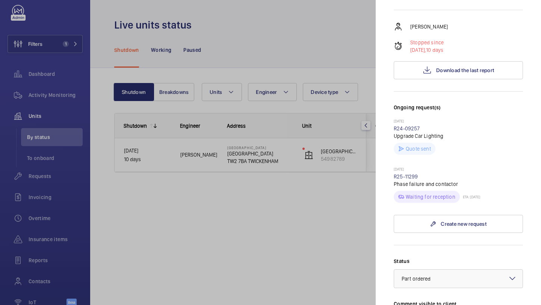
scroll to position [198, 0]
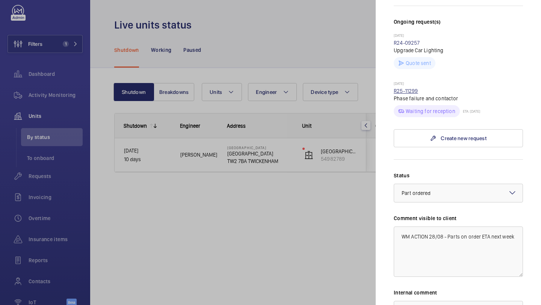
click at [409, 91] on link "R25-11299" at bounding box center [406, 91] width 24 height 6
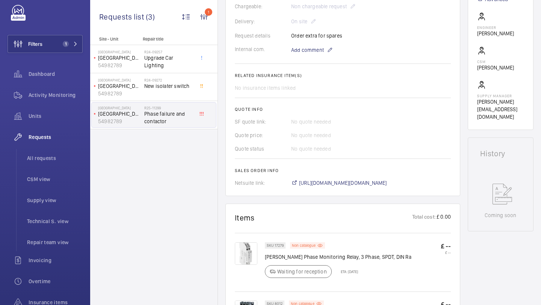
scroll to position [271, 0]
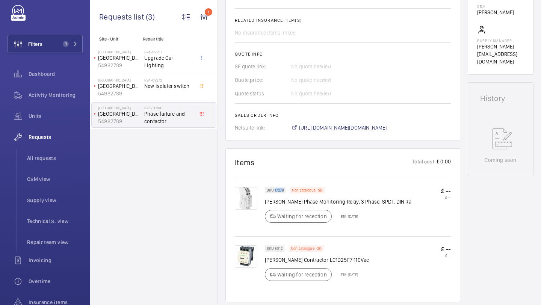
drag, startPoint x: 284, startPoint y: 198, endPoint x: 275, endPoint y: 198, distance: 9.0
click at [275, 192] on p "SKU 17279" at bounding box center [275, 190] width 17 height 3
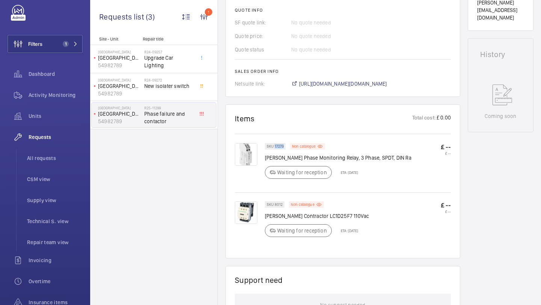
scroll to position [317, 0]
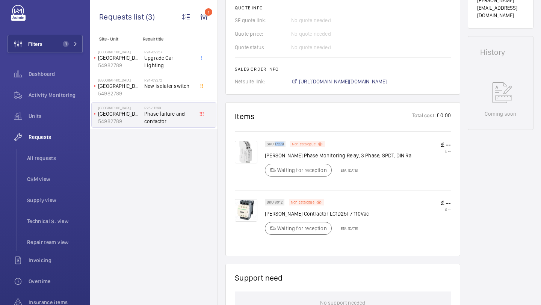
copy p "17279"
click at [330, 85] on span "[URL][DOMAIN_NAME][DOMAIN_NAME]" at bounding box center [343, 82] width 88 height 8
copy p "17279"
drag, startPoint x: 282, startPoint y: 210, endPoint x: 273, endPoint y: 210, distance: 9.0
click at [273, 204] on p "SKU 8012" at bounding box center [275, 202] width 16 height 3
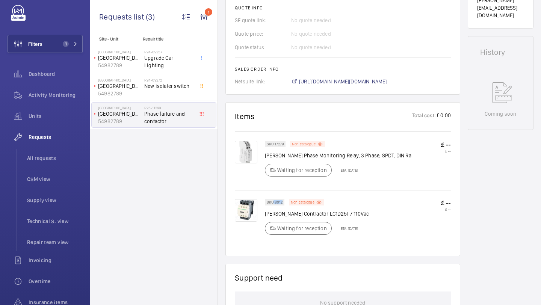
copy p "8012"
click at [62, 163] on li "All requests" at bounding box center [52, 158] width 62 height 18
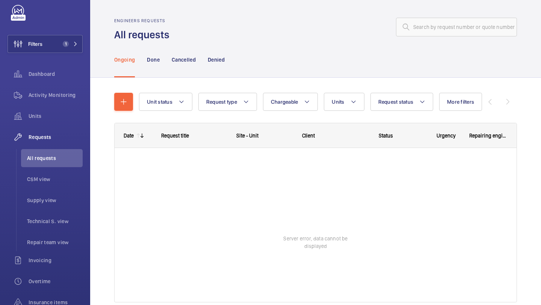
click at [285, 48] on div "Ongoing Done Cancelled Denied" at bounding box center [315, 60] width 403 height 36
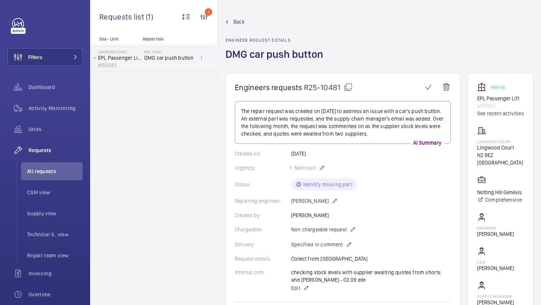
scroll to position [5, 0]
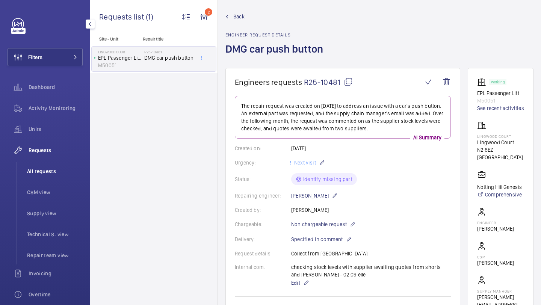
click at [72, 167] on li "All requests" at bounding box center [52, 171] width 62 height 18
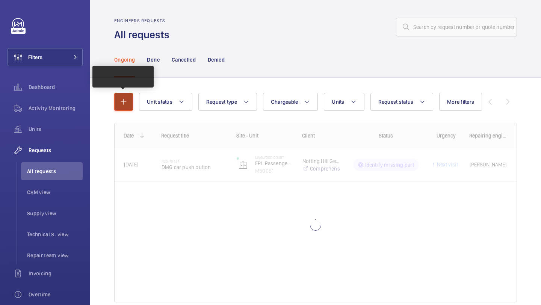
click at [127, 104] on mat-icon "button" at bounding box center [123, 101] width 9 height 9
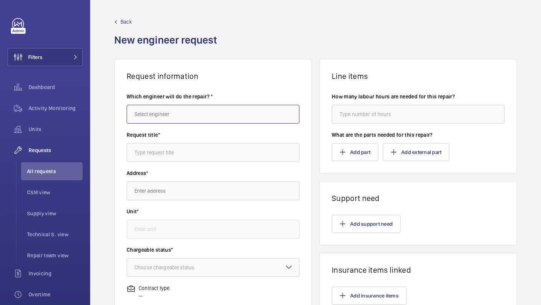
click at [139, 109] on input "text" at bounding box center [213, 114] width 173 height 19
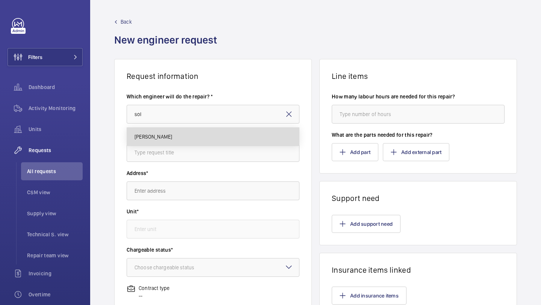
click at [160, 137] on span "[PERSON_NAME]" at bounding box center [153, 137] width 38 height 8
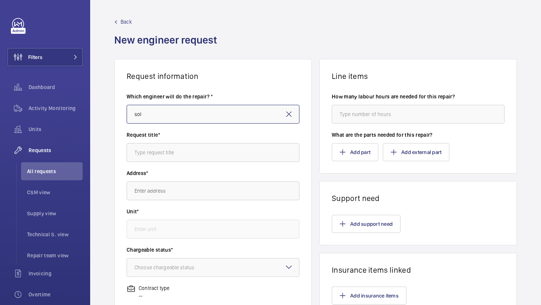
type input "[PERSON_NAME]"
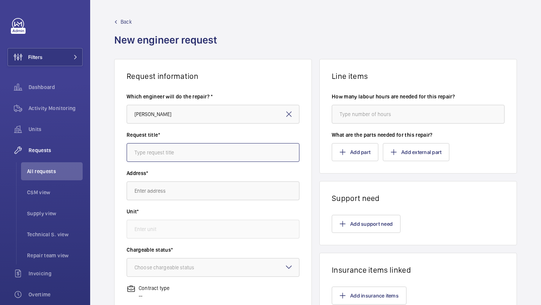
click at [158, 150] on input "text" at bounding box center [213, 152] width 173 height 19
type input "shutdown reorder of parts"
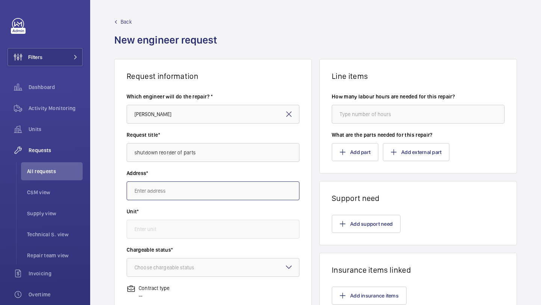
click at [151, 193] on input "text" at bounding box center [213, 190] width 173 height 19
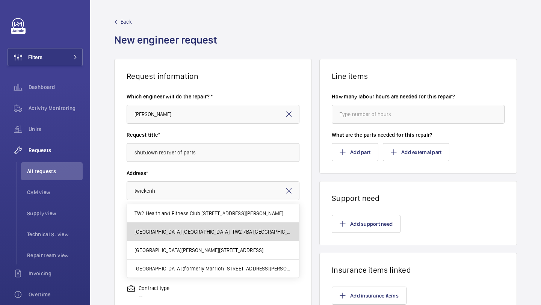
click at [184, 228] on mat-option "[GEOGRAPHIC_DATA] [GEOGRAPHIC_DATA], TW2 7BA [GEOGRAPHIC_DATA]" at bounding box center [213, 232] width 172 height 18
type input "[GEOGRAPHIC_DATA] [GEOGRAPHIC_DATA], TW2 7BA [GEOGRAPHIC_DATA]"
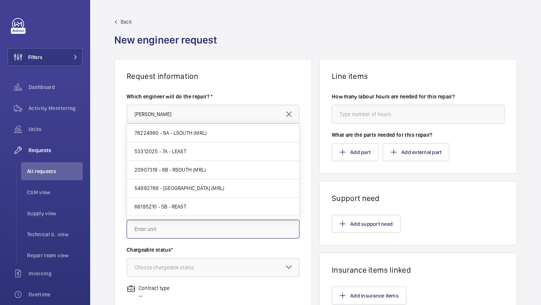
click at [183, 230] on input "text" at bounding box center [213, 229] width 173 height 19
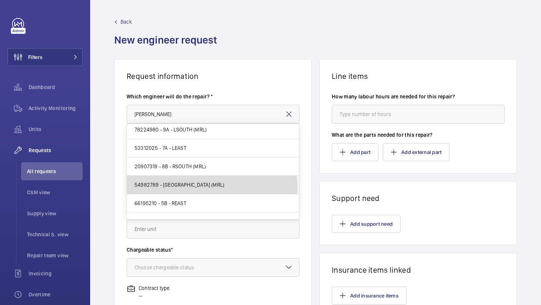
click at [192, 189] on mat-option "54982789 - [GEOGRAPHIC_DATA] (MRL)" at bounding box center [213, 185] width 172 height 18
type input "54982789 - [GEOGRAPHIC_DATA] (MRL)"
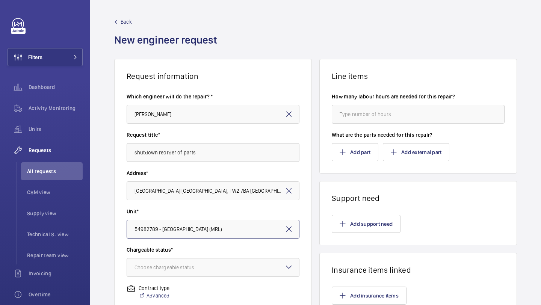
scroll to position [146, 0]
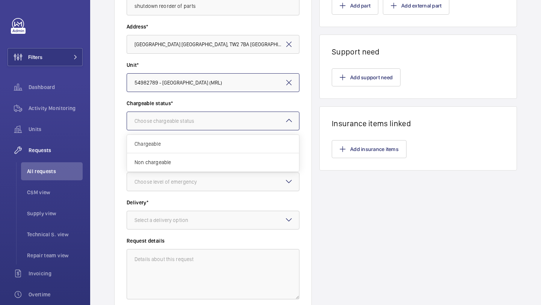
click at [186, 122] on div "Choose chargeable status" at bounding box center [173, 121] width 79 height 8
click at [184, 141] on span "Chargeable" at bounding box center [212, 144] width 157 height 8
click at [173, 119] on div "× Chargeable" at bounding box center [156, 121] width 45 height 8
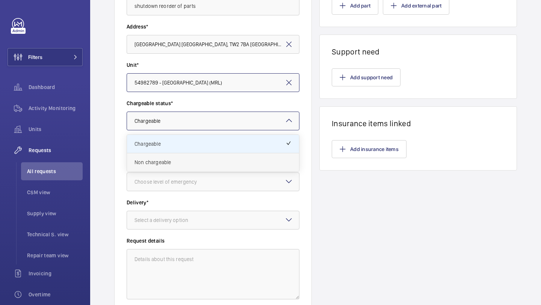
click at [172, 159] on span "Non chargeable" at bounding box center [212, 163] width 157 height 8
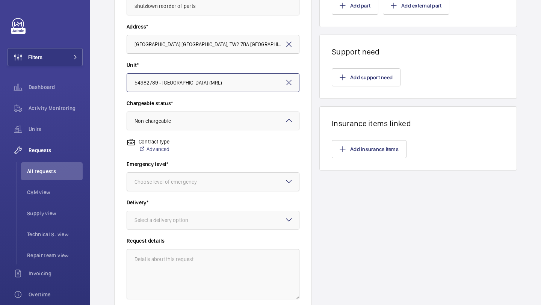
click at [172, 175] on div at bounding box center [213, 182] width 172 height 18
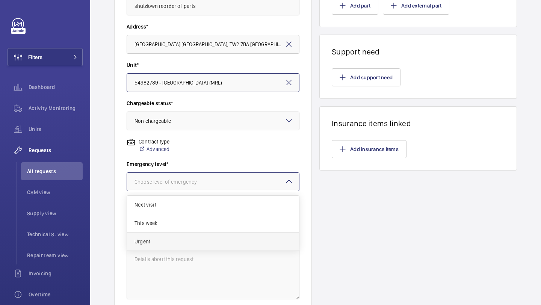
click at [167, 240] on span "Urgent" at bounding box center [212, 242] width 157 height 8
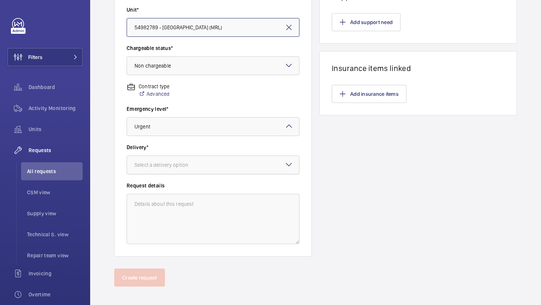
scroll to position [207, 0]
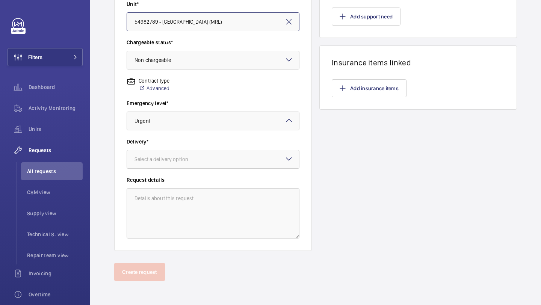
click at [175, 159] on div "Select a delivery option" at bounding box center [170, 160] width 72 height 8
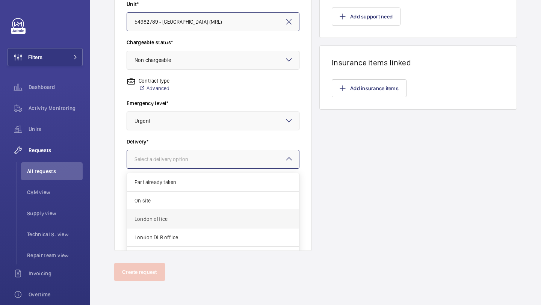
click at [174, 223] on div "London office" at bounding box center [213, 219] width 172 height 18
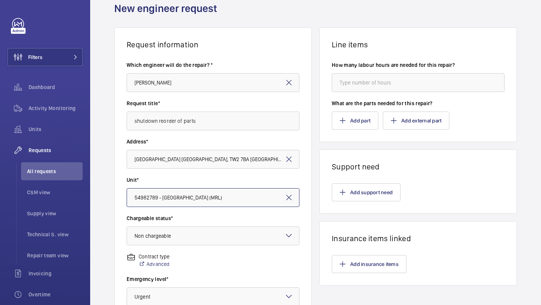
scroll to position [0, 0]
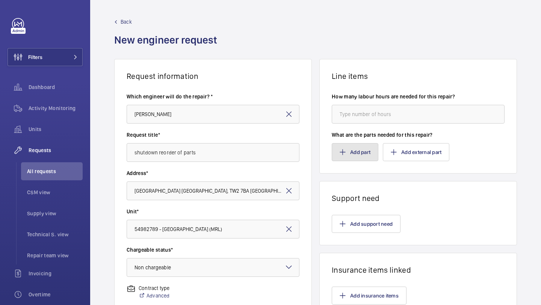
click at [343, 145] on button "Add part" at bounding box center [355, 152] width 47 height 18
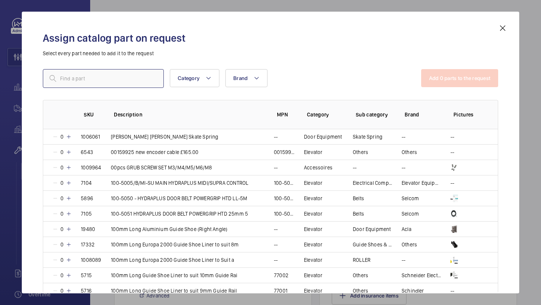
click at [137, 73] on input "text" at bounding box center [103, 78] width 121 height 19
paste input "17279"
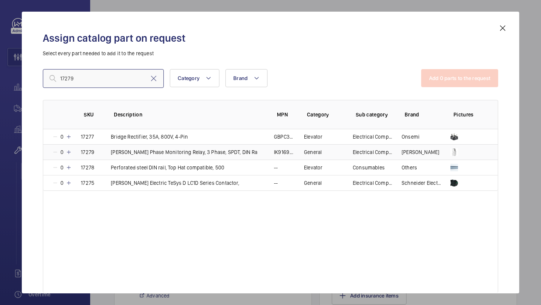
type input "17279"
click at [66, 153] on mat-icon at bounding box center [69, 152] width 6 height 6
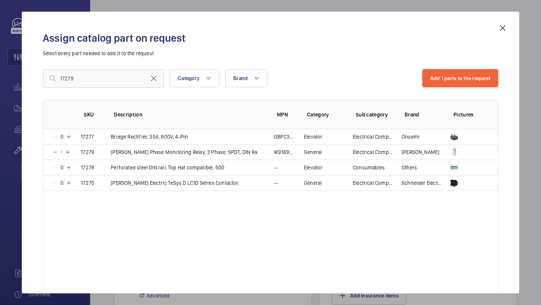
click at [153, 81] on mat-icon at bounding box center [153, 78] width 9 height 9
paste input "8012"
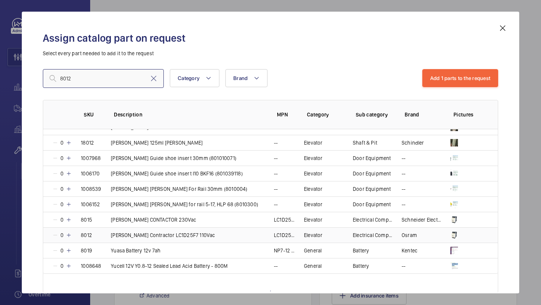
type input "8012"
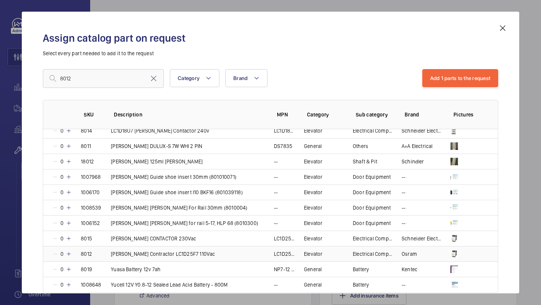
click at [68, 233] on td "0" at bounding box center [57, 238] width 29 height 15
click at [440, 72] on button "Add 2 parts to the request" at bounding box center [459, 78] width 77 height 18
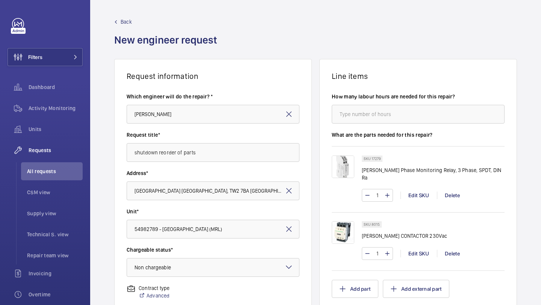
scroll to position [207, 0]
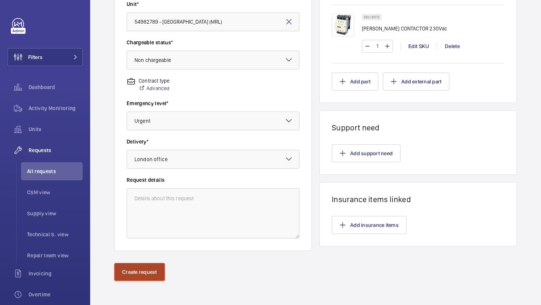
click at [159, 265] on button "Create request" at bounding box center [139, 272] width 51 height 18
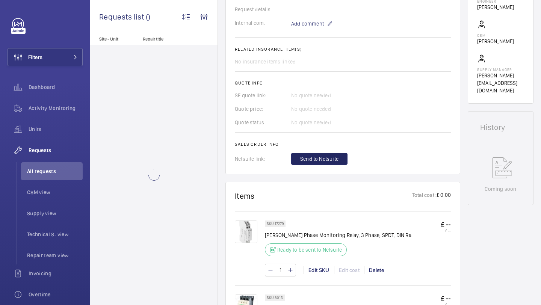
scroll to position [249, 0]
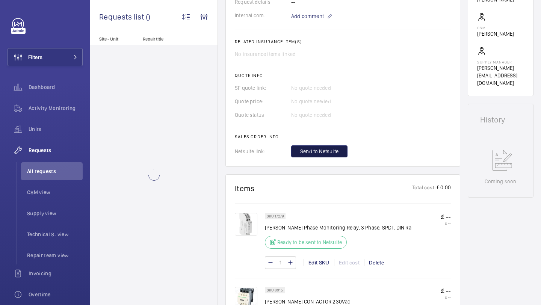
click at [331, 153] on span "Send to Netsuite" at bounding box center [319, 152] width 38 height 8
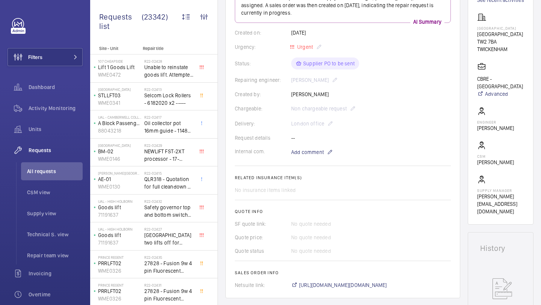
scroll to position [228, 0]
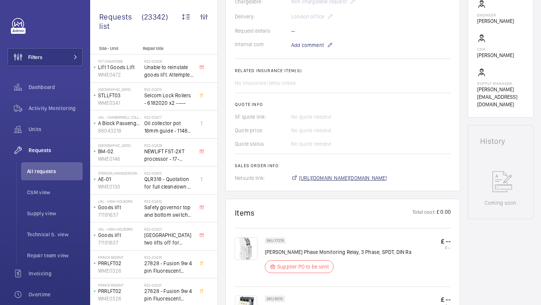
click at [320, 179] on span "[URL][DOMAIN_NAME][DOMAIN_NAME]" at bounding box center [343, 178] width 88 height 8
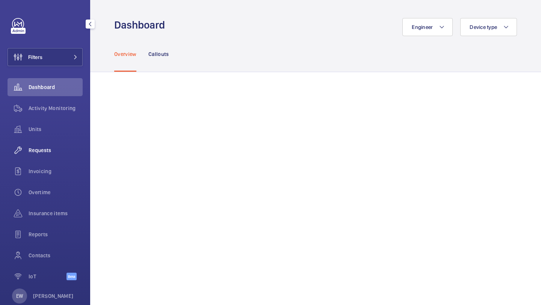
click at [57, 143] on div "Requests" at bounding box center [45, 150] width 75 height 18
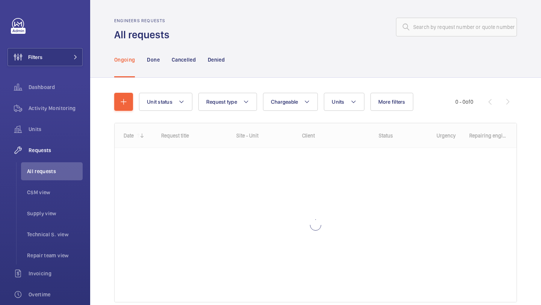
click at [481, 14] on wm-front-admin-header "Engineers requests All requests" at bounding box center [315, 21] width 451 height 42
click at [470, 28] on input "text" at bounding box center [456, 27] width 121 height 19
paste input "R25-11603"
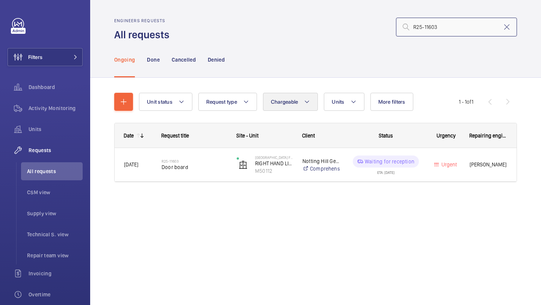
type input "R25-11603"
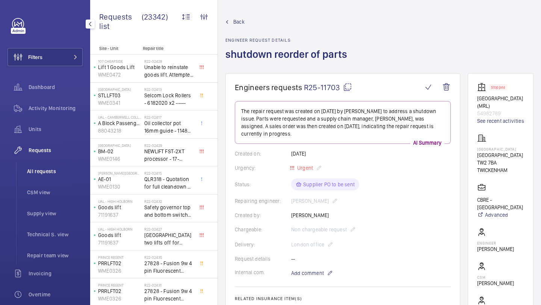
scroll to position [228, 0]
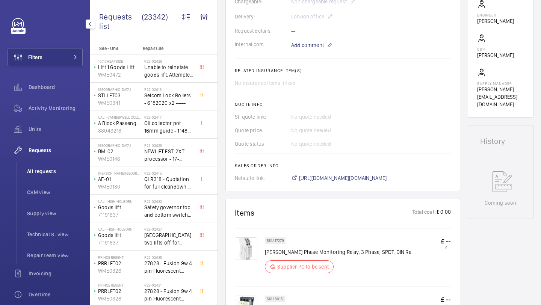
click at [60, 165] on li "All requests" at bounding box center [52, 171] width 62 height 18
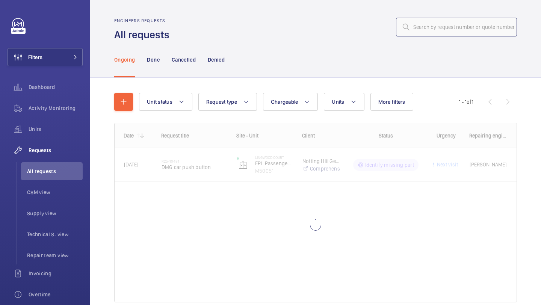
click at [416, 29] on input "text" at bounding box center [456, 27] width 121 height 19
paste input "R25-11579"
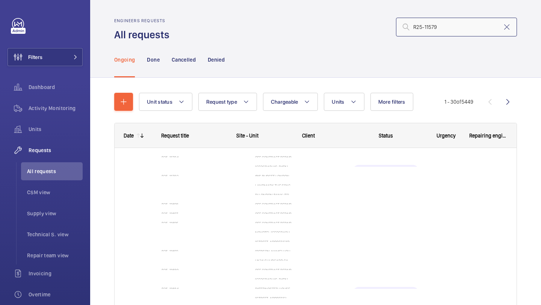
type input "R25-11579"
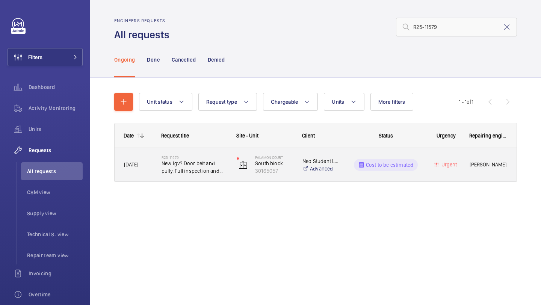
click at [201, 156] on h2 "R25-11579" at bounding box center [194, 157] width 65 height 5
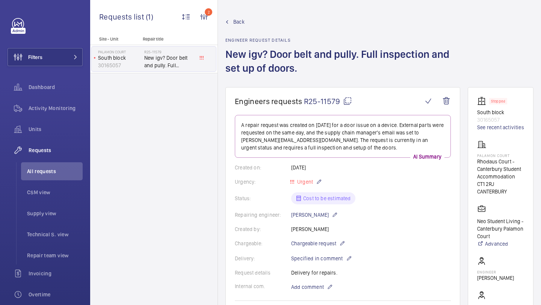
drag, startPoint x: 340, startPoint y: 102, endPoint x: 304, endPoint y: 101, distance: 36.4
click at [304, 101] on span "R25-11579" at bounding box center [328, 101] width 48 height 9
copy span "R25-11579"
click at [51, 163] on li "All requests" at bounding box center [52, 171] width 62 height 18
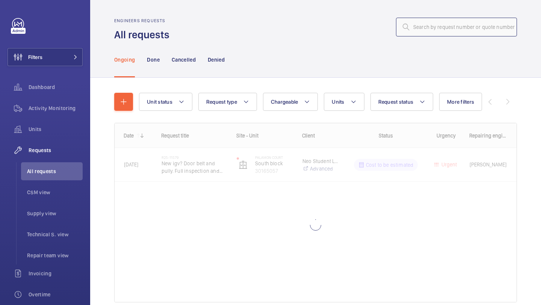
click at [414, 29] on input "text" at bounding box center [456, 27] width 121 height 19
paste input "R25-11570"
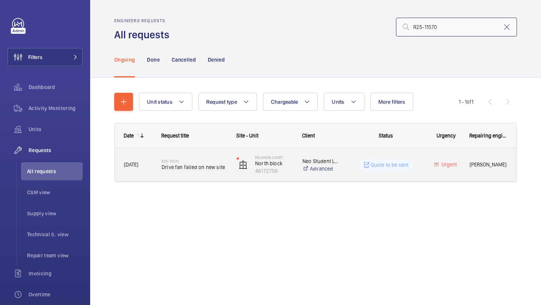
type input "R25-11570"
click at [172, 177] on div "R25-11570 Drive fan failed on new site" at bounding box center [190, 165] width 74 height 34
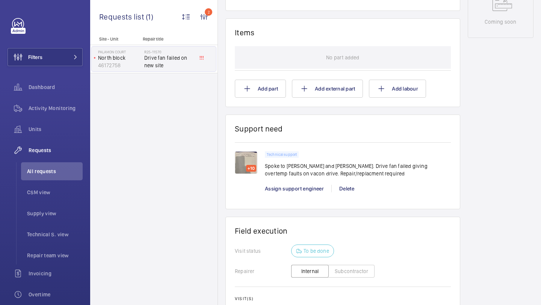
scroll to position [446, 0]
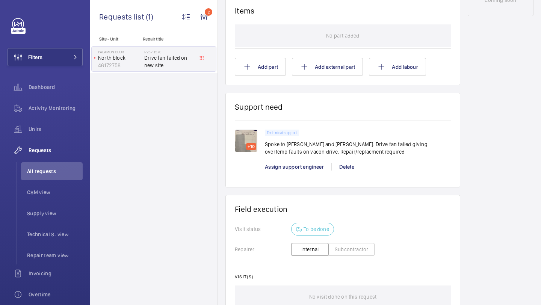
click at [251, 130] on div "+10 Technical support Spoke to [PERSON_NAME] and [PERSON_NAME]. Drive fan faile…" at bounding box center [343, 150] width 216 height 58
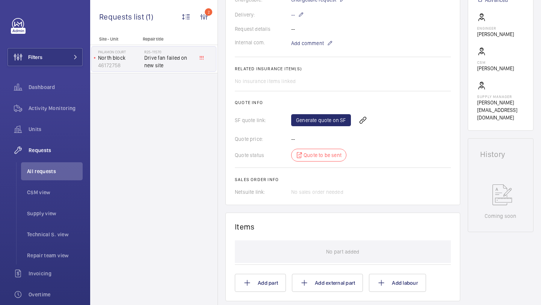
scroll to position [416, 0]
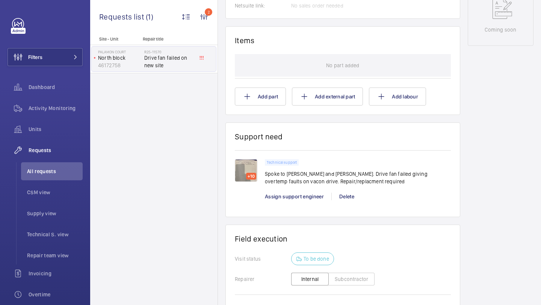
click at [249, 169] on img at bounding box center [246, 170] width 23 height 23
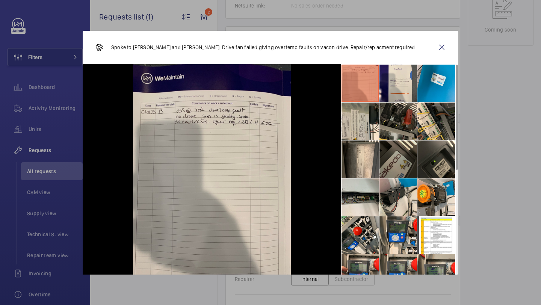
click at [389, 148] on li at bounding box center [398, 159] width 38 height 38
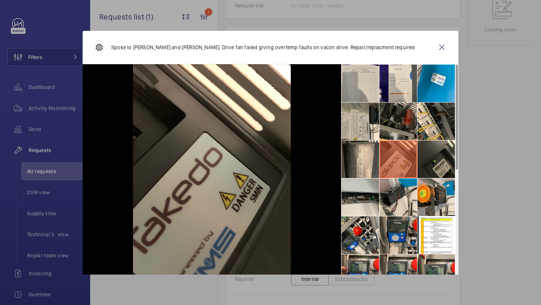
click at [402, 219] on li at bounding box center [398, 235] width 38 height 38
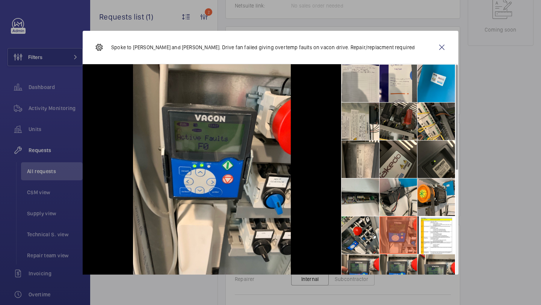
click at [416, 217] on li at bounding box center [398, 235] width 38 height 38
click at [421, 218] on li at bounding box center [436, 235] width 38 height 38
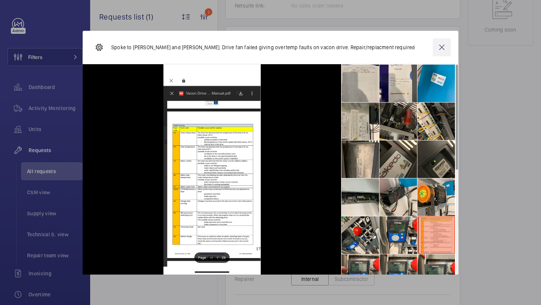
click at [443, 41] on wm-front-icon-button at bounding box center [442, 47] width 18 height 18
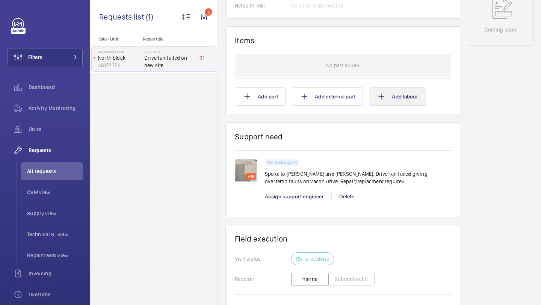
scroll to position [0, 0]
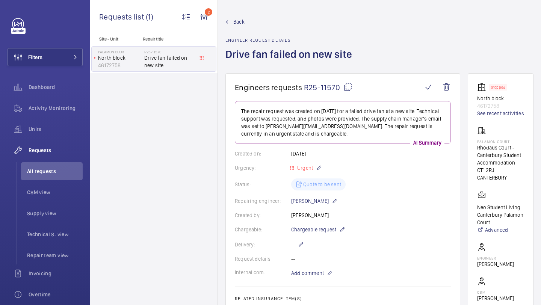
drag, startPoint x: 340, startPoint y: 86, endPoint x: 305, endPoint y: 86, distance: 34.2
click at [305, 86] on span "R25-11570" at bounding box center [328, 87] width 48 height 9
copy span "R25-11570"
